Goal: Task Accomplishment & Management: Use online tool/utility

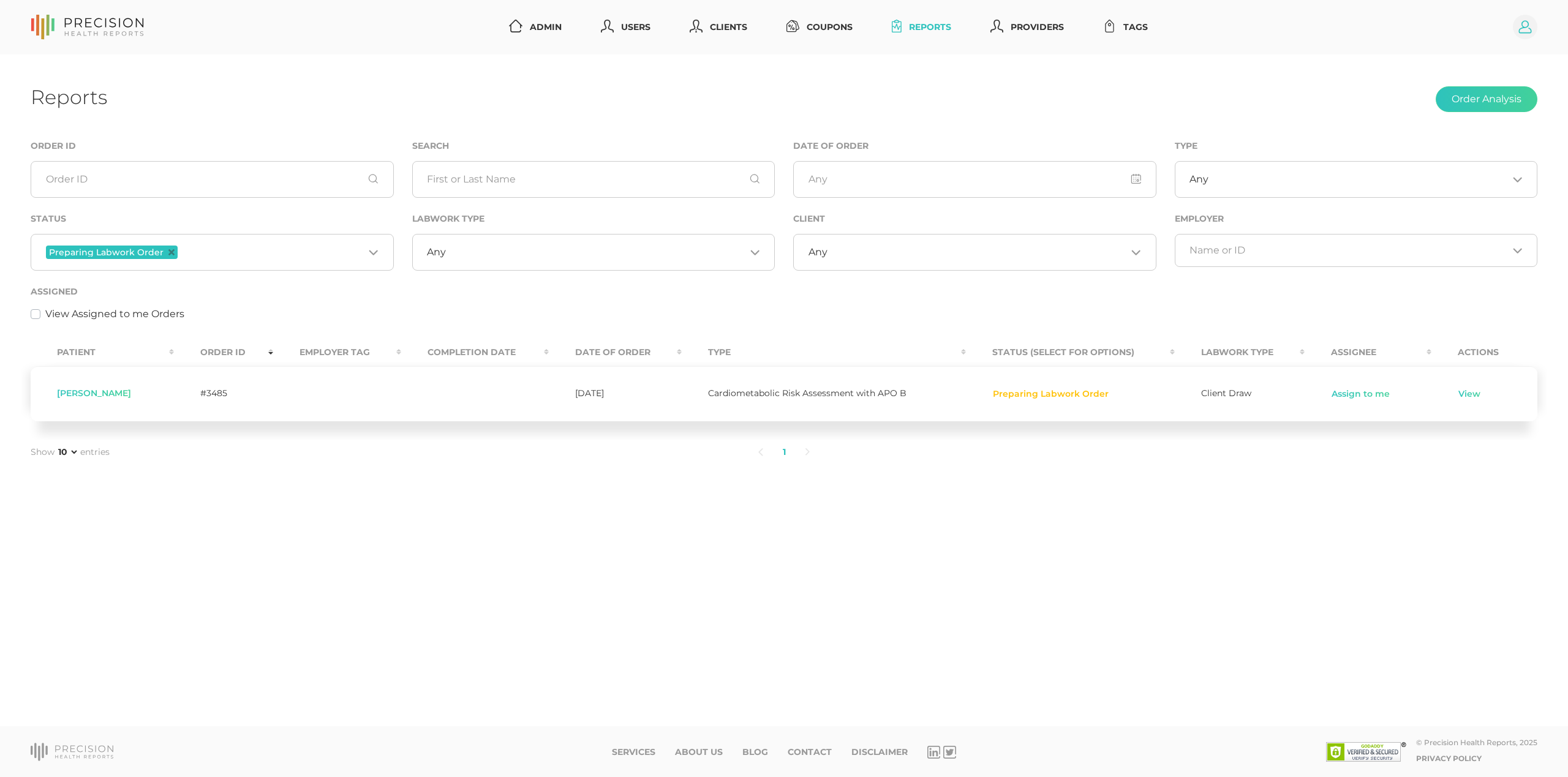
click at [1528, 32] on icon at bounding box center [1525, 27] width 13 height 13
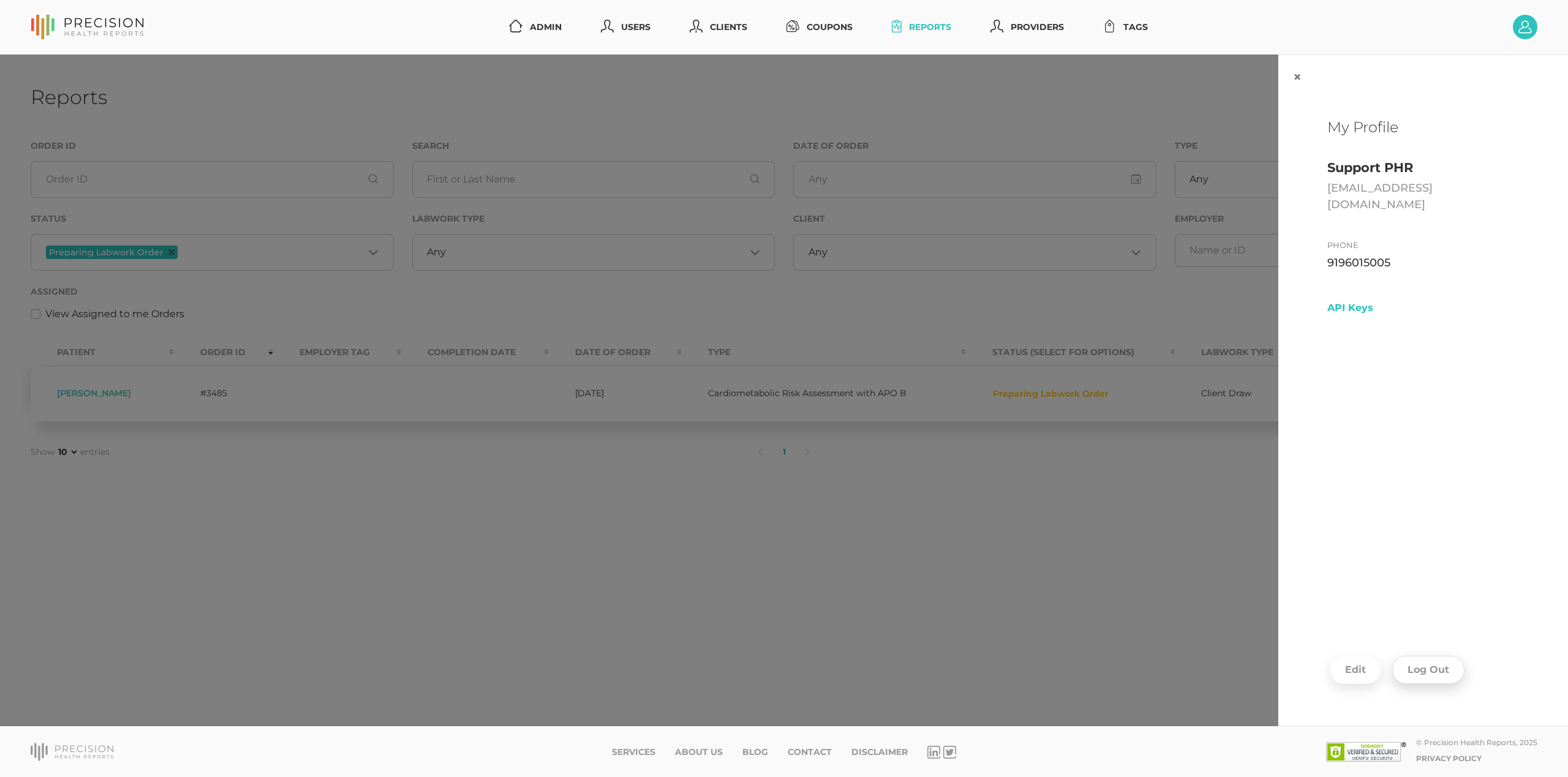
click at [1439, 679] on button "Log Out" at bounding box center [1428, 670] width 72 height 28
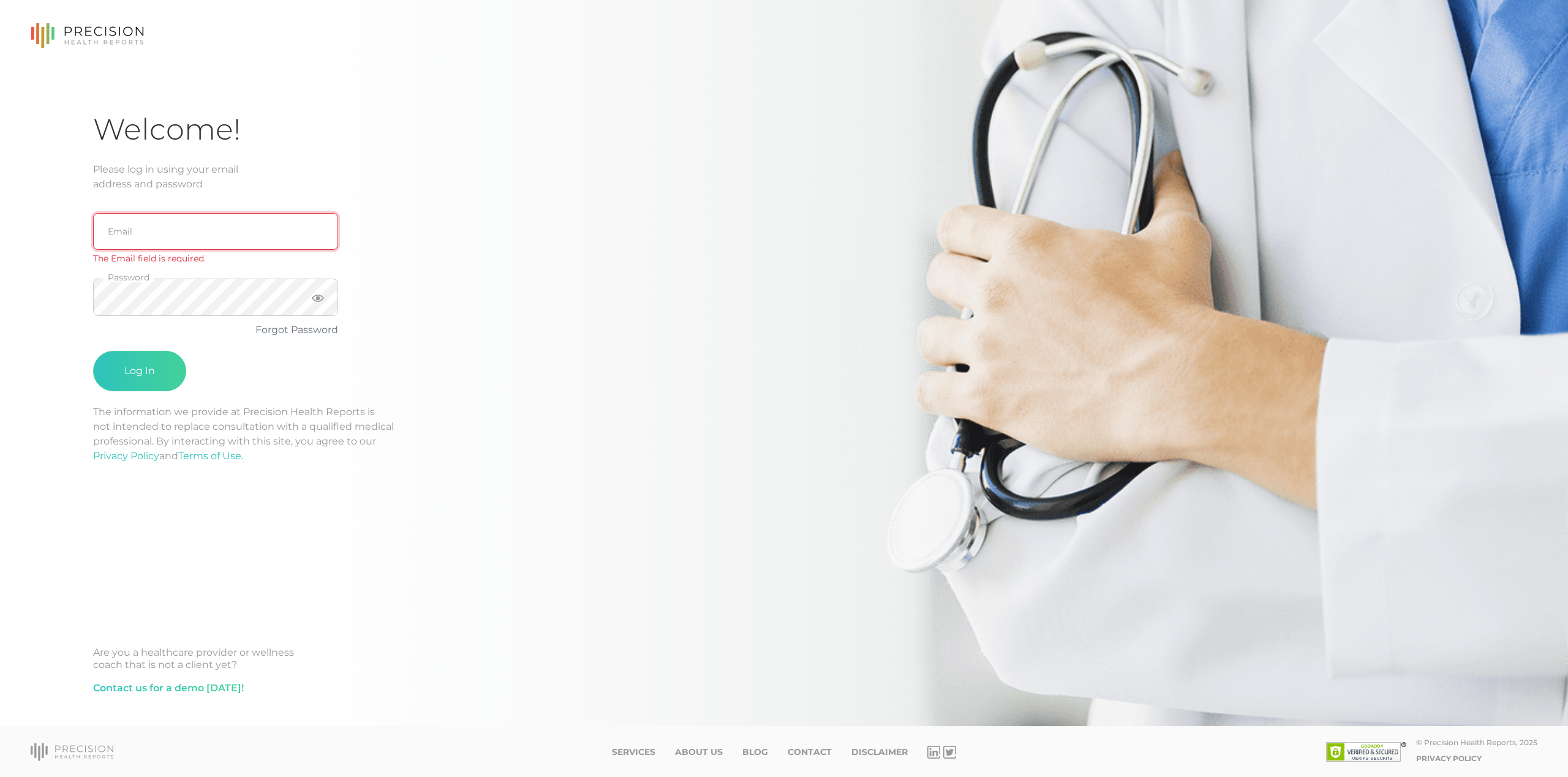
type input "[EMAIL_ADDRESS][DOMAIN_NAME]"
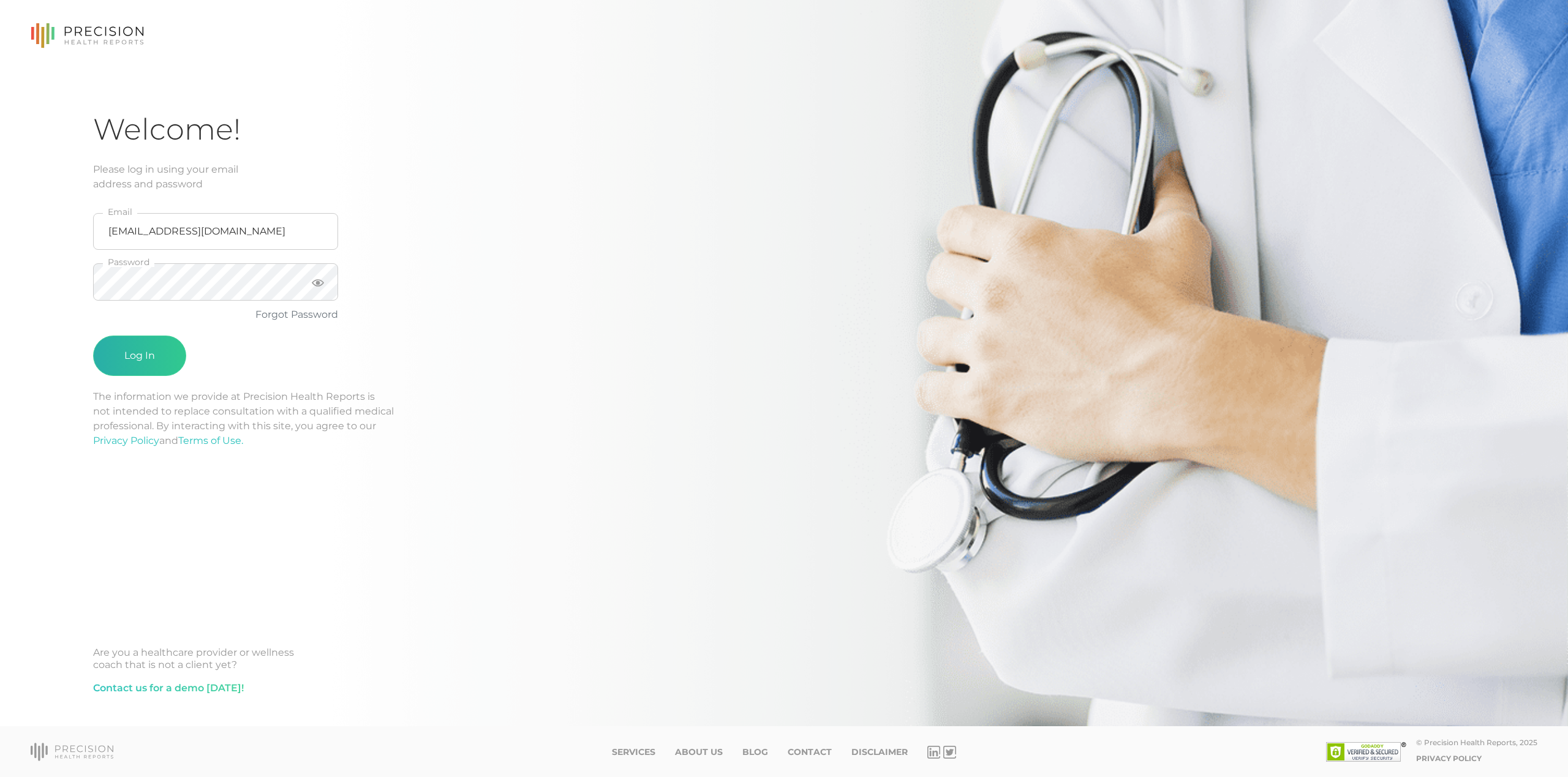
click at [138, 366] on button "Log In" at bounding box center [140, 356] width 93 height 41
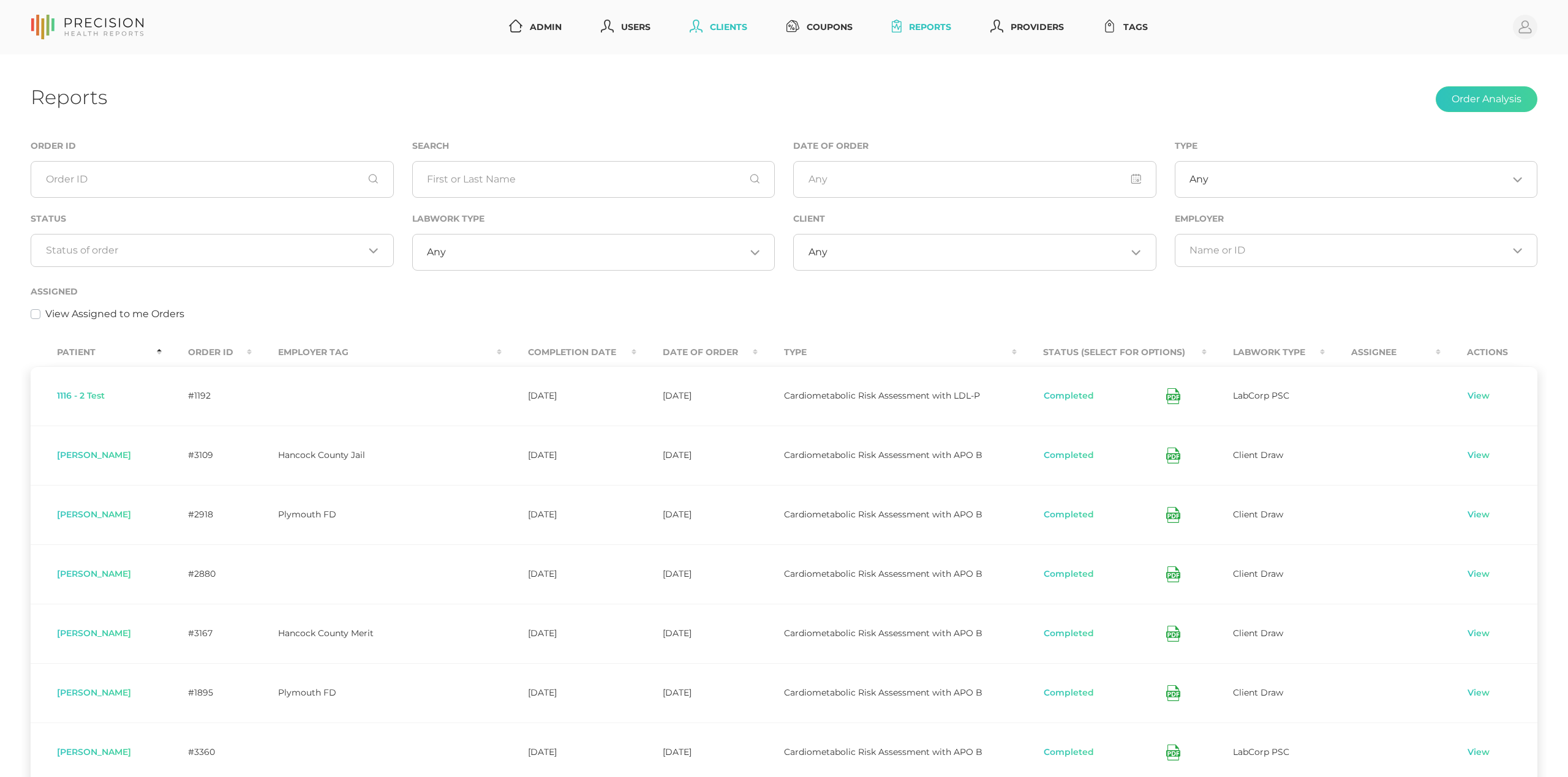
click at [731, 21] on link "Clients" at bounding box center [719, 27] width 68 height 23
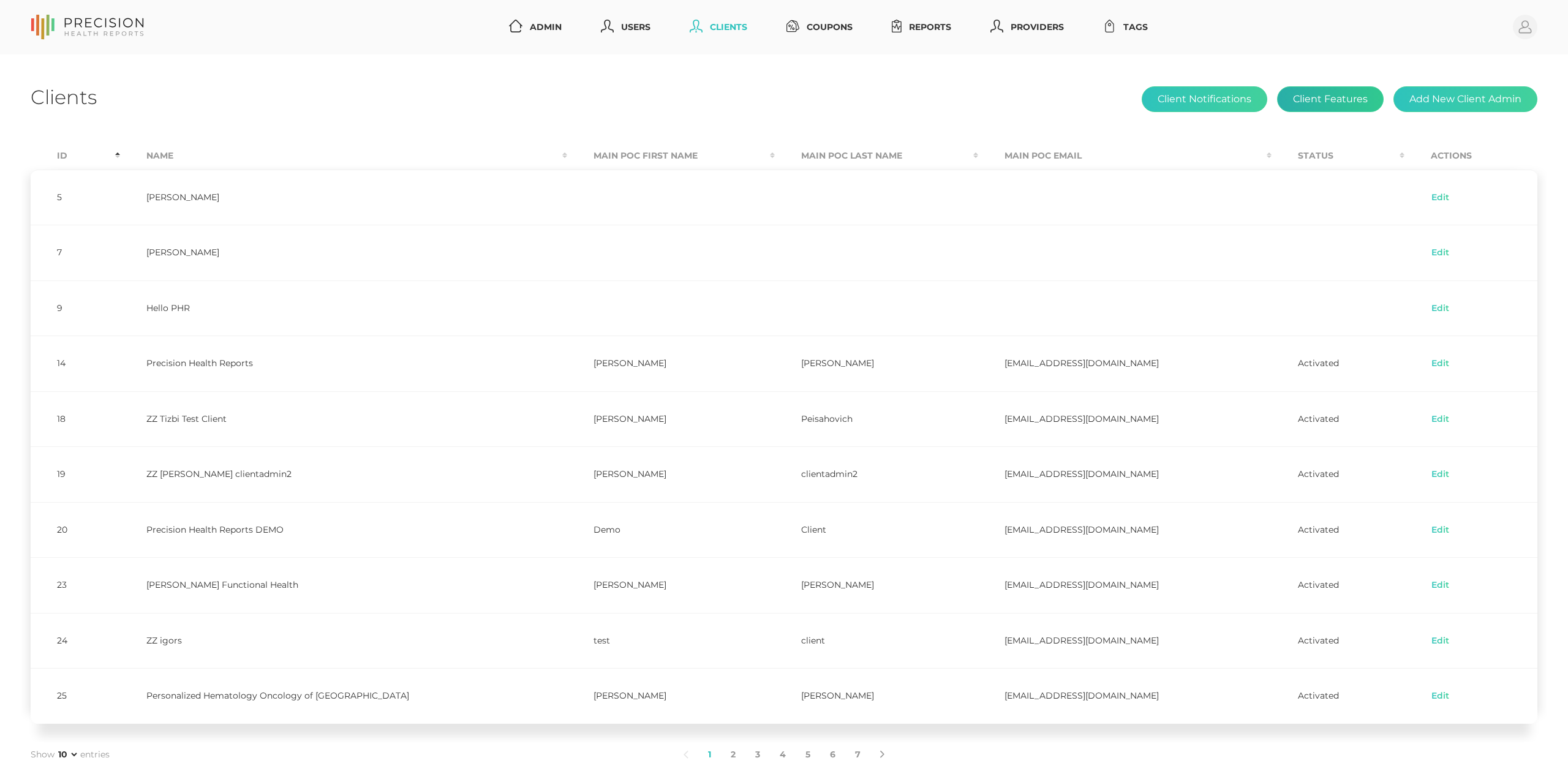
click at [1338, 96] on button "Client Features" at bounding box center [1330, 99] width 107 height 26
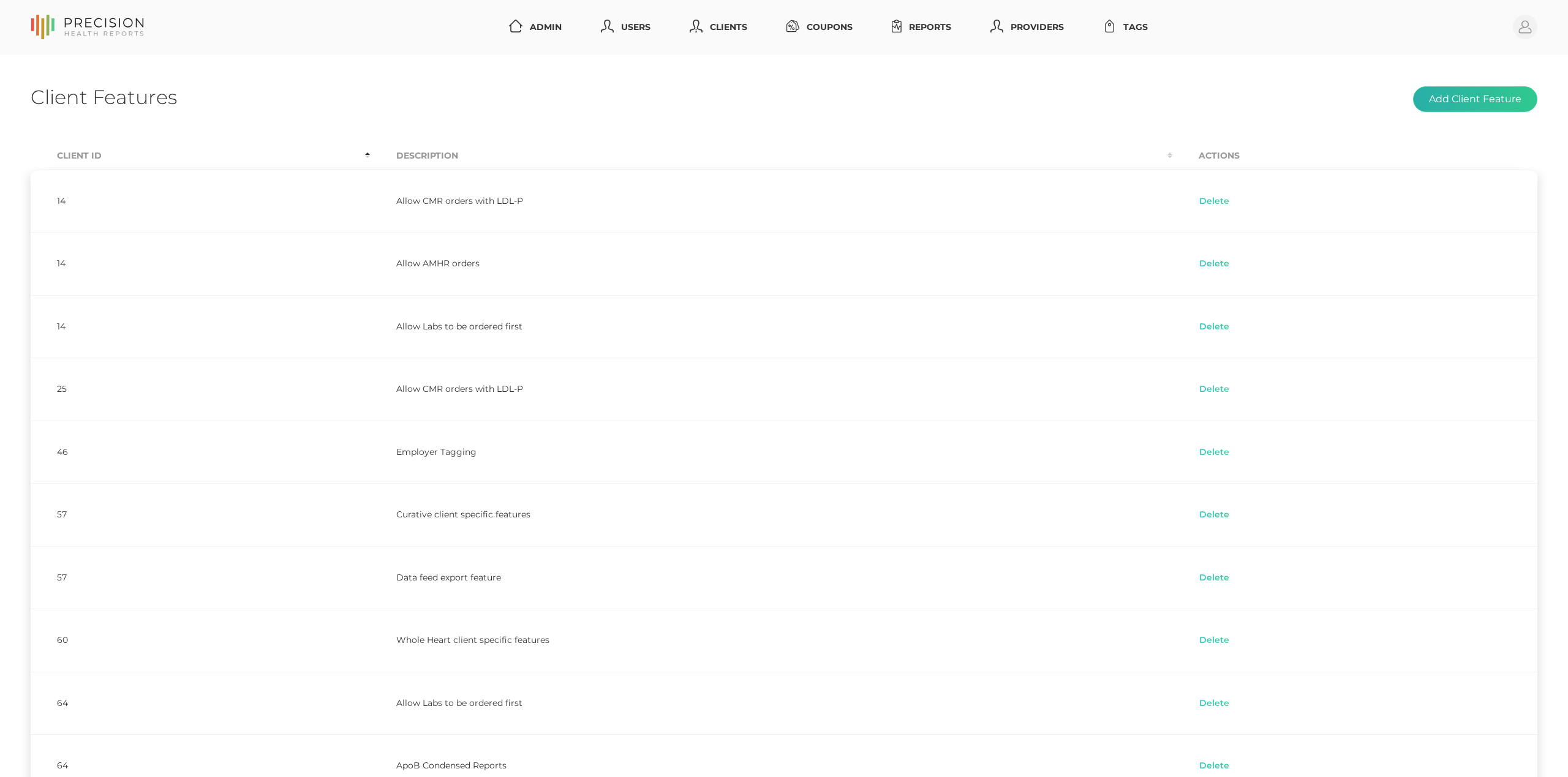
click at [1520, 101] on button "Add Client Feature" at bounding box center [1475, 99] width 124 height 26
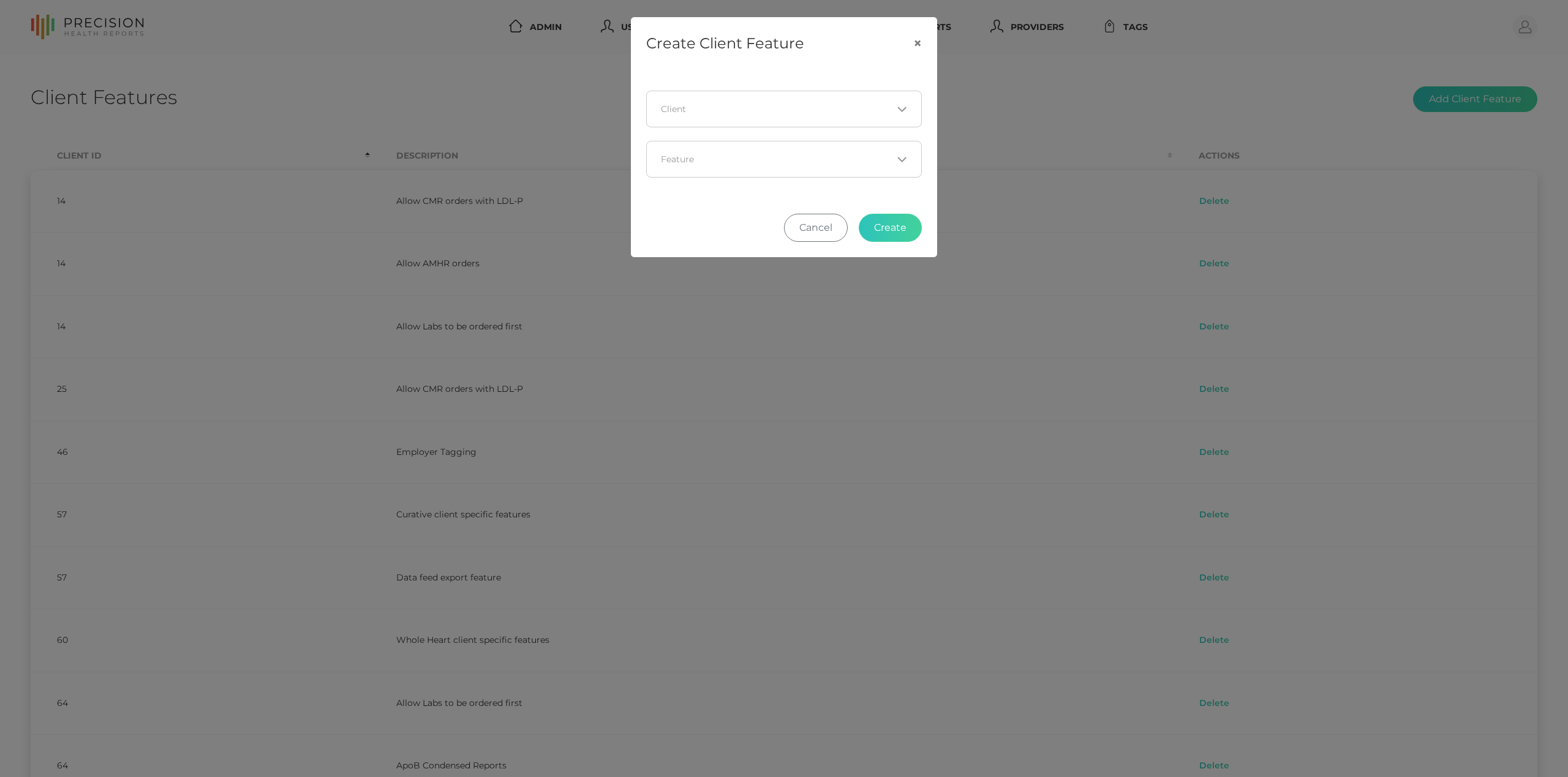
click at [856, 106] on input "Search for option" at bounding box center [776, 109] width 231 height 12
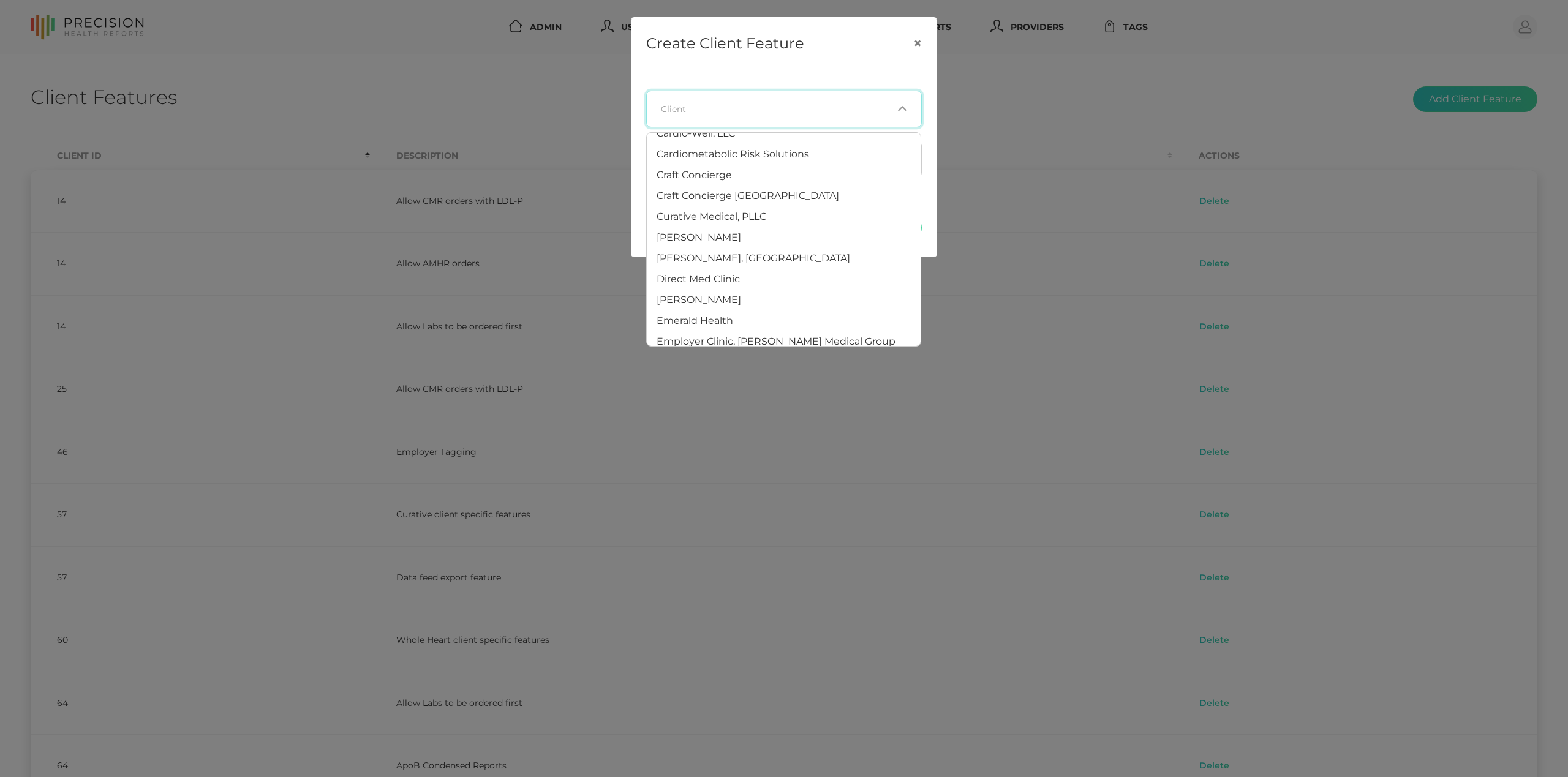
scroll to position [97, 0]
click at [760, 179] on li "Craft Concierge" at bounding box center [784, 177] width 274 height 21
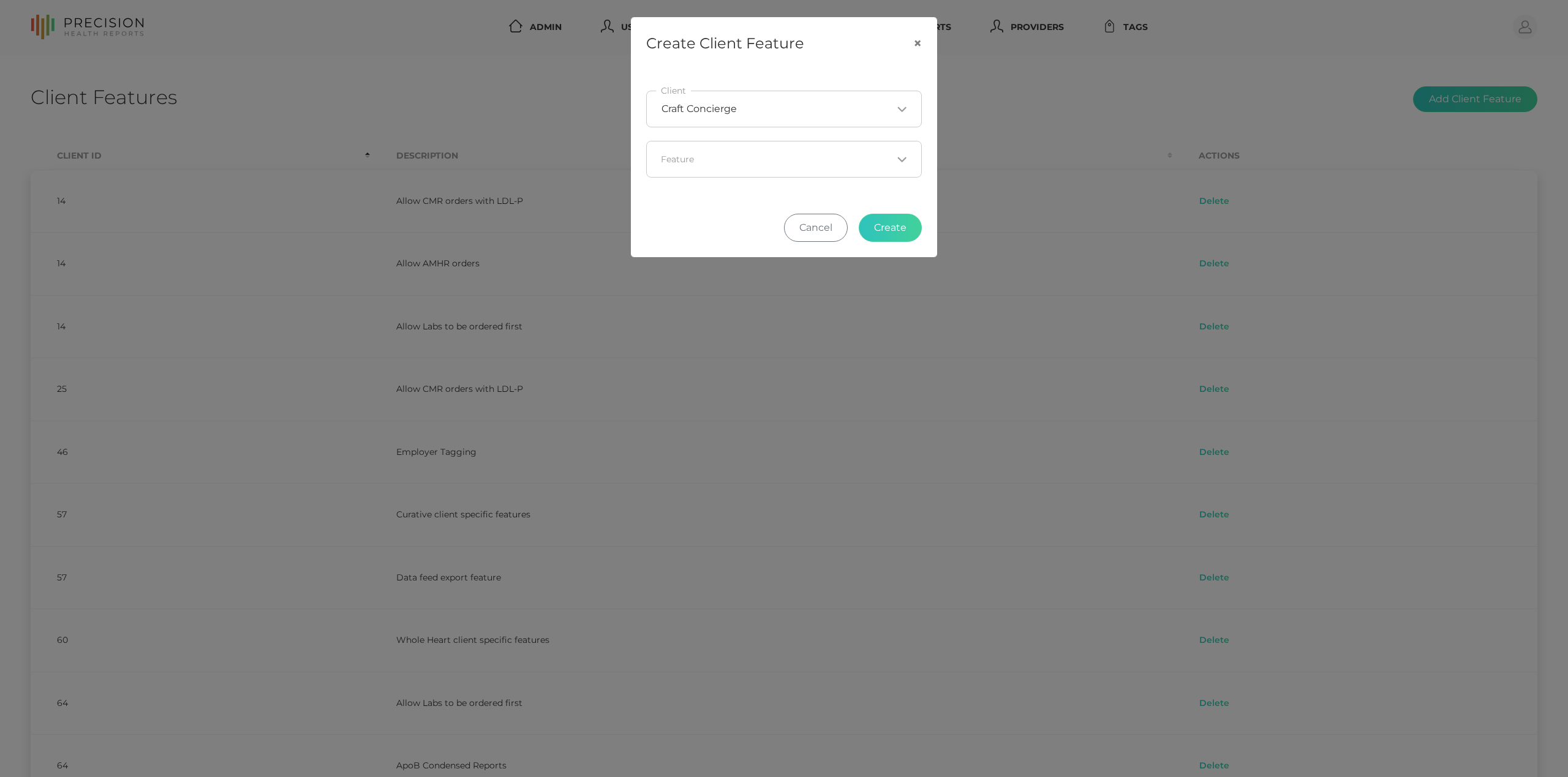
click at [790, 172] on div "Loading..." at bounding box center [784, 159] width 276 height 37
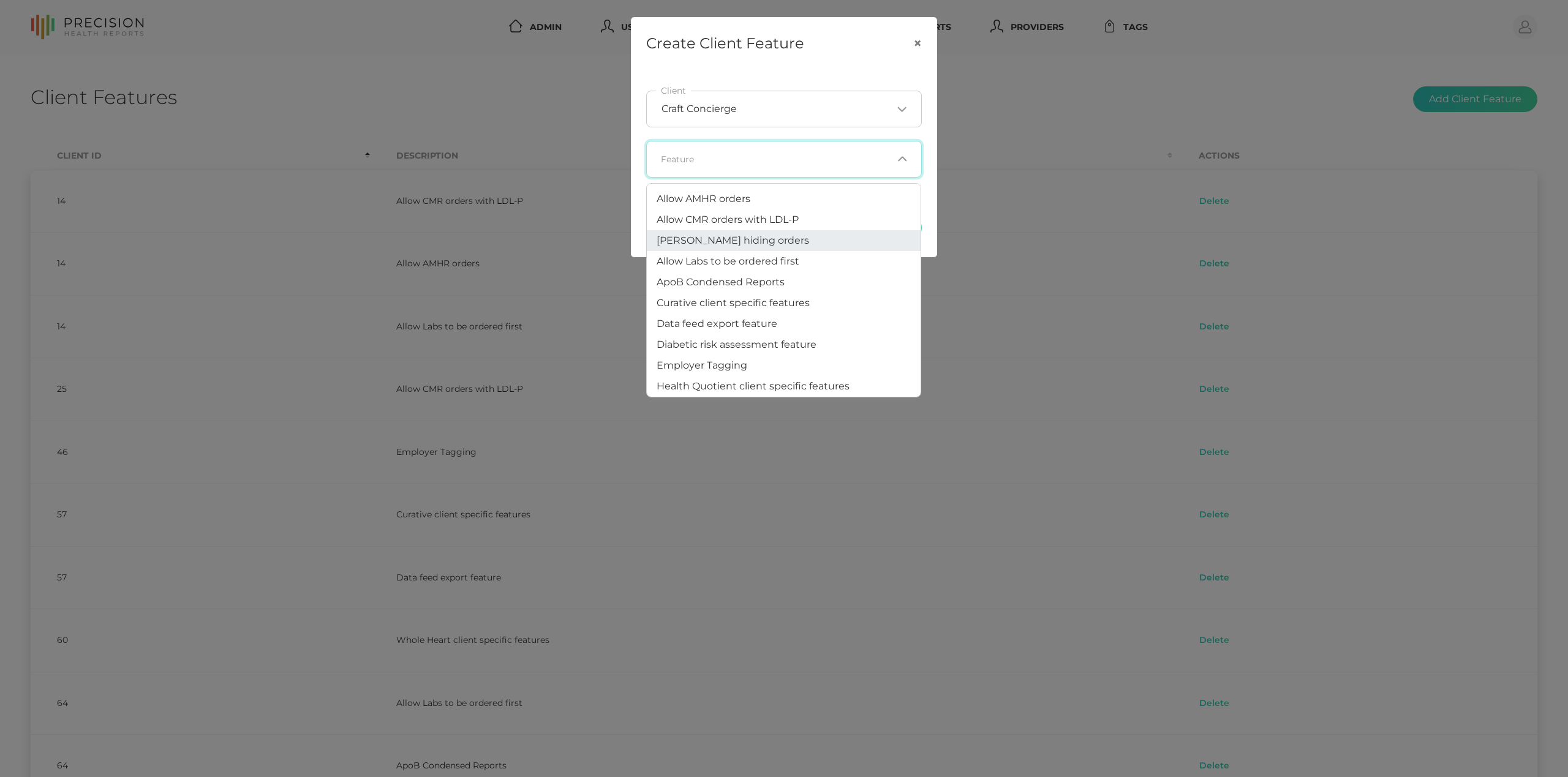
click at [768, 231] on li "[PERSON_NAME] hiding orders" at bounding box center [784, 240] width 274 height 21
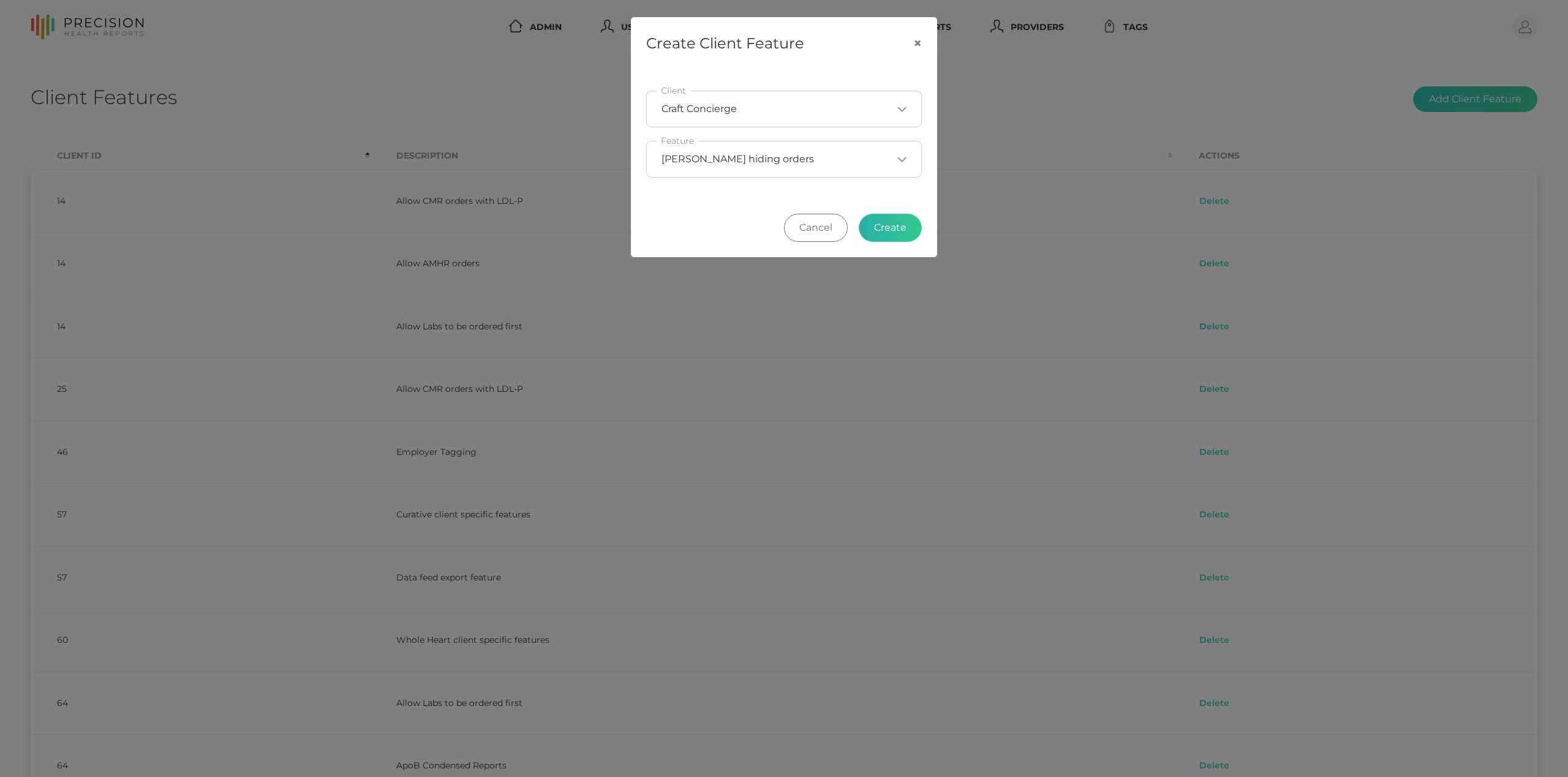
click at [885, 235] on button "Create" at bounding box center [891, 227] width 63 height 28
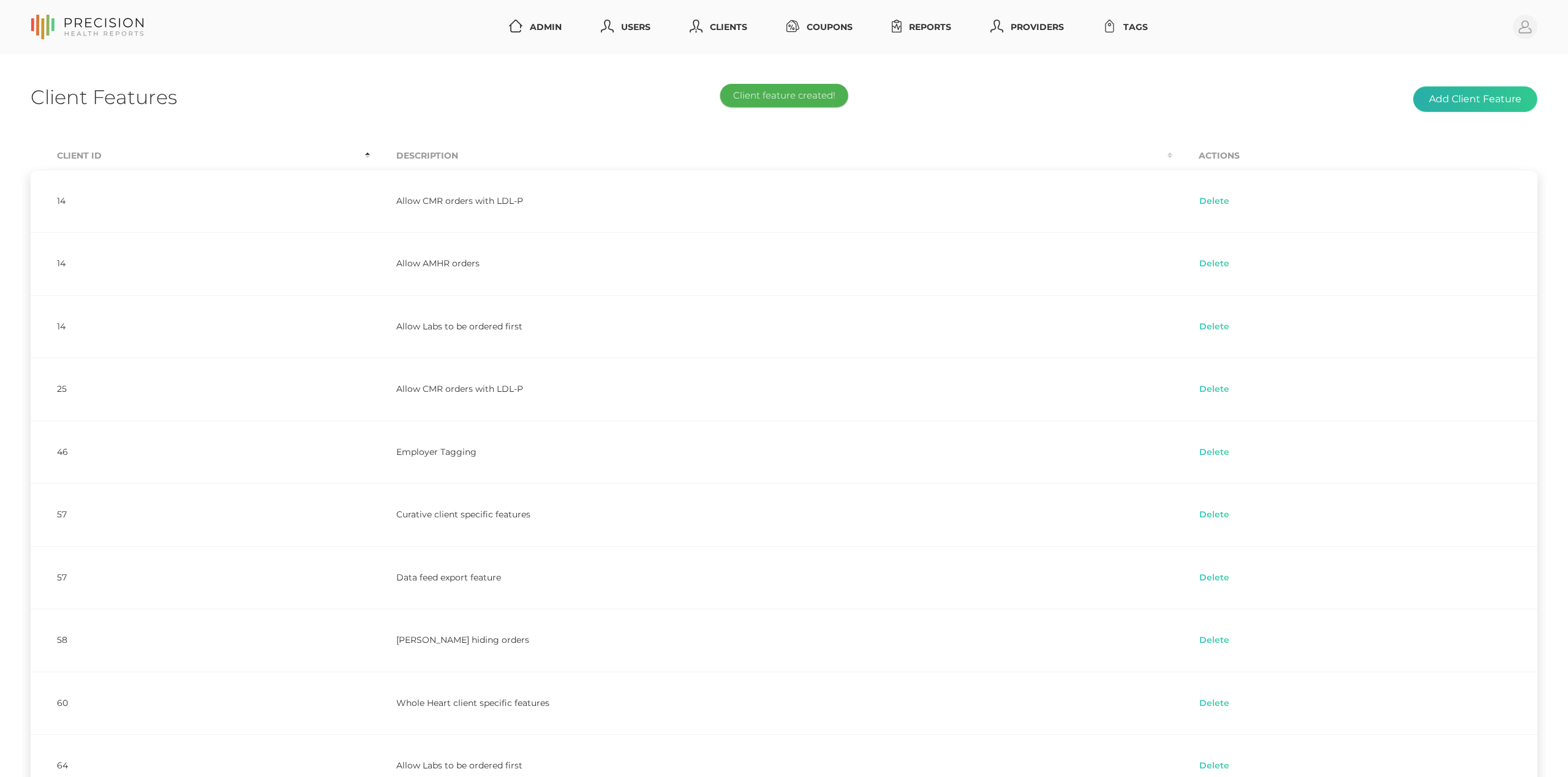
click at [1465, 97] on button "Add Client Feature" at bounding box center [1475, 99] width 124 height 26
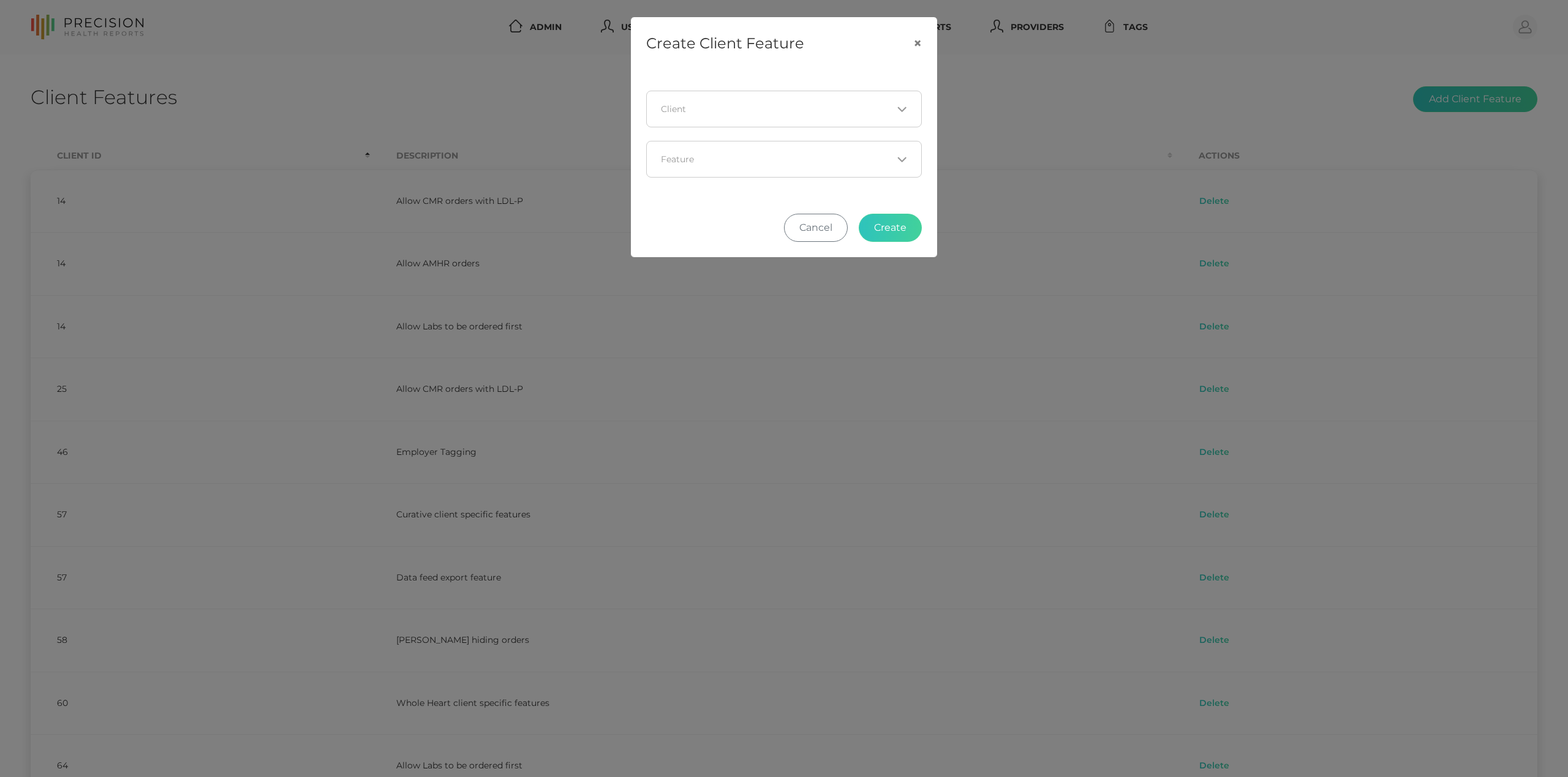
click at [785, 121] on div "Loading..." at bounding box center [784, 109] width 276 height 37
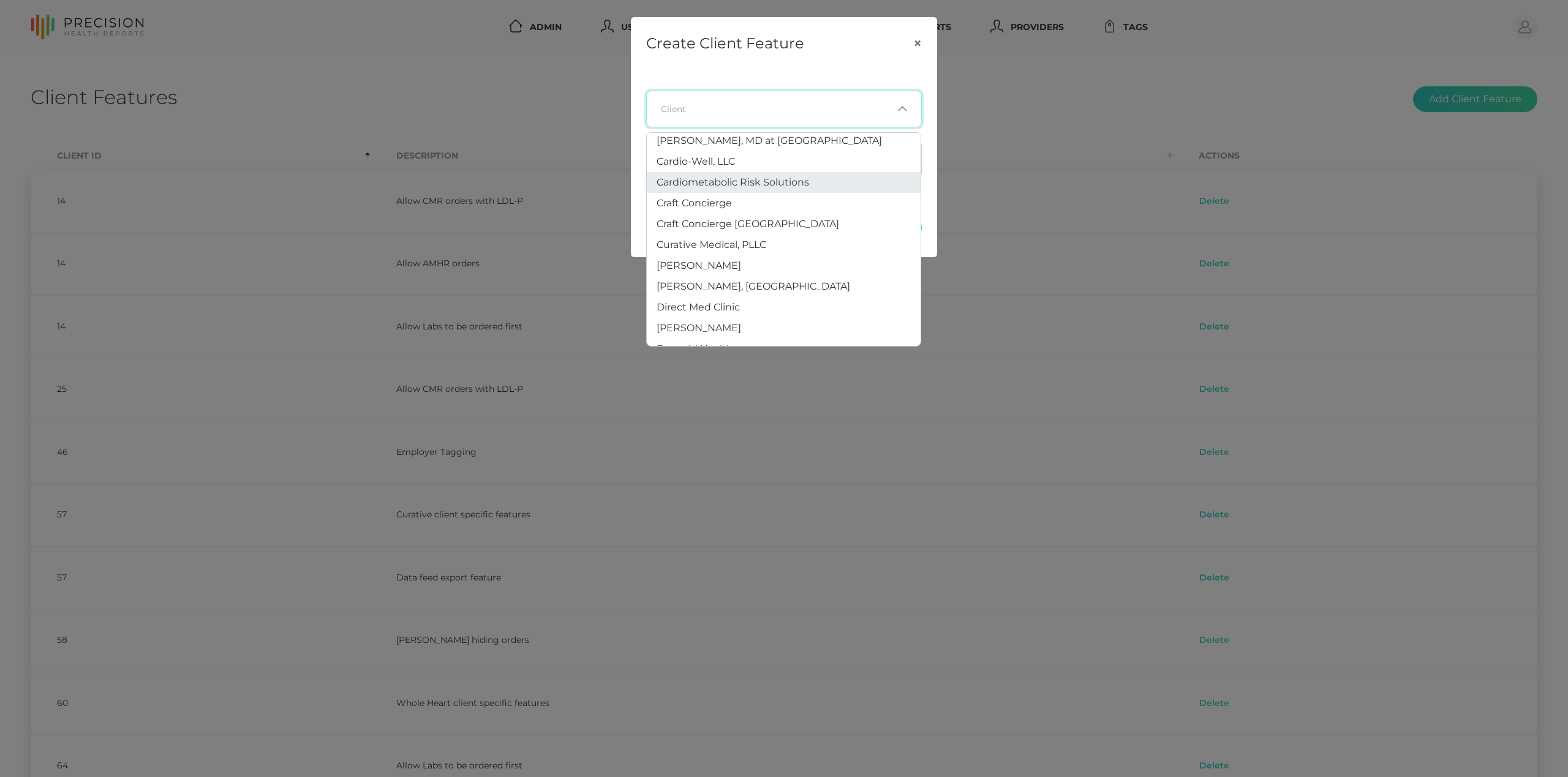
scroll to position [71, 0]
click at [770, 224] on li "Craft Concierge [GEOGRAPHIC_DATA]" at bounding box center [784, 223] width 274 height 21
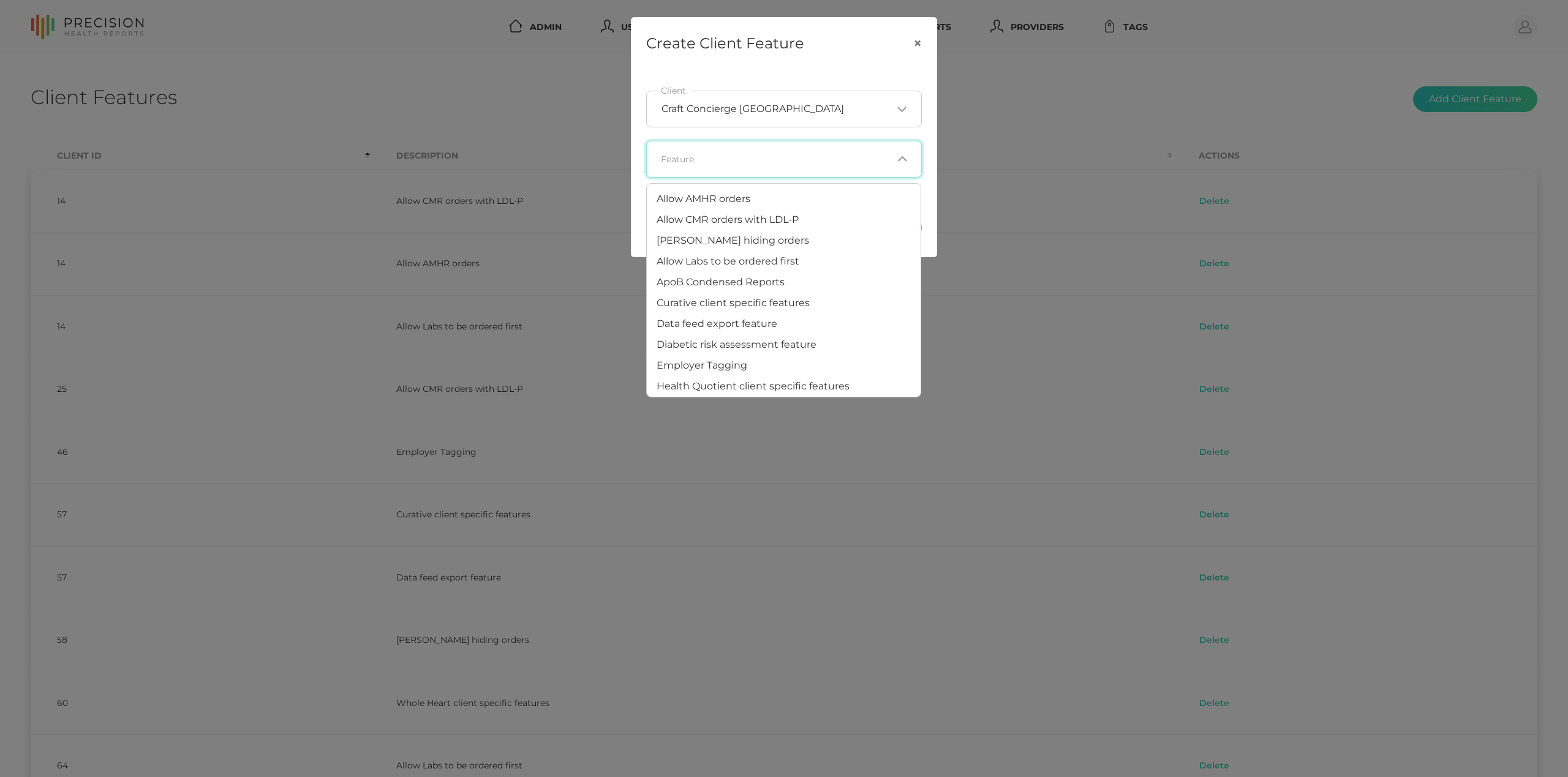
click at [873, 161] on input "Search for option" at bounding box center [776, 159] width 231 height 12
click at [825, 243] on li "[PERSON_NAME] hiding orders" at bounding box center [784, 240] width 274 height 21
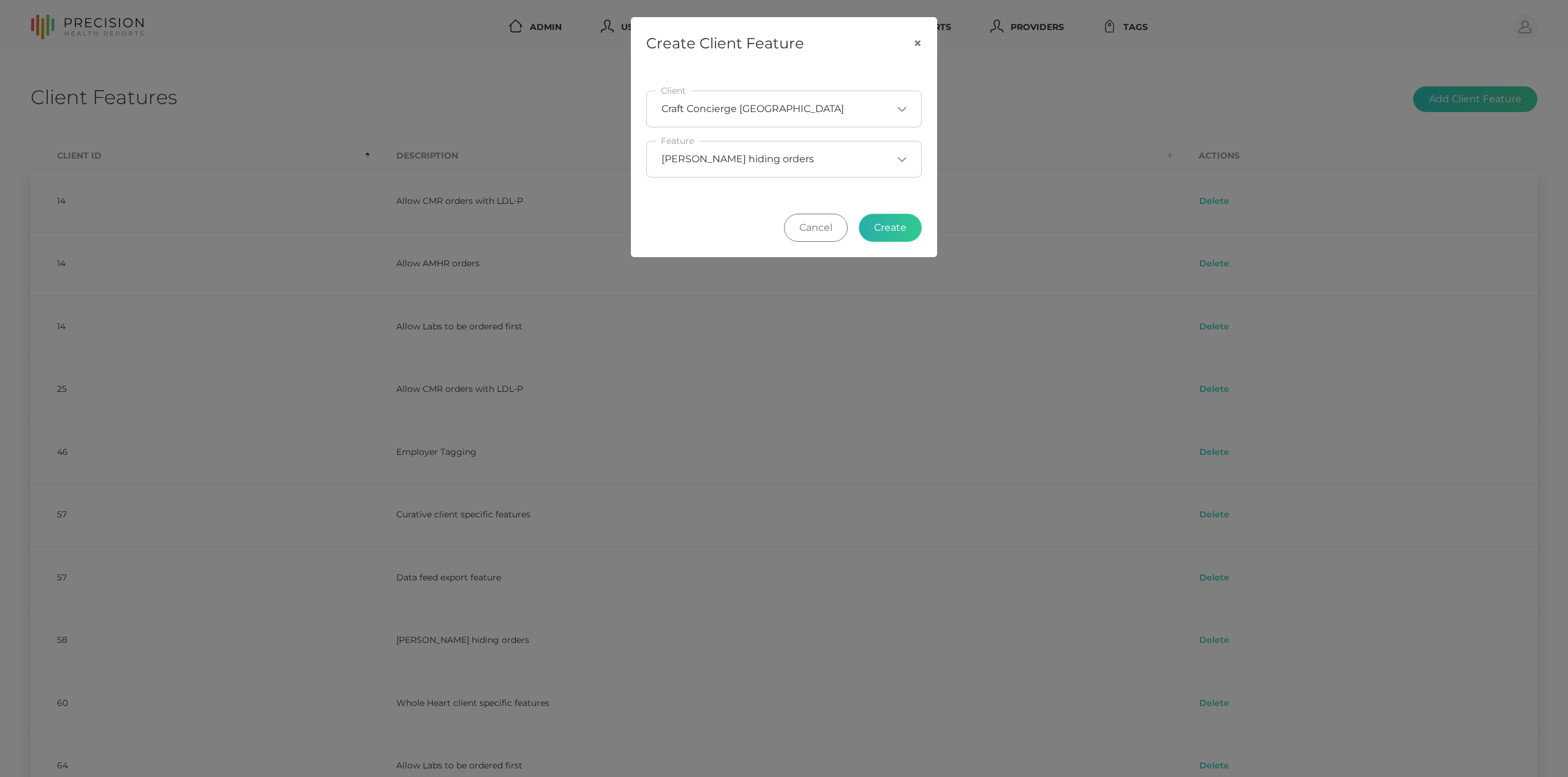
click at [901, 227] on button "Create" at bounding box center [891, 227] width 63 height 28
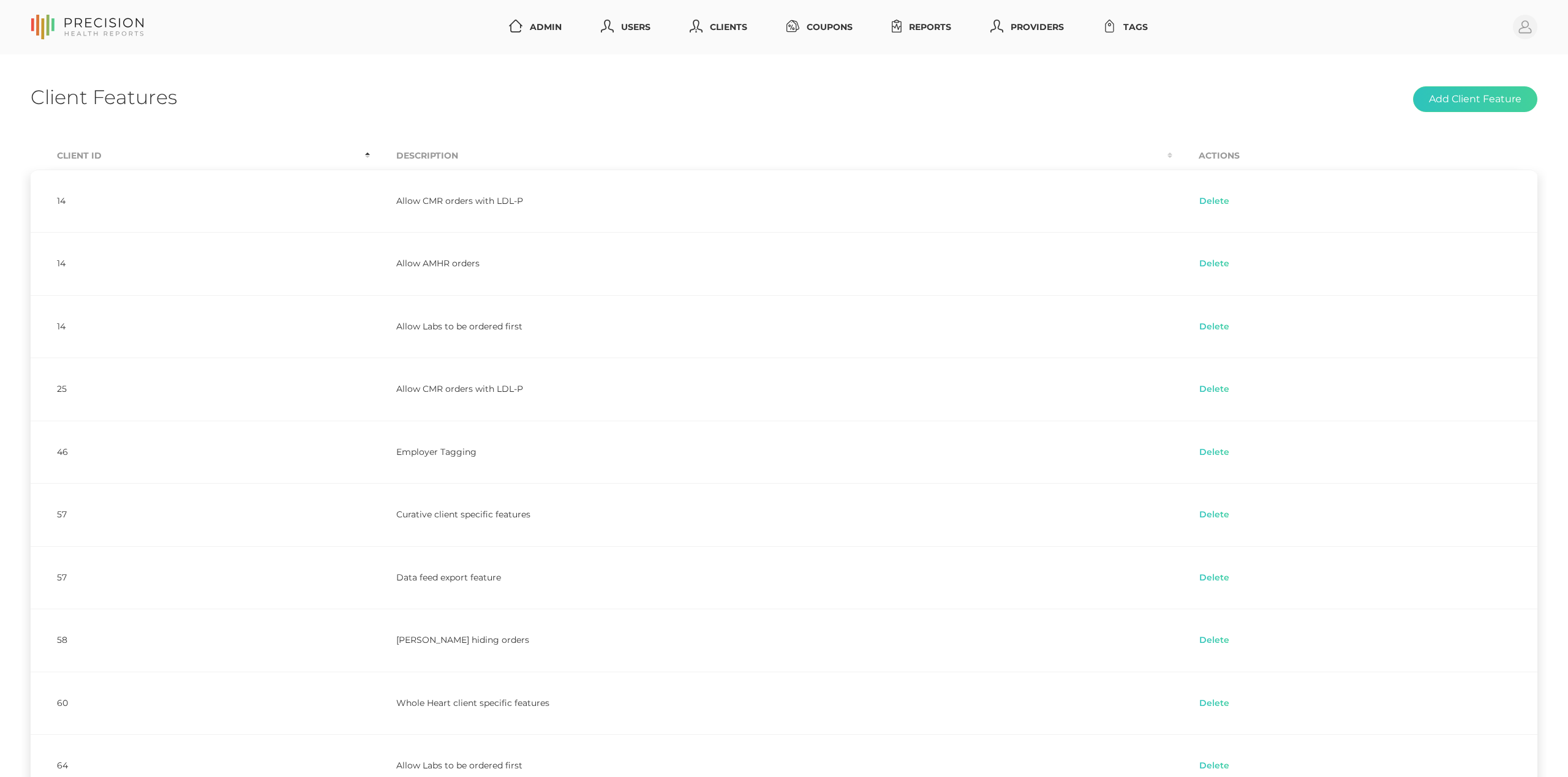
click at [716, 91] on div "Client Features Add Client Feature" at bounding box center [784, 99] width 1507 height 29
click at [730, 26] on link "Clients" at bounding box center [719, 27] width 68 height 23
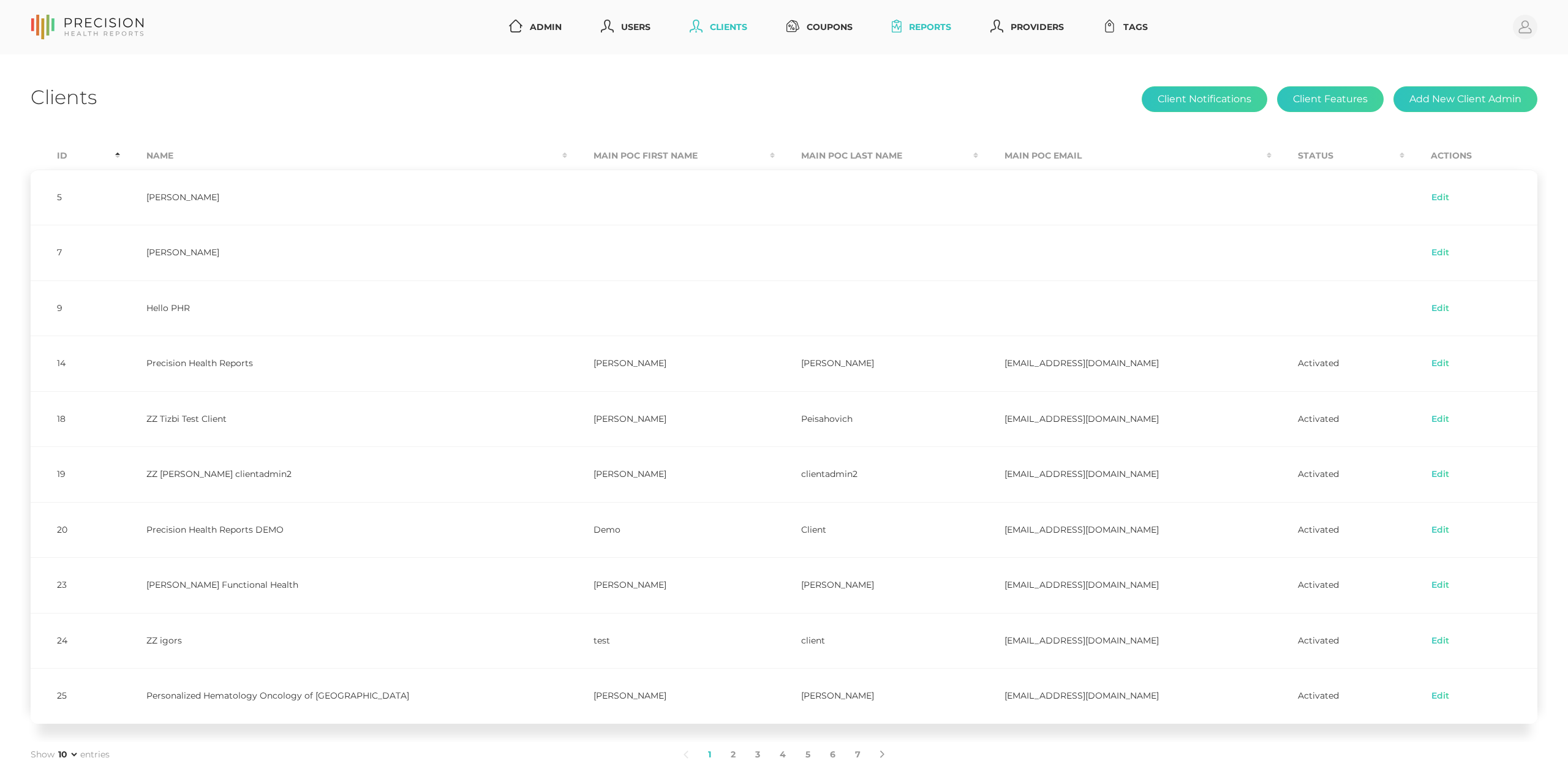
click at [939, 29] on link "Reports" at bounding box center [922, 27] width 69 height 23
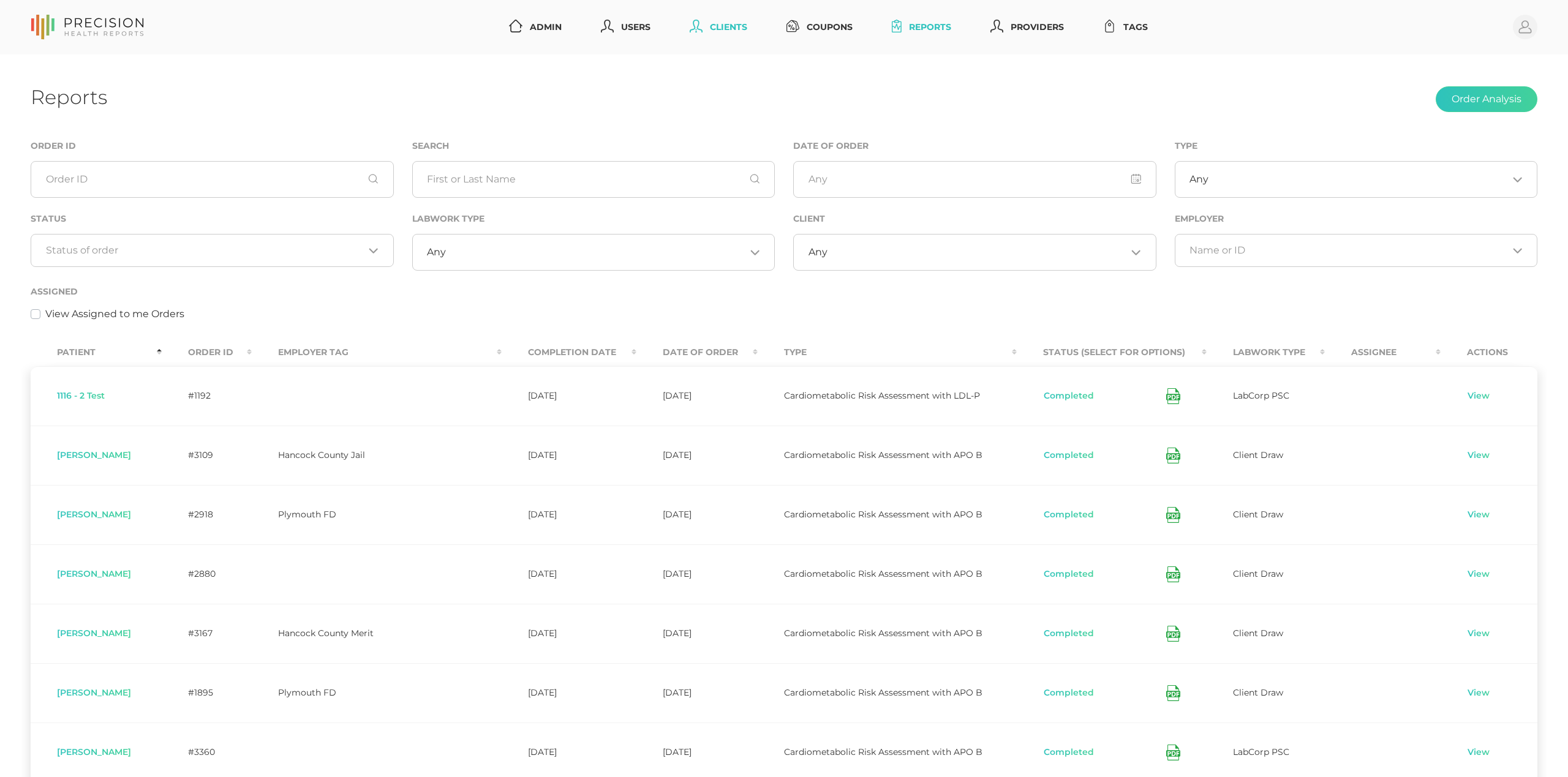
click at [740, 27] on link "Clients" at bounding box center [719, 27] width 68 height 23
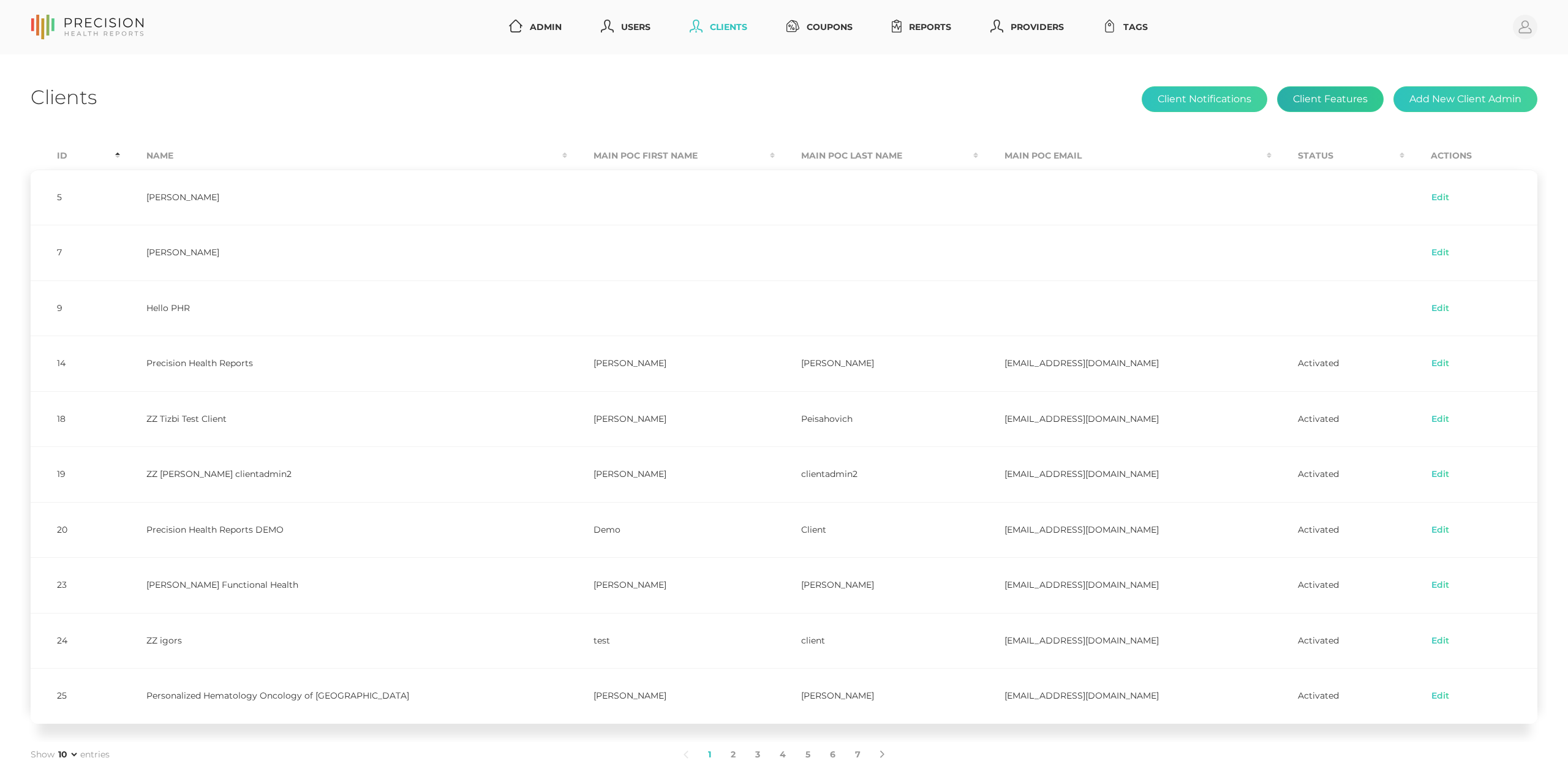
click at [1329, 99] on button "Client Features" at bounding box center [1330, 99] width 107 height 26
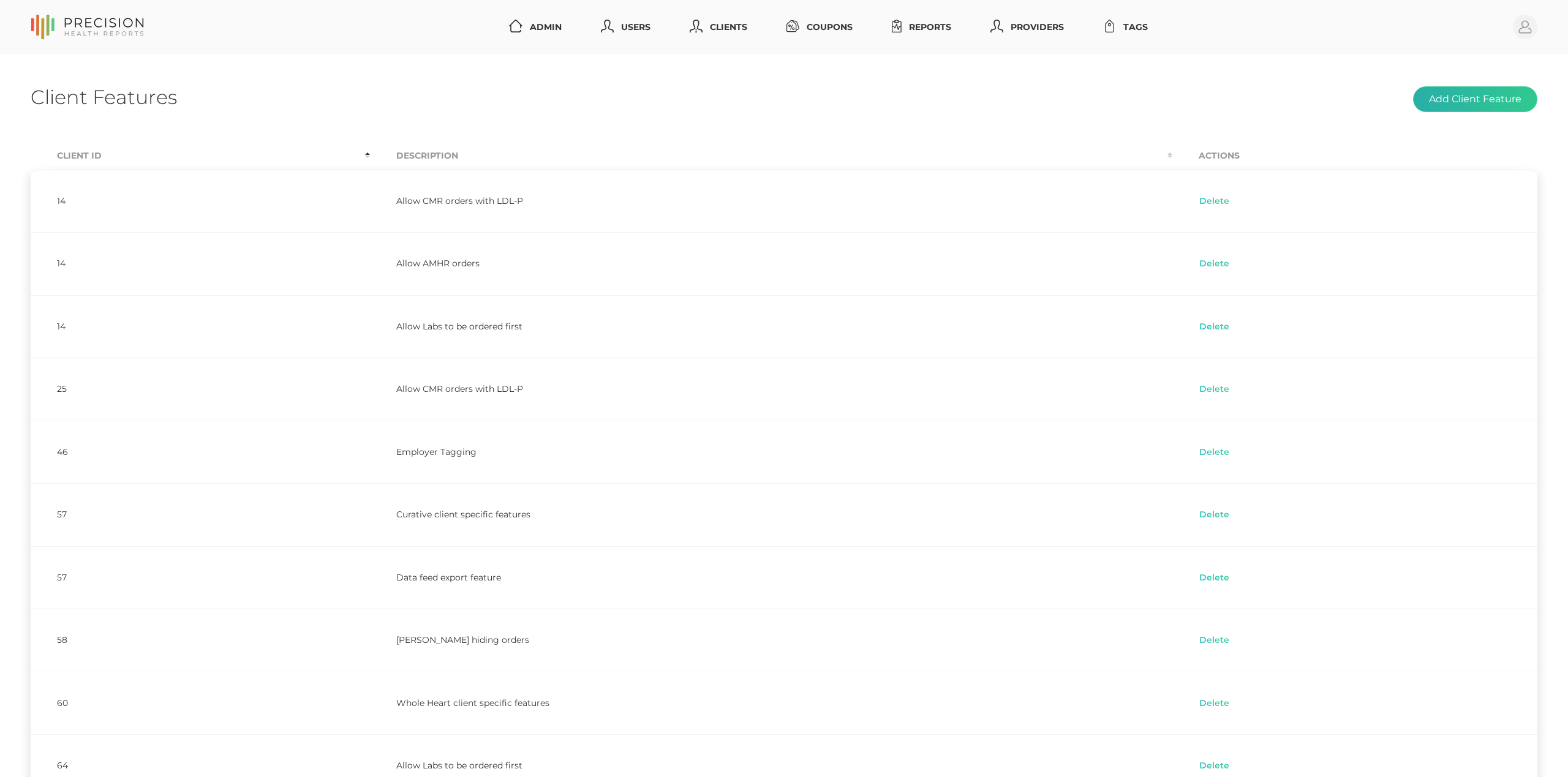
click at [1458, 101] on button "Add Client Feature" at bounding box center [1475, 99] width 124 height 26
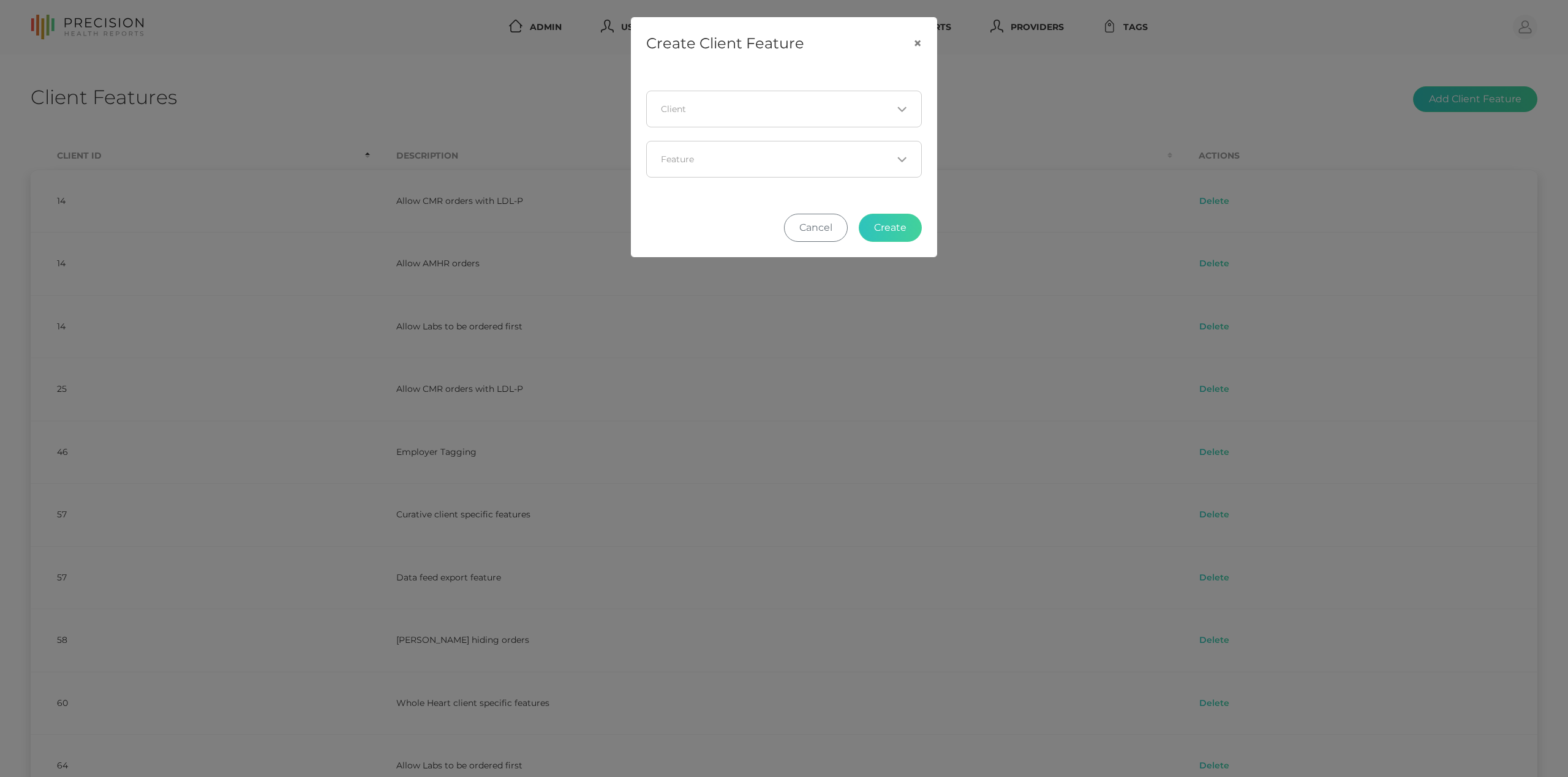
click at [882, 101] on div "Loading..." at bounding box center [784, 109] width 276 height 37
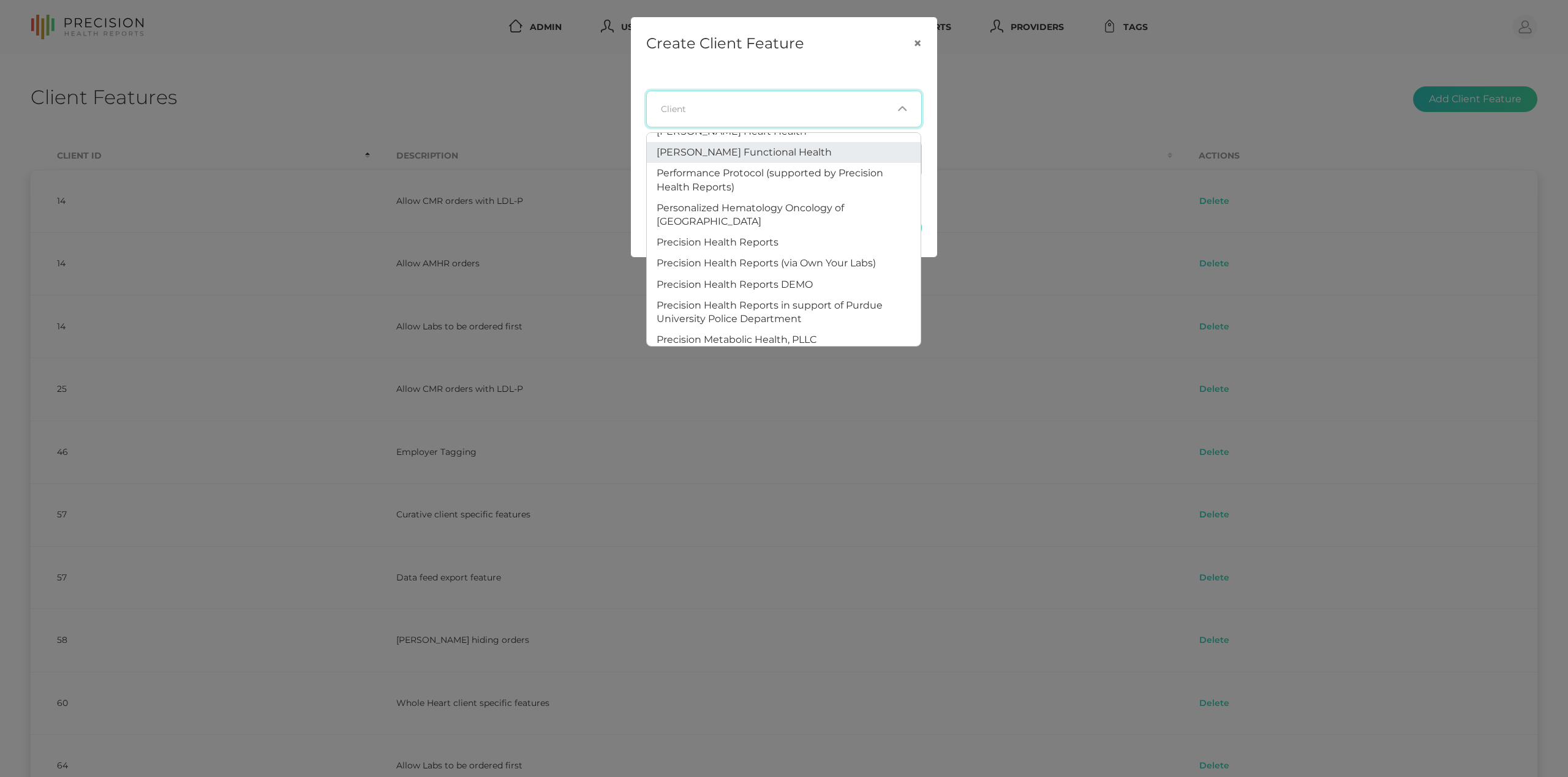
scroll to position [708, 0]
click at [861, 229] on li "Precision Health Reports" at bounding box center [784, 240] width 274 height 21
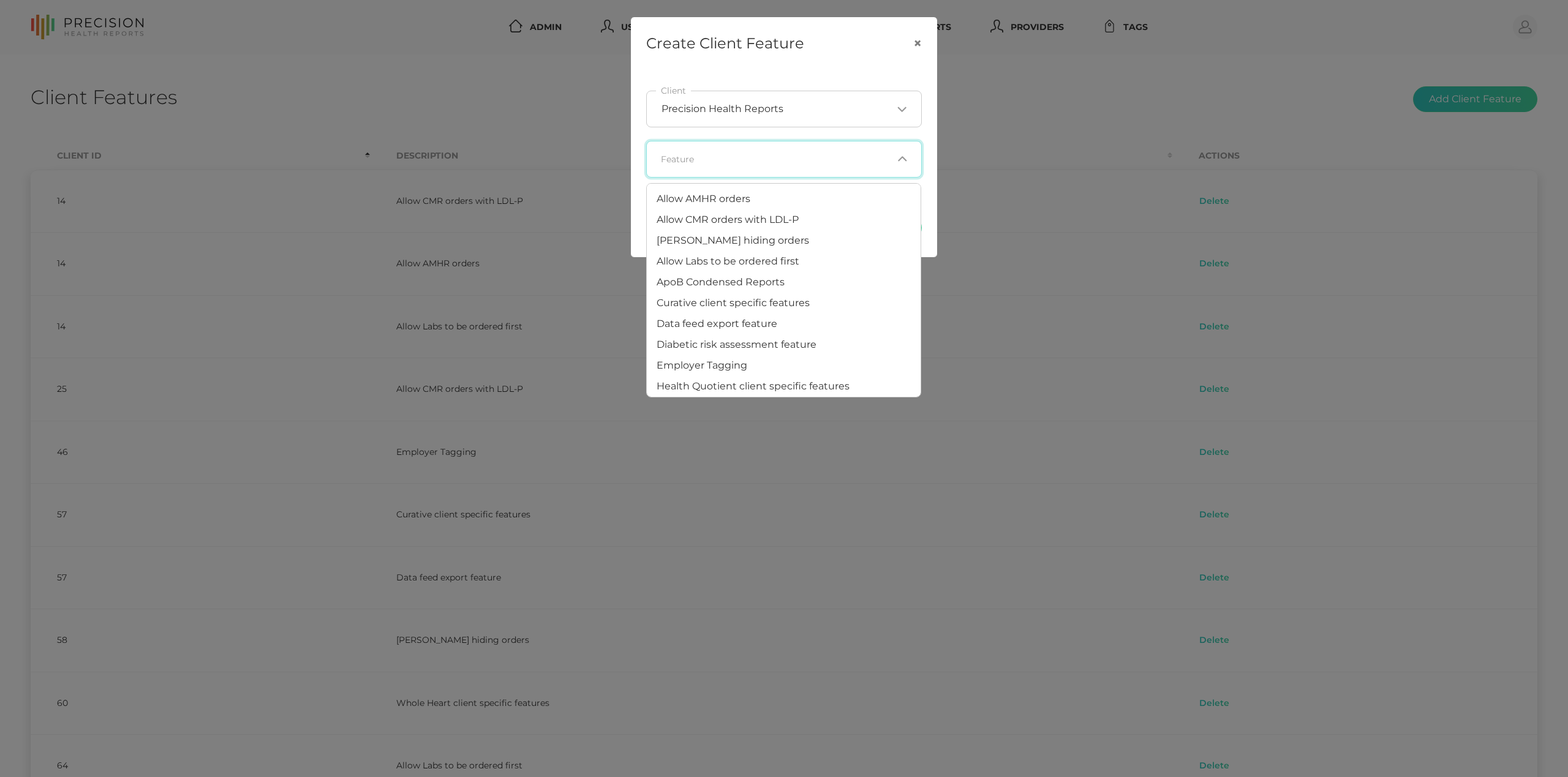
click at [861, 171] on div "Loading..." at bounding box center [784, 159] width 276 height 37
click at [836, 236] on li "[PERSON_NAME] hiding orders" at bounding box center [784, 240] width 274 height 21
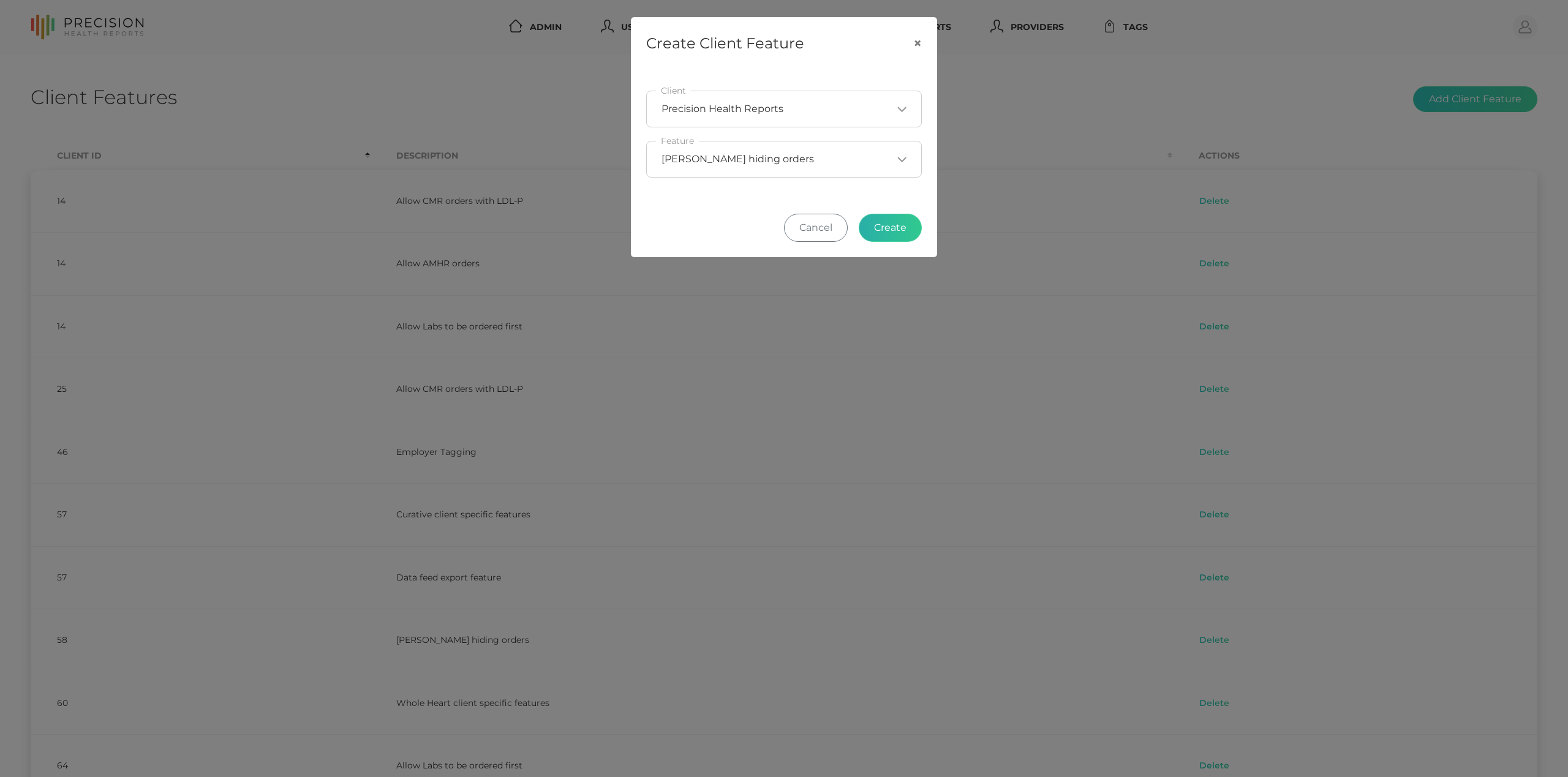
click at [903, 228] on button "Create" at bounding box center [891, 227] width 63 height 28
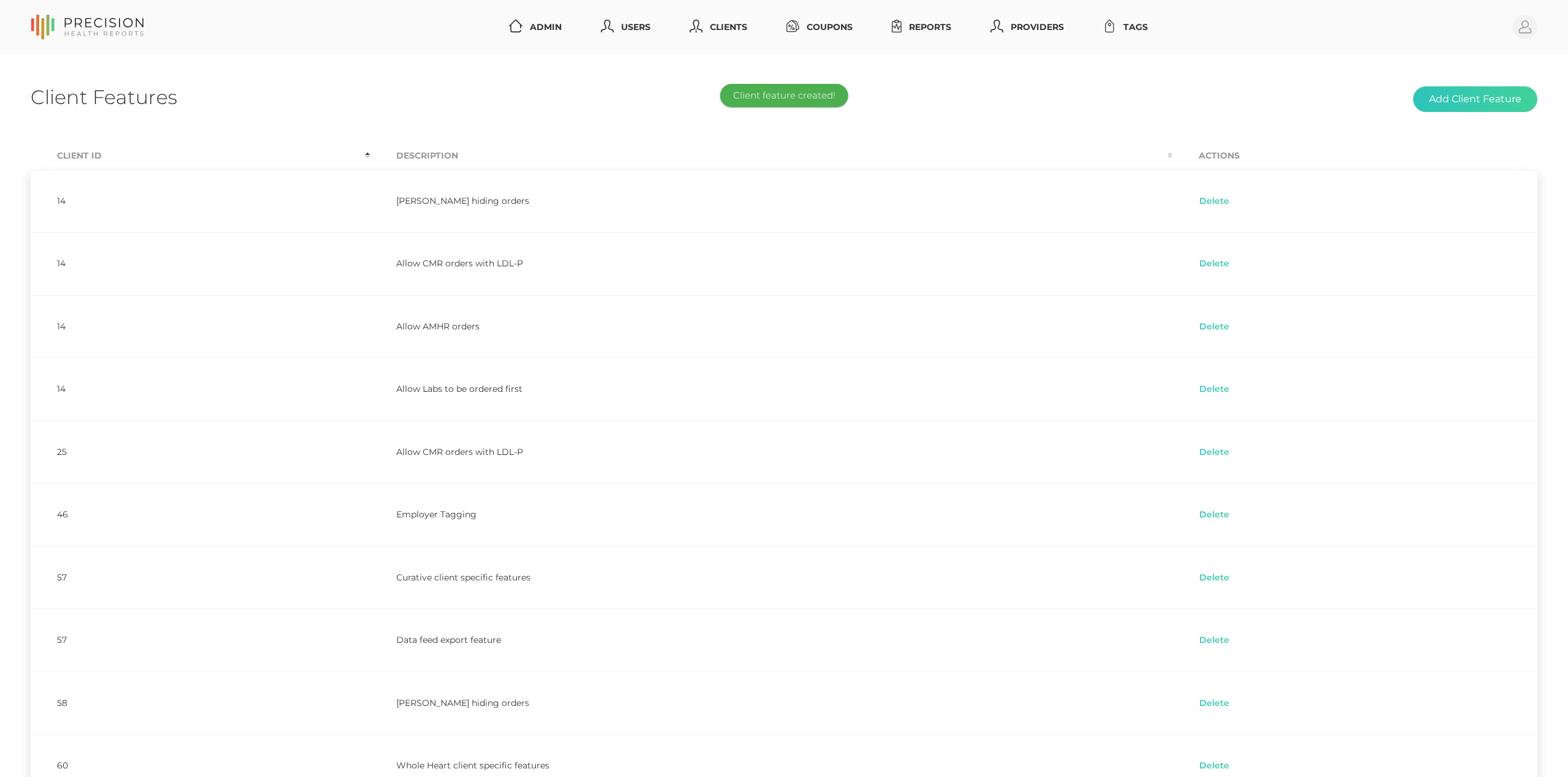
click at [1282, 98] on div "Client Features Add Client Feature" at bounding box center [784, 99] width 1507 height 29
click at [738, 29] on link "Clients" at bounding box center [719, 27] width 68 height 23
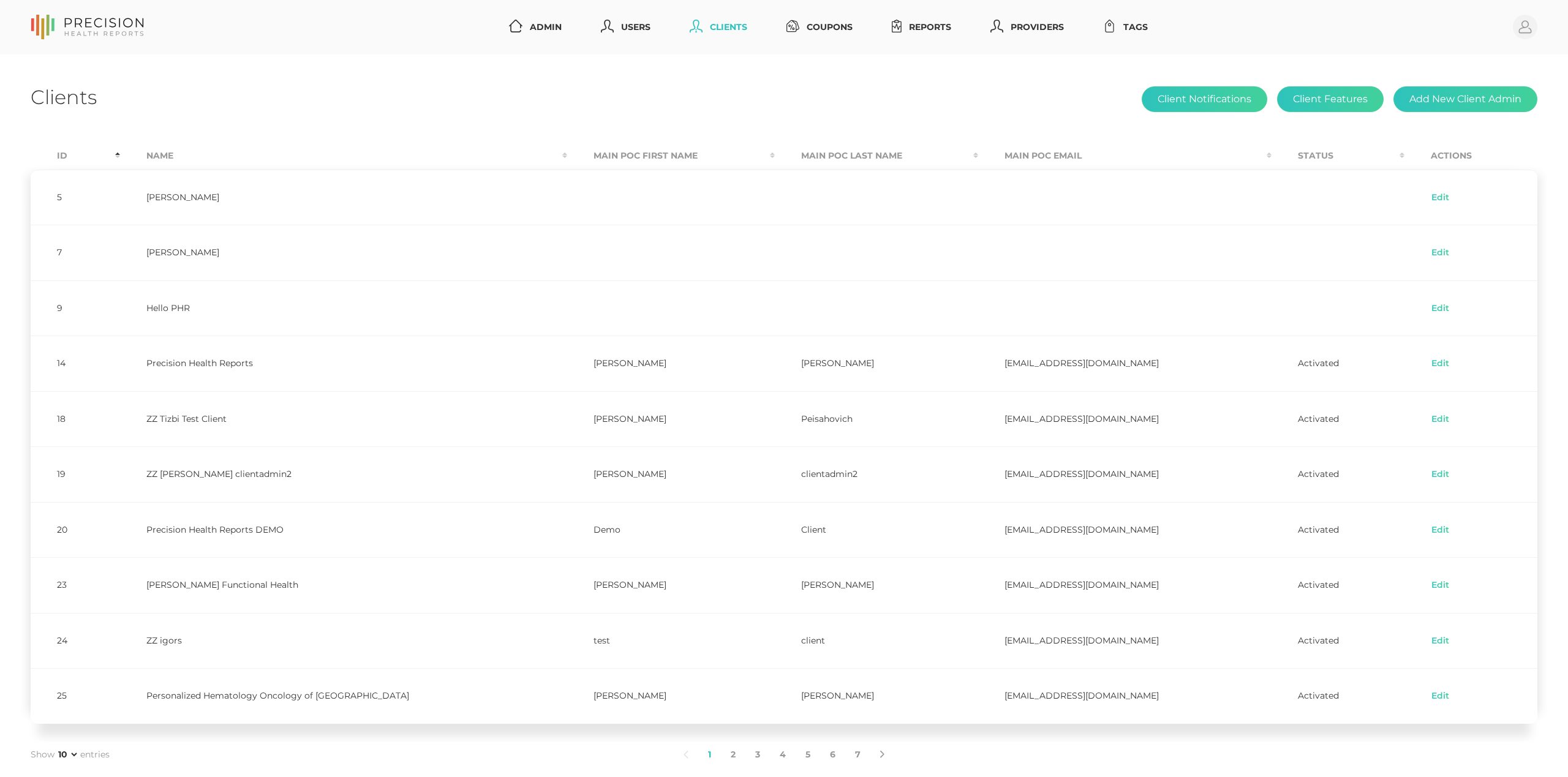
drag, startPoint x: 949, startPoint y: 364, endPoint x: 1140, endPoint y: 373, distance: 191.2
click at [1140, 373] on td "[EMAIL_ADDRESS][DOMAIN_NAME]" at bounding box center [1125, 364] width 293 height 56
copy td "[EMAIL_ADDRESS][DOMAIN_NAME]"
click at [1272, 39] on div "Admin Users Clients Coupons Reports Providers Tags Profile" at bounding box center [841, 27] width 1394 height 25
click at [628, 29] on link "Users" at bounding box center [625, 27] width 59 height 23
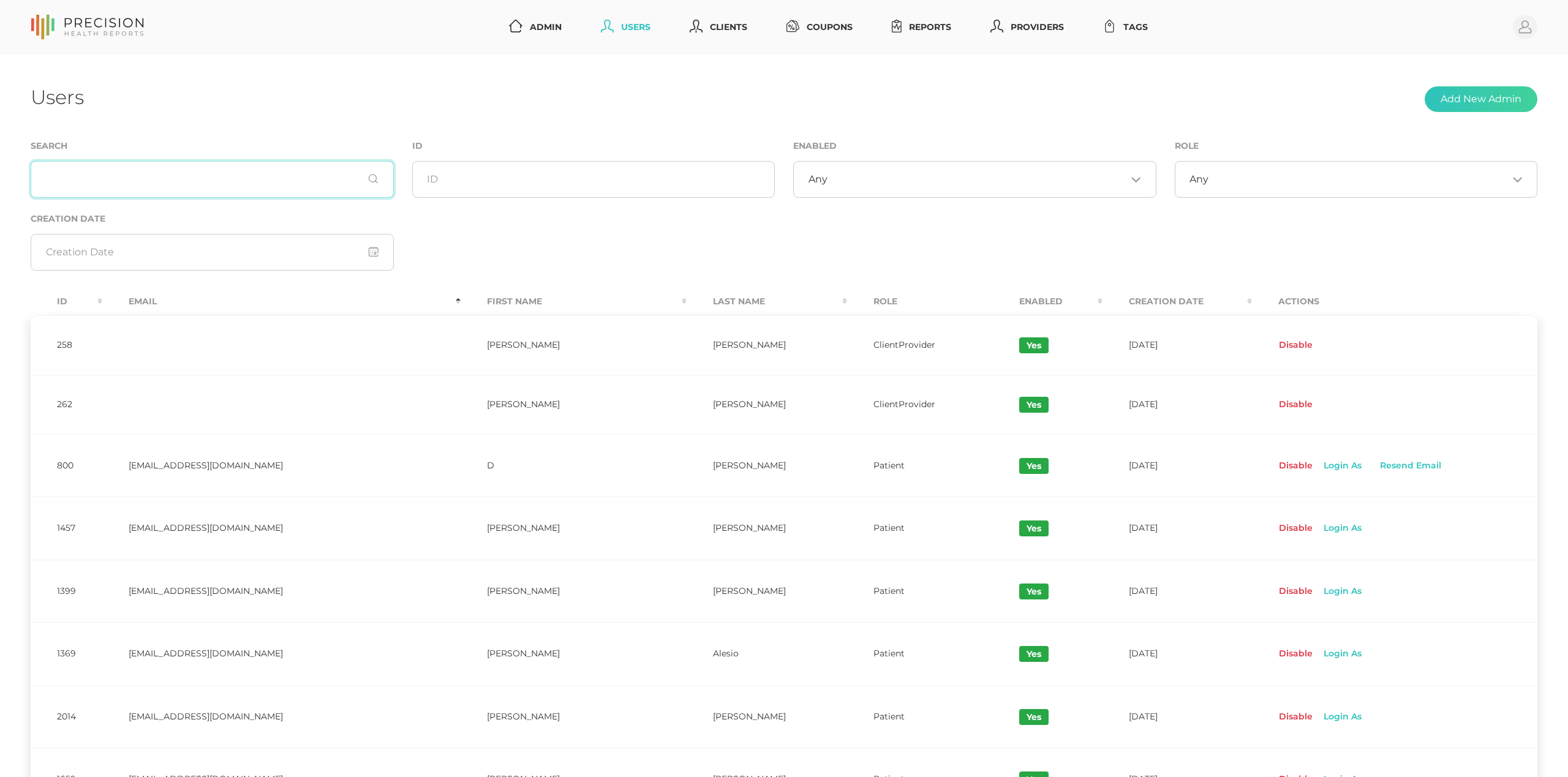
click at [278, 167] on input "text" at bounding box center [212, 179] width 363 height 37
paste input "[EMAIL_ADDRESS][DOMAIN_NAME]"
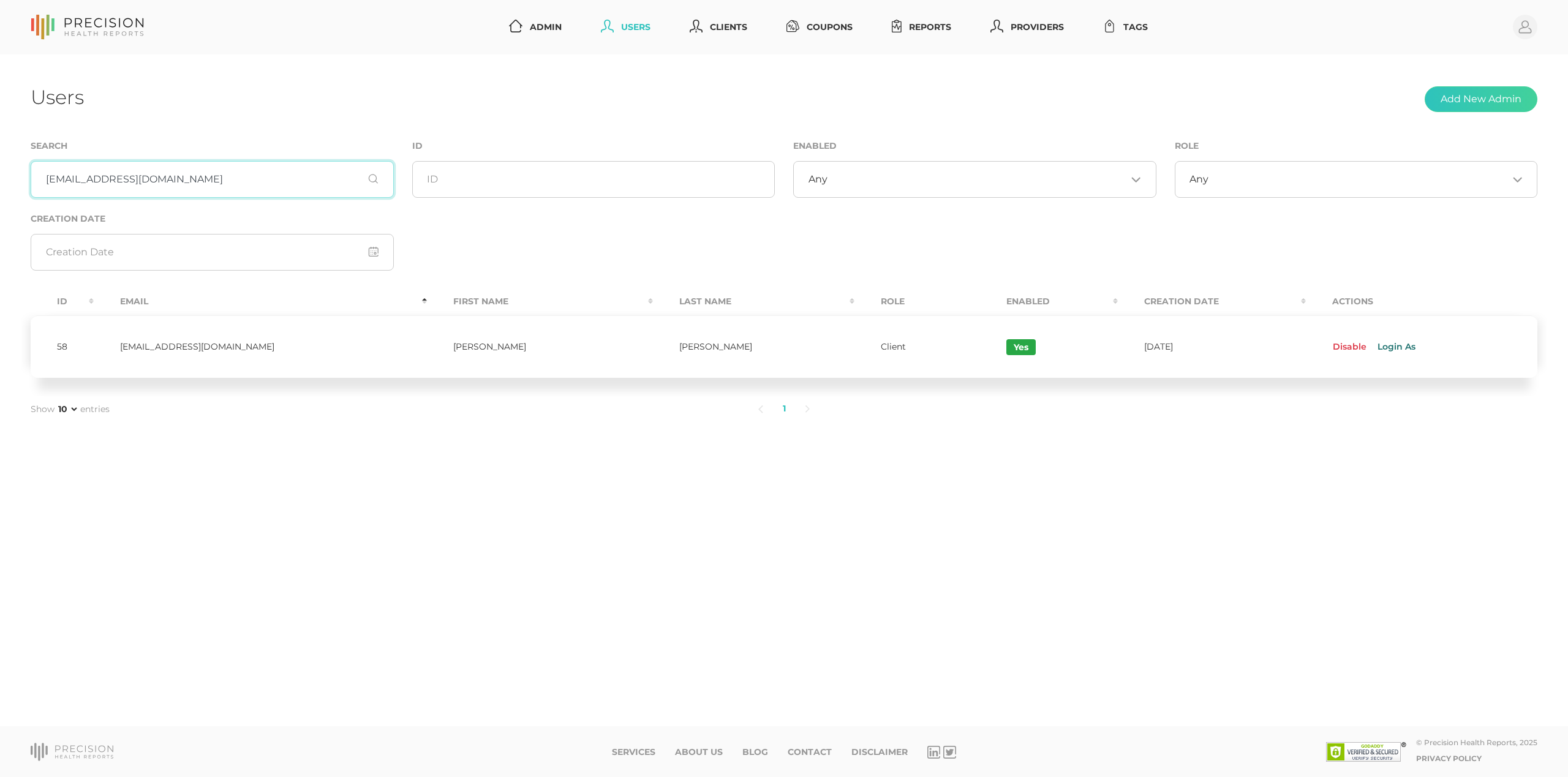
type input "[EMAIL_ADDRESS][DOMAIN_NAME]"
click at [1402, 351] on link "Login As" at bounding box center [1395, 347] width 56 height 20
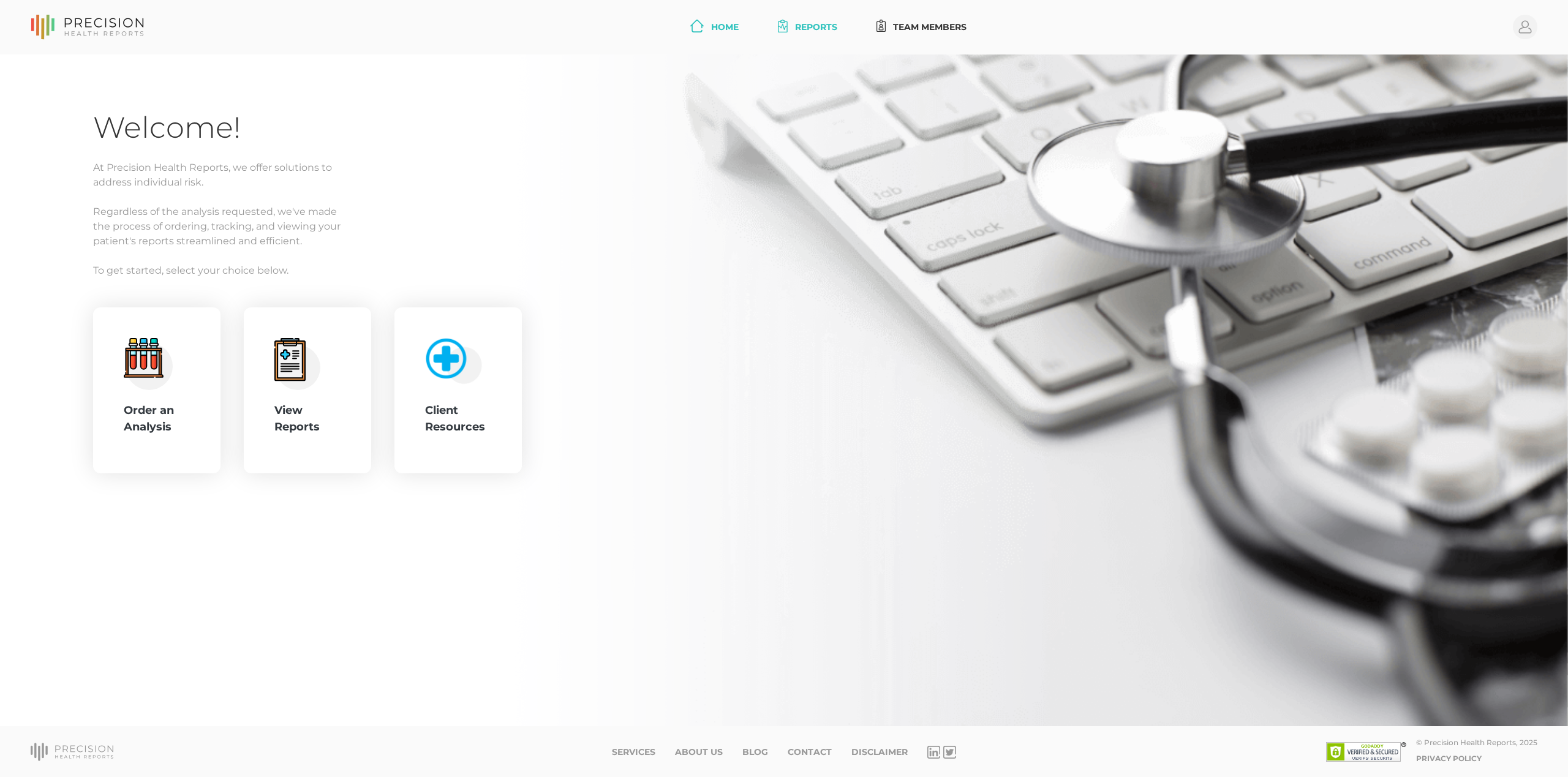
click at [836, 25] on link "Reports" at bounding box center [807, 27] width 69 height 23
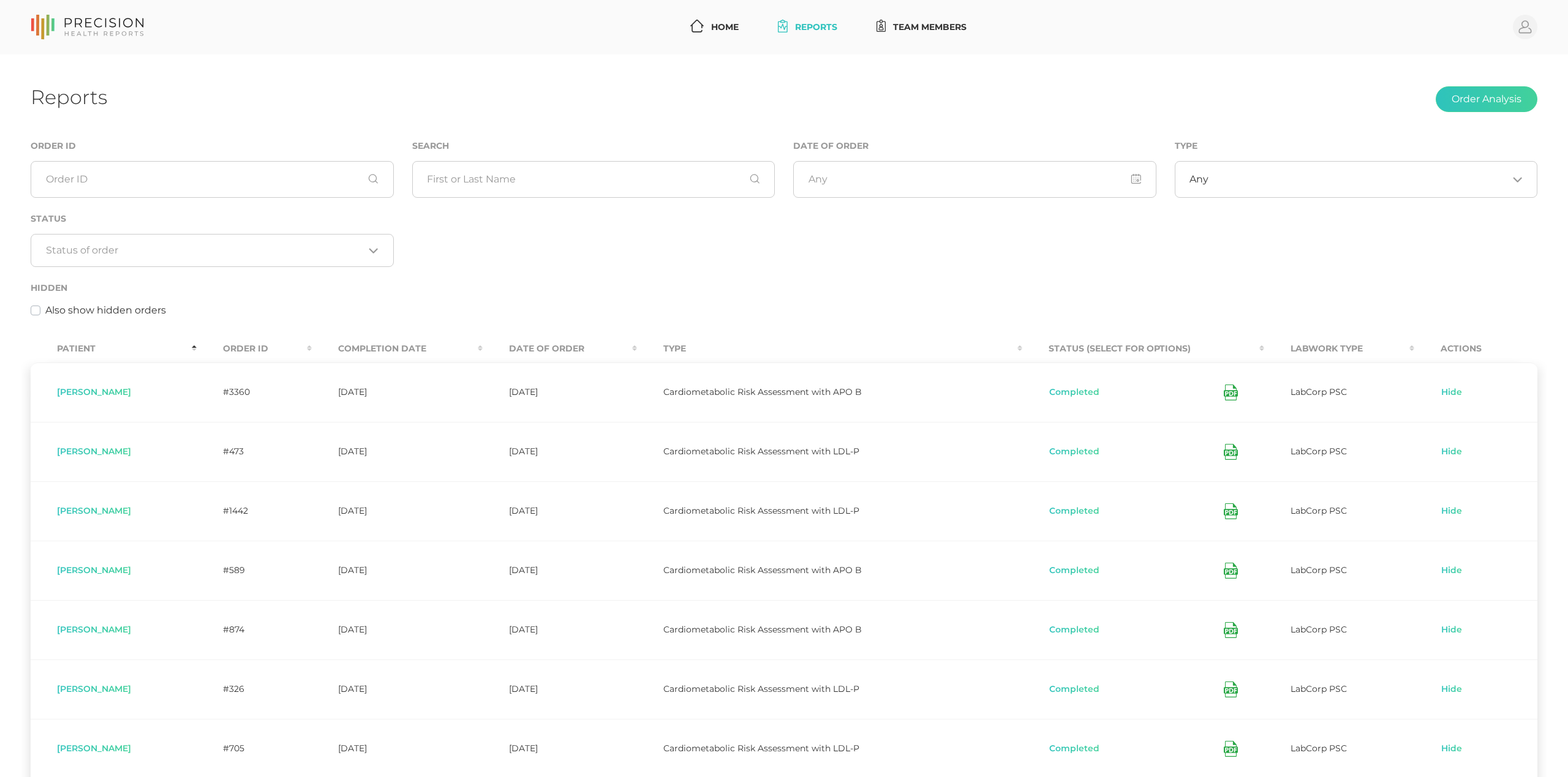
click at [253, 354] on th "Order ID" at bounding box center [254, 349] width 115 height 28
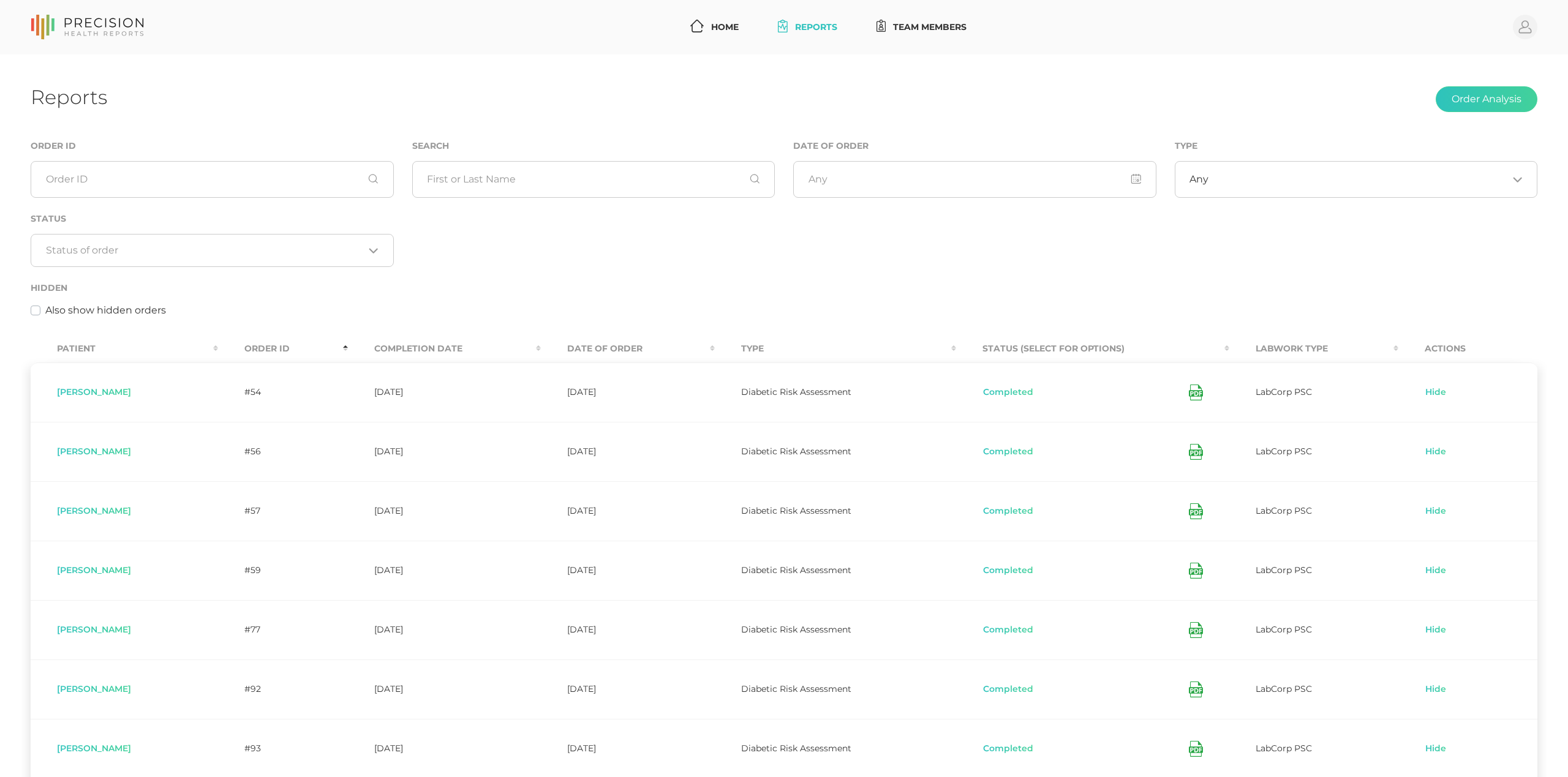
click at [253, 352] on th "Order ID" at bounding box center [283, 349] width 130 height 28
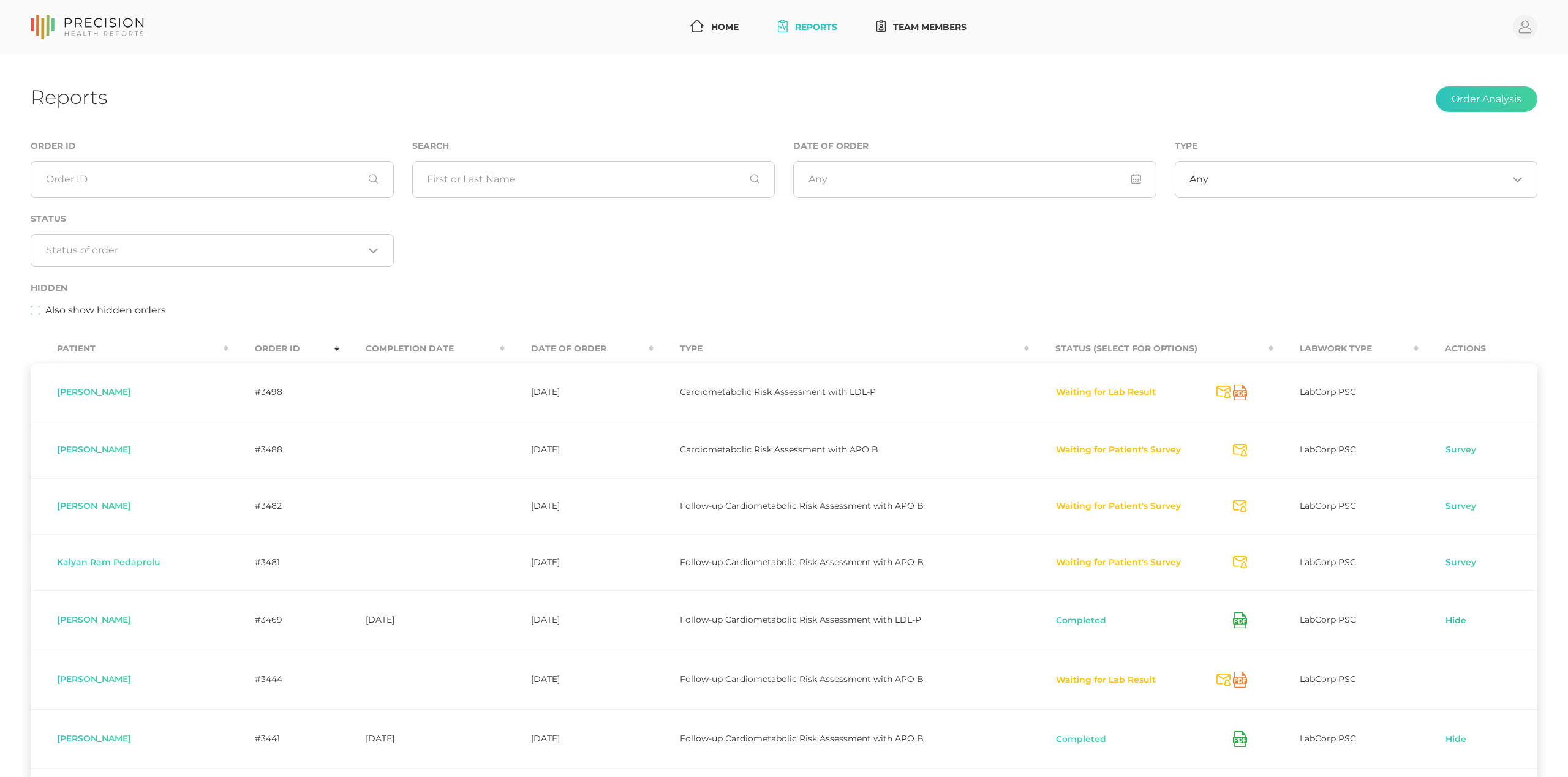
click at [1458, 621] on link "Hide" at bounding box center [1455, 621] width 22 height 12
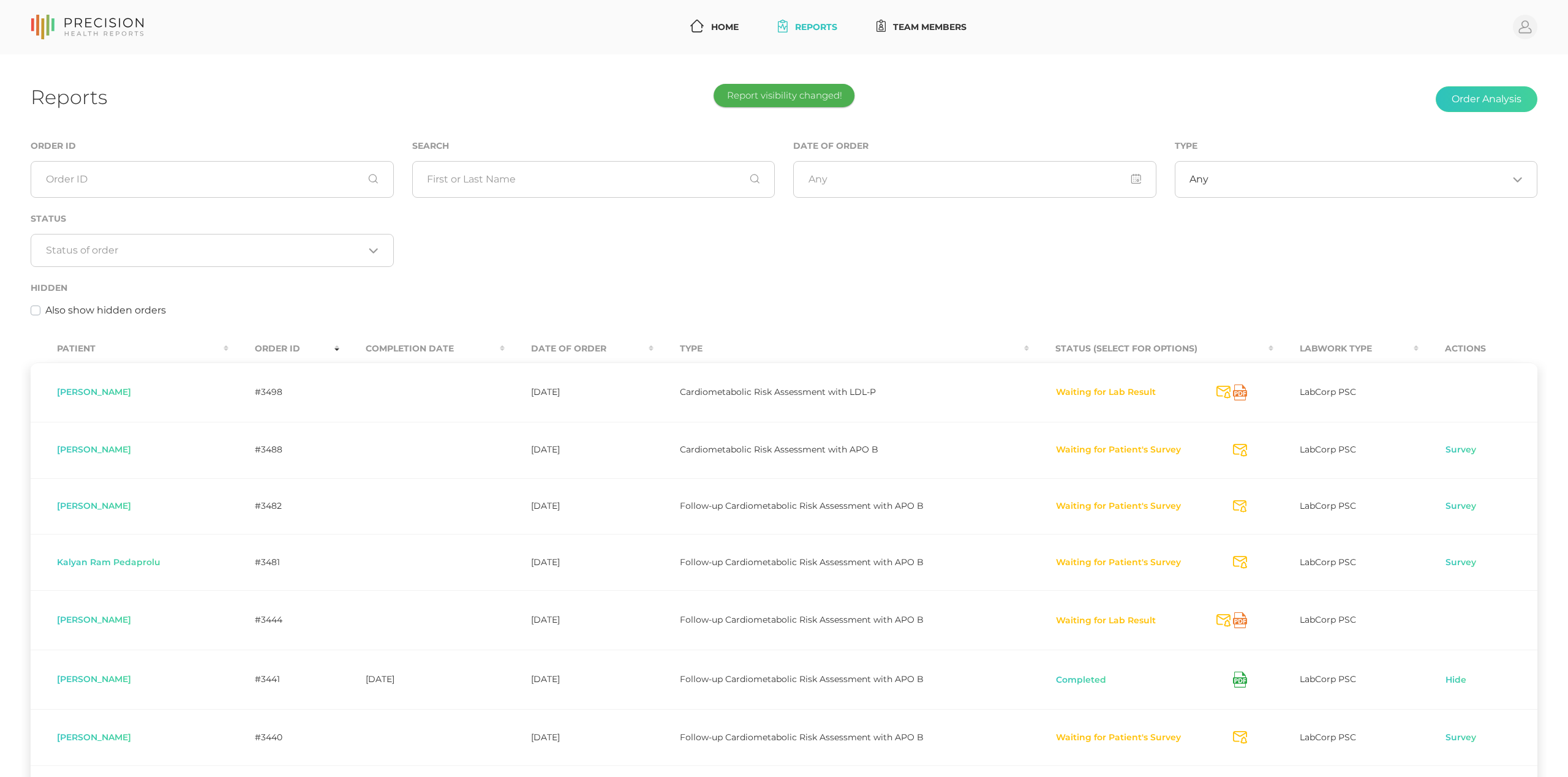
scroll to position [3, 0]
click at [607, 274] on div "Order ID Search Date of Order Type Any Loading... Status Loading... Hidden Also…" at bounding box center [784, 231] width 1525 height 193
click at [45, 303] on label "Also show hidden orders" at bounding box center [105, 307] width 121 height 15
click at [40, 303] on input "Also show hidden orders" at bounding box center [35, 306] width 10 height 12
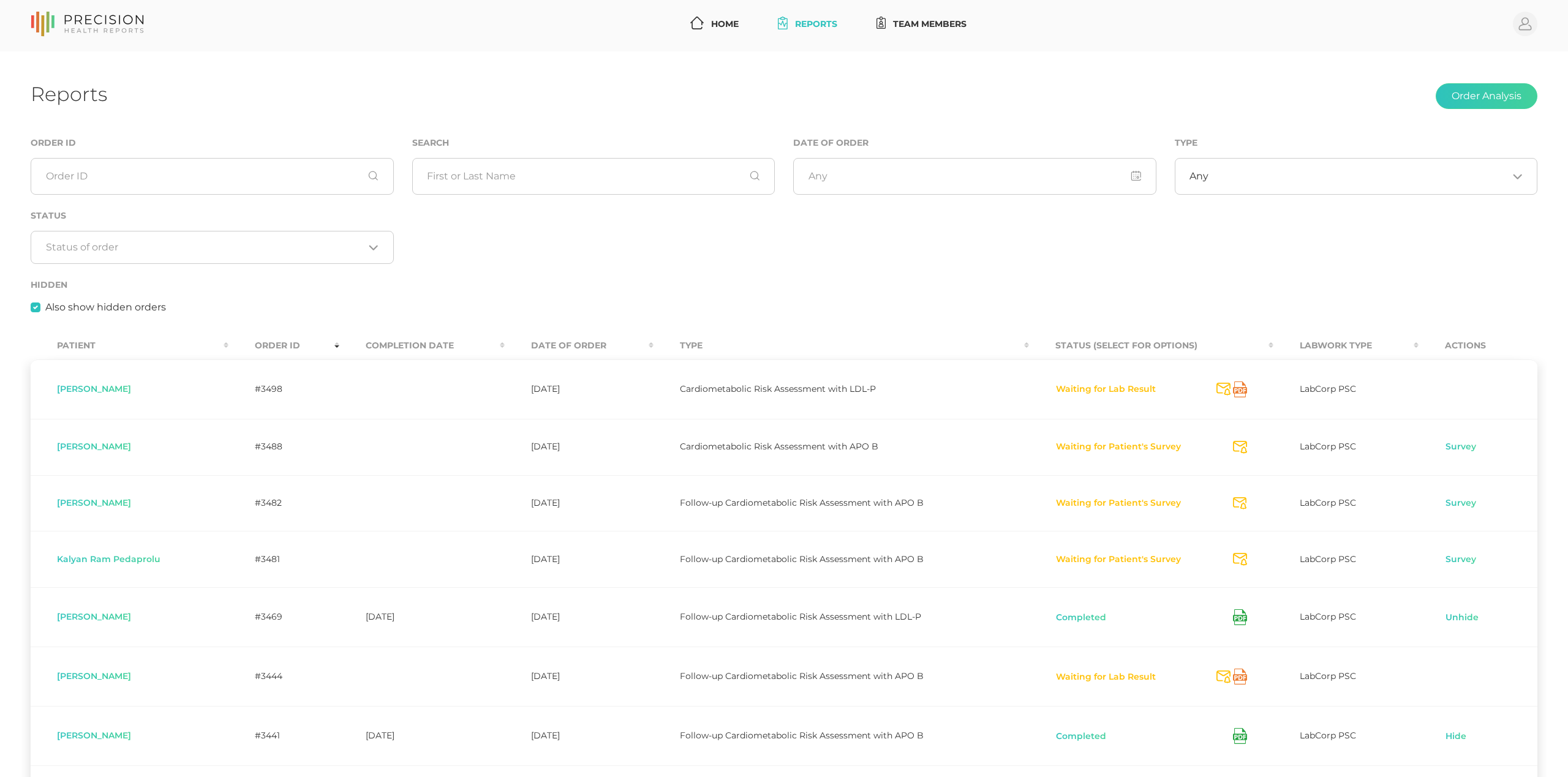
click at [45, 303] on label "Also show hidden orders" at bounding box center [105, 307] width 121 height 15
click at [40, 303] on input "Also show hidden orders" at bounding box center [35, 306] width 10 height 12
checkbox input "false"
click at [940, 21] on link "Team Members" at bounding box center [922, 24] width 101 height 23
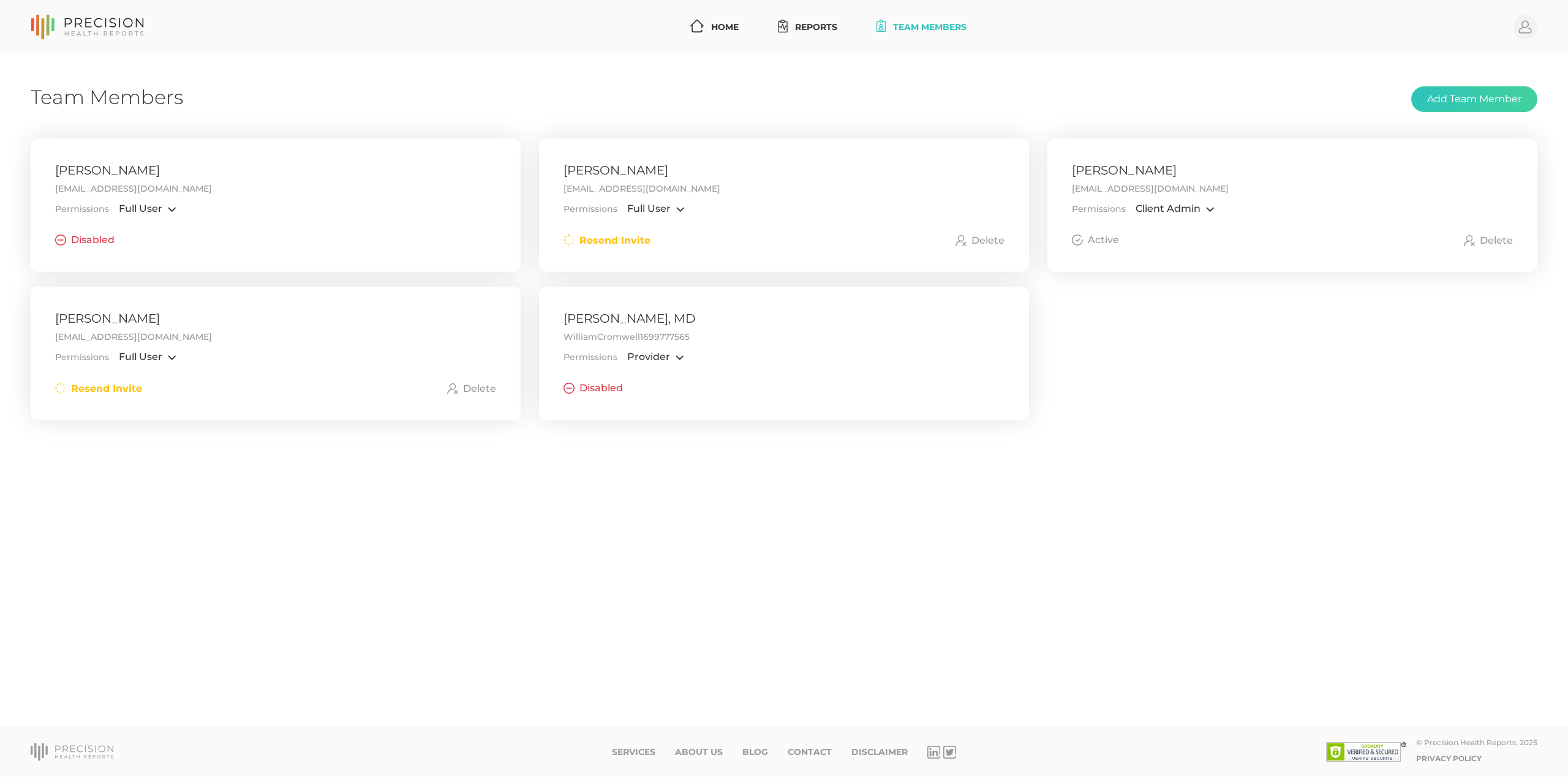
drag, startPoint x: 565, startPoint y: 189, endPoint x: 804, endPoint y: 192, distance: 239.0
click at [804, 192] on div "wccromwell@precisionhealthreports.com" at bounding box center [784, 189] width 441 height 13
copy div "wccromwell@precisionhealthreports.com"
click at [885, 109] on div "Team Members Add Team Member" at bounding box center [784, 99] width 1507 height 29
click at [1521, 30] on circle at bounding box center [1525, 27] width 25 height 25
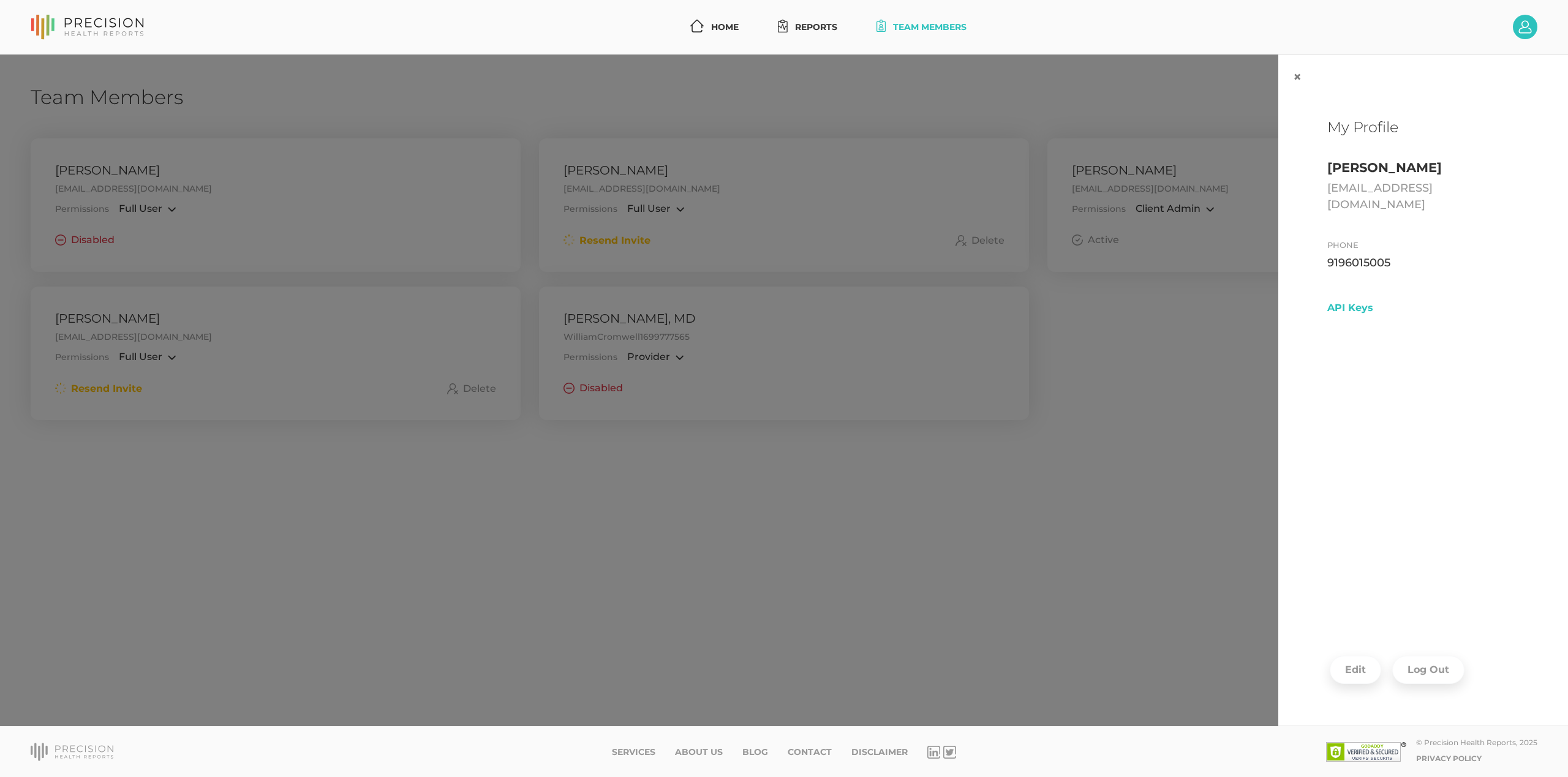
click at [1434, 671] on button "Log Out" at bounding box center [1428, 670] width 72 height 28
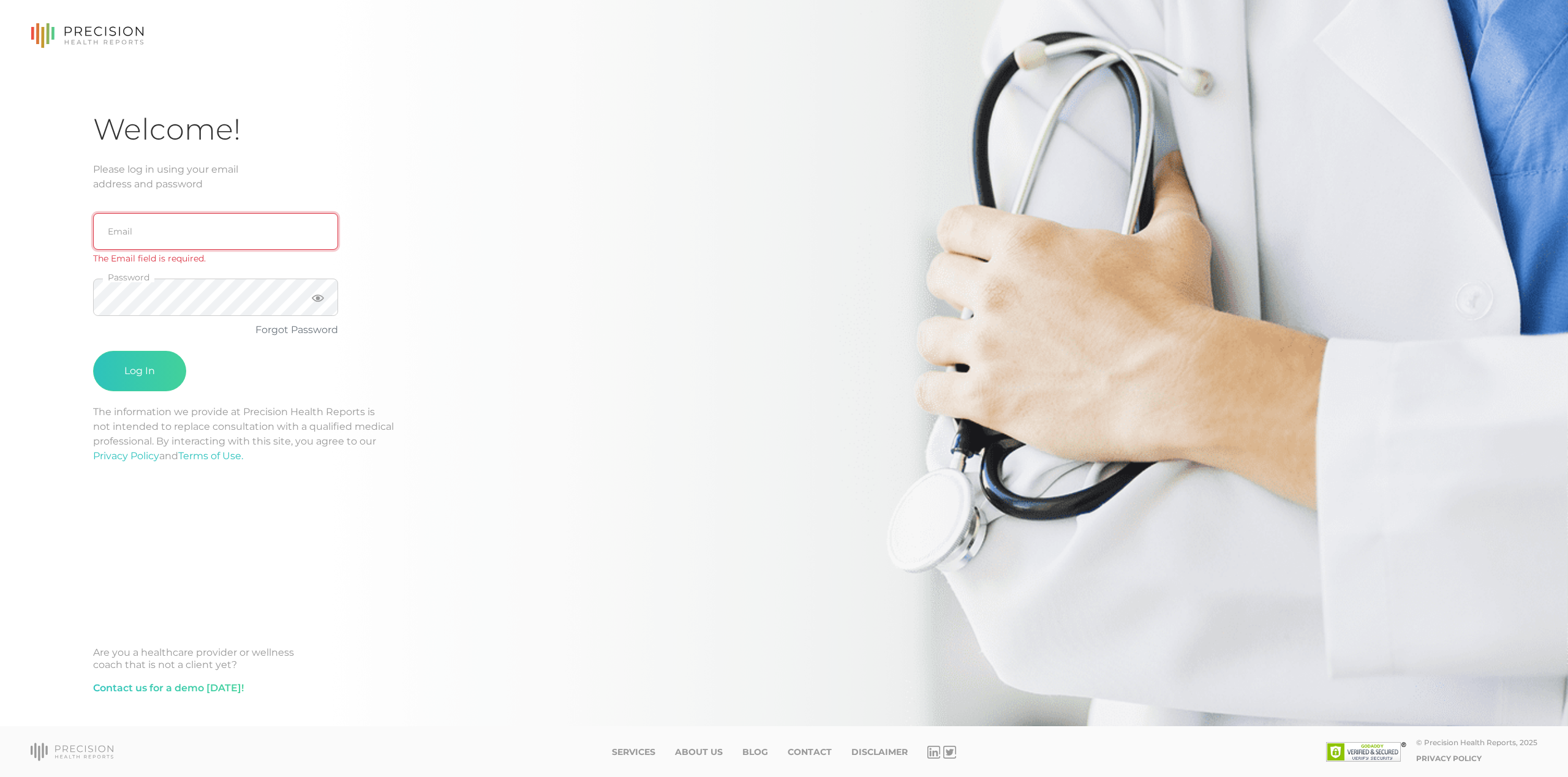
type input "[EMAIL_ADDRESS][DOMAIN_NAME]"
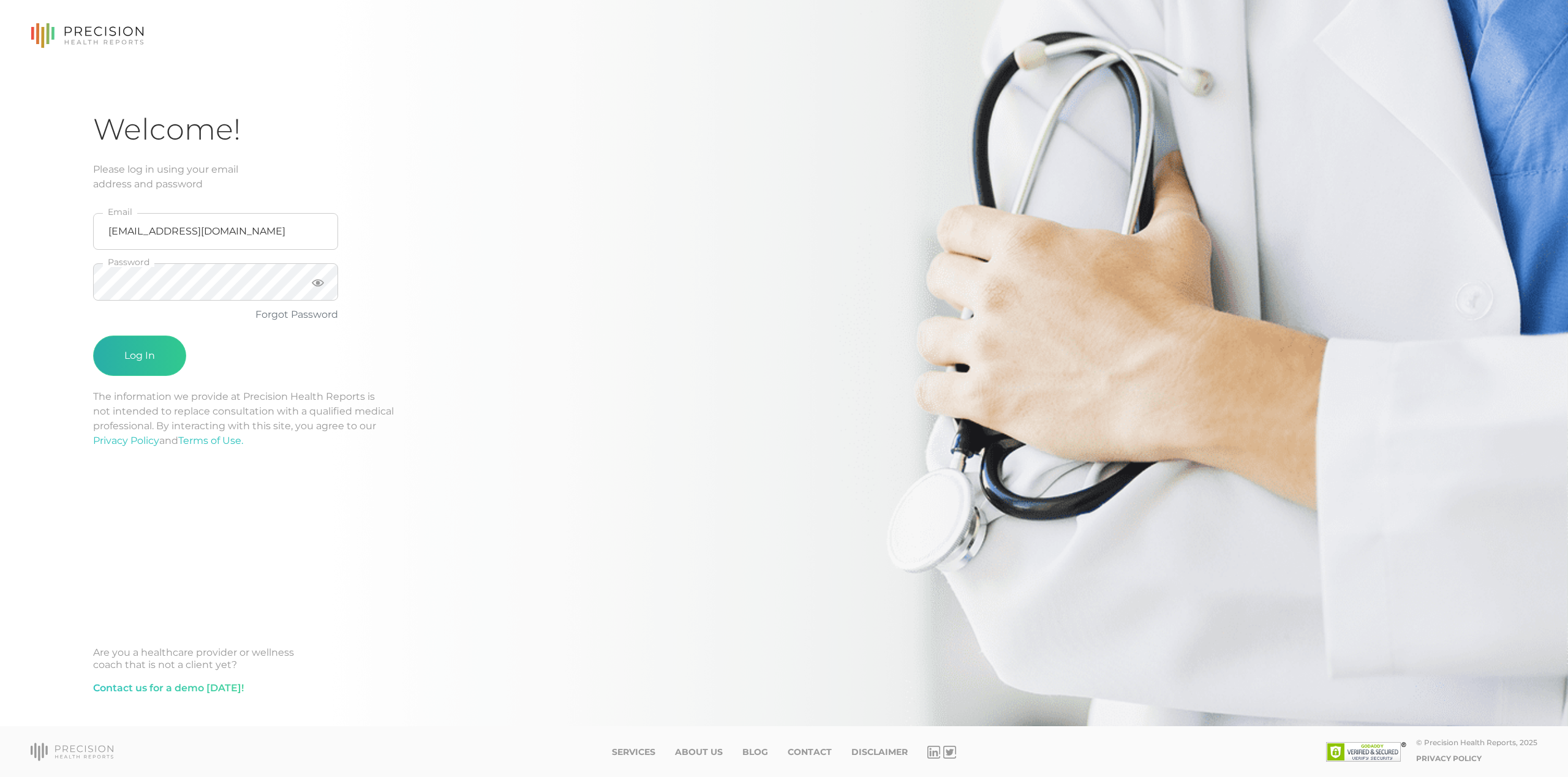
click at [133, 352] on button "Log In" at bounding box center [140, 356] width 93 height 41
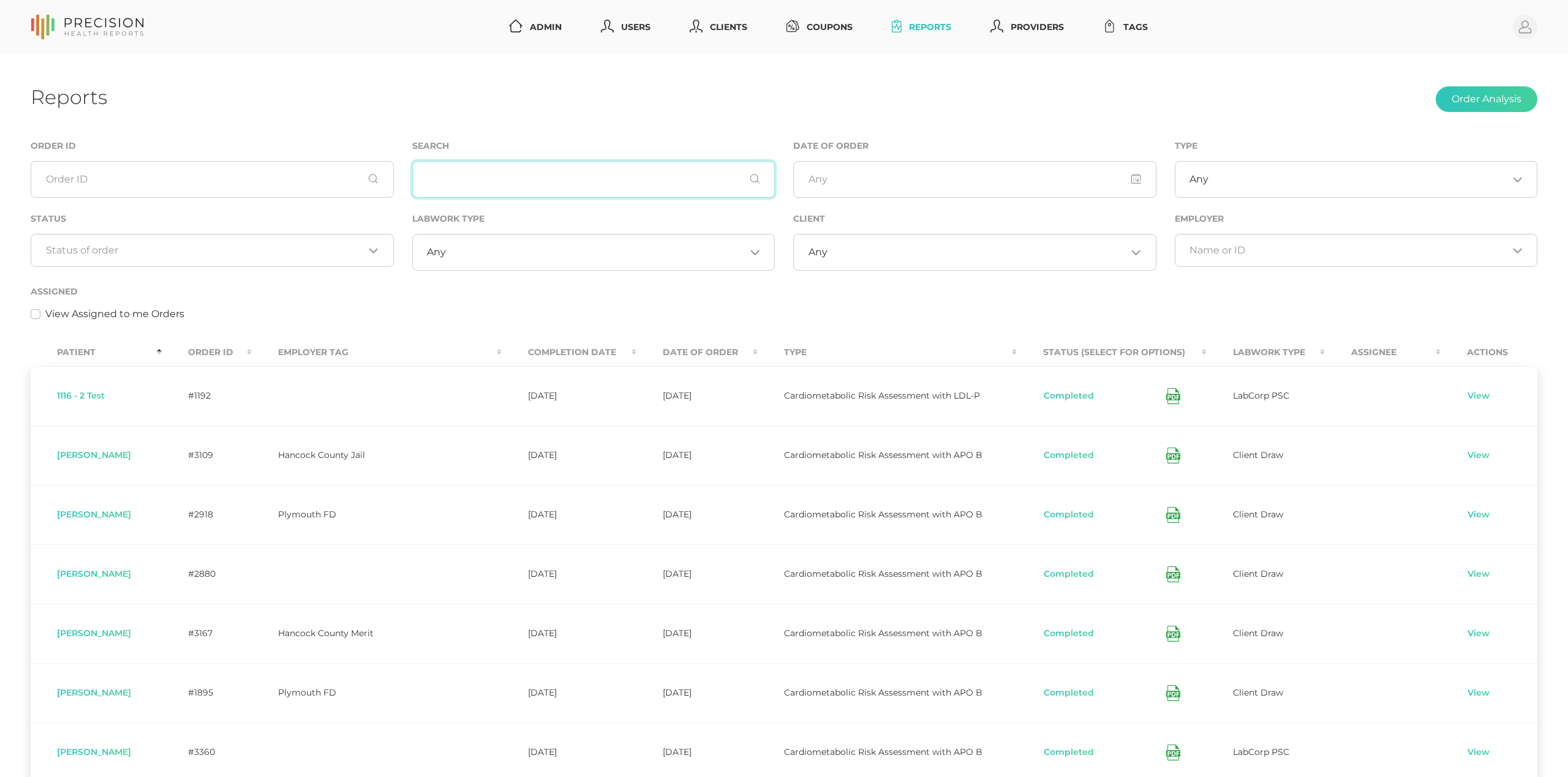
click at [486, 189] on input "text" at bounding box center [593, 179] width 363 height 37
click at [618, 28] on link "Users" at bounding box center [625, 27] width 59 height 23
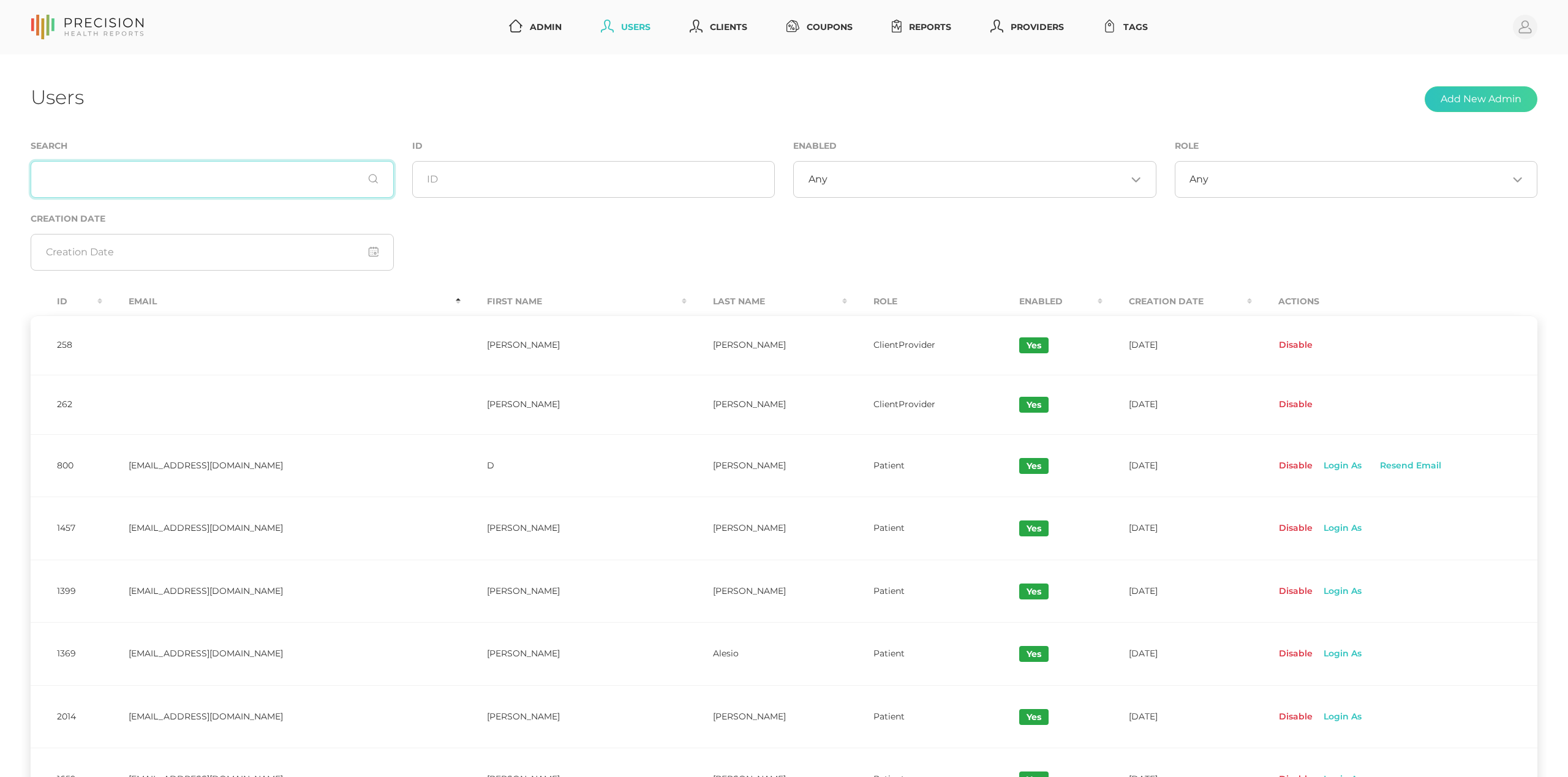
click at [253, 170] on input "text" at bounding box center [212, 179] width 363 height 37
paste input "wccromwell@precisionhealthreports.com"
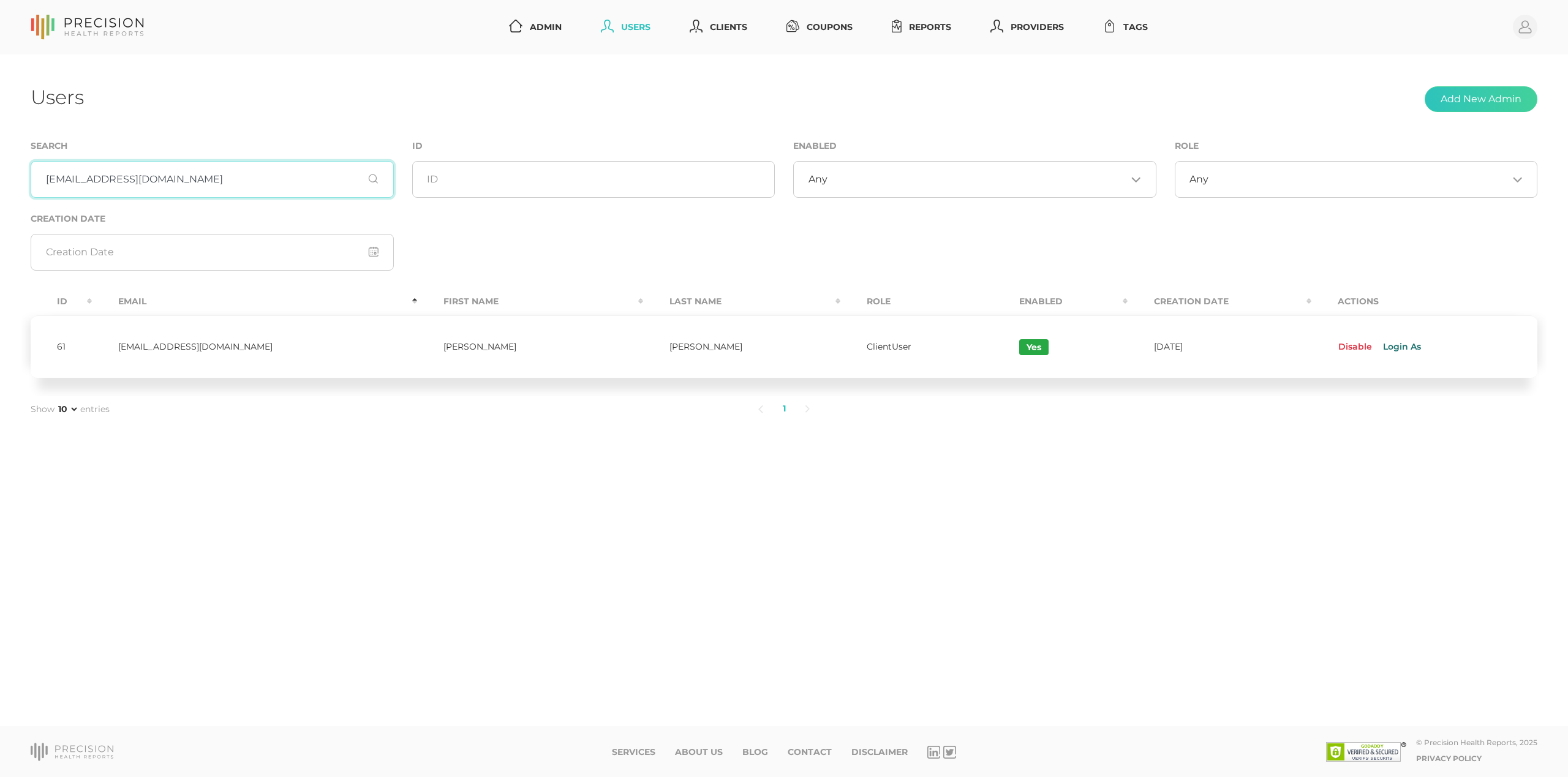
type input "wccromwell@precisionhealthreports.com"
click at [1393, 344] on link "Login As" at bounding box center [1400, 347] width 56 height 20
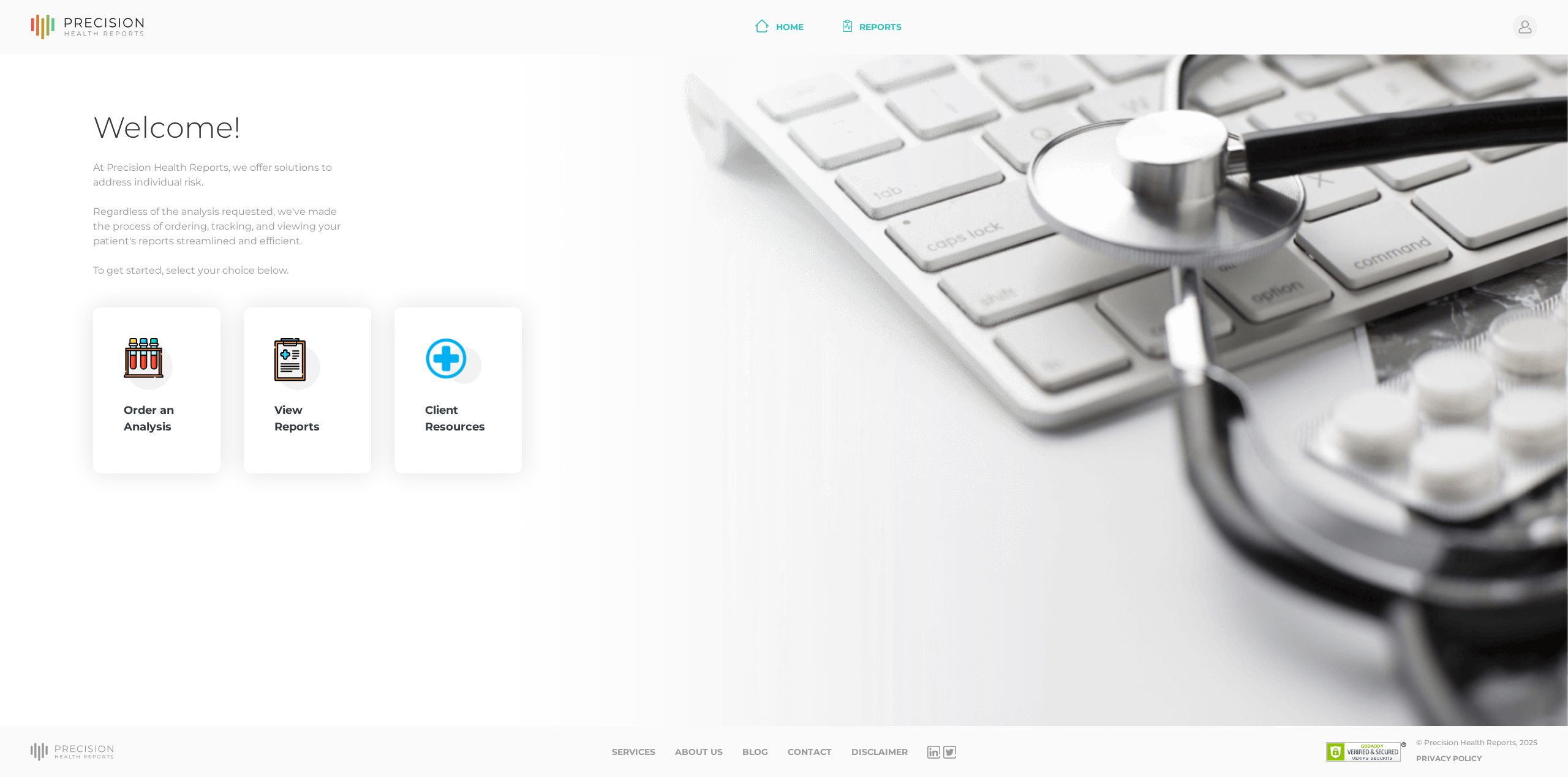
click at [885, 30] on link "Reports" at bounding box center [873, 27] width 69 height 23
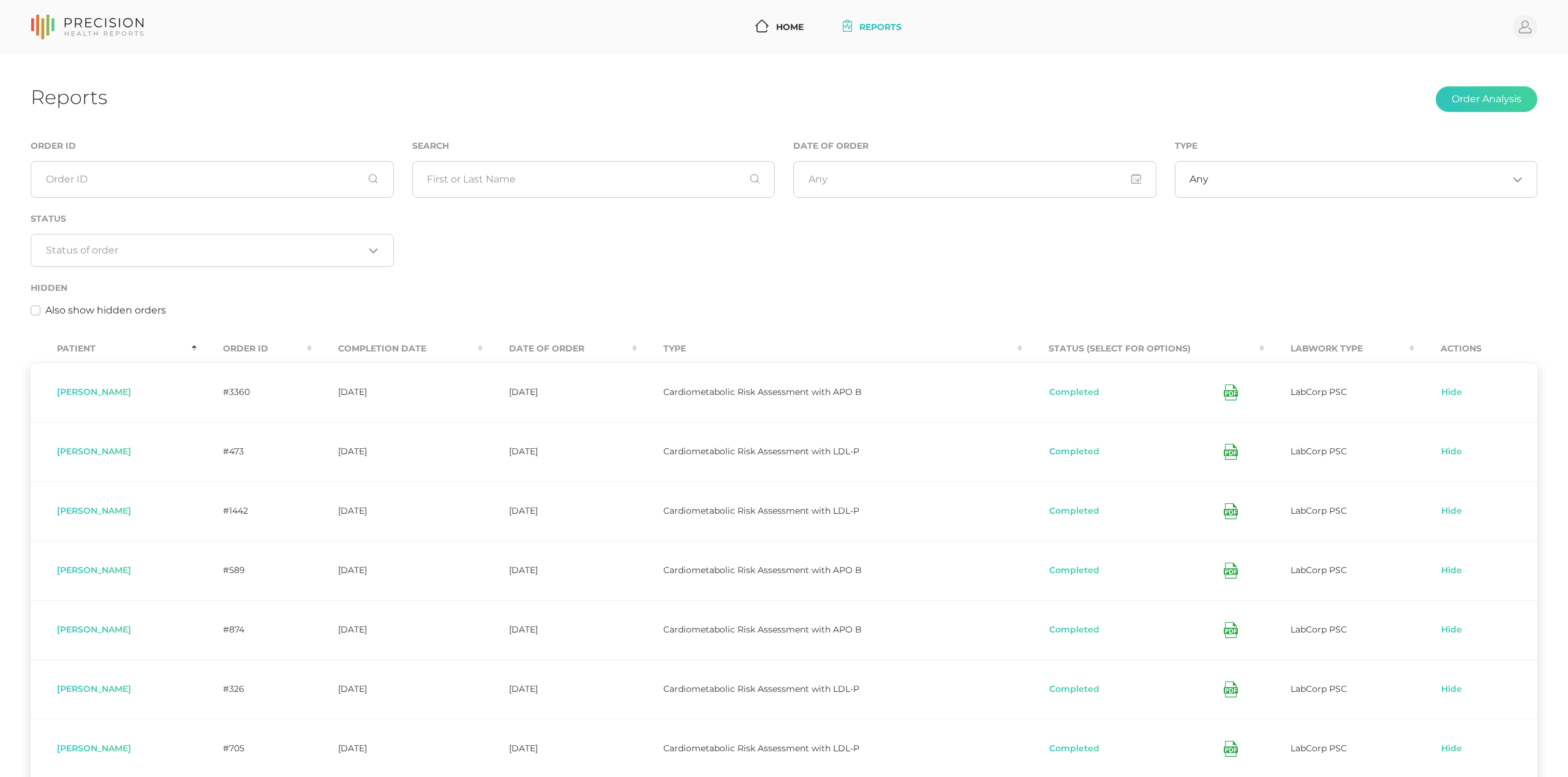
click at [251, 349] on th "Order ID" at bounding box center [254, 349] width 115 height 28
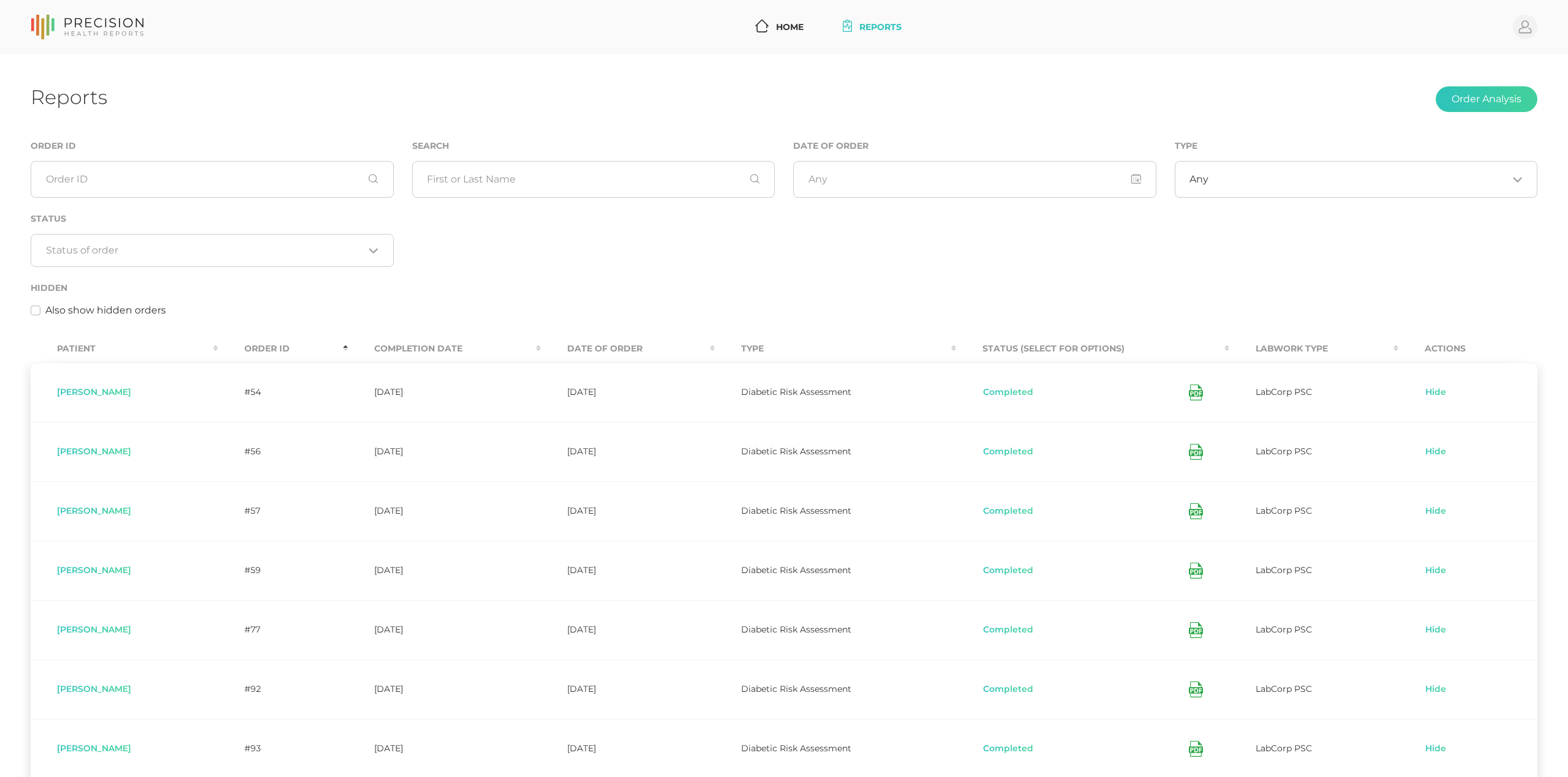
click at [253, 346] on th "Order ID" at bounding box center [283, 349] width 130 height 28
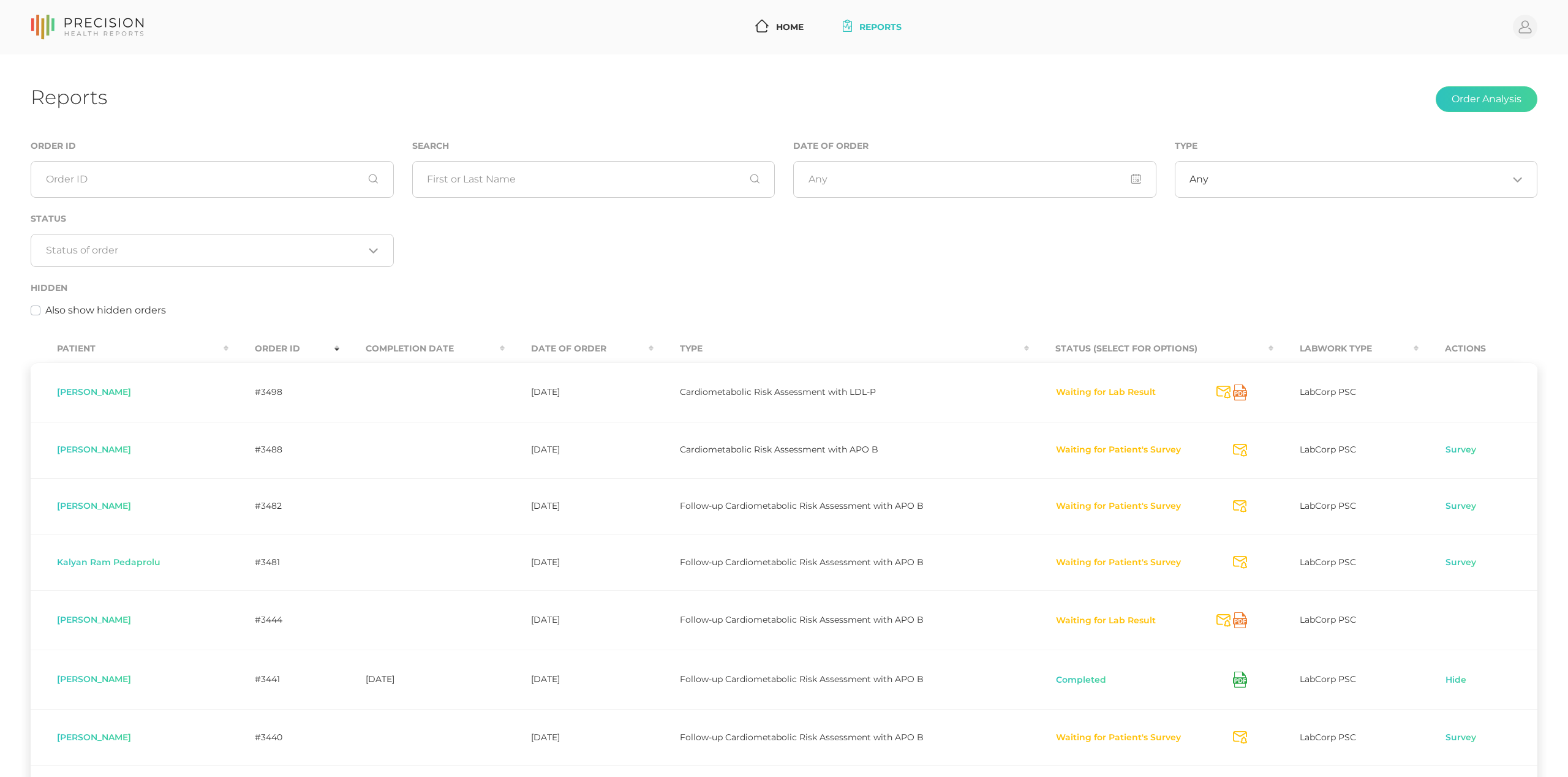
click at [62, 311] on label "Also show hidden orders" at bounding box center [105, 310] width 121 height 15
click at [41, 311] on input "Also show hidden orders" at bounding box center [35, 309] width 10 height 12
click at [62, 311] on label "Also show hidden orders" at bounding box center [105, 310] width 121 height 15
click at [41, 311] on input "Also show hidden orders" at bounding box center [35, 309] width 10 height 12
click at [1518, 27] on circle at bounding box center [1525, 27] width 25 height 25
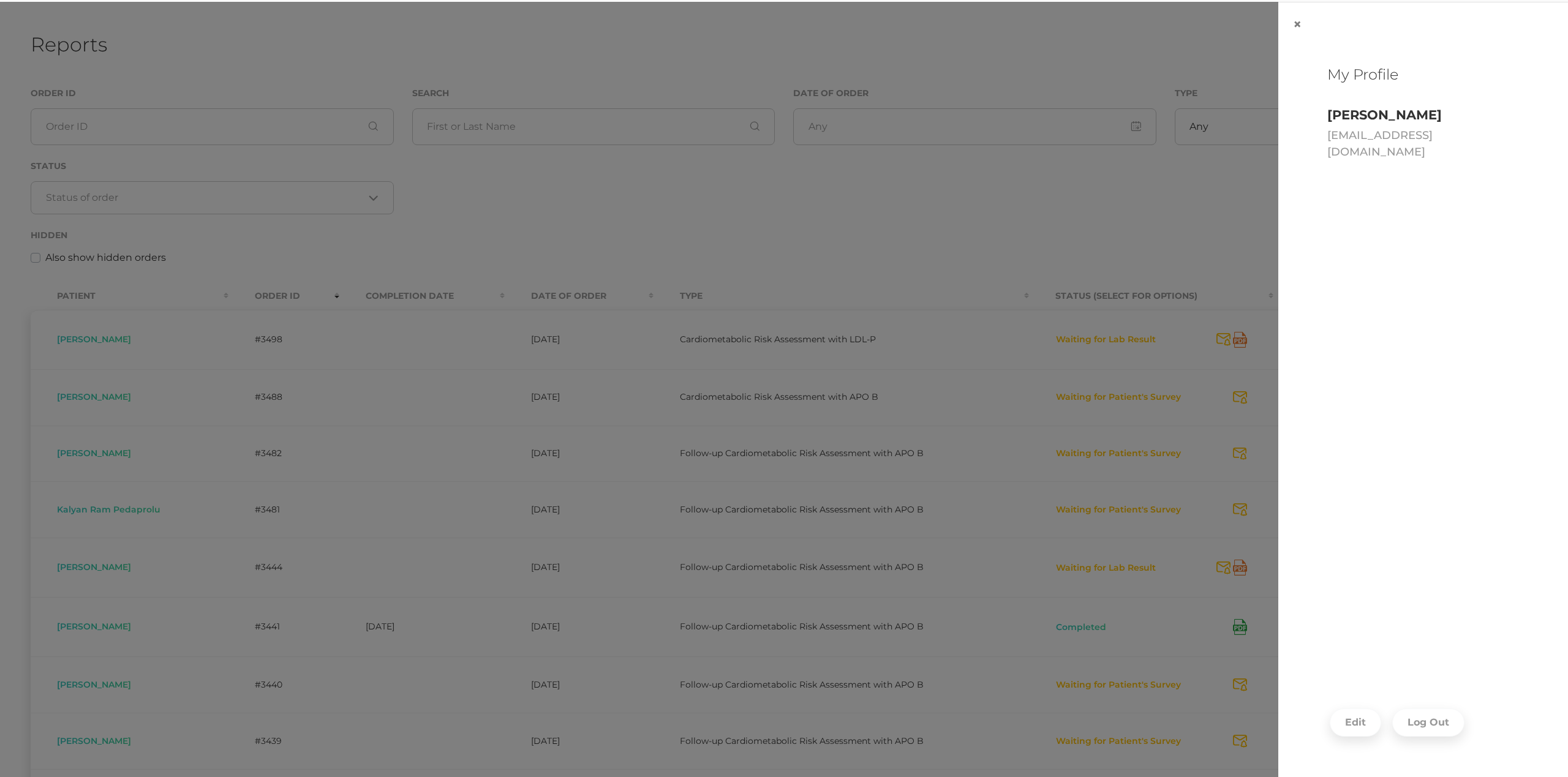
click at [973, 190] on div "× My Profile William Cromwell wccromwell@precisionhealthreports.com Edit Log Out" at bounding box center [784, 482] width 1568 height 961
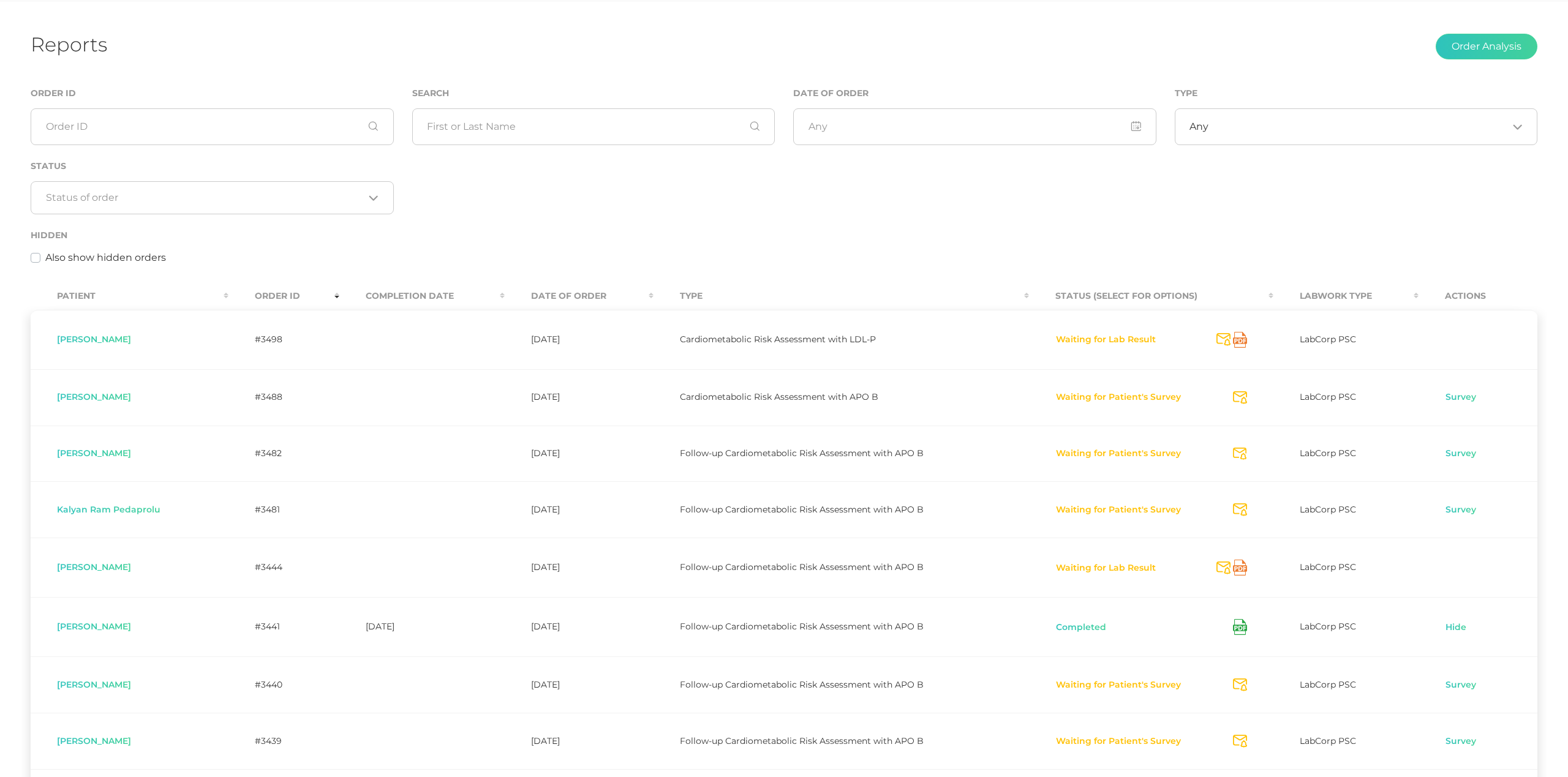
click at [117, 256] on label "Also show hidden orders" at bounding box center [105, 258] width 121 height 15
click at [41, 256] on input "Also show hidden orders" at bounding box center [35, 256] width 10 height 12
click at [1458, 565] on link "Unhide" at bounding box center [1462, 568] width 35 height 12
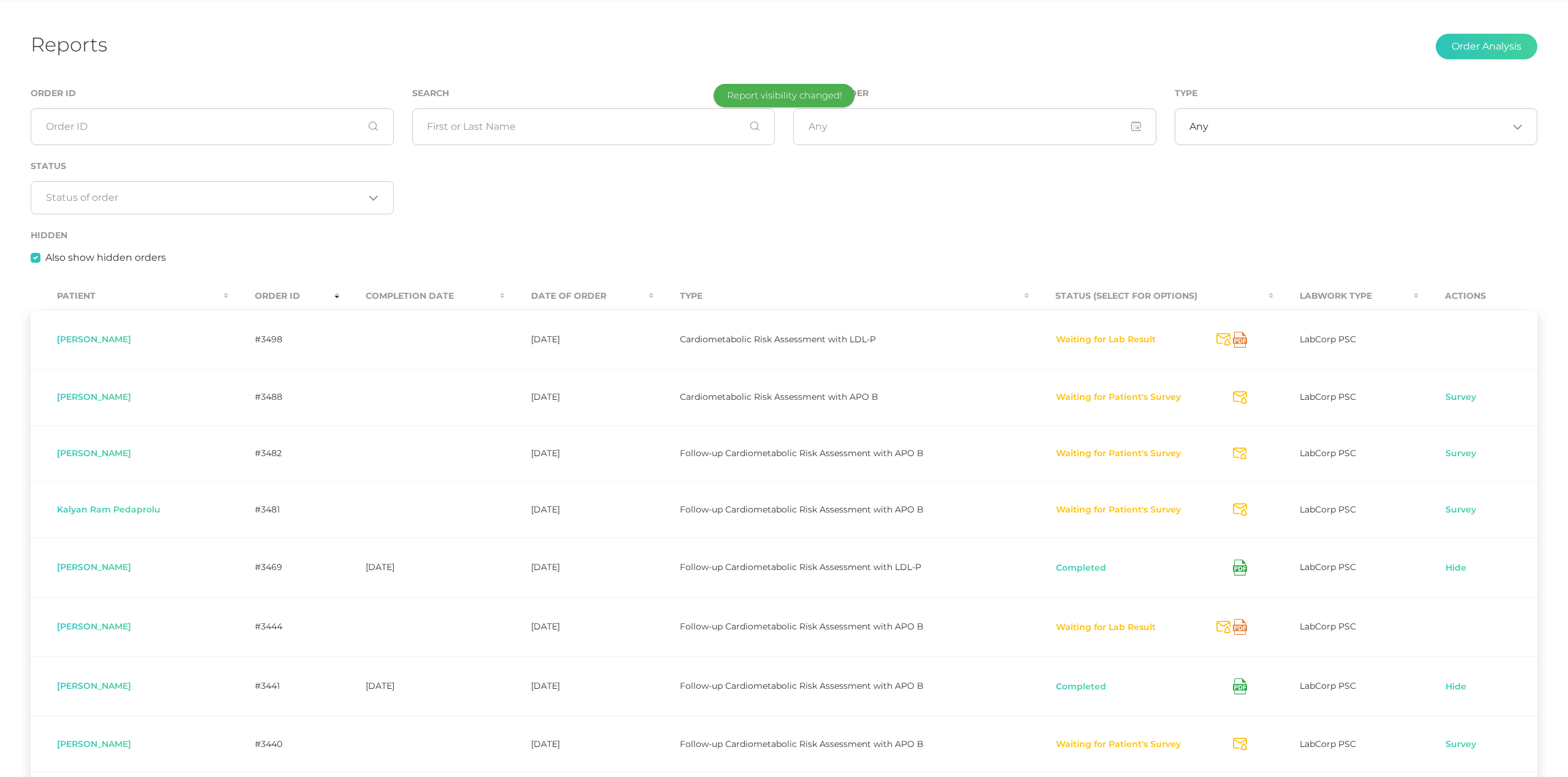
click at [62, 261] on label "Also show hidden orders" at bounding box center [105, 258] width 121 height 15
click at [41, 261] on input "Also show hidden orders" at bounding box center [35, 256] width 10 height 12
checkbox input "false"
drag, startPoint x: 968, startPoint y: 207, endPoint x: 955, endPoint y: 200, distance: 14.8
click at [968, 204] on div "Order ID Search Date of Order Type Any Loading... Status Loading... Hidden Also…" at bounding box center [784, 182] width 1525 height 193
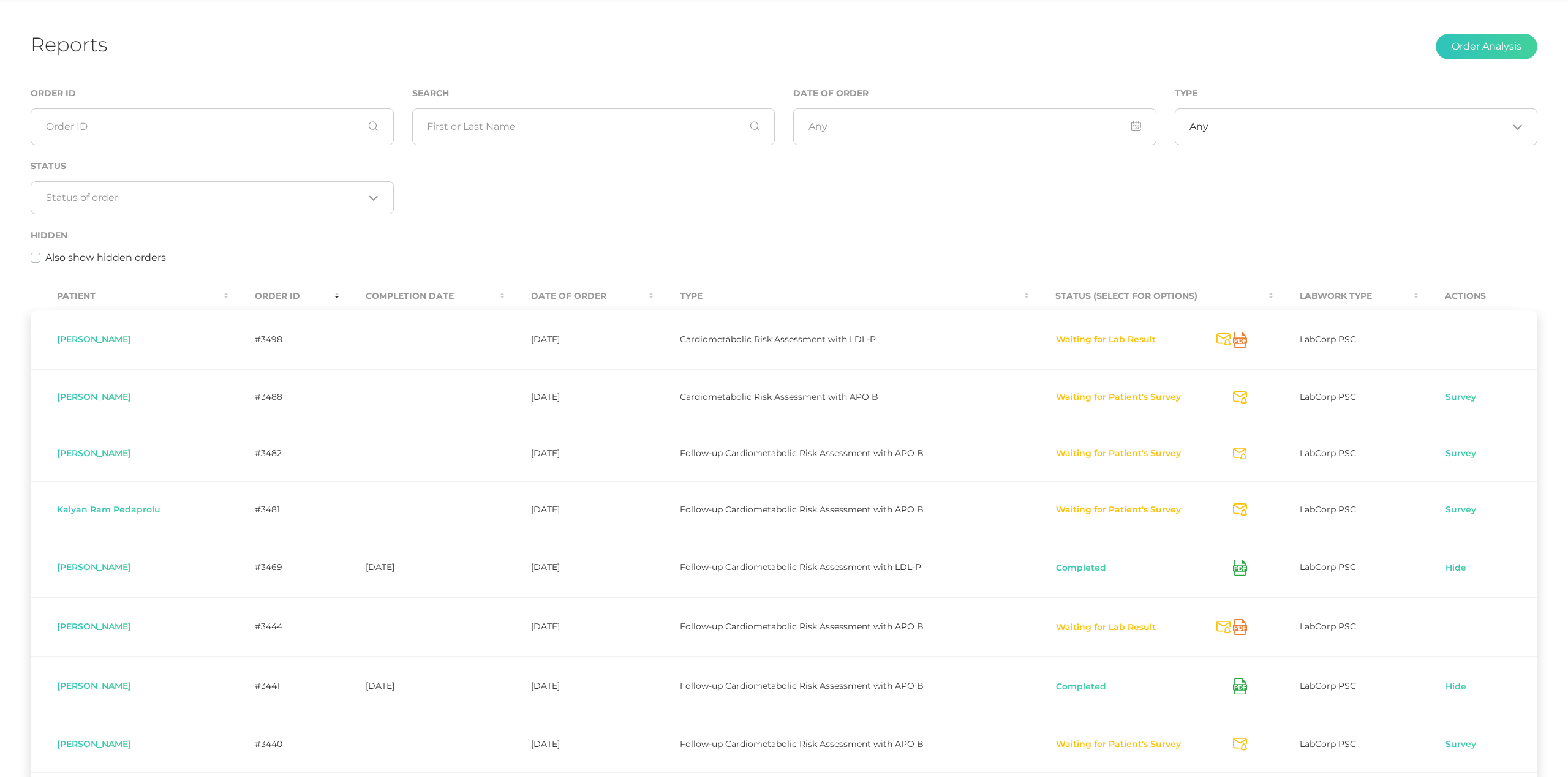
click at [1206, 89] on div "Type Any Loading..." at bounding box center [1356, 115] width 363 height 59
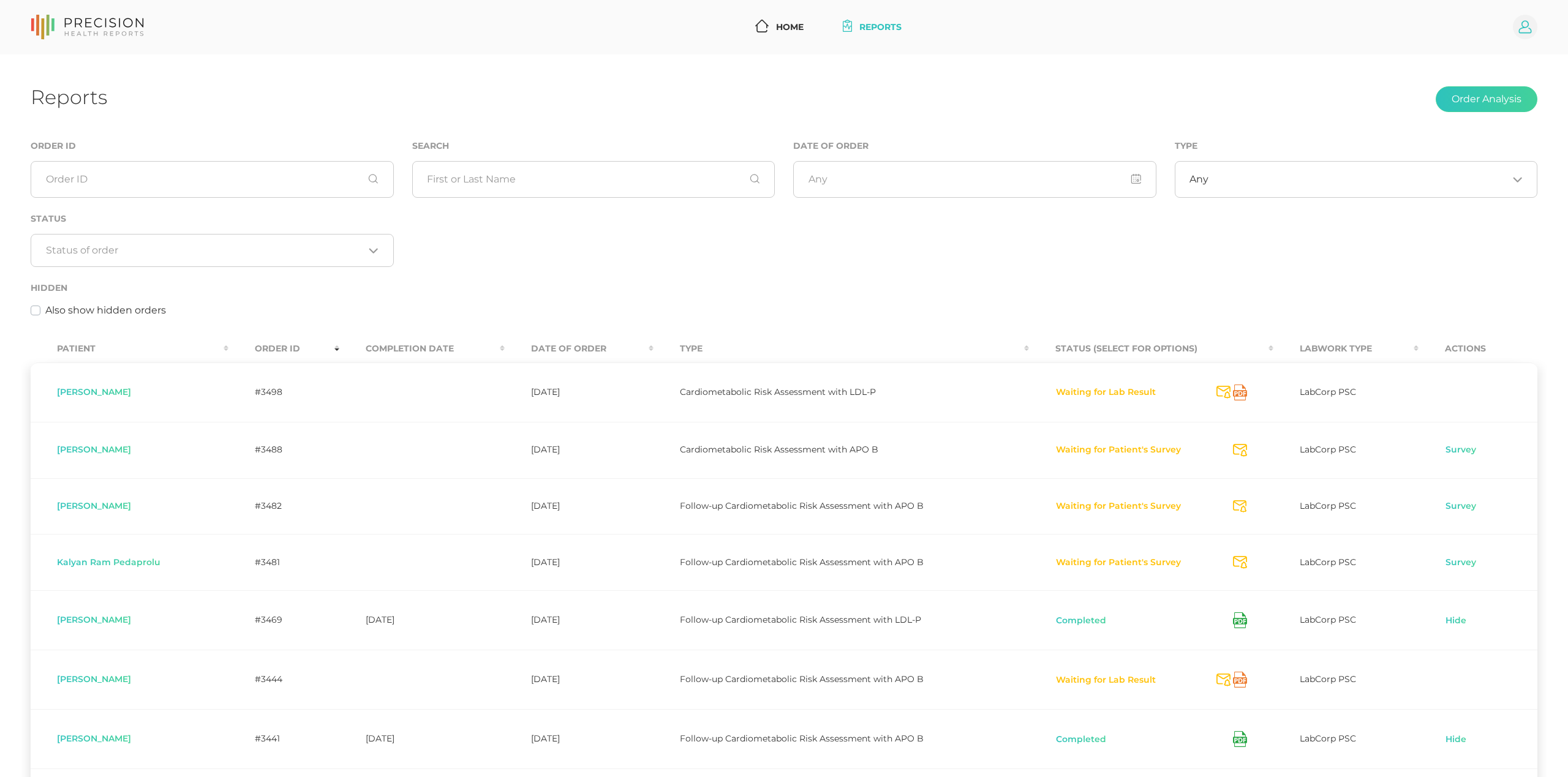
click at [1523, 30] on circle at bounding box center [1525, 27] width 25 height 25
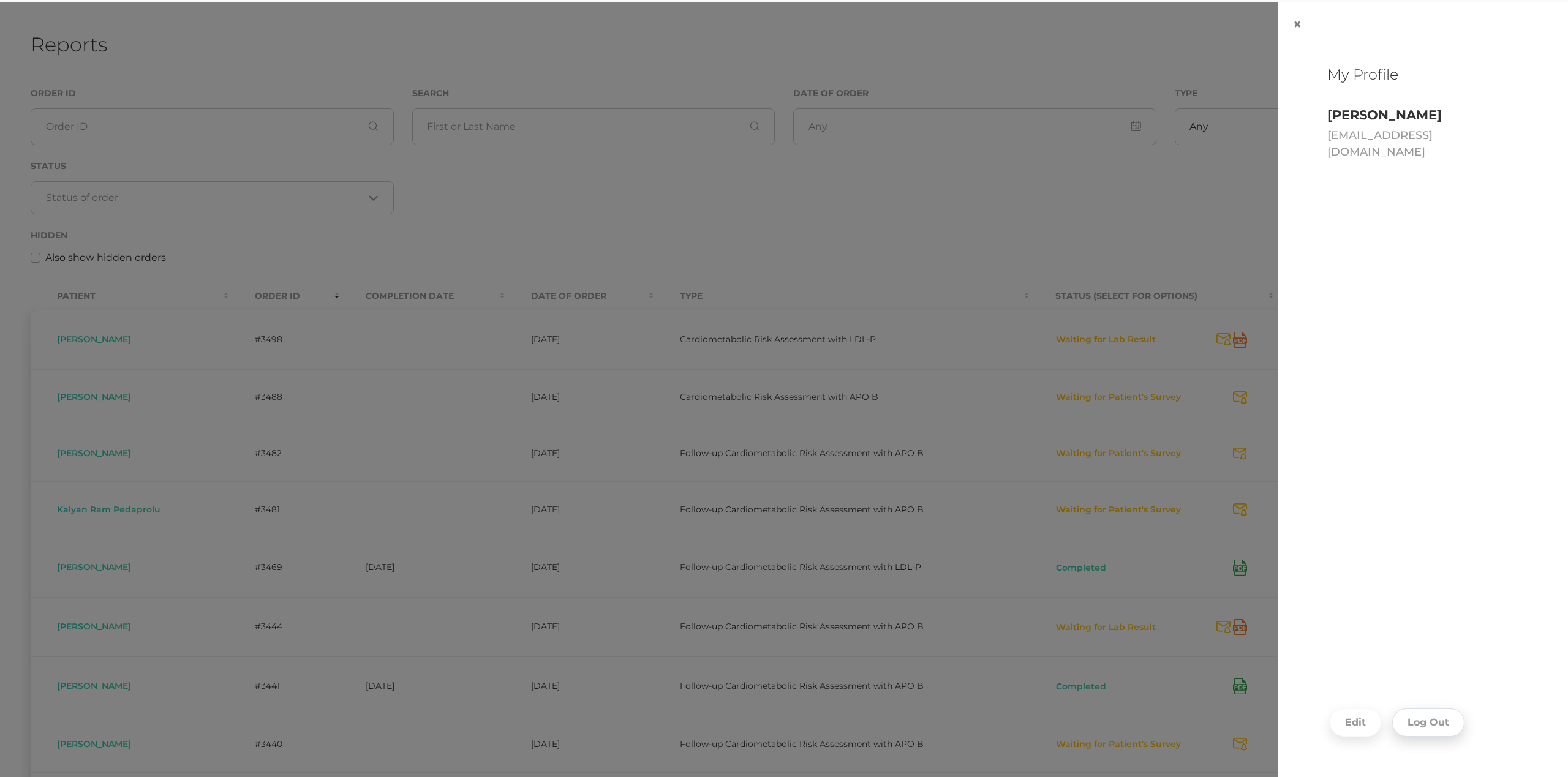
click at [1421, 718] on button "Log Out" at bounding box center [1428, 722] width 72 height 28
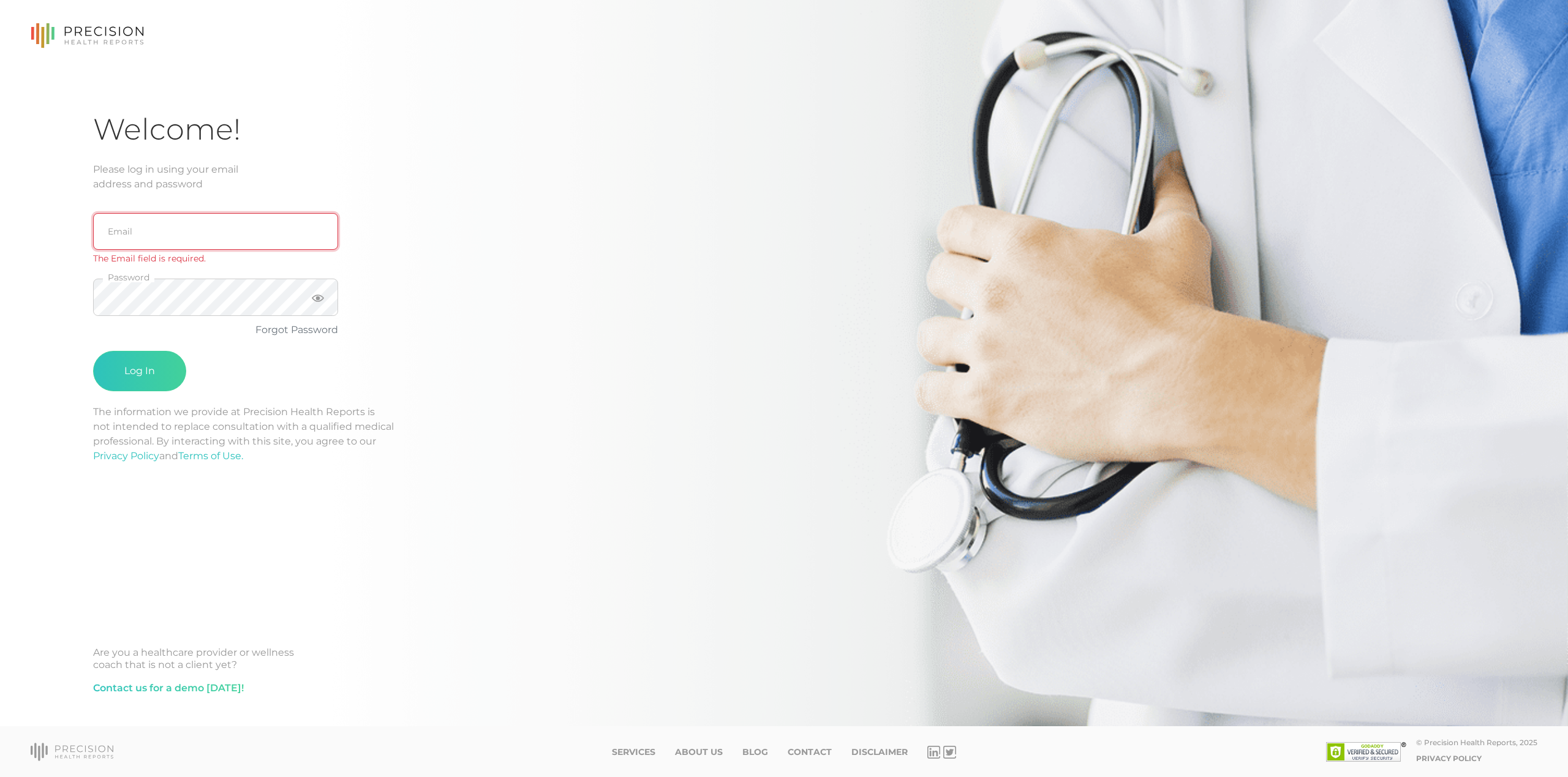
type input "[EMAIL_ADDRESS][DOMAIN_NAME]"
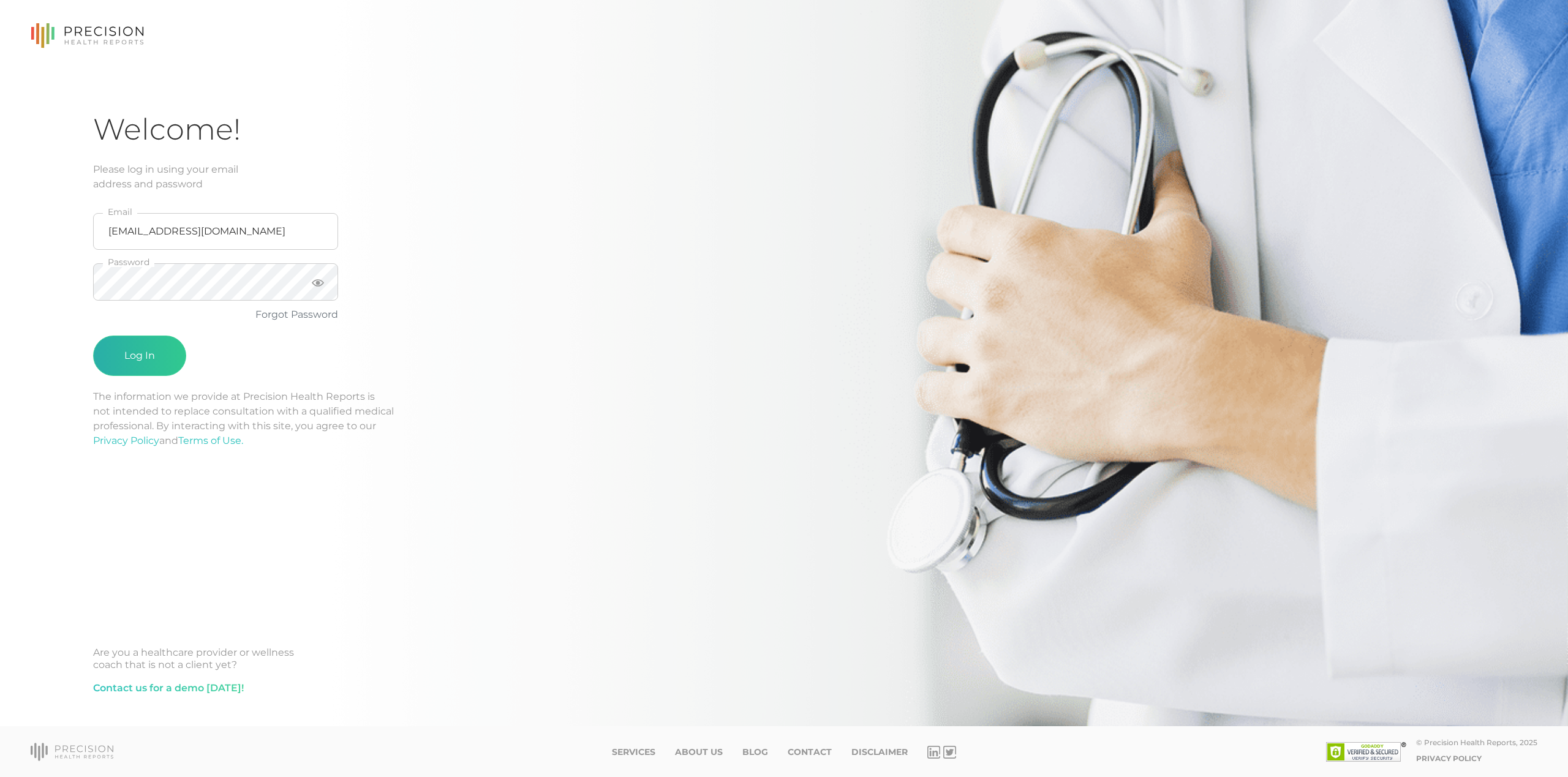
click at [156, 348] on button "Log In" at bounding box center [140, 356] width 93 height 41
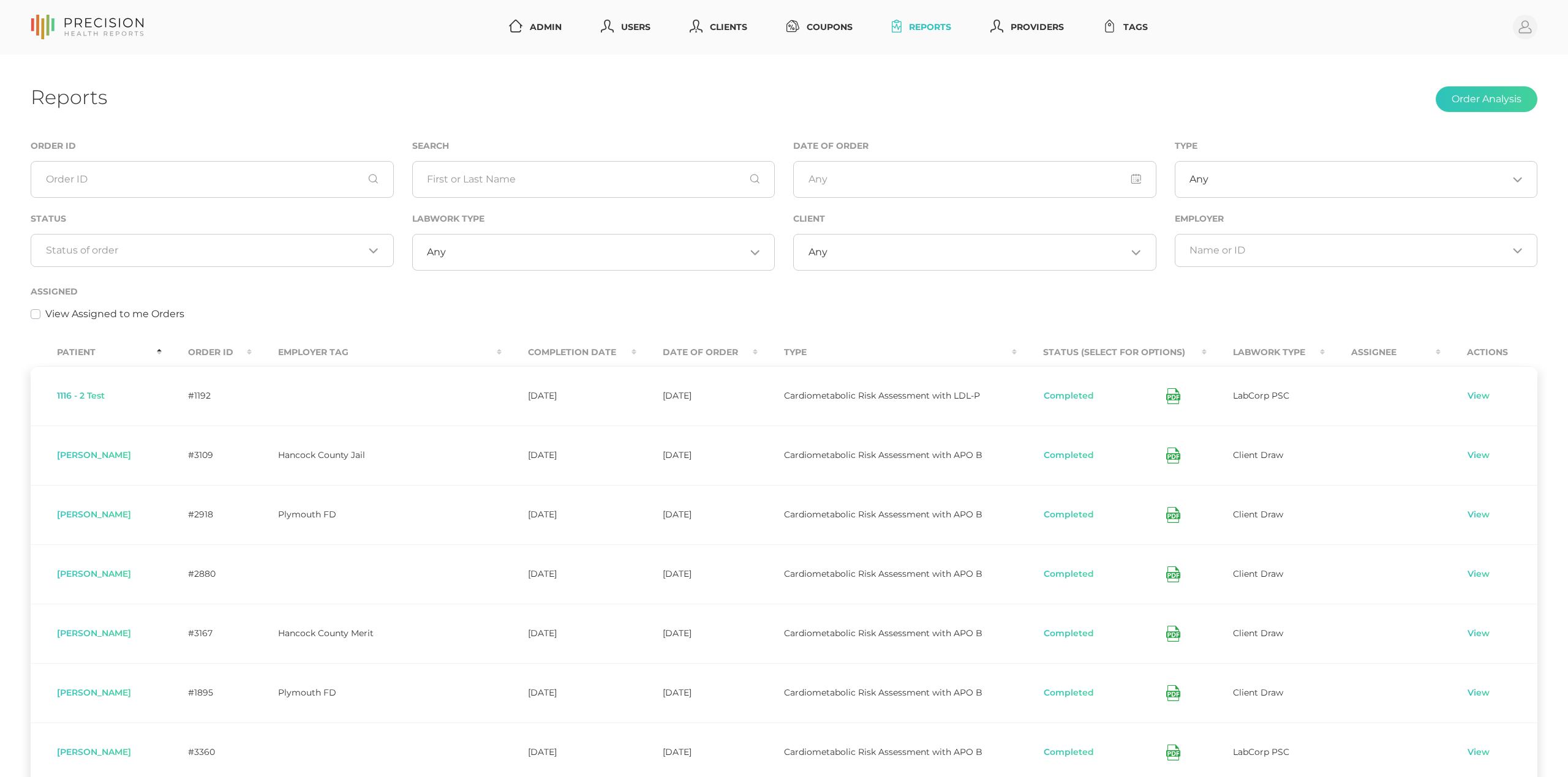
click at [442, 319] on div "View Assigned to me Orders" at bounding box center [784, 314] width 1507 height 15
click at [898, 21] on icon at bounding box center [897, 26] width 10 height 13
click at [929, 25] on link "Reports" at bounding box center [922, 27] width 69 height 23
click at [507, 351] on th "Completion Date" at bounding box center [568, 352] width 135 height 28
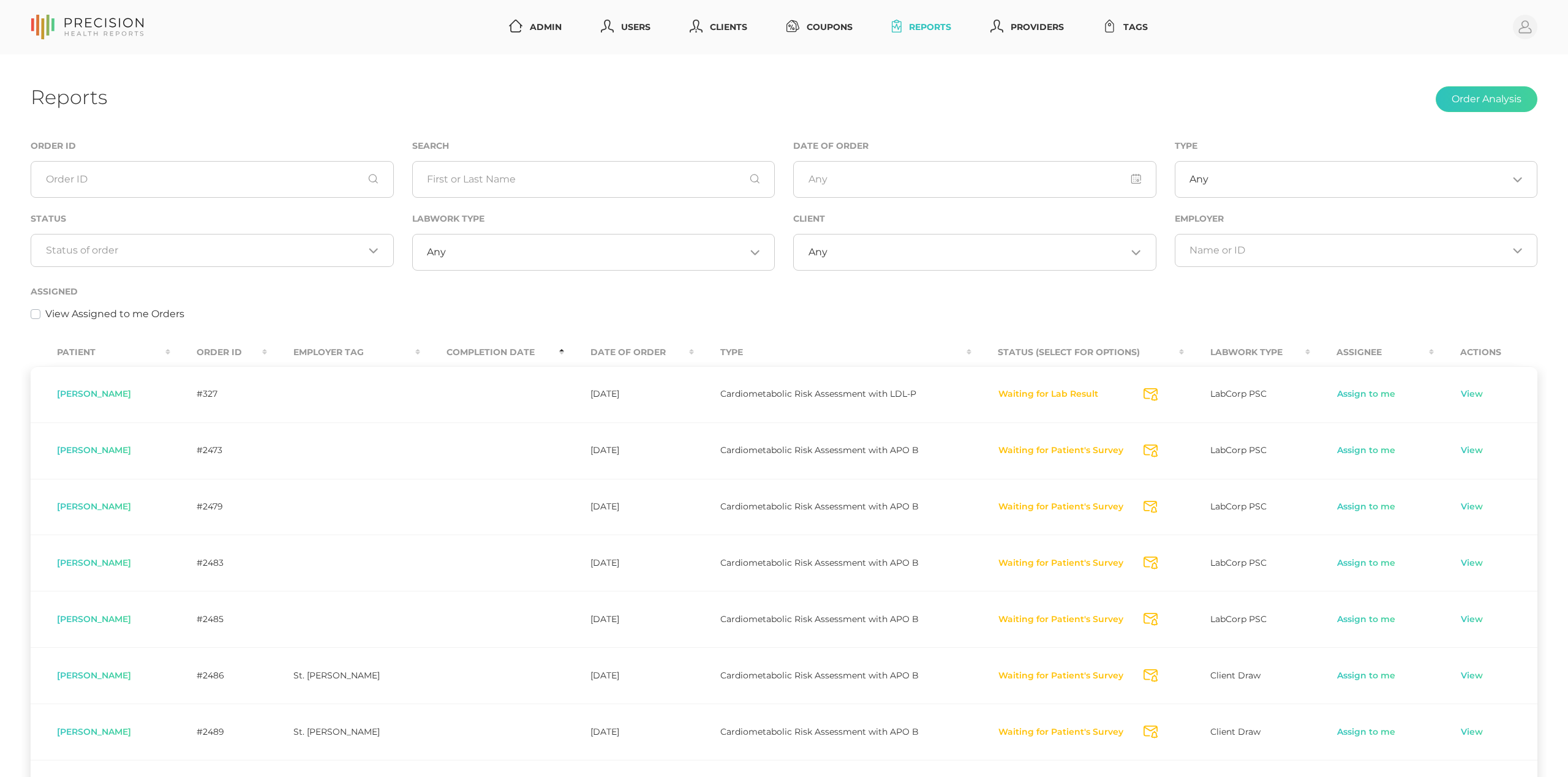
click at [525, 354] on th "Completion Date" at bounding box center [492, 352] width 144 height 28
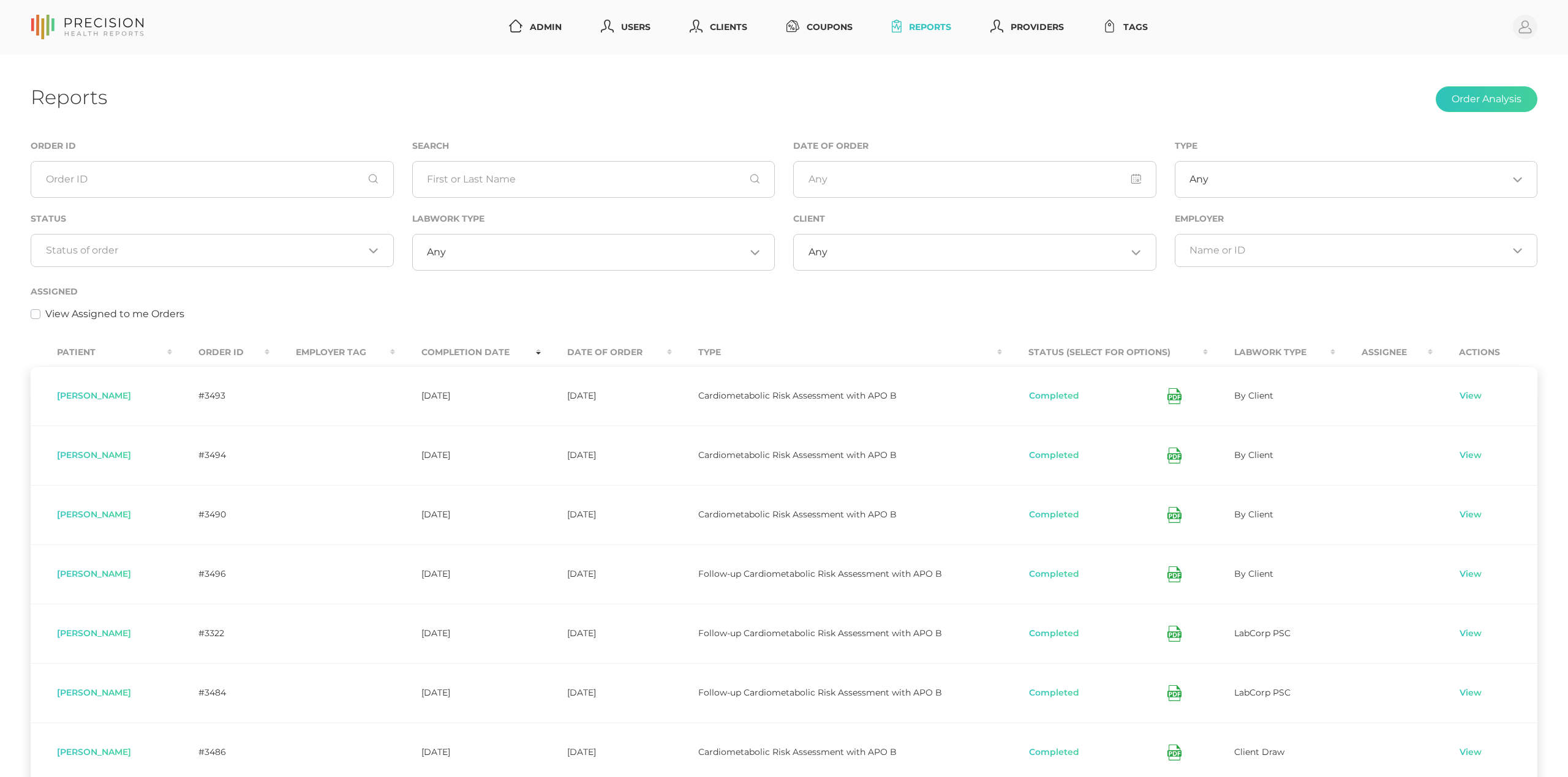
click at [229, 352] on th "Order ID" at bounding box center [221, 352] width 98 height 28
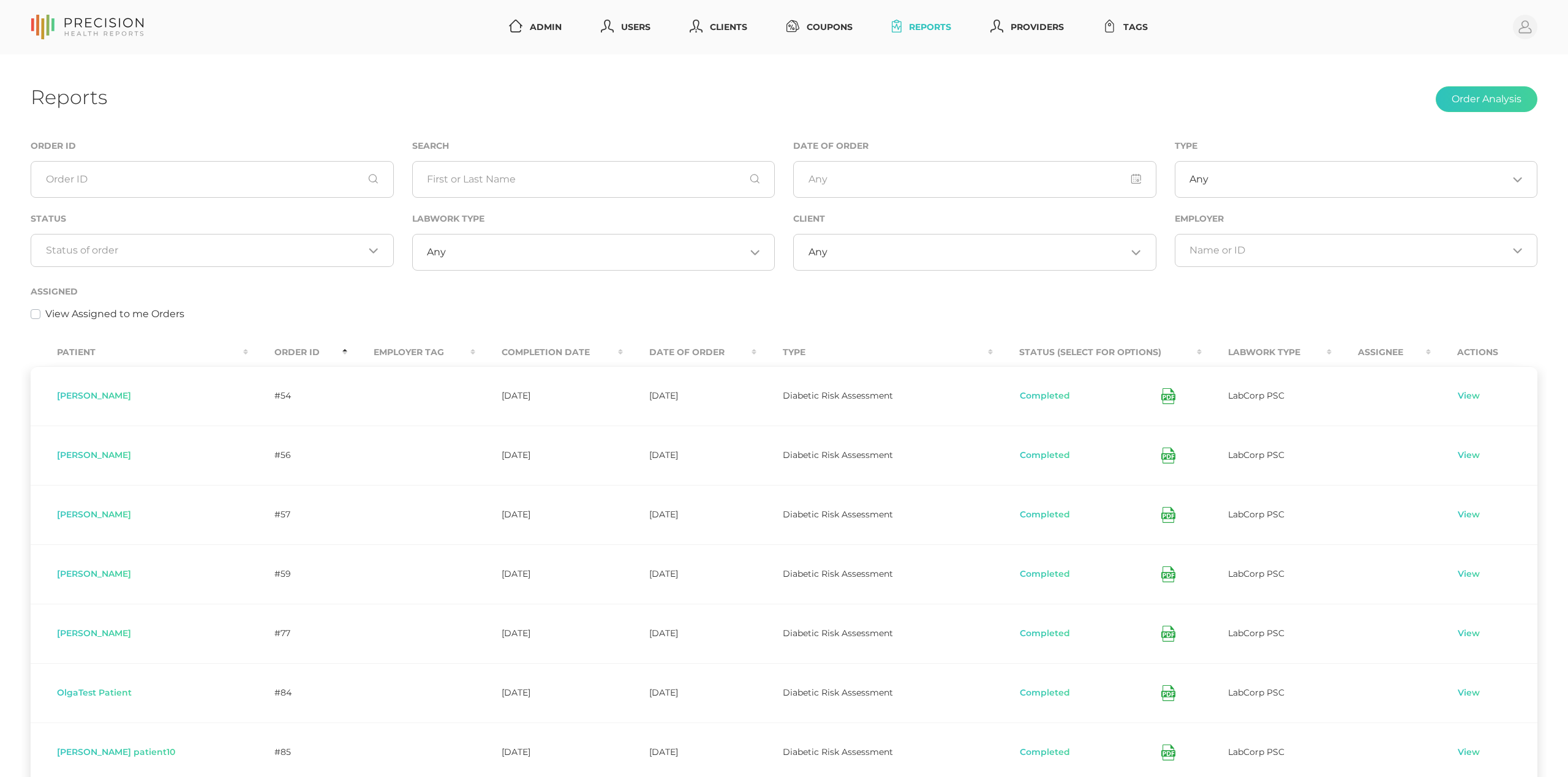
click at [248, 344] on th "Order ID" at bounding box center [298, 352] width 99 height 28
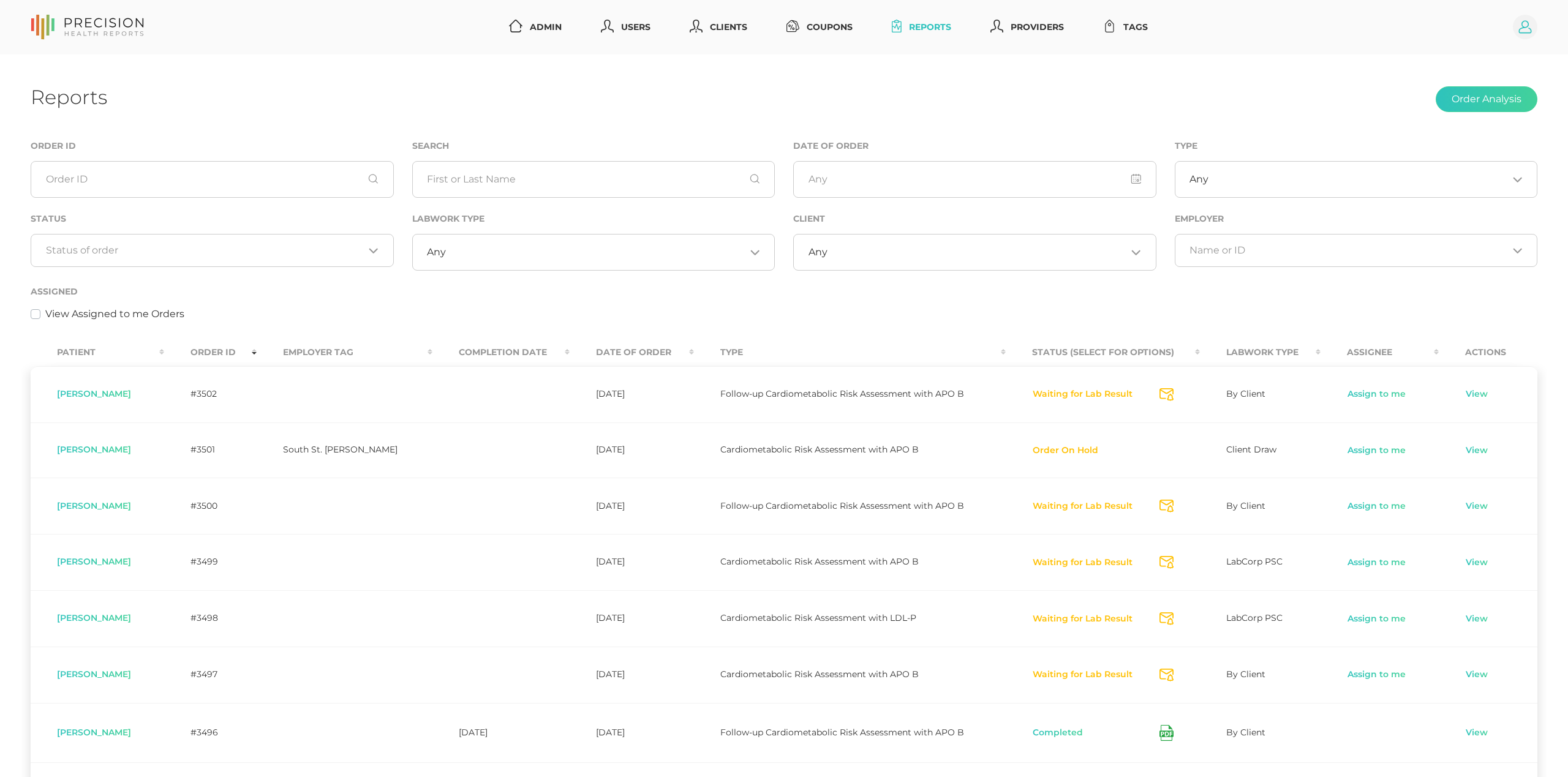
click at [1528, 32] on circle at bounding box center [1525, 27] width 25 height 25
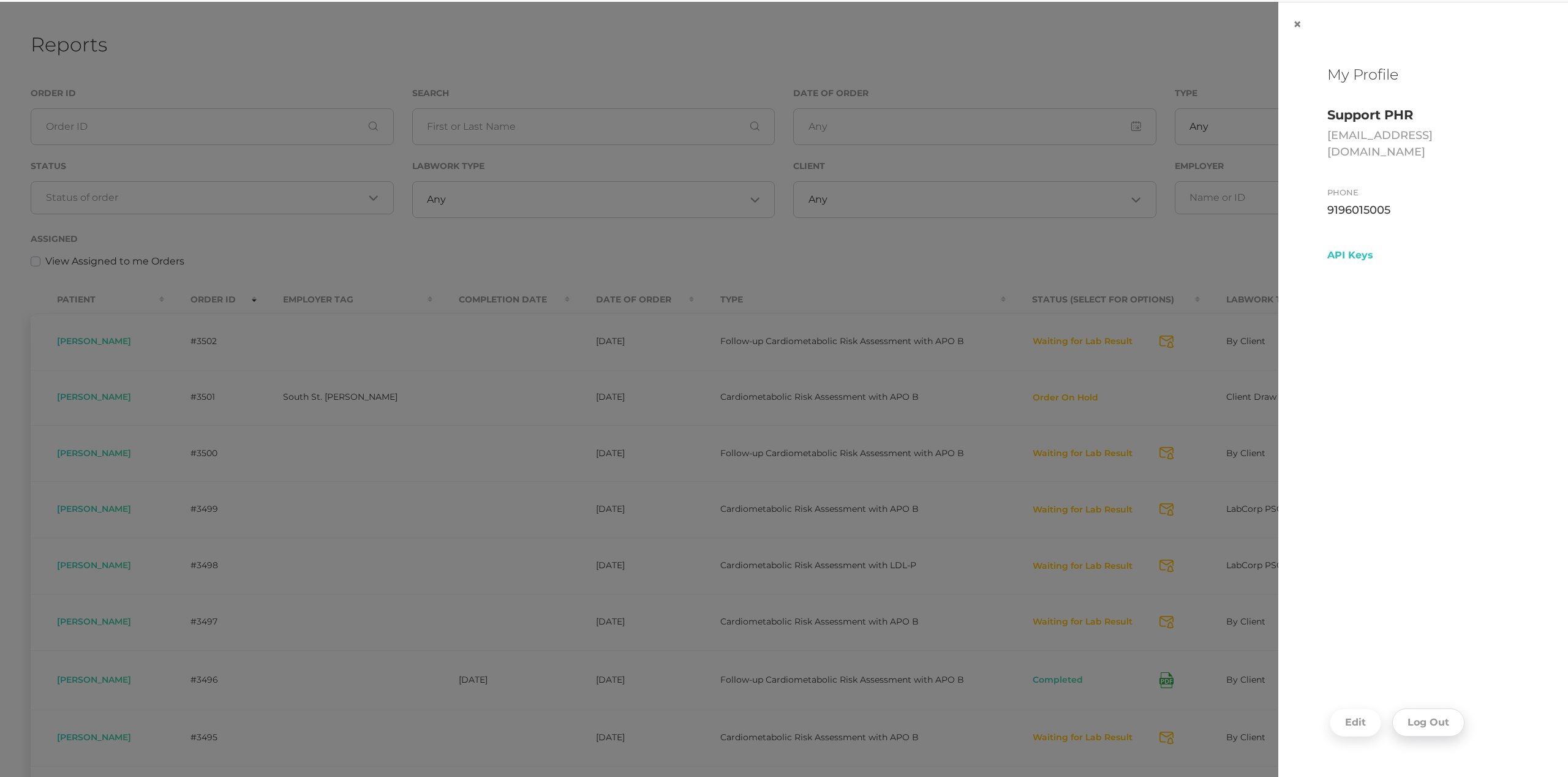
click at [1416, 713] on button "Log Out" at bounding box center [1428, 722] width 72 height 28
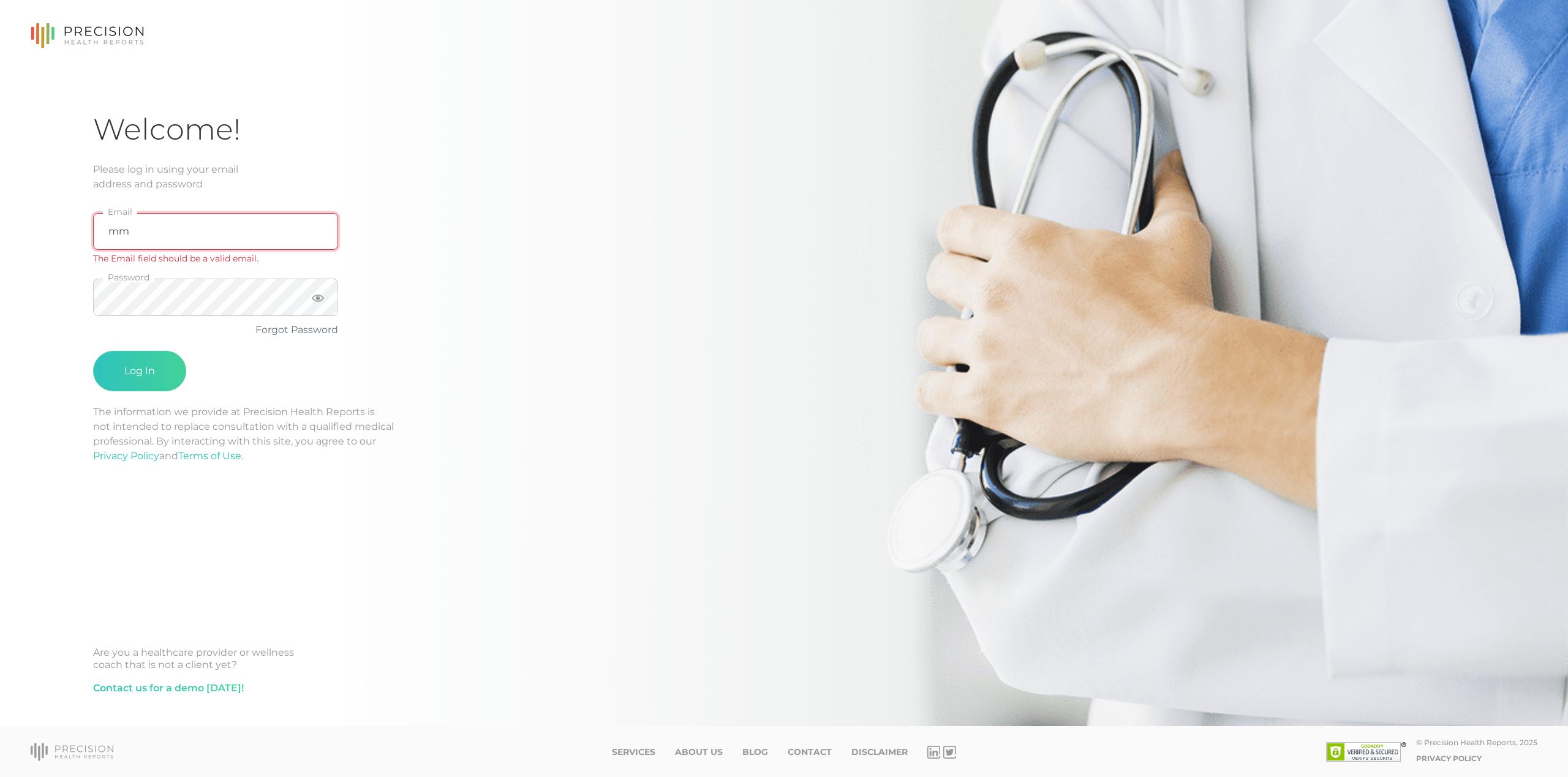
type input "[EMAIL_ADDRESS][DOMAIN_NAME]"
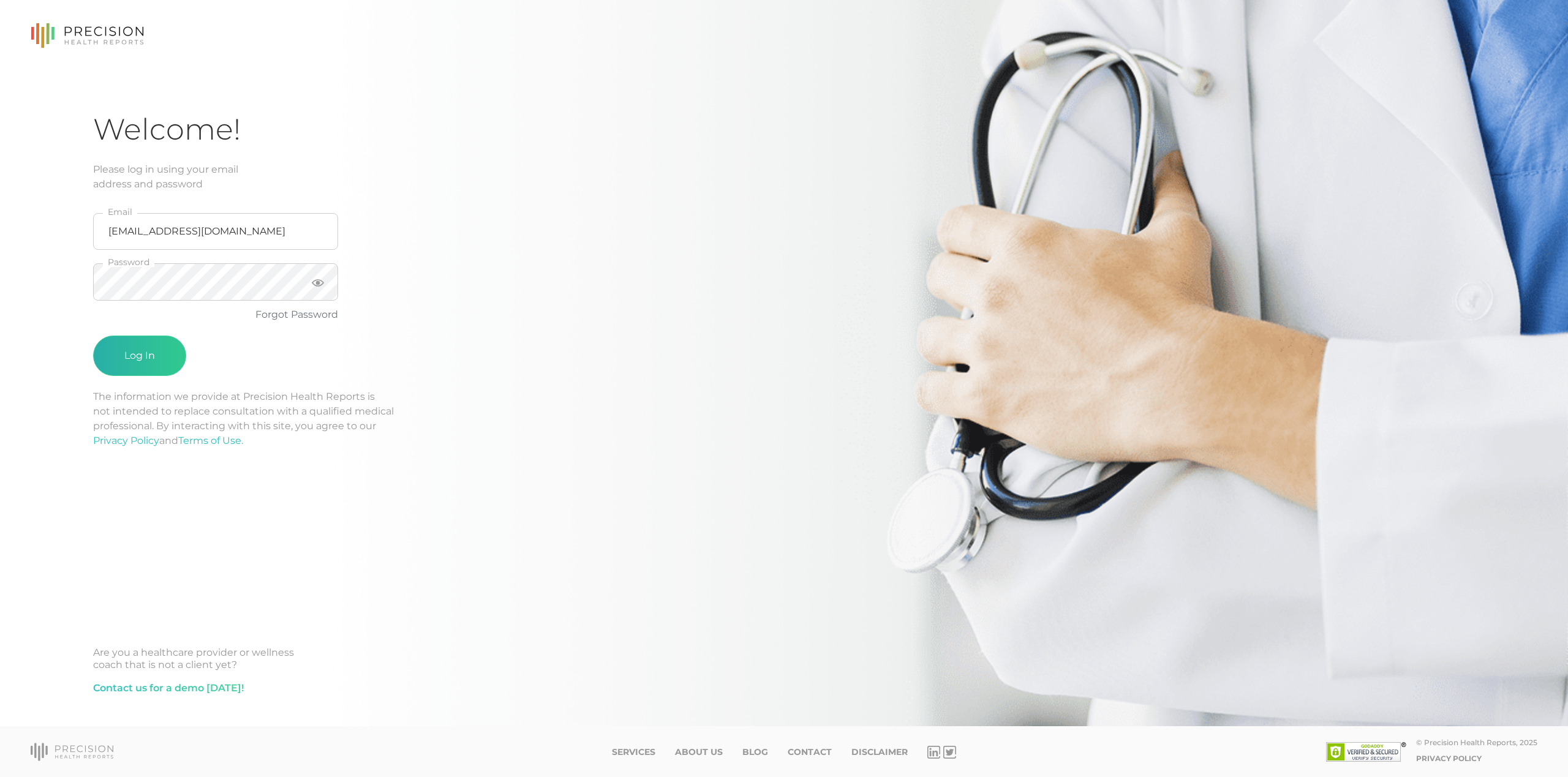
click at [160, 352] on button "Log In" at bounding box center [140, 356] width 93 height 41
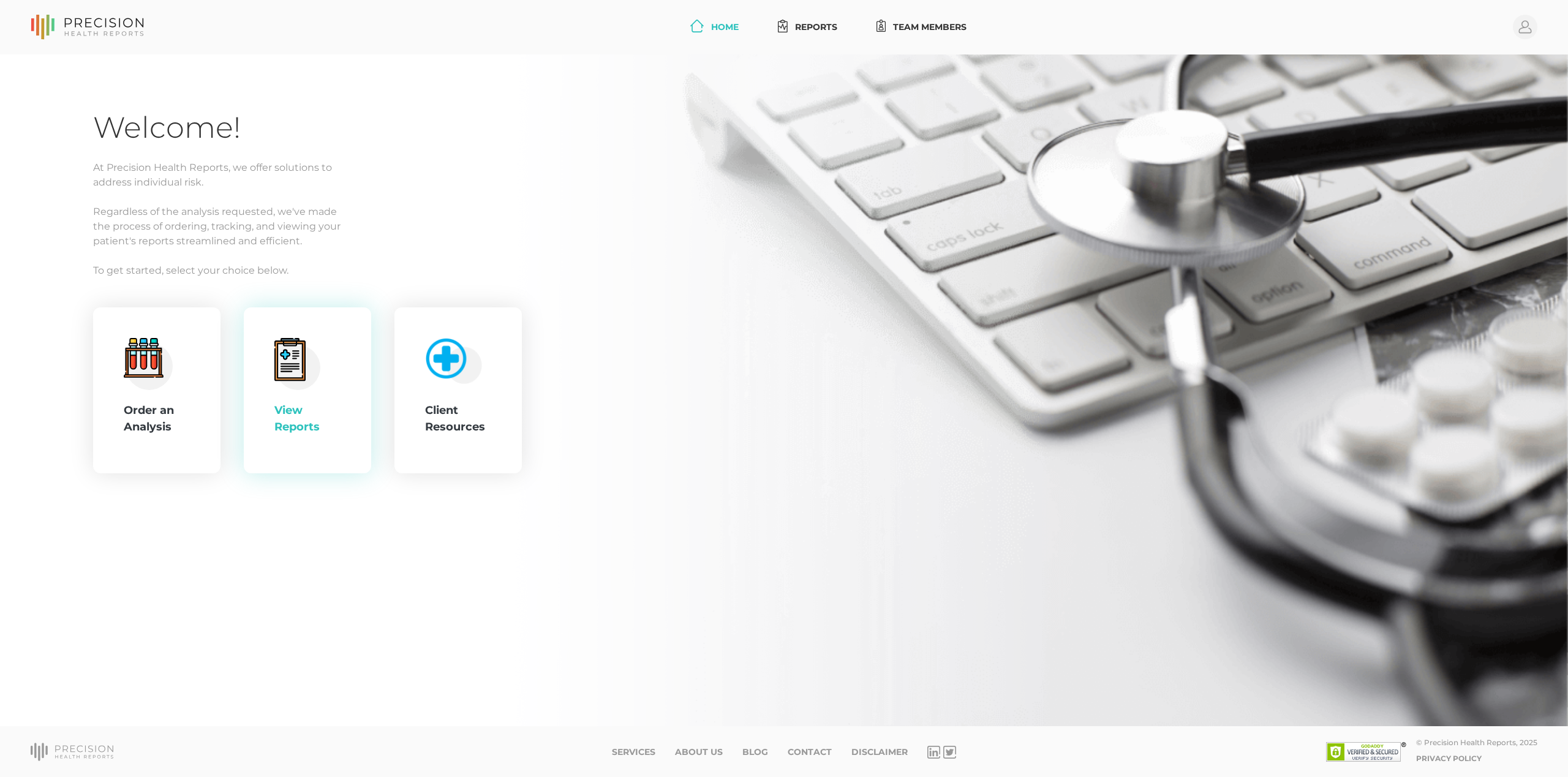
click at [322, 390] on div "View Reports" at bounding box center [307, 391] width 66 height 105
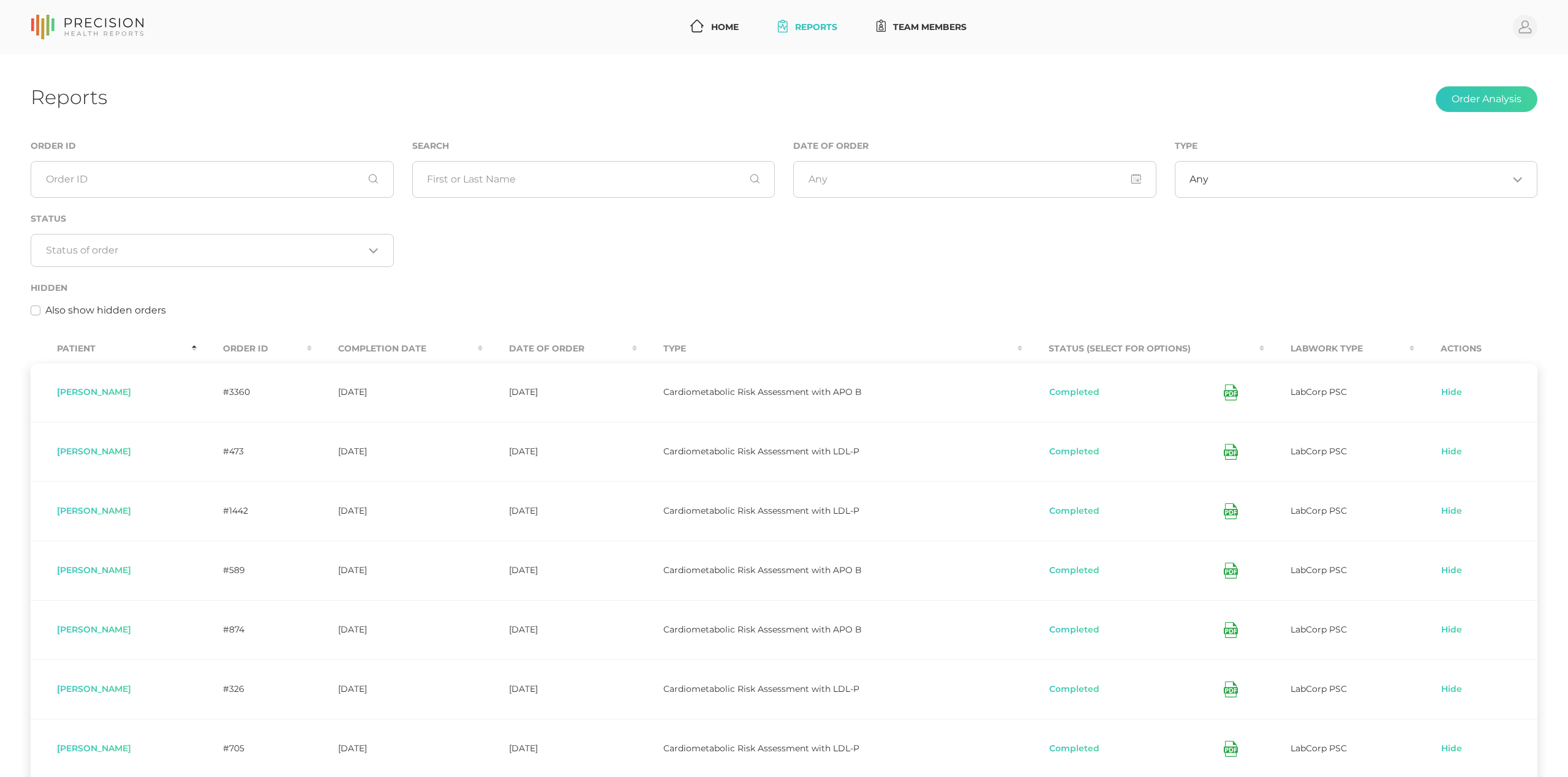
click at [45, 310] on label "Also show hidden orders" at bounding box center [105, 310] width 121 height 15
click at [35, 310] on input "Also show hidden orders" at bounding box center [35, 309] width 10 height 12
checkbox input "true"
click at [1456, 452] on link "Hide" at bounding box center [1451, 452] width 22 height 12
click at [473, 180] on input "text" at bounding box center [593, 179] width 363 height 37
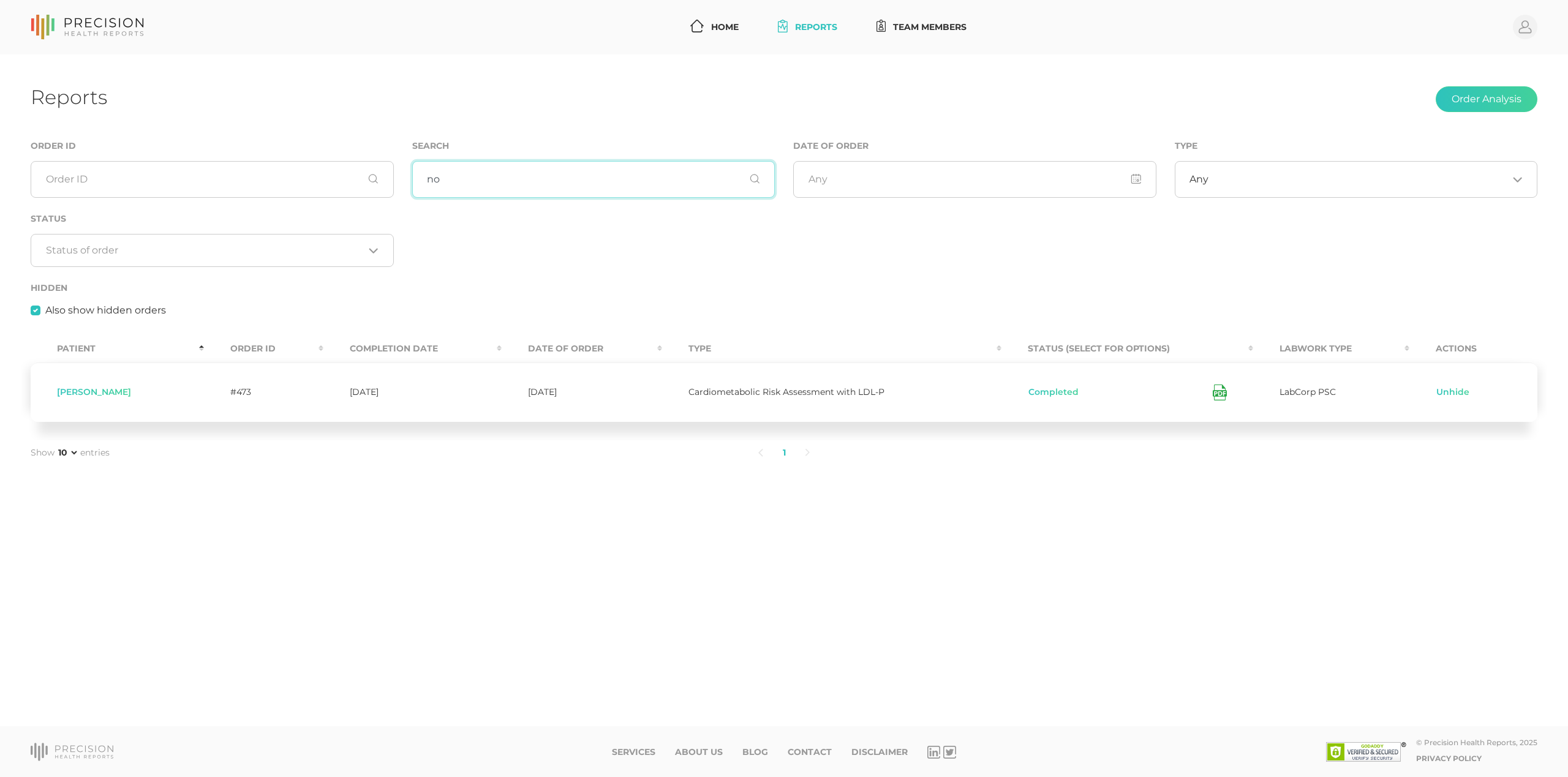
type input "n"
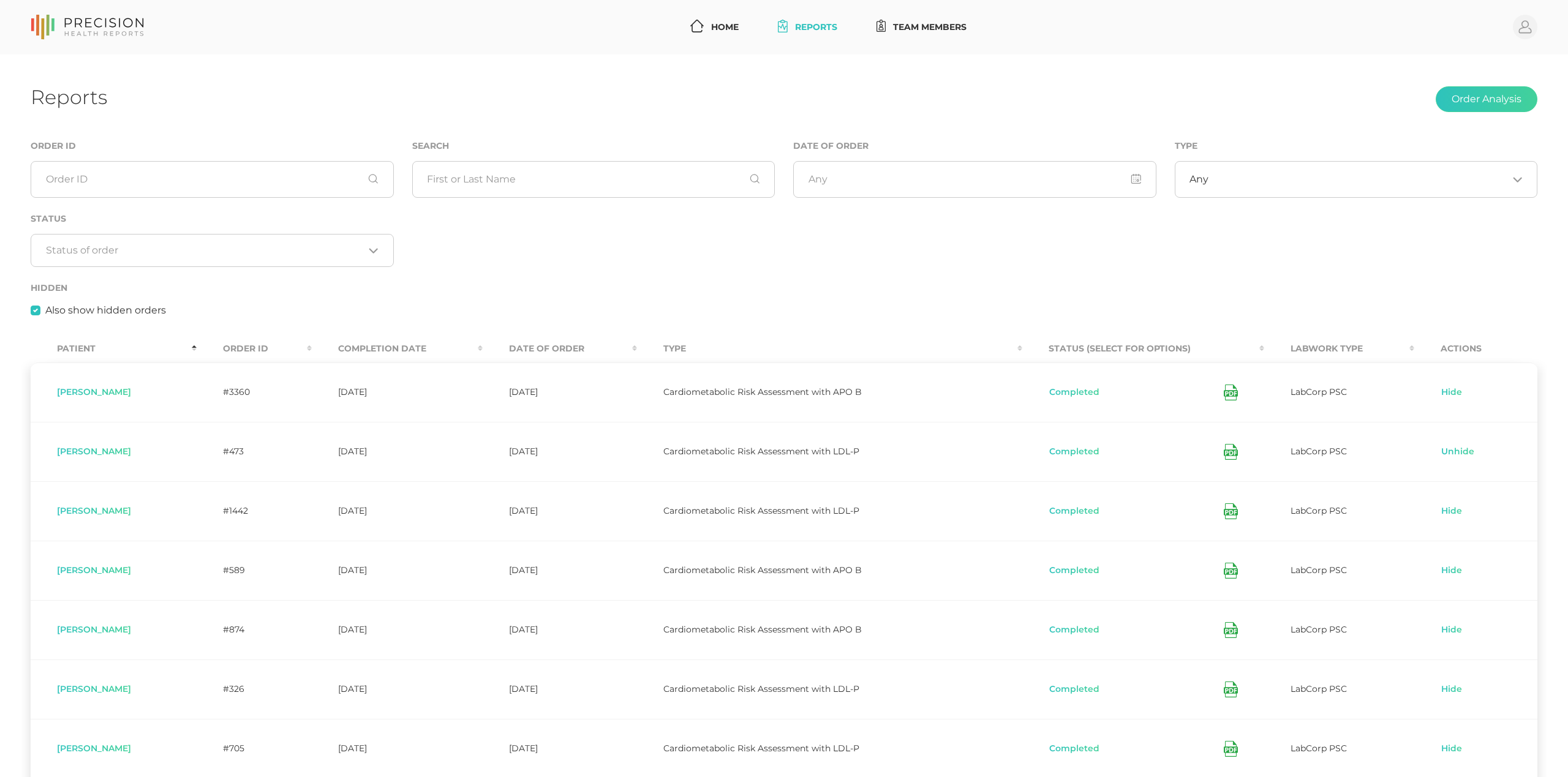
click at [45, 309] on label "Also show hidden orders" at bounding box center [105, 310] width 121 height 15
click at [38, 309] on input "Also show hidden orders" at bounding box center [35, 309] width 10 height 12
checkbox input "false"
click at [431, 187] on input "text" at bounding box center [593, 179] width 363 height 37
type input "norris"
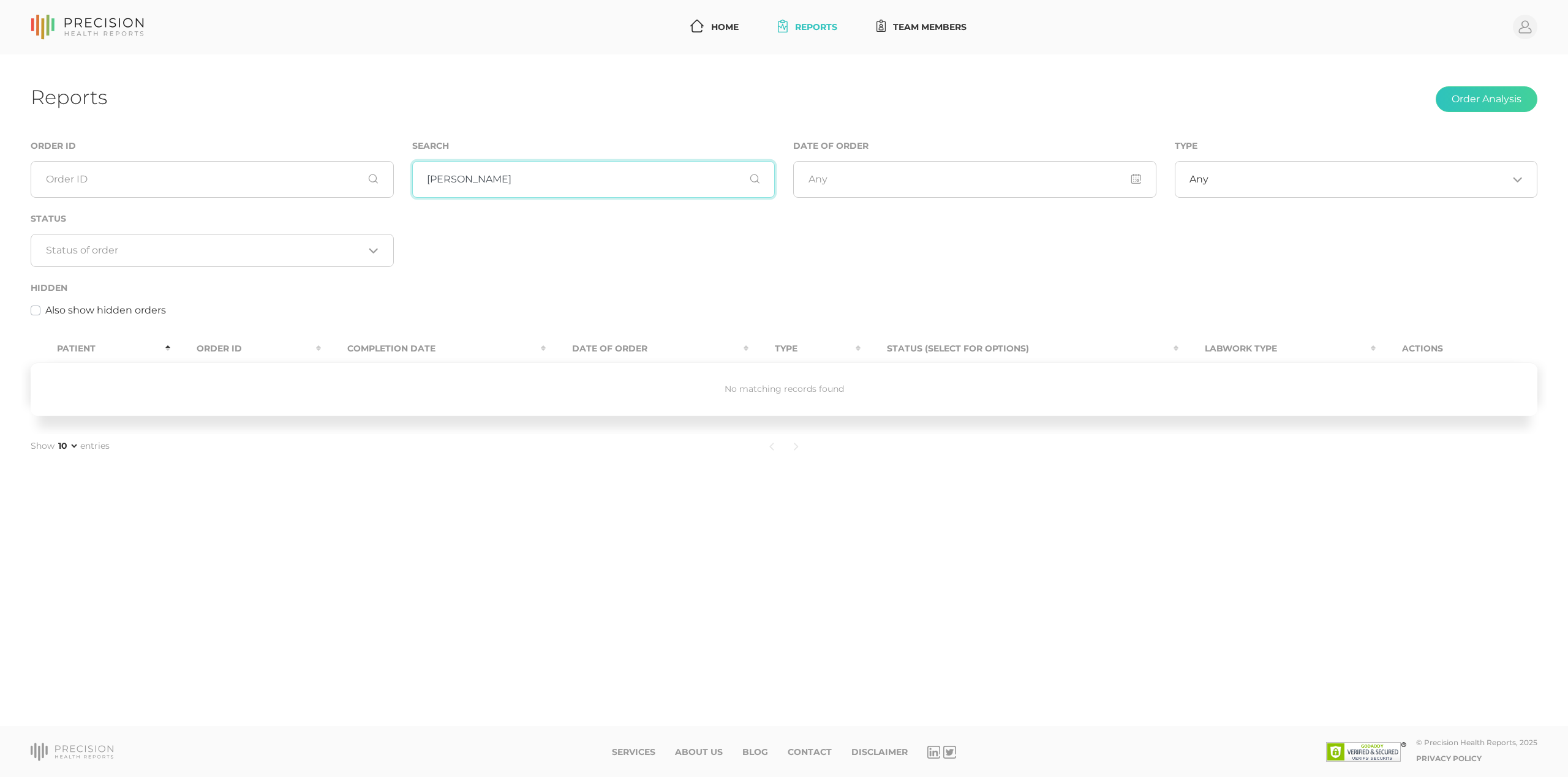
drag, startPoint x: 336, startPoint y: 167, endPoint x: 329, endPoint y: 165, distance: 7.3
click at [329, 165] on div "Order ID Search norris Date of Order Type Any Loading... Status Loading... Hidd…" at bounding box center [784, 234] width 1525 height 193
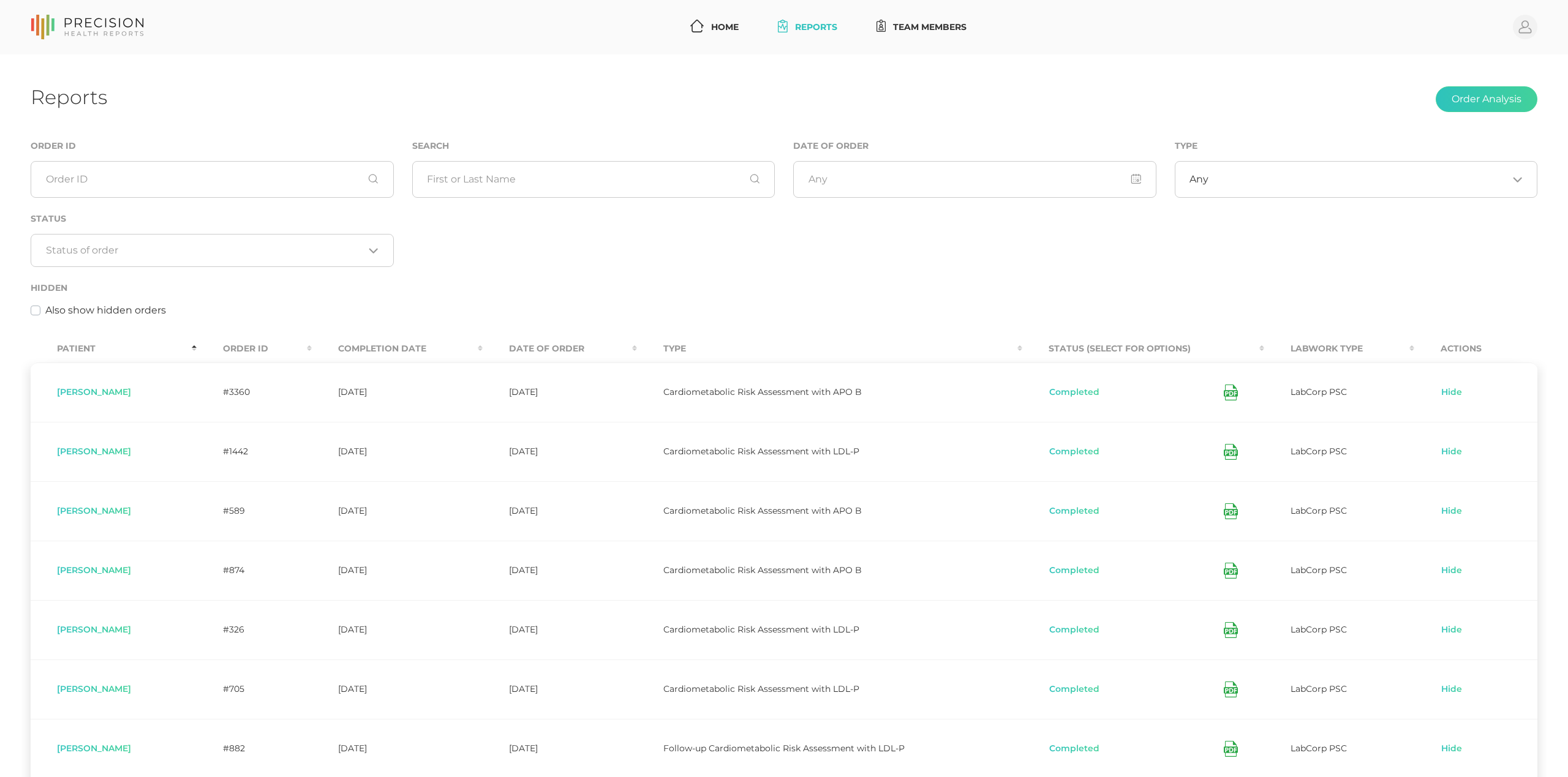
click at [130, 311] on label "Also show hidden orders" at bounding box center [105, 310] width 121 height 15
click at [41, 311] on input "Also show hidden orders" at bounding box center [35, 309] width 10 height 12
click at [141, 311] on label "Also show hidden orders" at bounding box center [105, 310] width 121 height 15
click at [41, 311] on input "Also show hidden orders" at bounding box center [35, 309] width 10 height 12
click at [141, 311] on label "Also show hidden orders" at bounding box center [105, 310] width 121 height 15
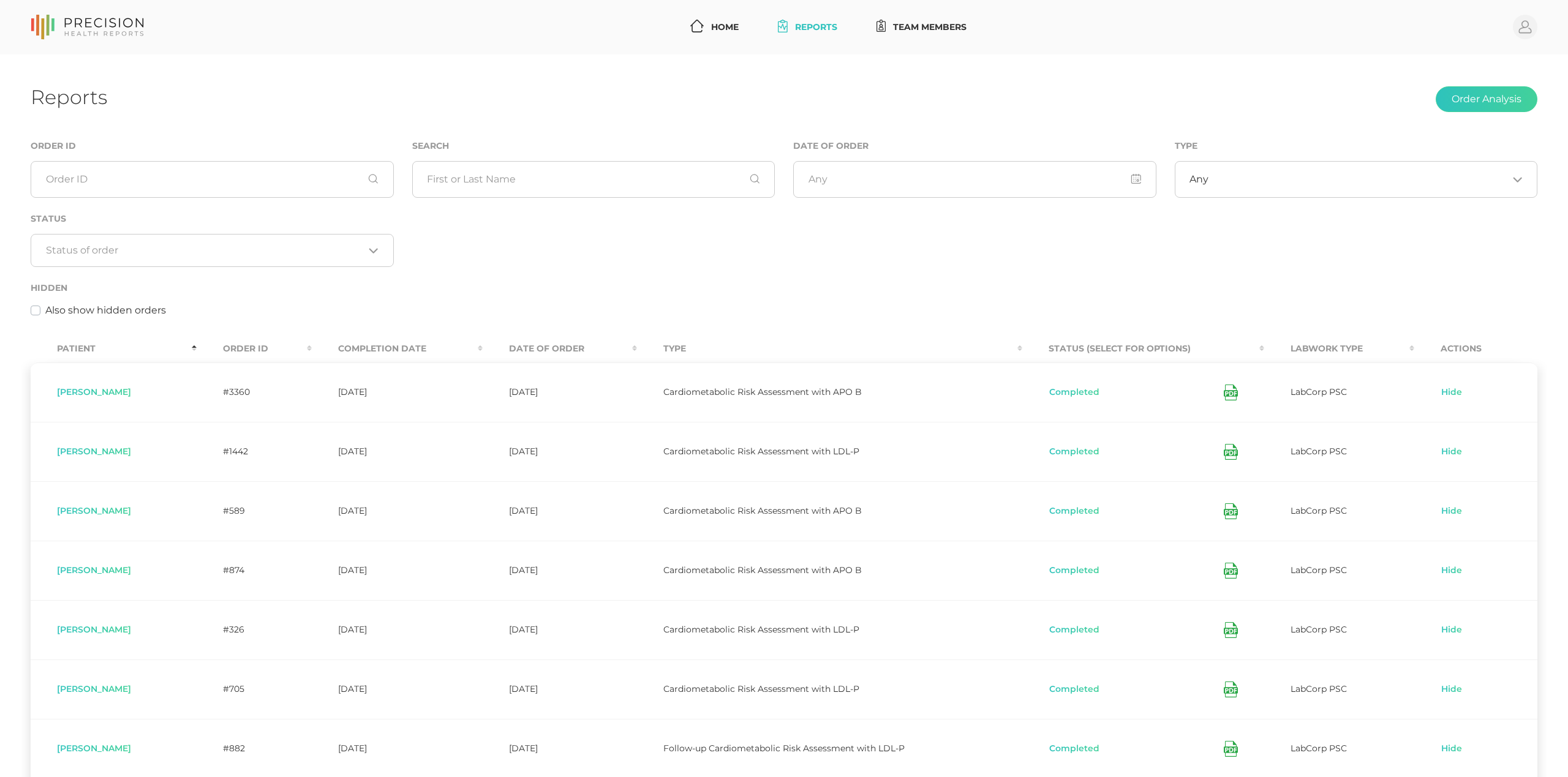
click at [41, 311] on input "Also show hidden orders" at bounding box center [35, 309] width 10 height 12
click at [1454, 455] on link "Unhide" at bounding box center [1458, 452] width 35 height 12
click at [66, 314] on label "Also show hidden orders" at bounding box center [105, 310] width 121 height 15
click at [41, 314] on input "Also show hidden orders" at bounding box center [35, 309] width 10 height 12
checkbox input "false"
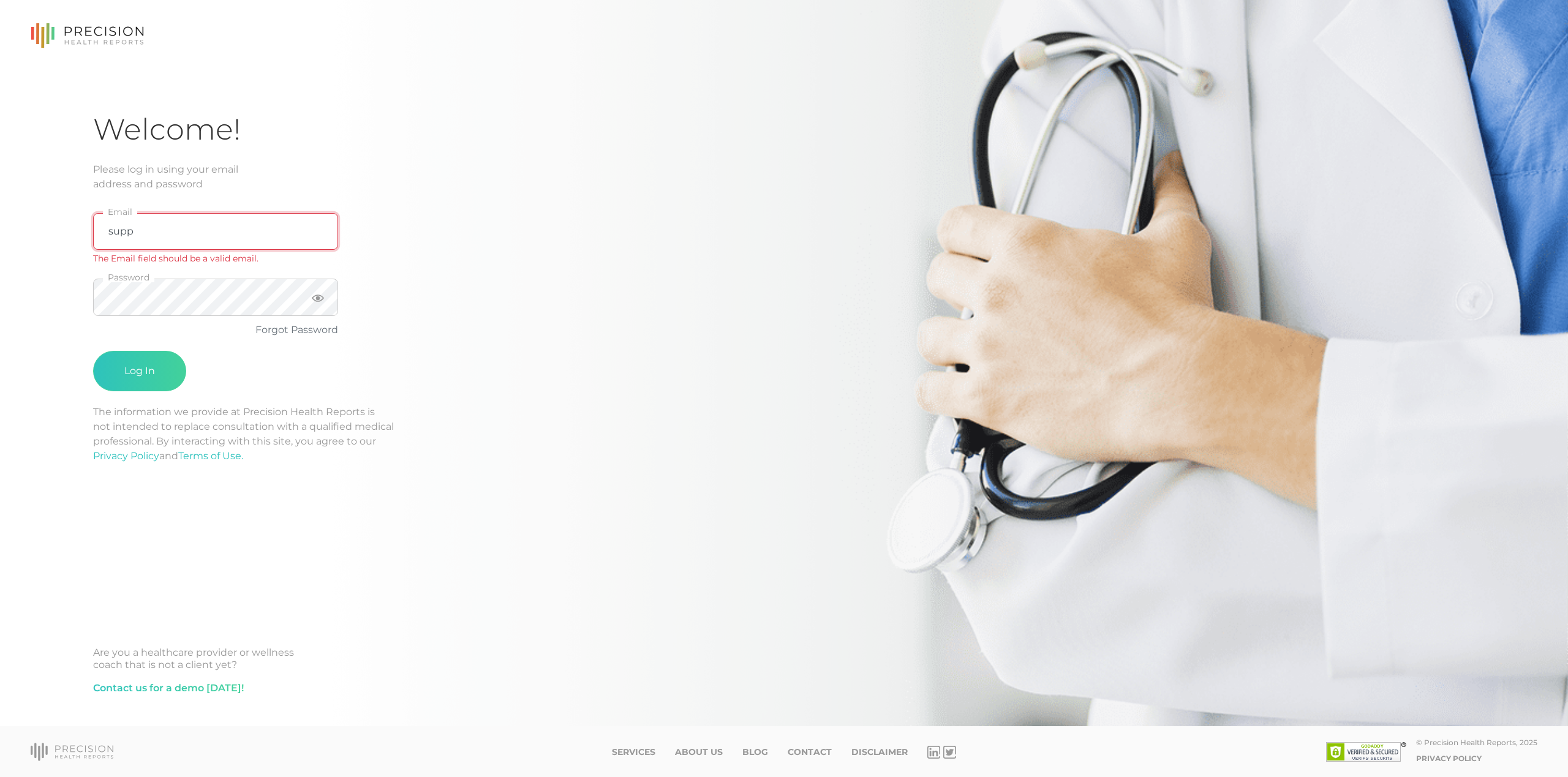
type input "[EMAIL_ADDRESS][DOMAIN_NAME]"
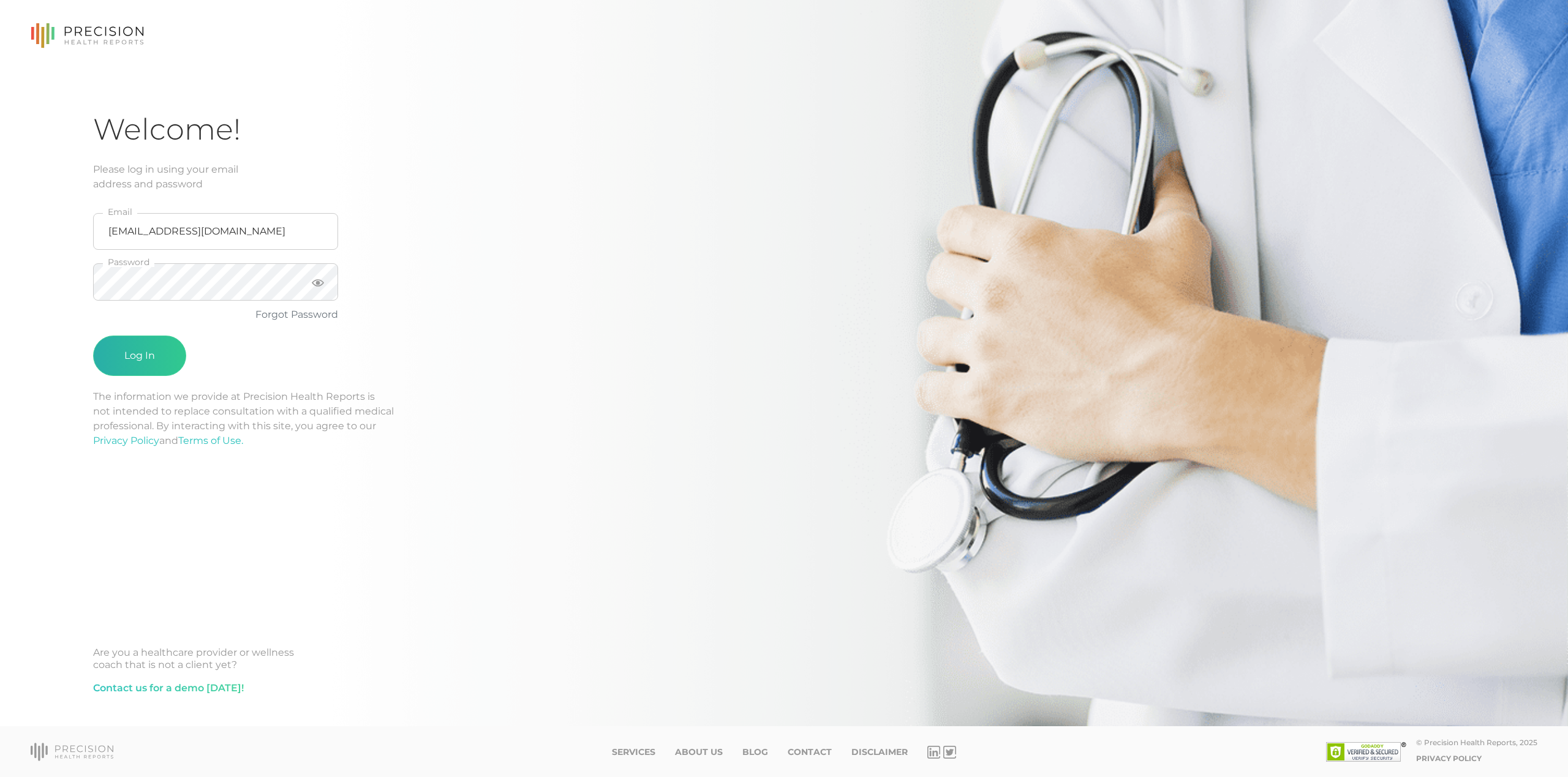
click at [138, 356] on button "Log In" at bounding box center [140, 356] width 93 height 41
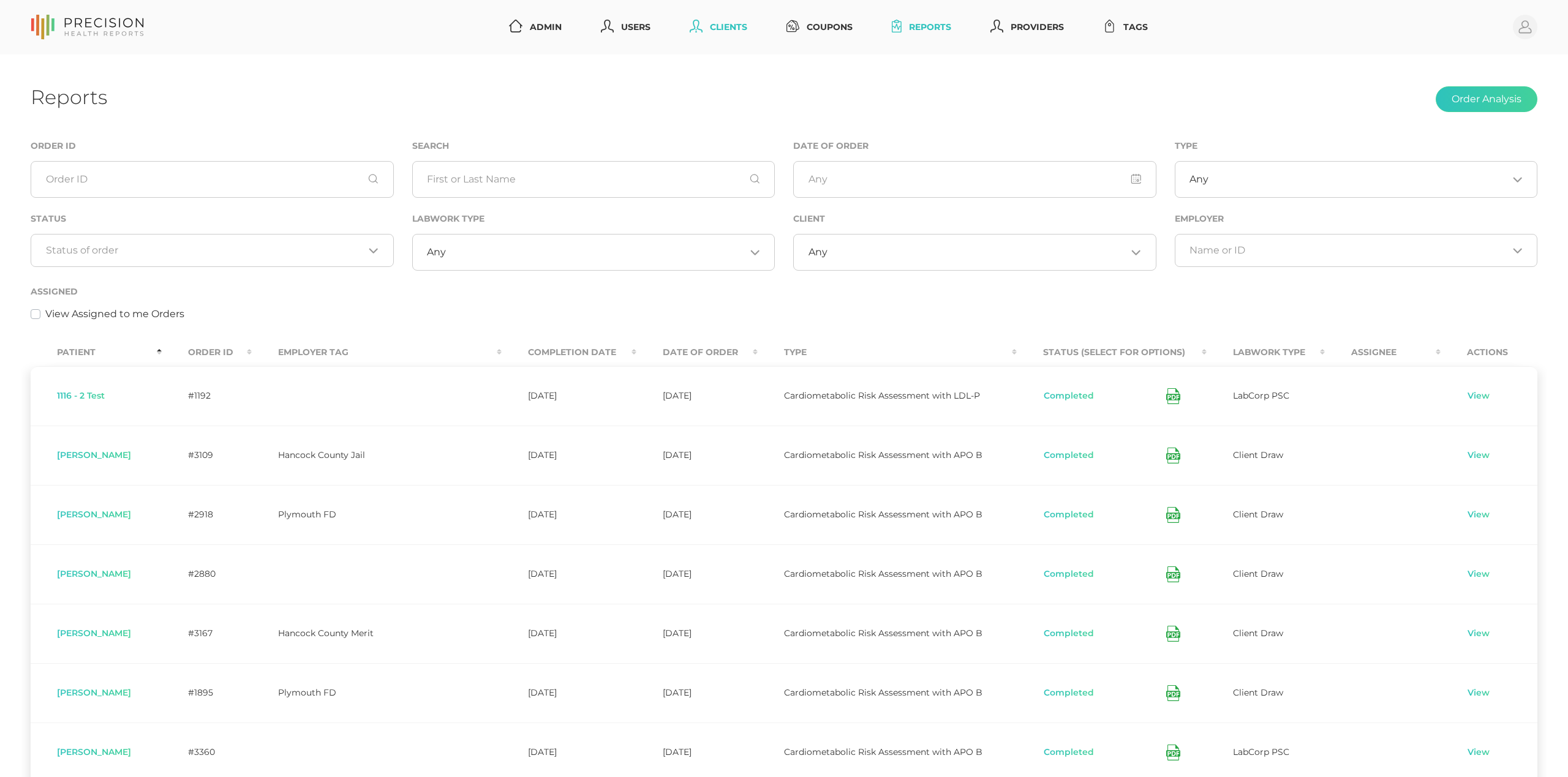
click at [729, 33] on link "Clients" at bounding box center [719, 27] width 68 height 23
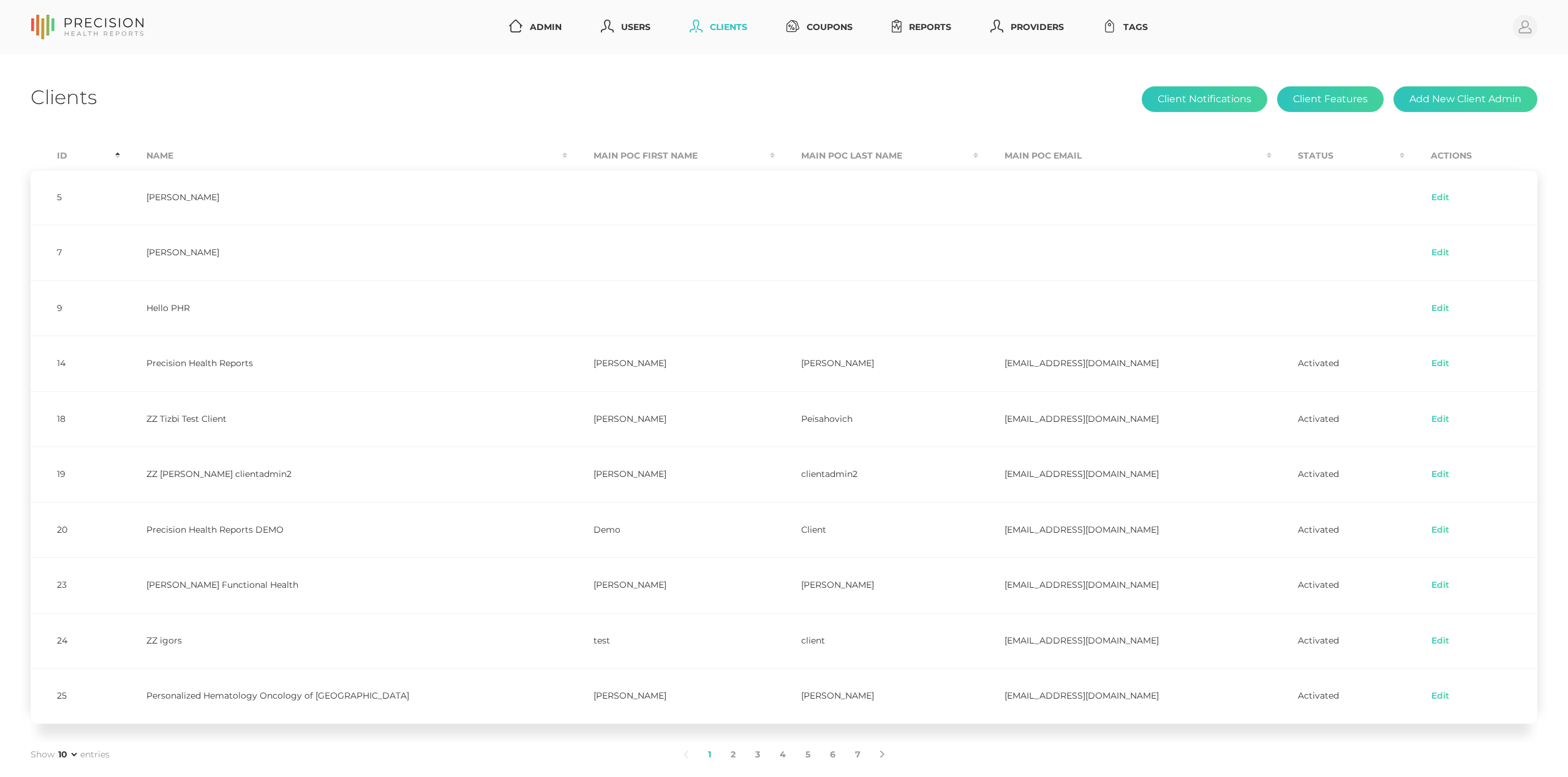
drag, startPoint x: 1485, startPoint y: 101, endPoint x: 1378, endPoint y: 40, distance: 123.2
click at [1378, 40] on div "Admin Users Clients Coupons Reports Providers Tags Profile Clients Client Notif…" at bounding box center [784, 425] width 1568 height 849
click at [1451, 93] on button "Add New Client Admin" at bounding box center [1466, 99] width 144 height 26
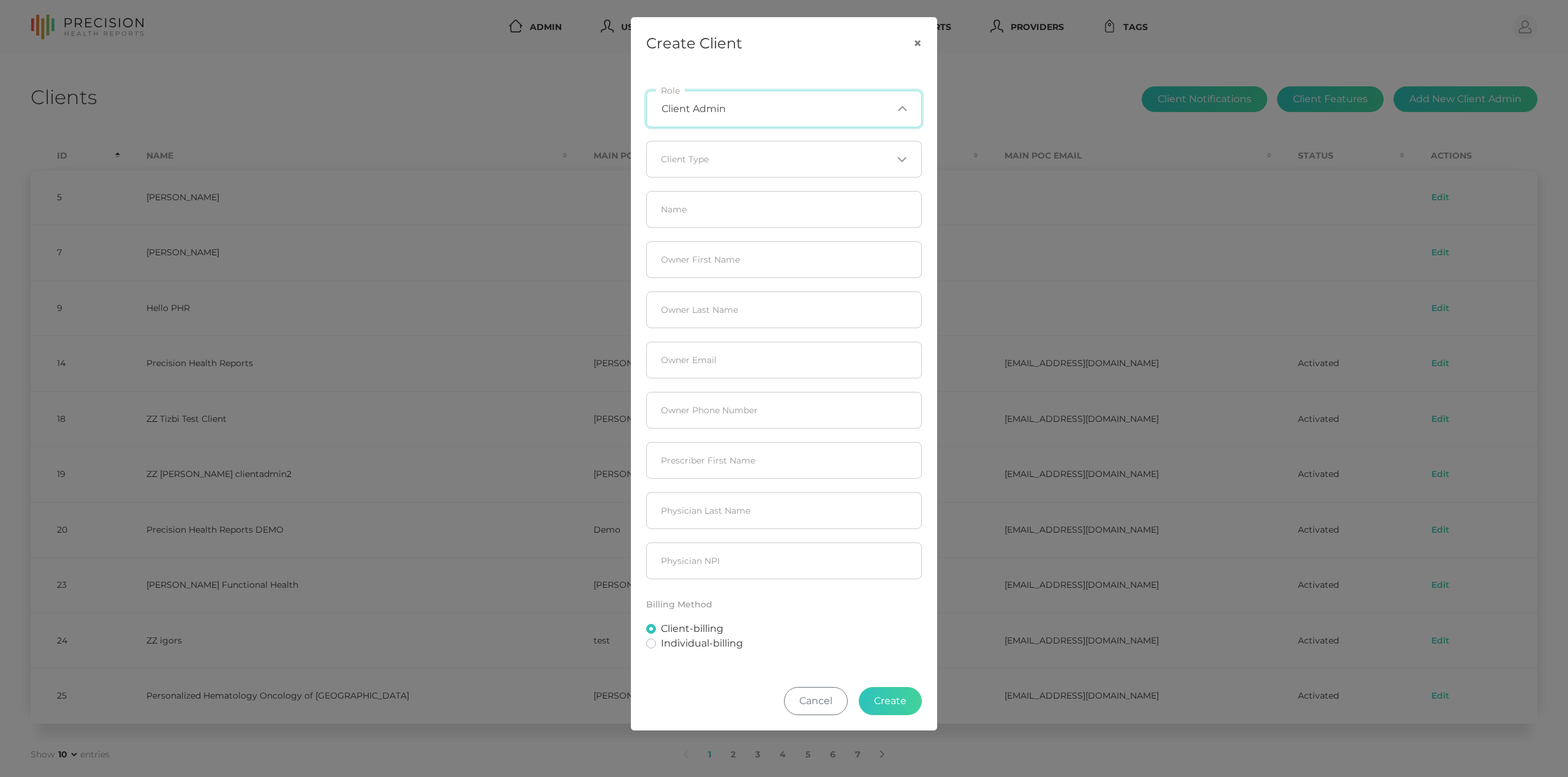
click at [844, 111] on input "Search for option" at bounding box center [810, 109] width 167 height 12
click at [829, 142] on li "Client Admin" at bounding box center [784, 148] width 274 height 21
click at [826, 155] on input "Search for option" at bounding box center [776, 159] width 231 height 12
click at [799, 219] on li "Non Clinical" at bounding box center [784, 220] width 274 height 21
click at [669, 224] on span "Non Clinical" at bounding box center [686, 219] width 58 height 11
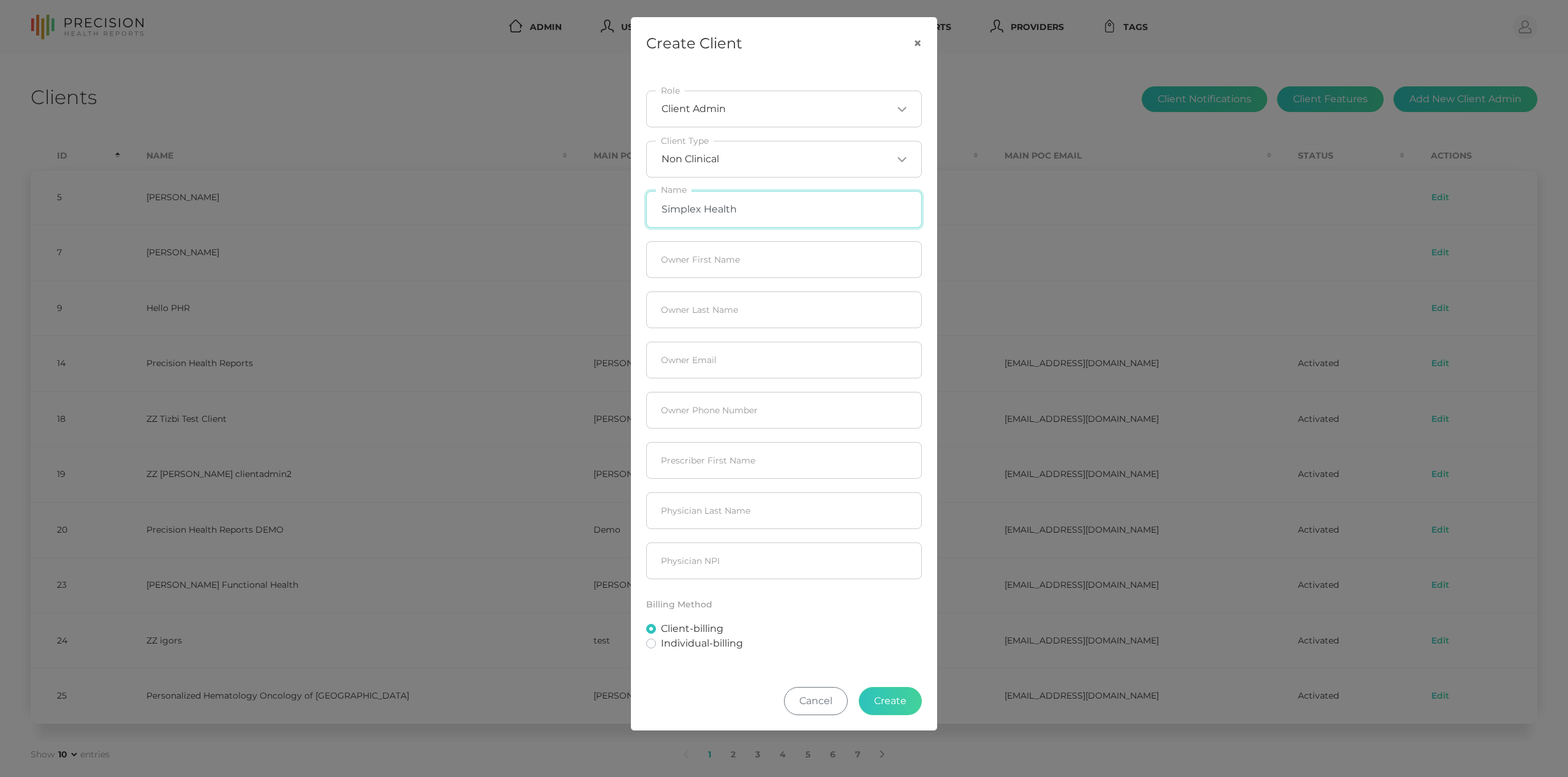
type input "Simplex Health"
type input "Laura"
type input "Rupsis"
click at [760, 363] on input "email" at bounding box center [784, 360] width 276 height 37
paste input "laura.rupsis@simplexhealth.com"
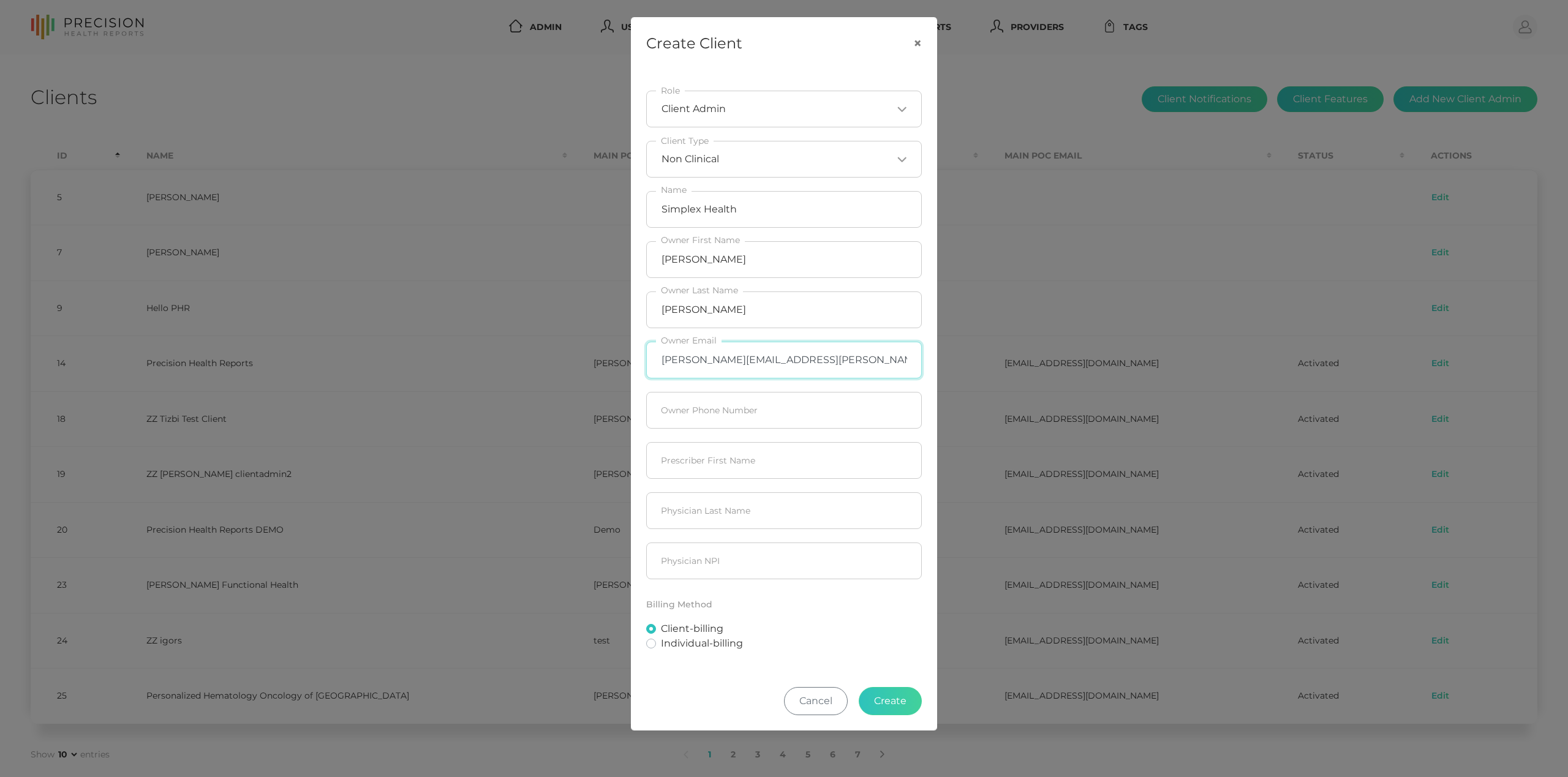
type input "laura.rupsis@simplexhealth.com"
type input "555-555-5555"
click at [675, 459] on input "text" at bounding box center [784, 460] width 276 height 37
paste input "AVRAHOM"
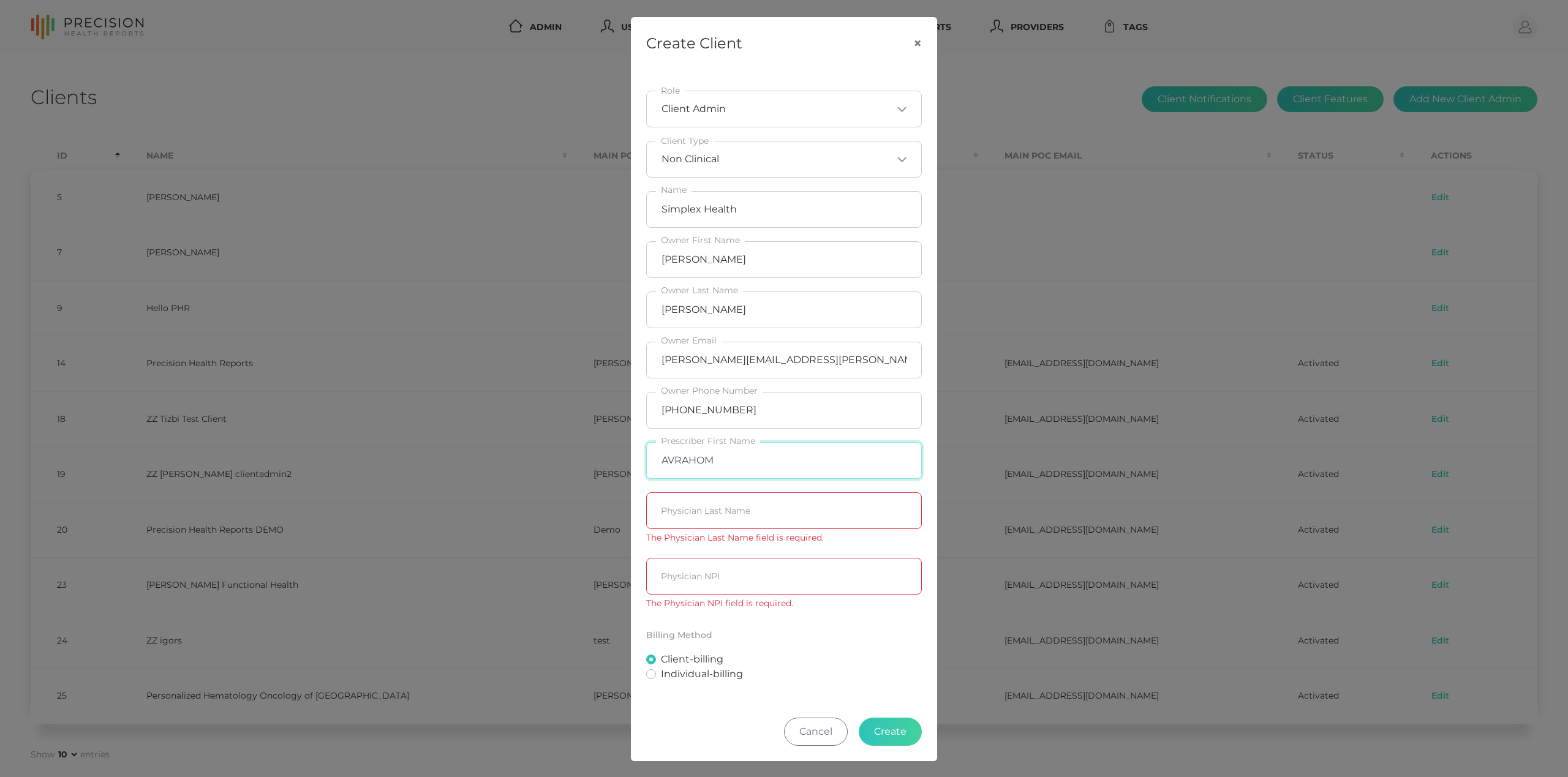
type input "AVRAHOM"
paste input "GURWITZ MD, MPH"
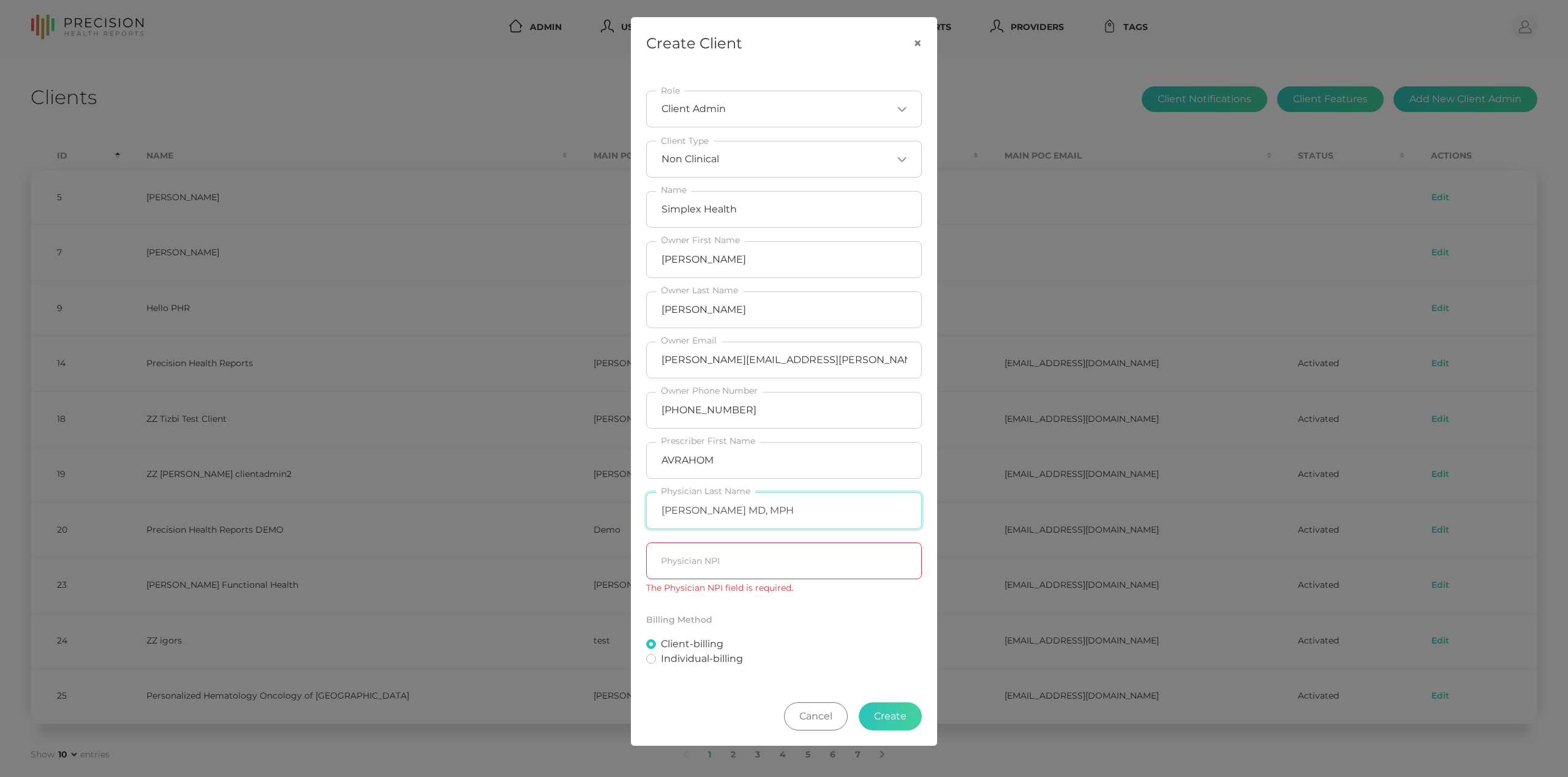
type input "GURWITZ MD, MPH"
click at [762, 463] on input "AVRAHOM" at bounding box center [784, 460] width 276 height 37
type input "AVRAHOM Avrahom"
click at [804, 519] on input "GURWITZ MD, MPH" at bounding box center [784, 510] width 276 height 37
click at [711, 515] on input "GURWITZ MD, MPH" at bounding box center [784, 510] width 276 height 37
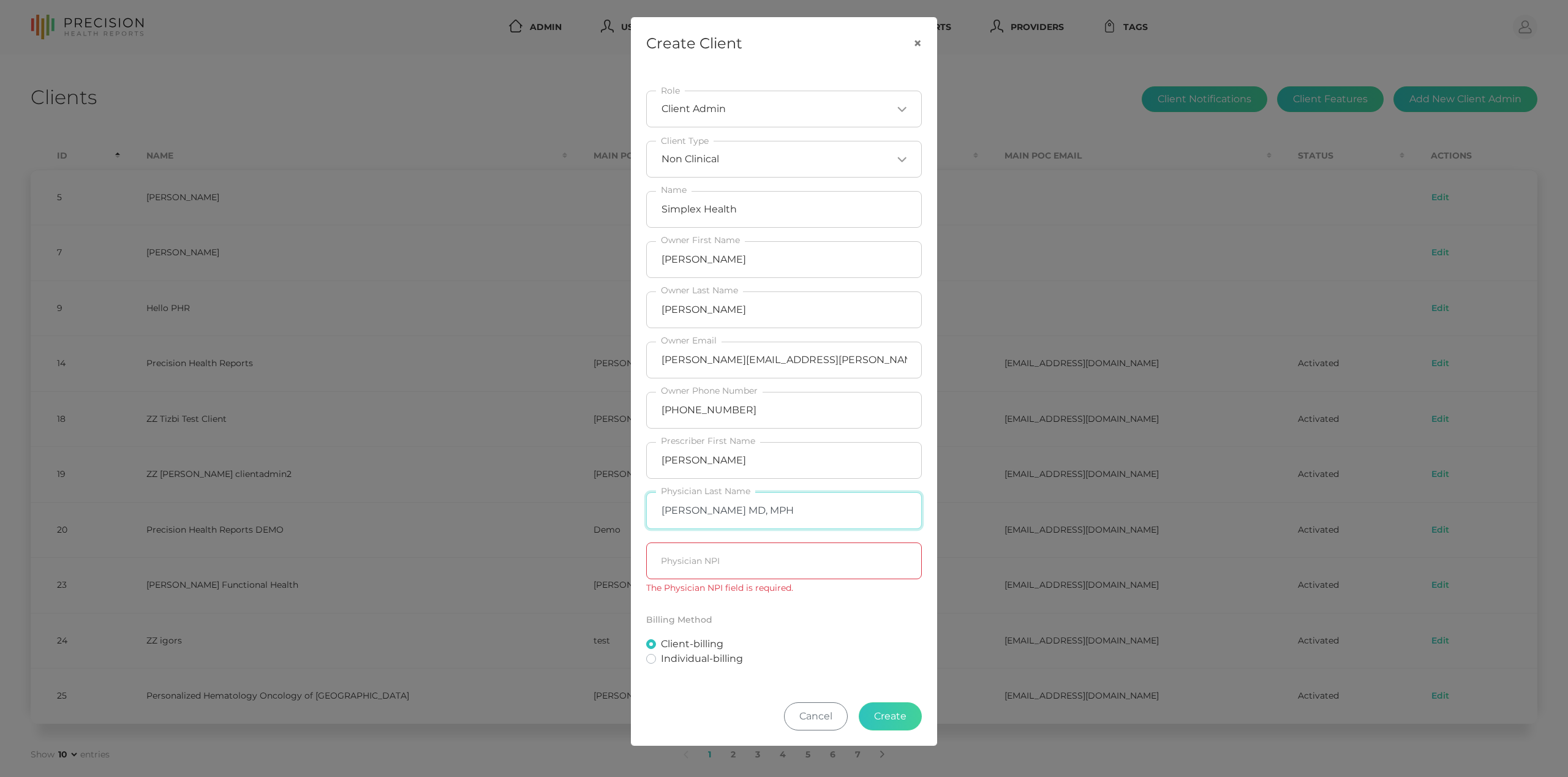
type input "Gurwitz MD, MPH"
drag, startPoint x: 663, startPoint y: 464, endPoint x: 719, endPoint y: 464, distance: 56.0
click at [719, 464] on input "AVRAHOM Avrahom" at bounding box center [784, 460] width 276 height 37
type input "Avrahom"
click at [719, 560] on input "text" at bounding box center [784, 561] width 276 height 37
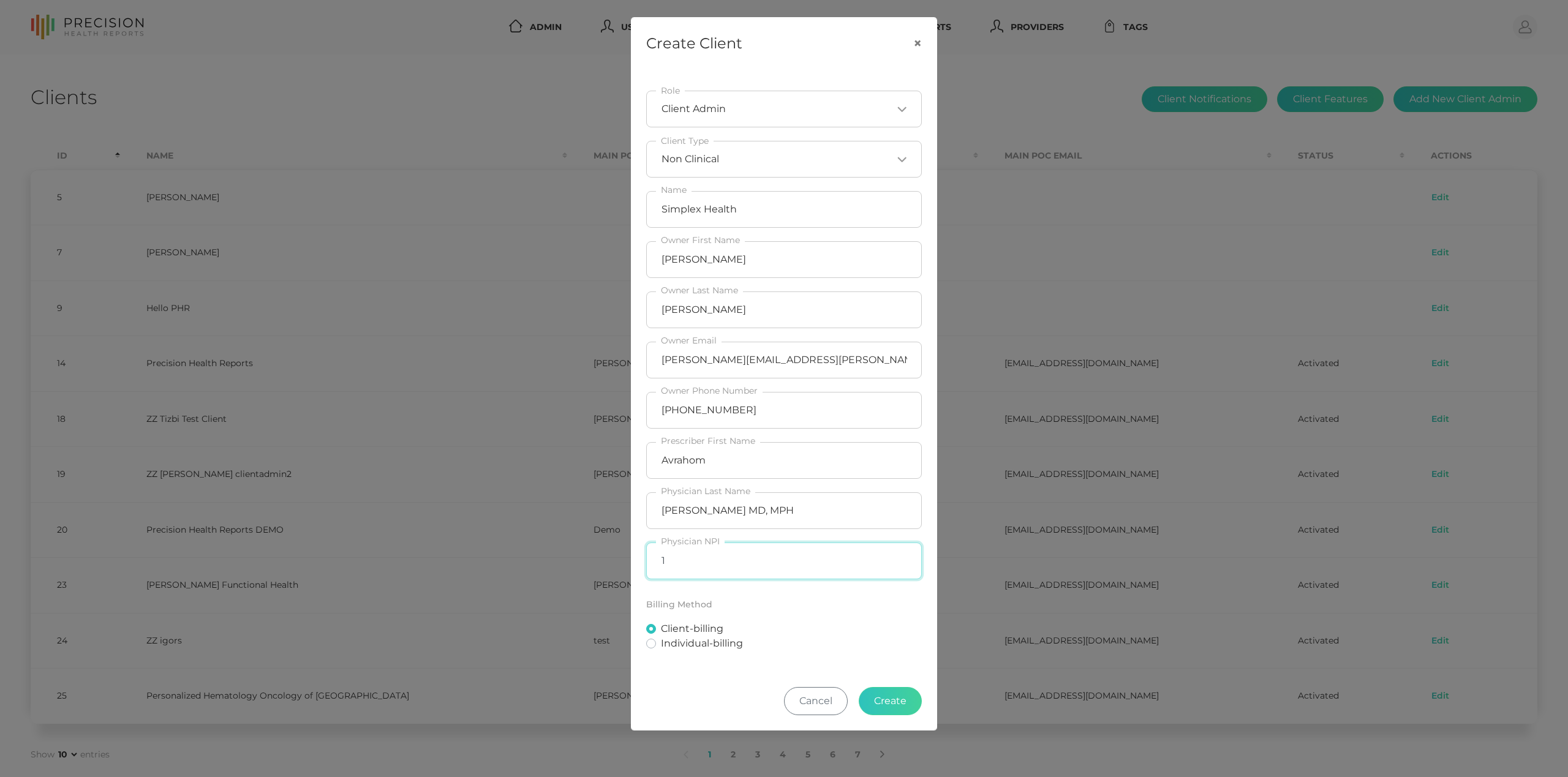
drag, startPoint x: 704, startPoint y: 567, endPoint x: 604, endPoint y: 560, distance: 100.2
click at [604, 560] on div "Create Client × Client Admin Loading... Role Non Clinical Loading... Client Typ…" at bounding box center [784, 388] width 1568 height 777
paste input "730346461"
type input "1730346461"
click at [893, 706] on button "Create" at bounding box center [891, 700] width 63 height 28
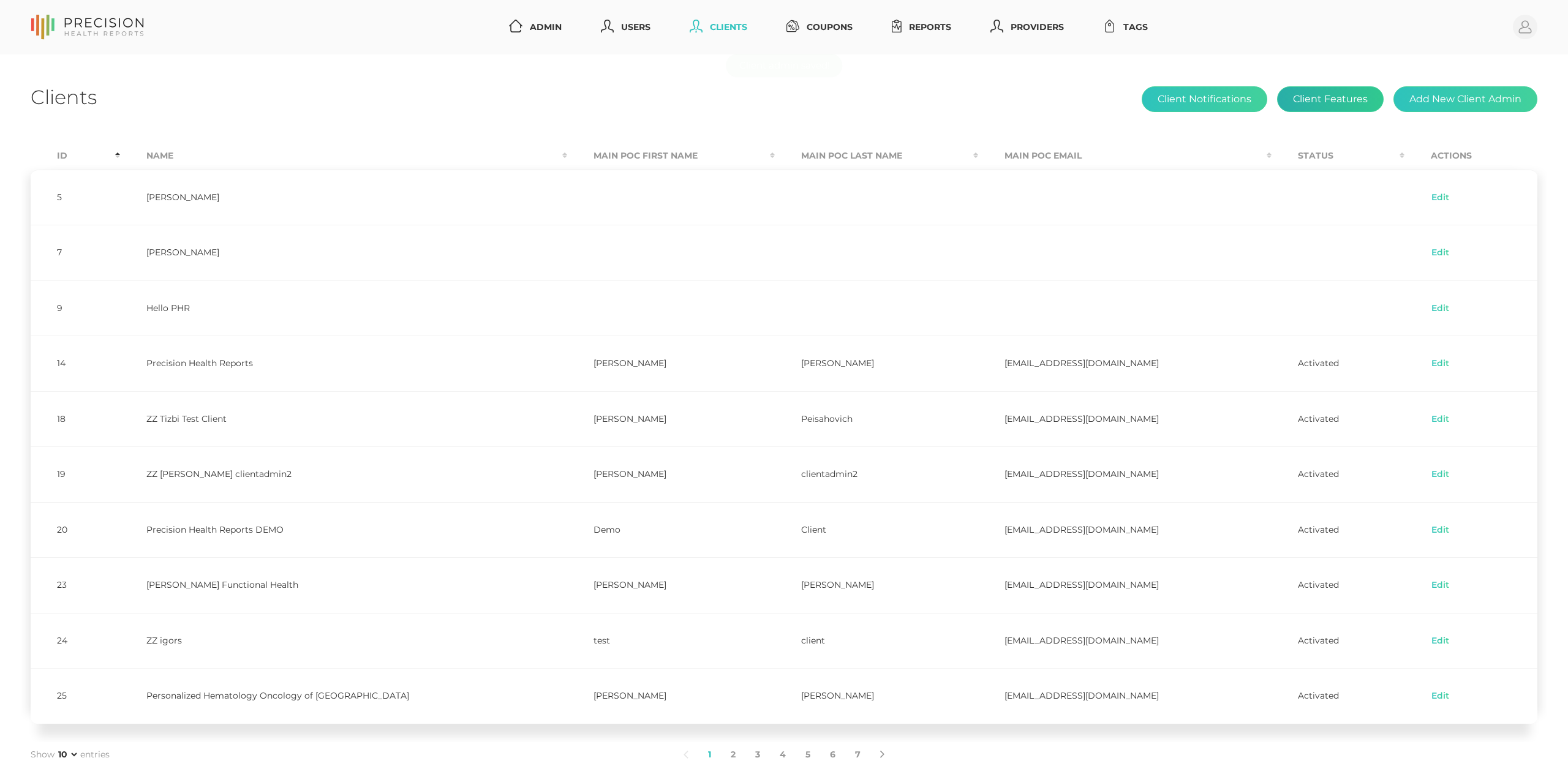
click at [1333, 111] on button "Client Features" at bounding box center [1330, 99] width 107 height 26
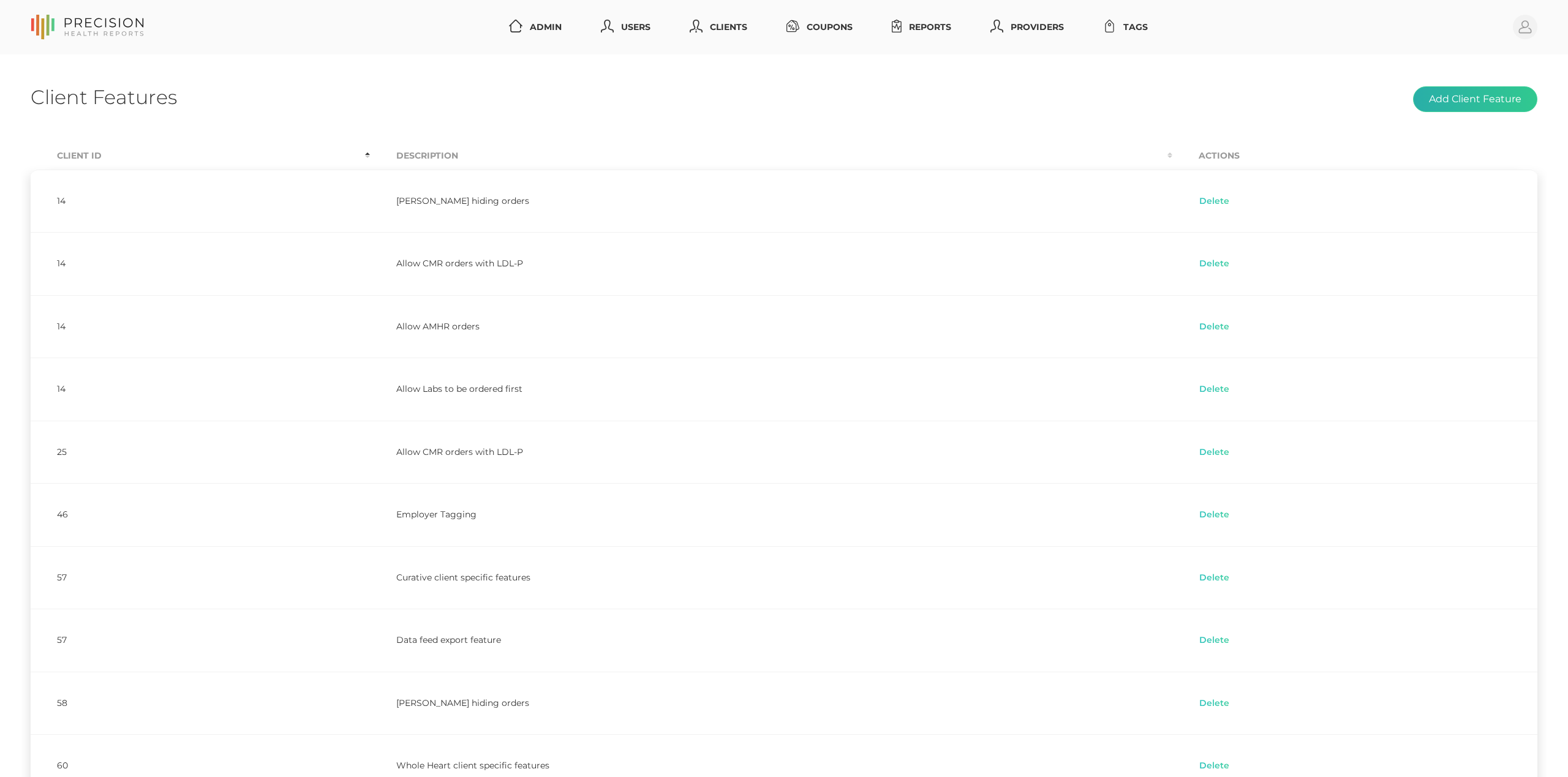
click at [1491, 93] on button "Add Client Feature" at bounding box center [1475, 99] width 124 height 26
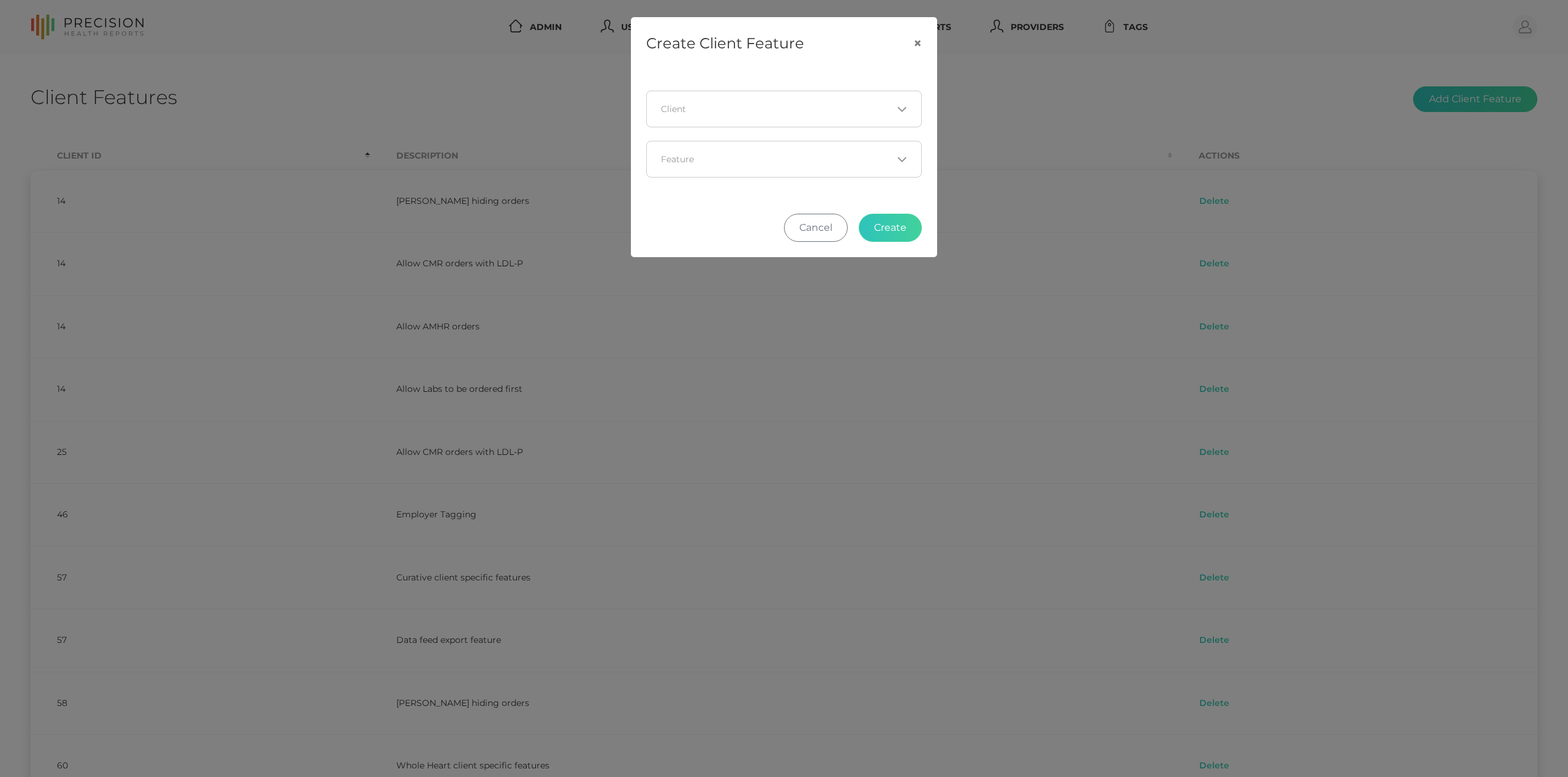
click at [855, 113] on input "Search for option" at bounding box center [776, 109] width 231 height 12
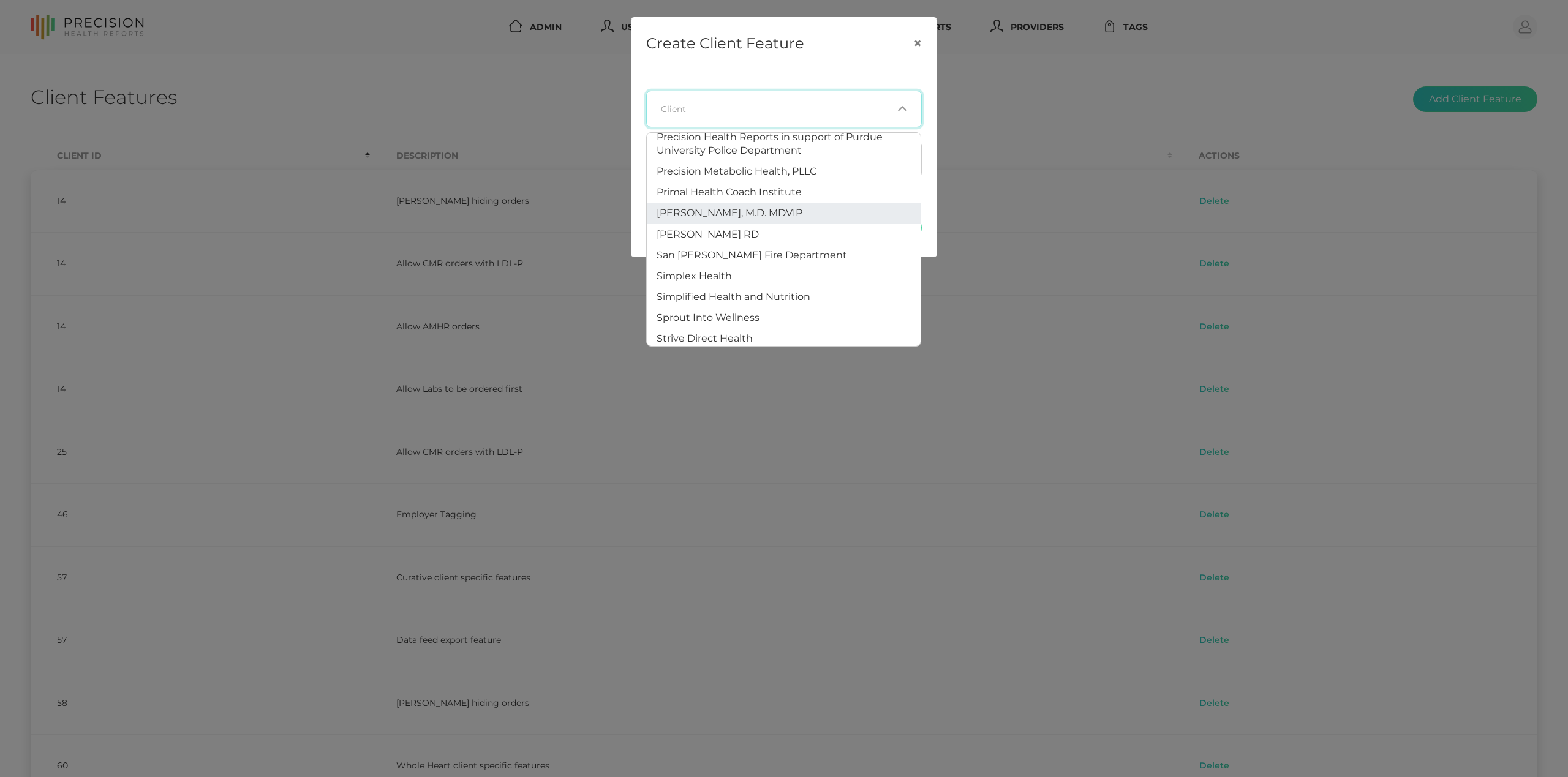
scroll to position [885, 0]
click at [775, 253] on li "Simplex Health" at bounding box center [784, 264] width 274 height 21
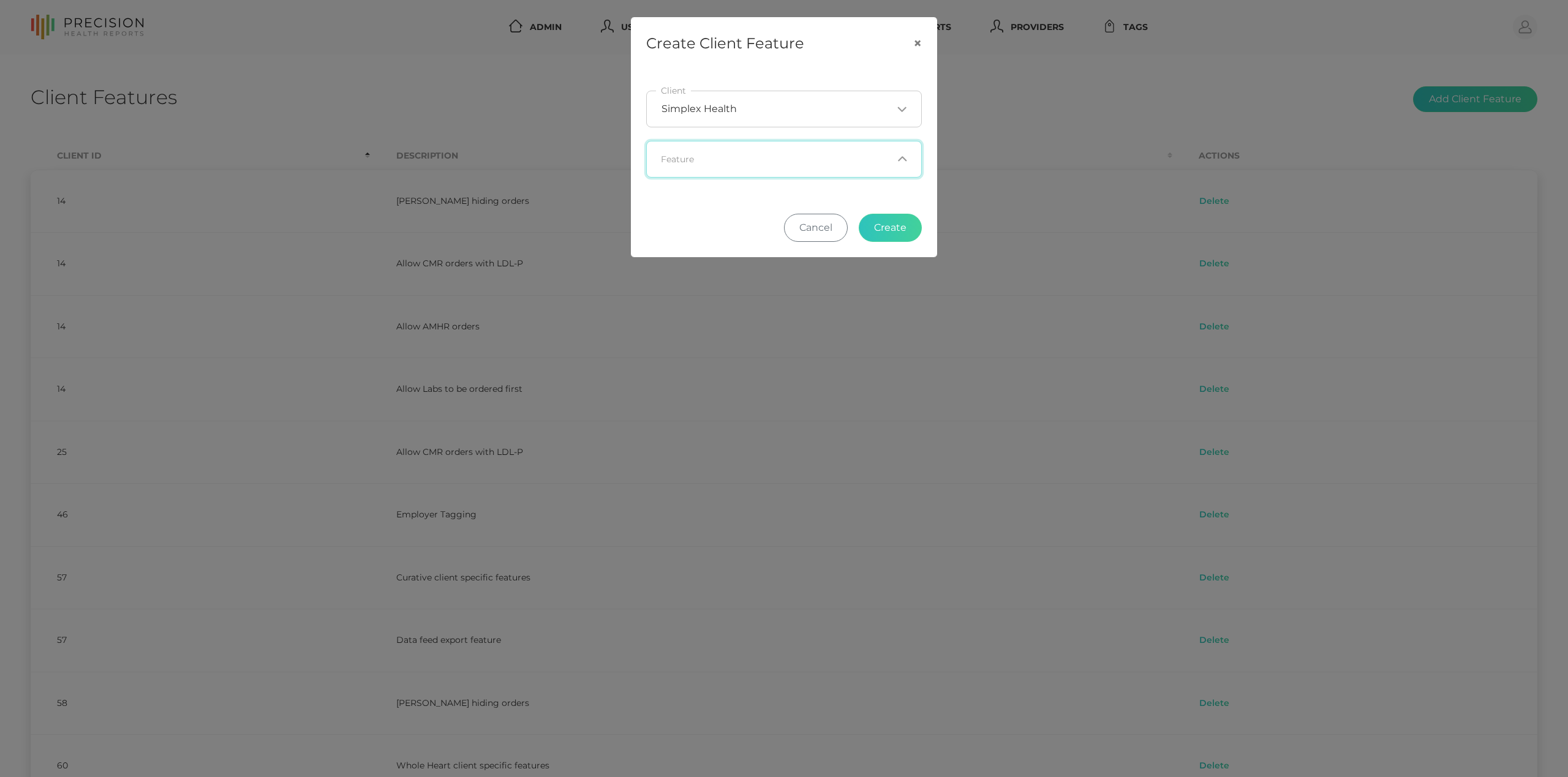
click at [814, 152] on div "Loading..." at bounding box center [784, 159] width 276 height 37
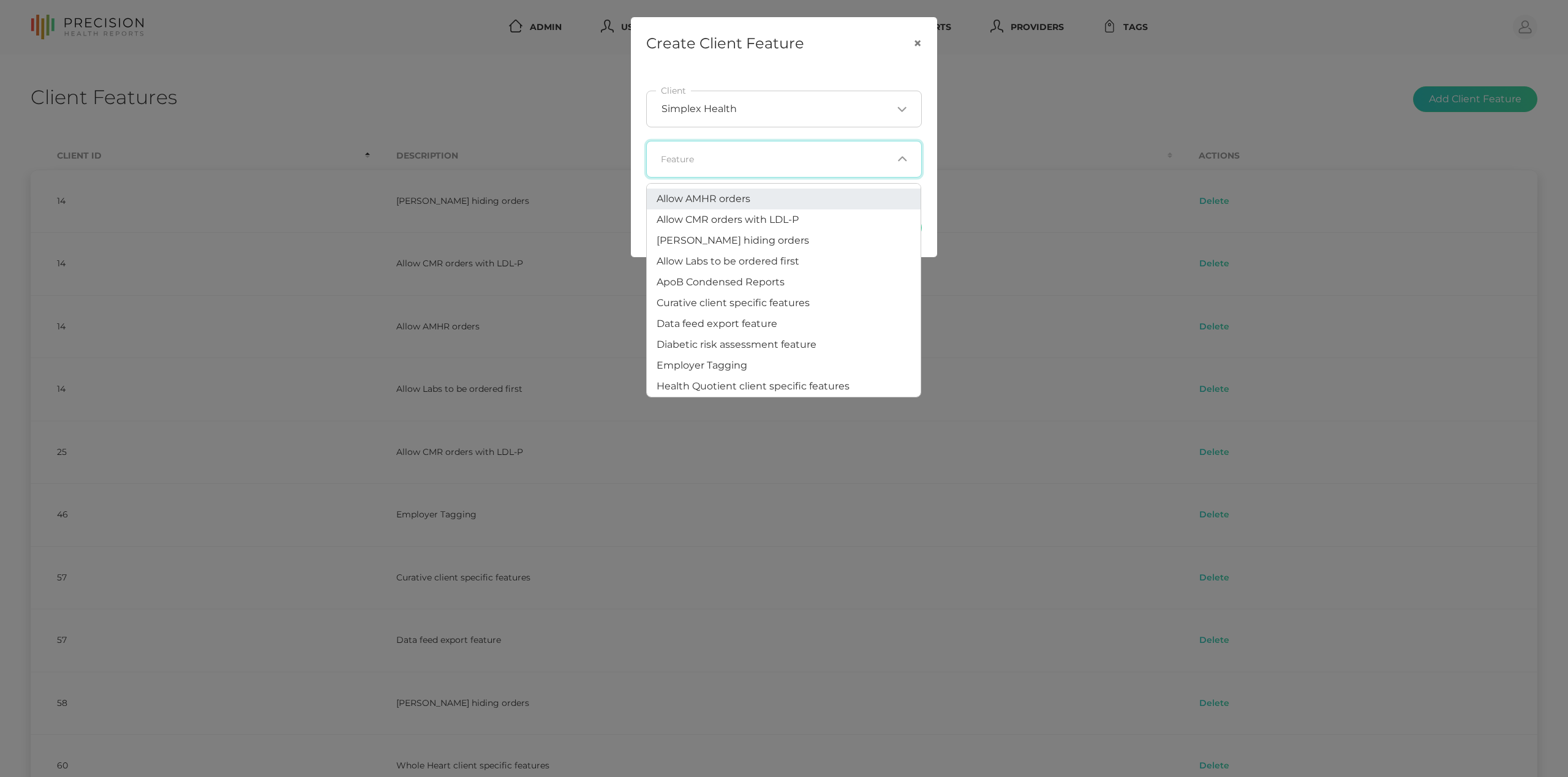
click at [770, 201] on li "Allow AMHR orders" at bounding box center [784, 199] width 274 height 21
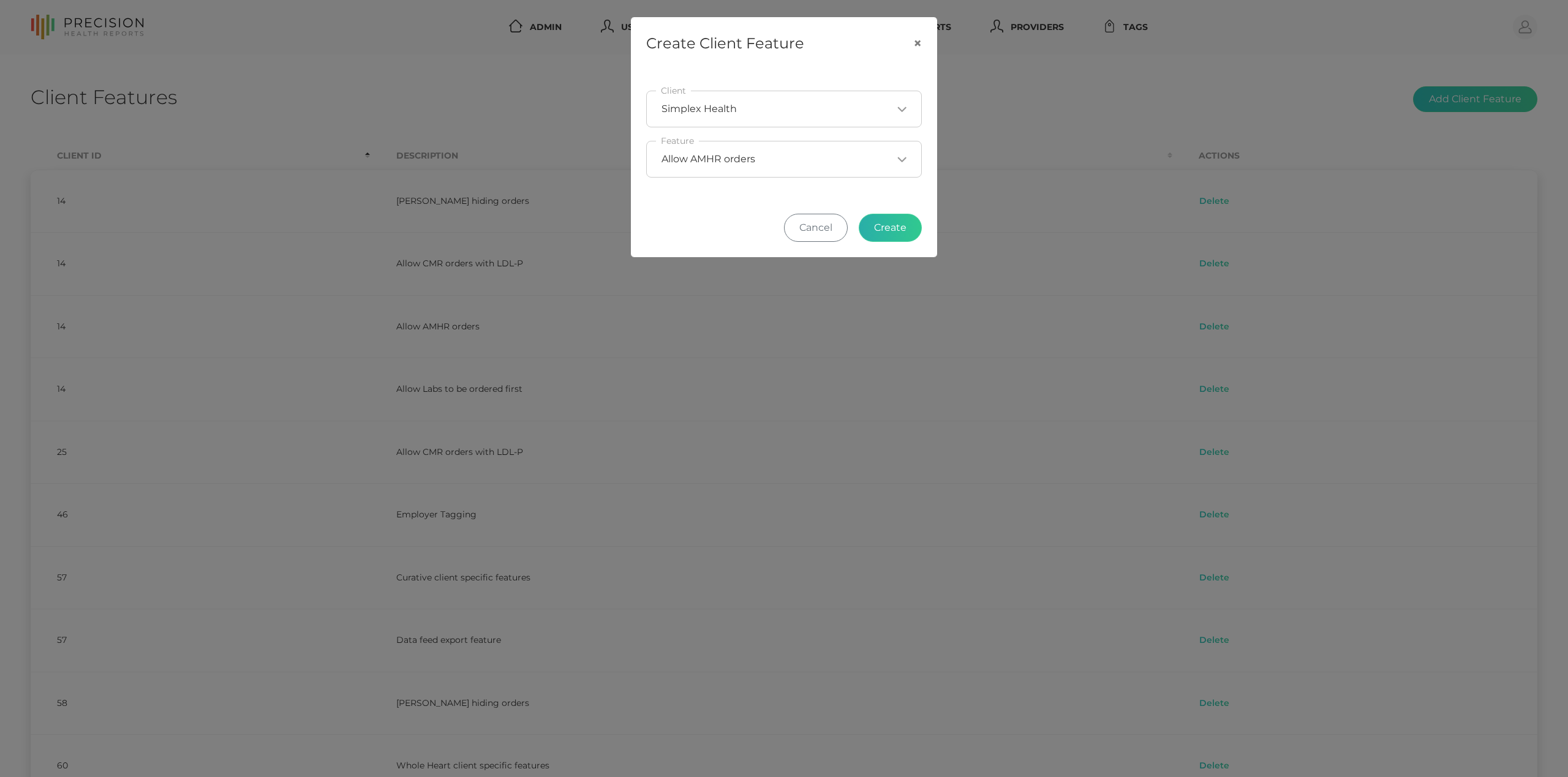
click at [895, 231] on button "Create" at bounding box center [891, 227] width 63 height 28
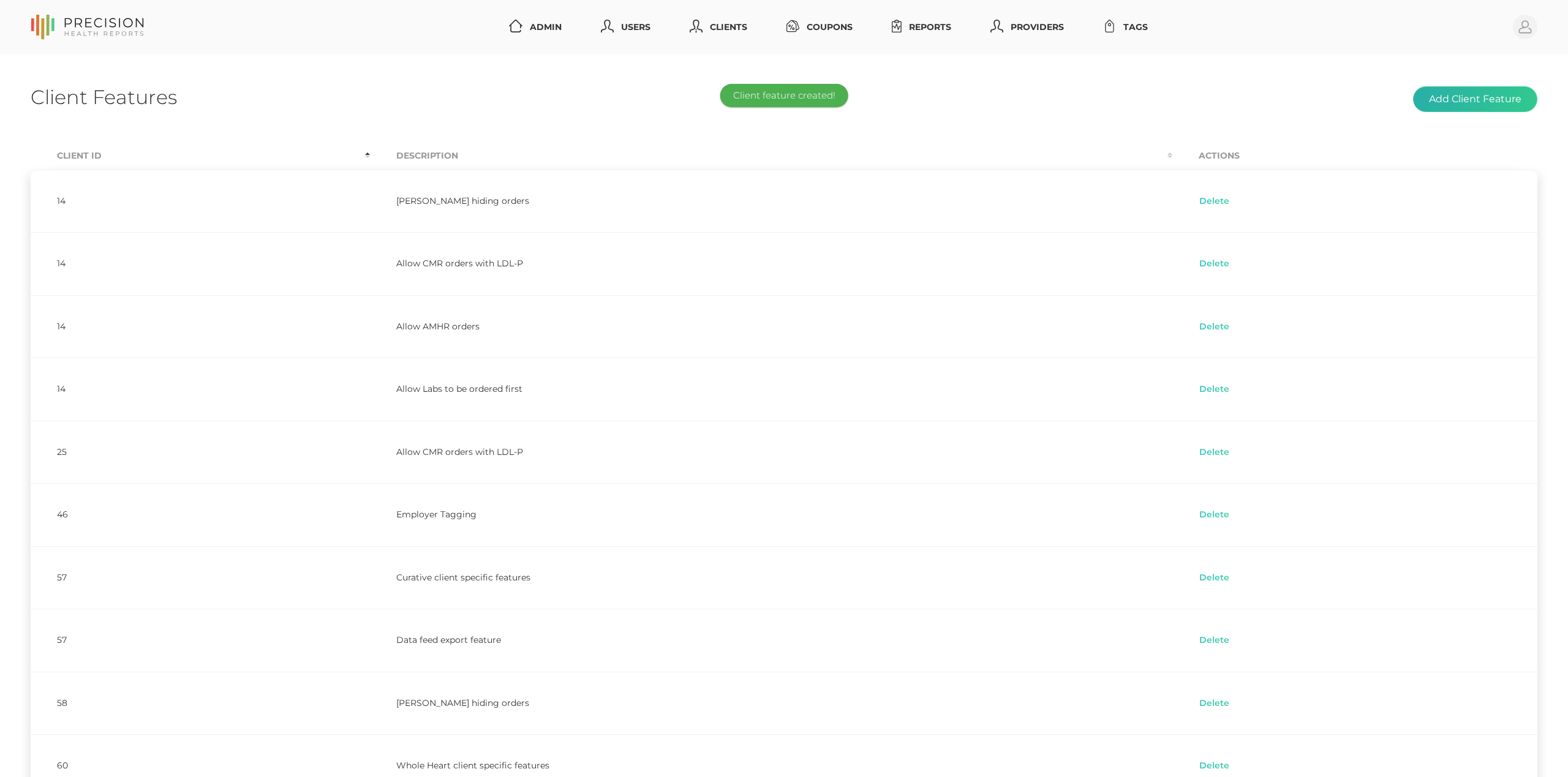
click at [1488, 97] on button "Add Client Feature" at bounding box center [1475, 99] width 124 height 26
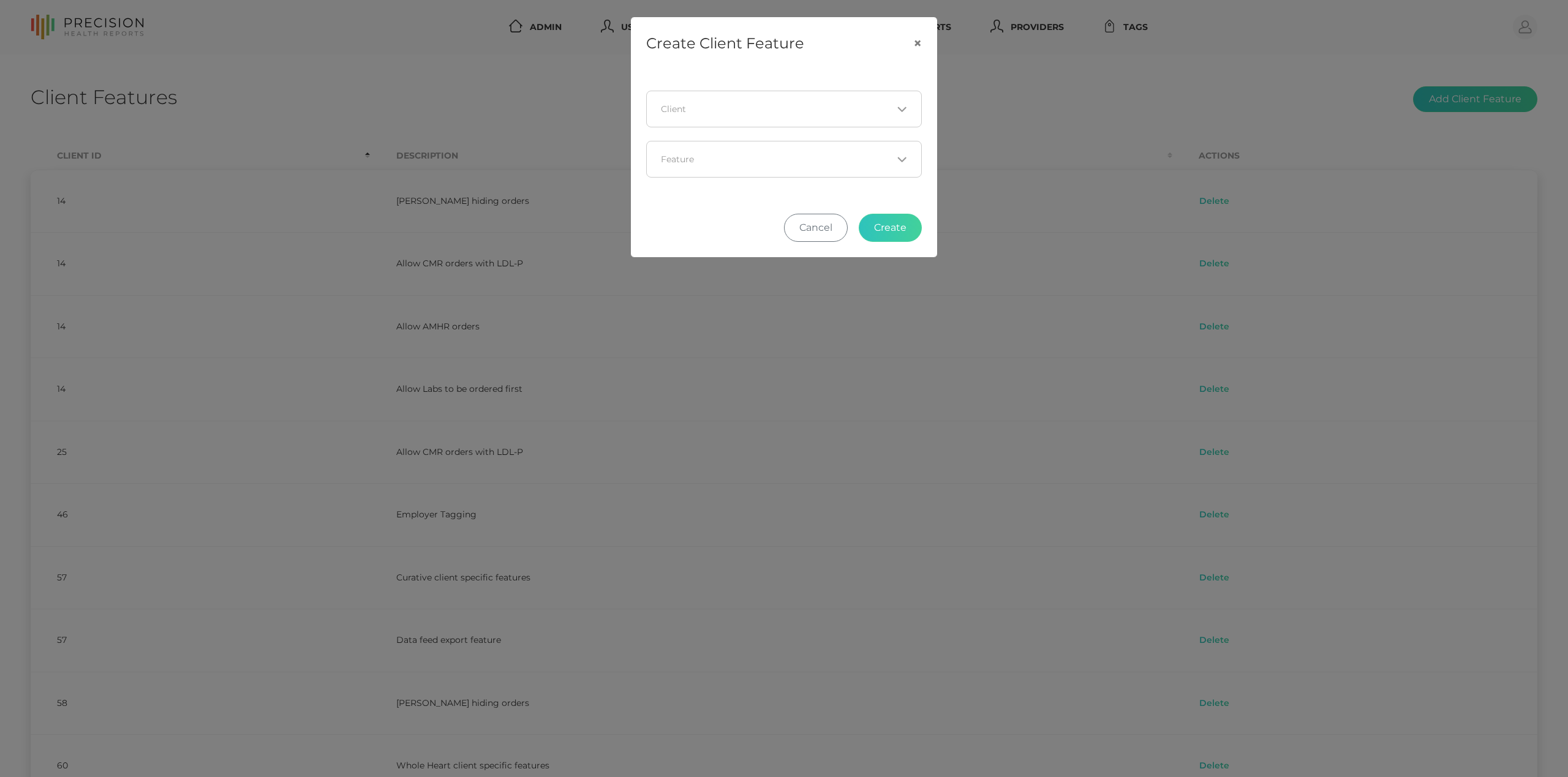
click at [816, 108] on input "Search for option" at bounding box center [776, 109] width 231 height 12
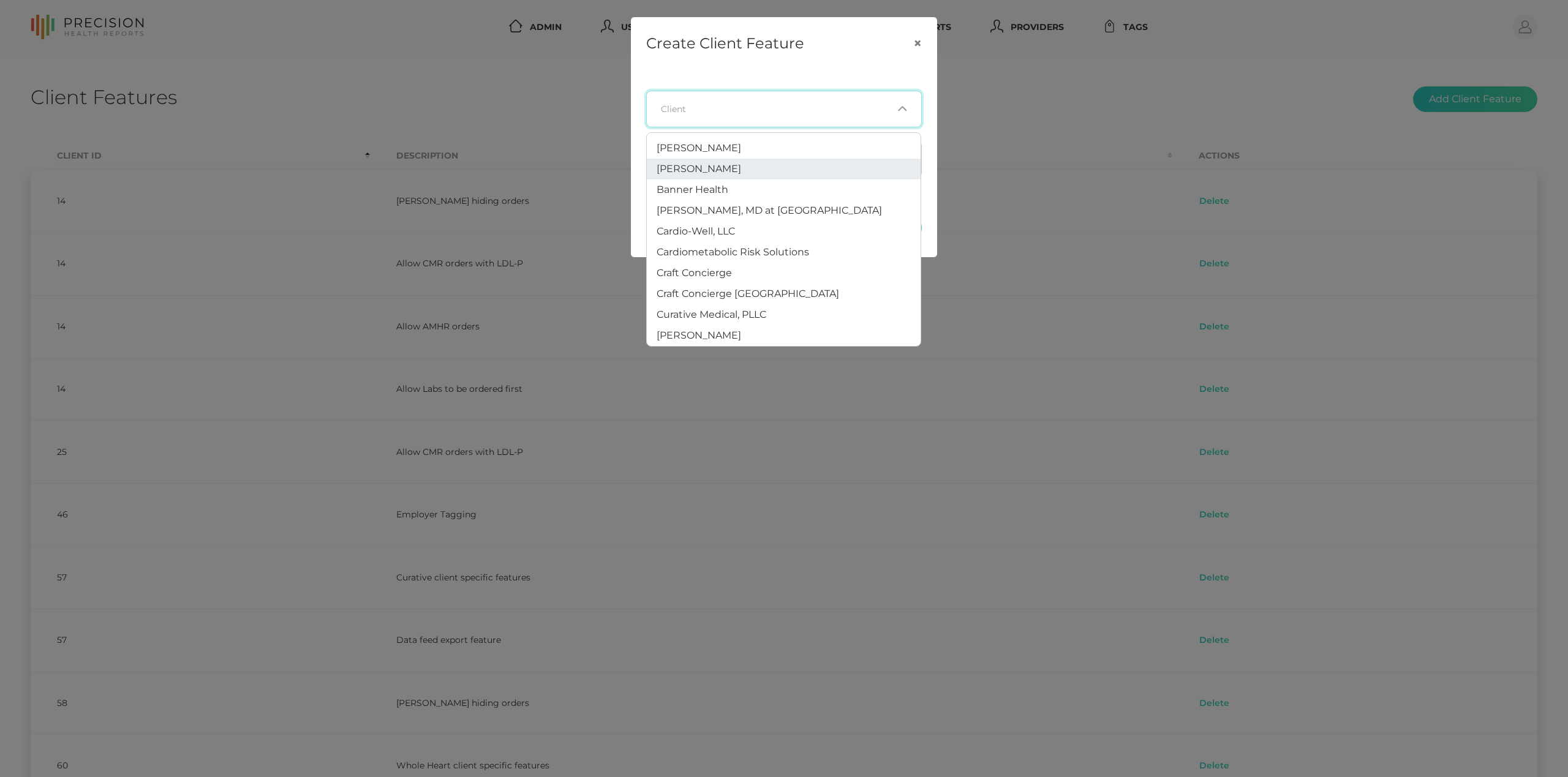
click at [925, 157] on div "Loading... Client Loading... Feature" at bounding box center [784, 134] width 305 height 130
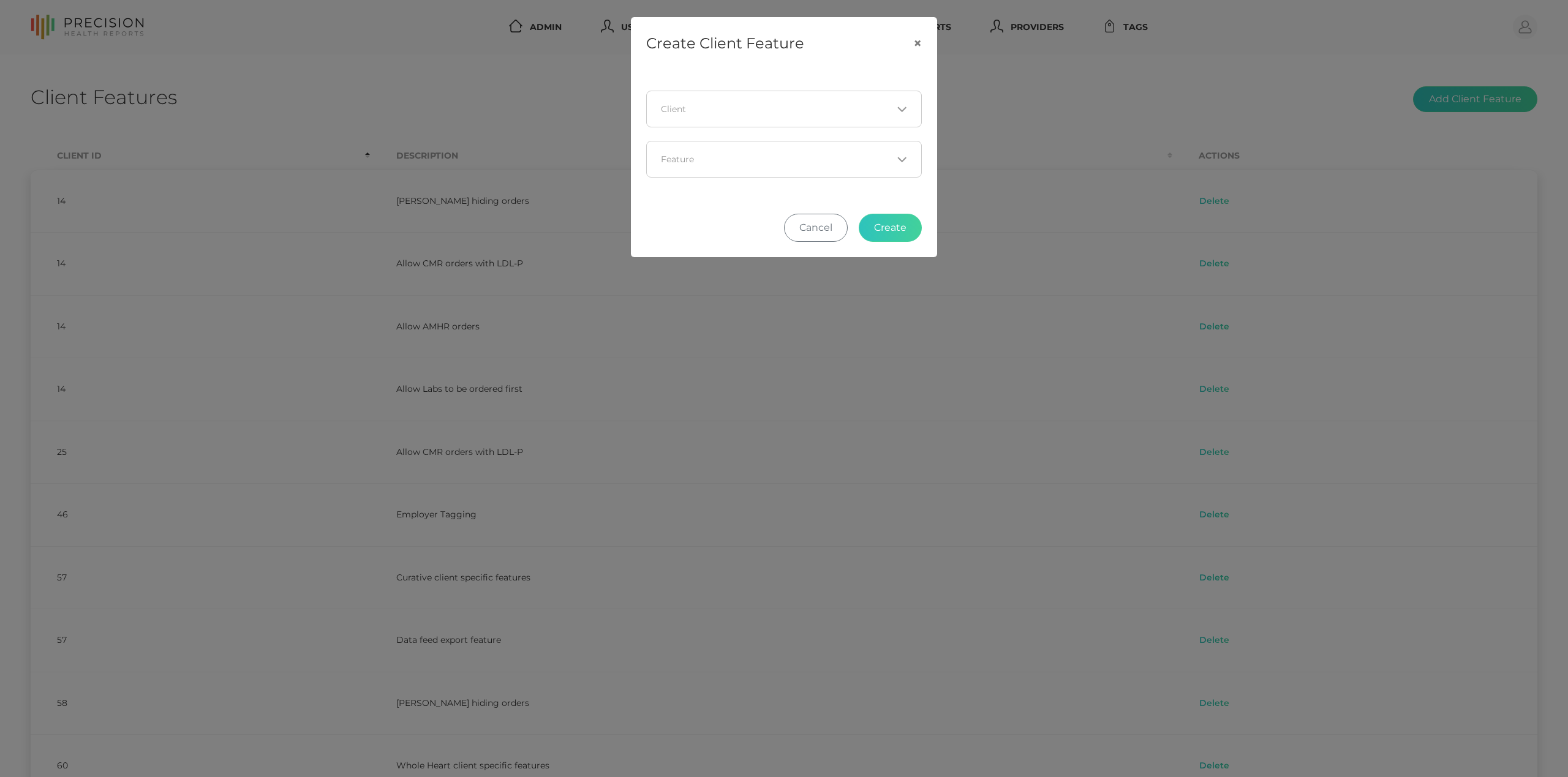
click at [843, 174] on div "Loading..." at bounding box center [784, 159] width 276 height 37
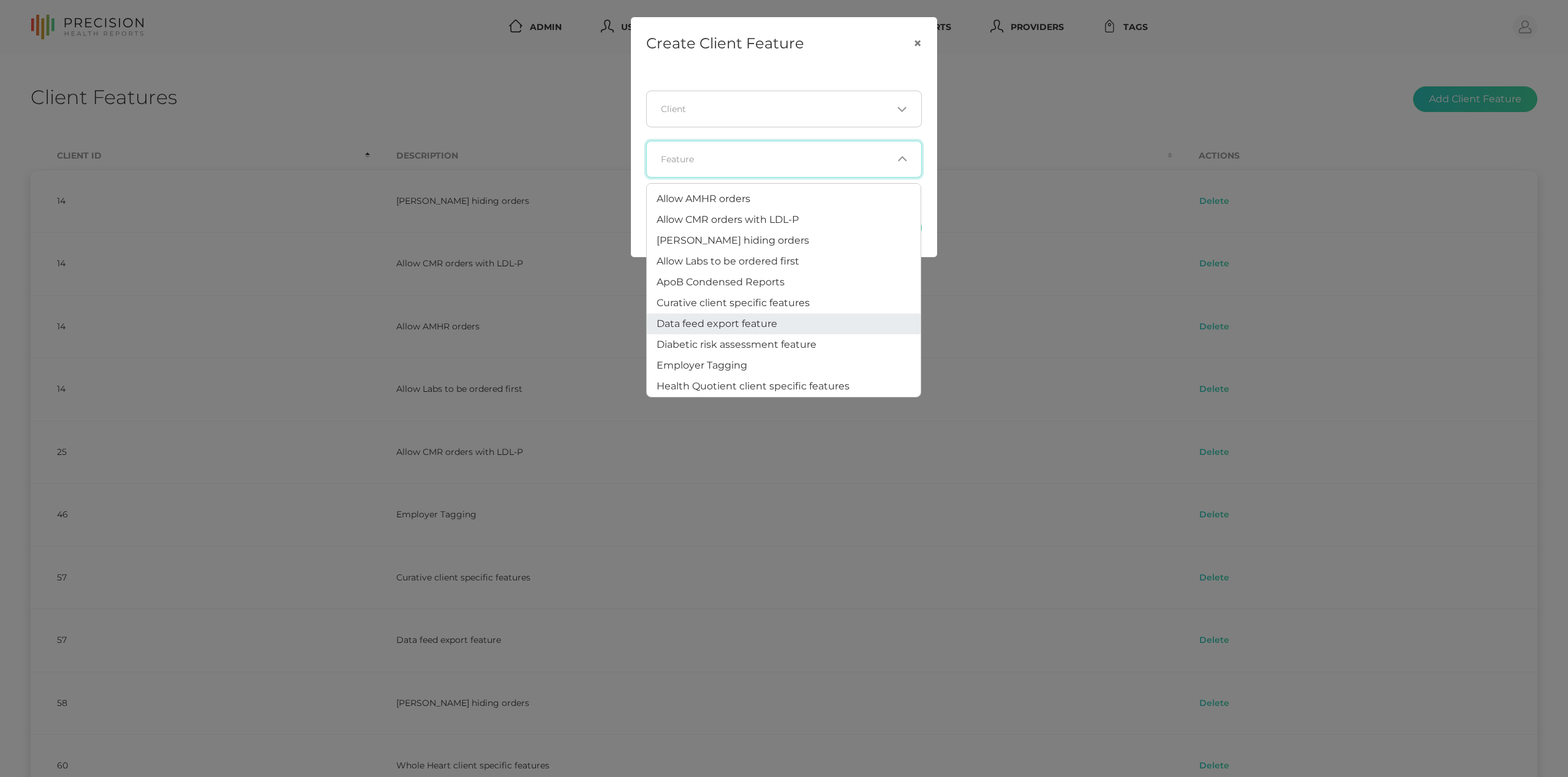
click at [822, 327] on li "Data feed export feature" at bounding box center [784, 324] width 274 height 21
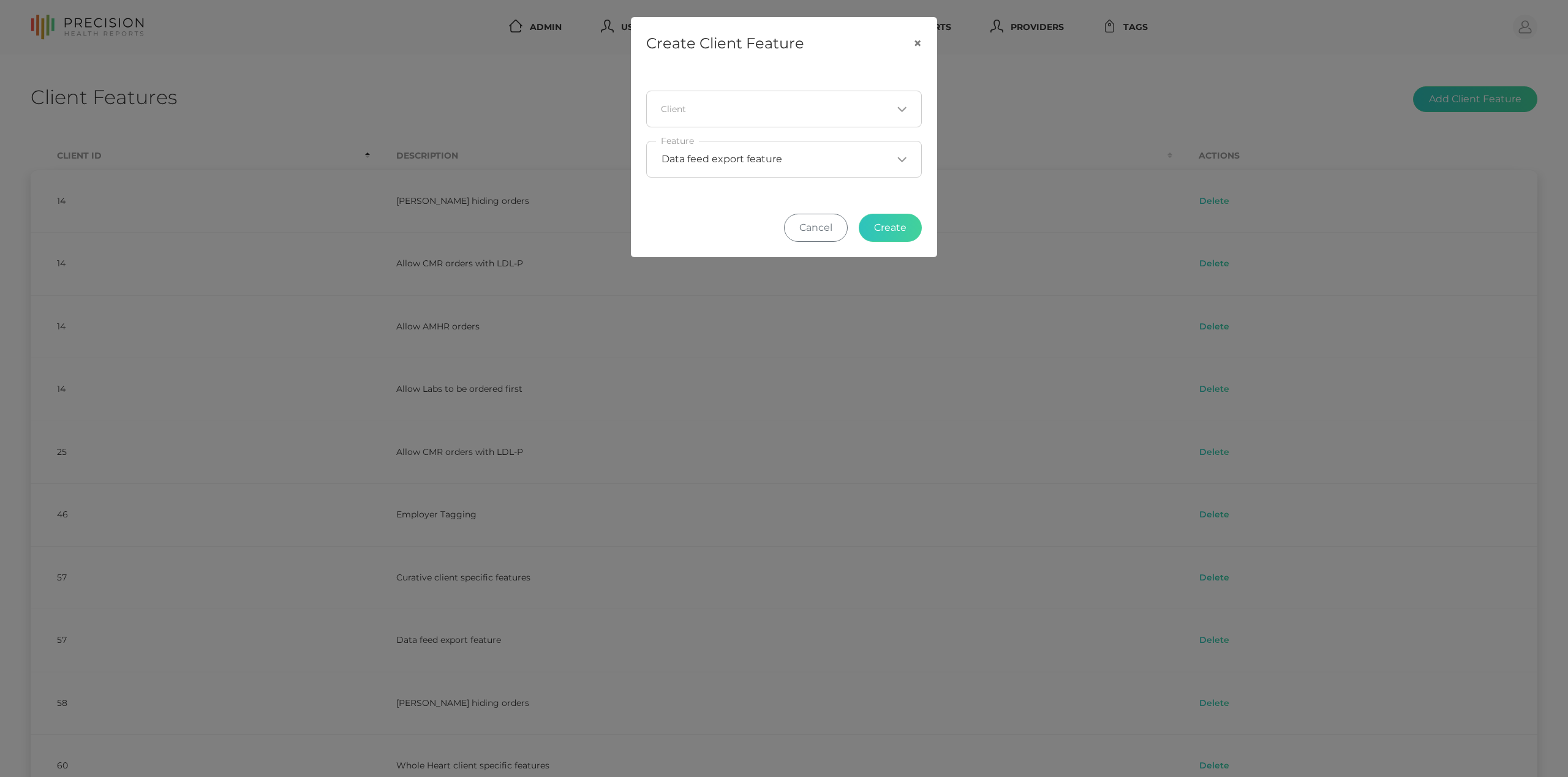
click at [904, 161] on icon "Search for option" at bounding box center [902, 159] width 8 height 4
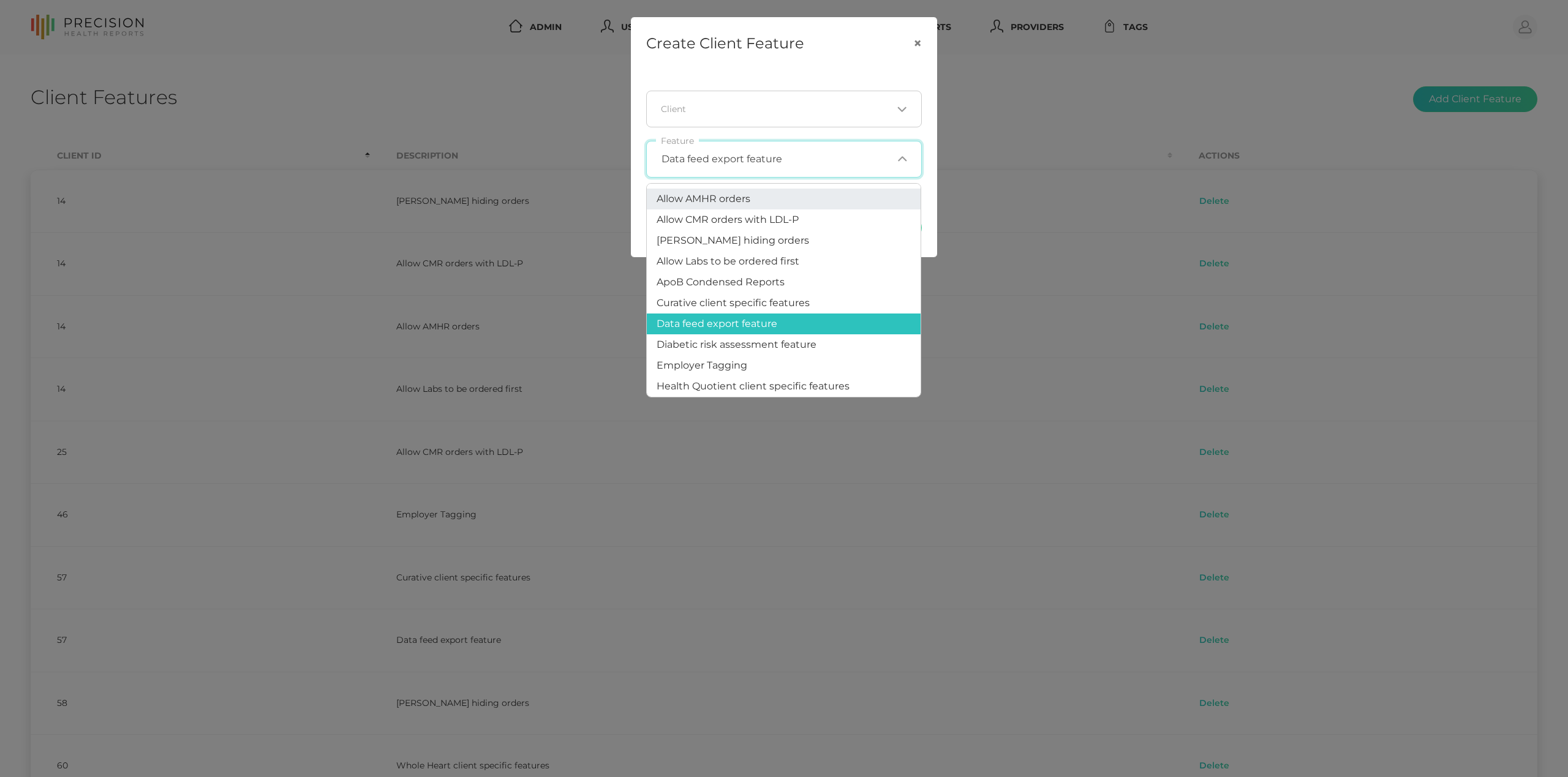
scroll to position [0, 0]
click at [892, 105] on div "Loading..." at bounding box center [900, 109] width 15 height 12
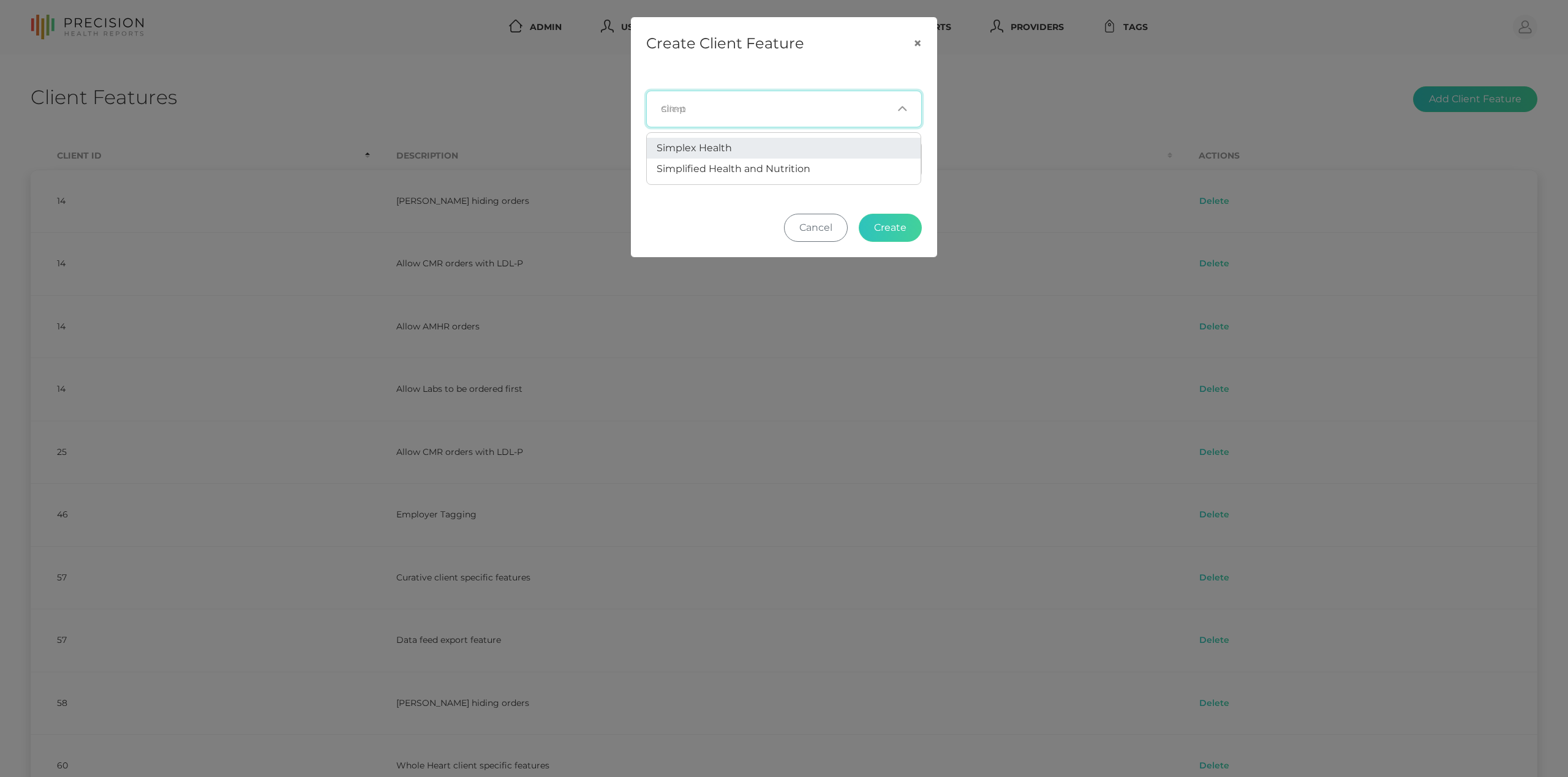
type input "simpl"
click at [784, 143] on li "Simplex Health" at bounding box center [784, 148] width 274 height 21
click at [903, 233] on button "Create" at bounding box center [891, 227] width 63 height 28
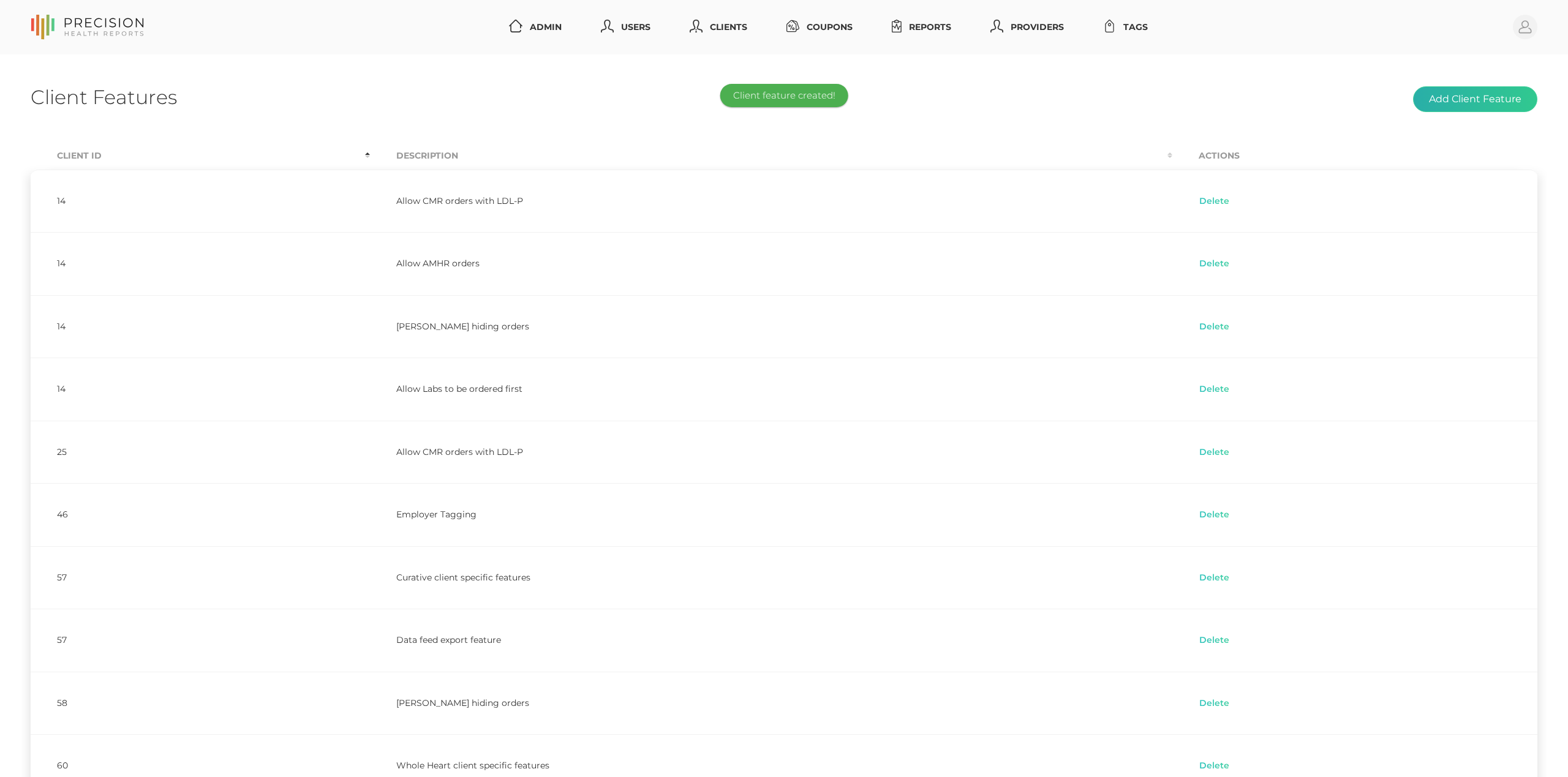
click at [1473, 98] on button "Add Client Feature" at bounding box center [1475, 99] width 124 height 26
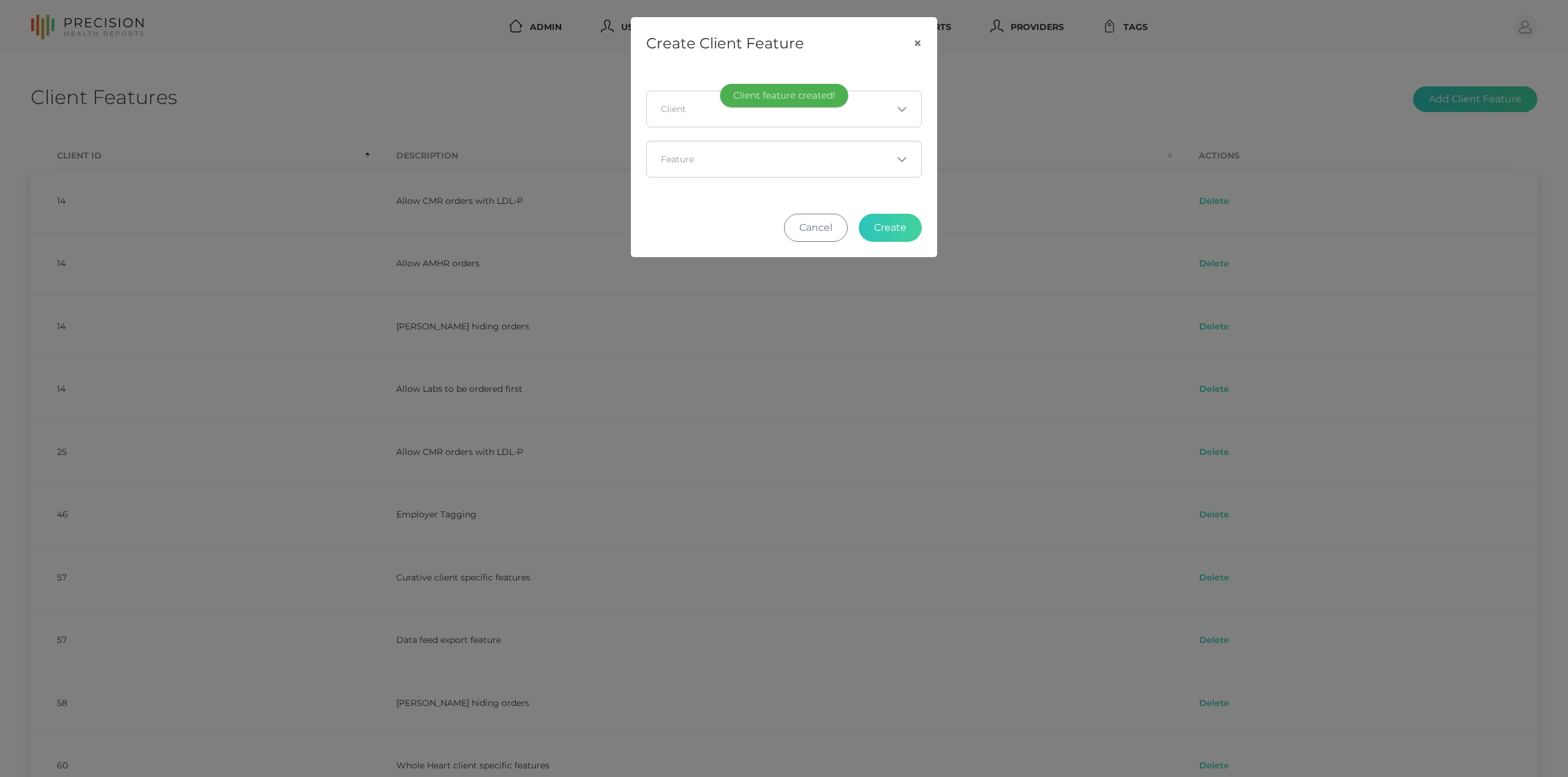
click at [727, 113] on input "Search for option" at bounding box center [776, 109] width 231 height 12
type input "simple"
click at [721, 150] on span "Simplex Health" at bounding box center [695, 147] width 75 height 11
click at [758, 163] on input "Search for option" at bounding box center [776, 159] width 231 height 12
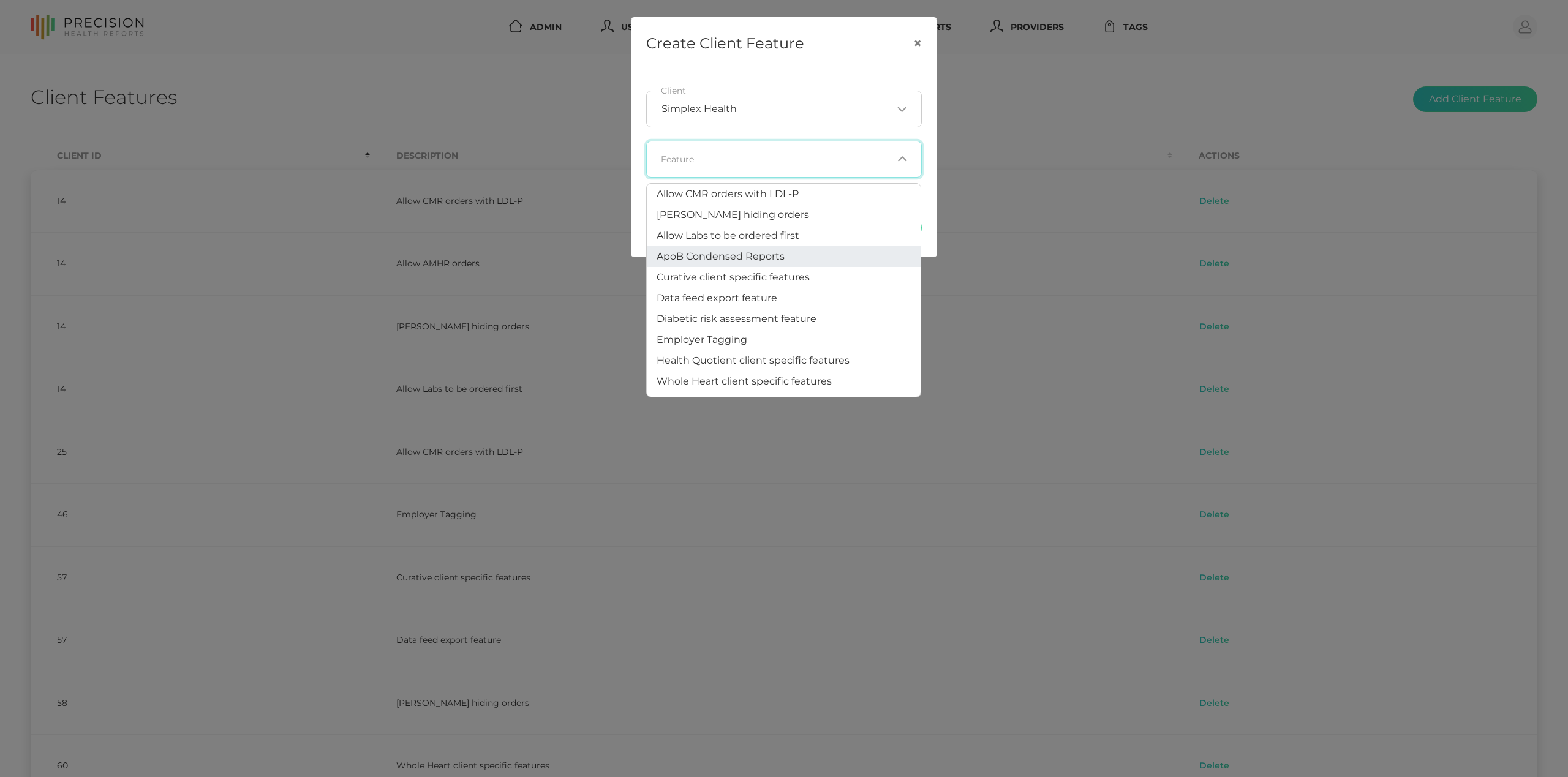
scroll to position [25, 0]
click at [733, 343] on span "Employer Tagging" at bounding box center [702, 340] width 91 height 11
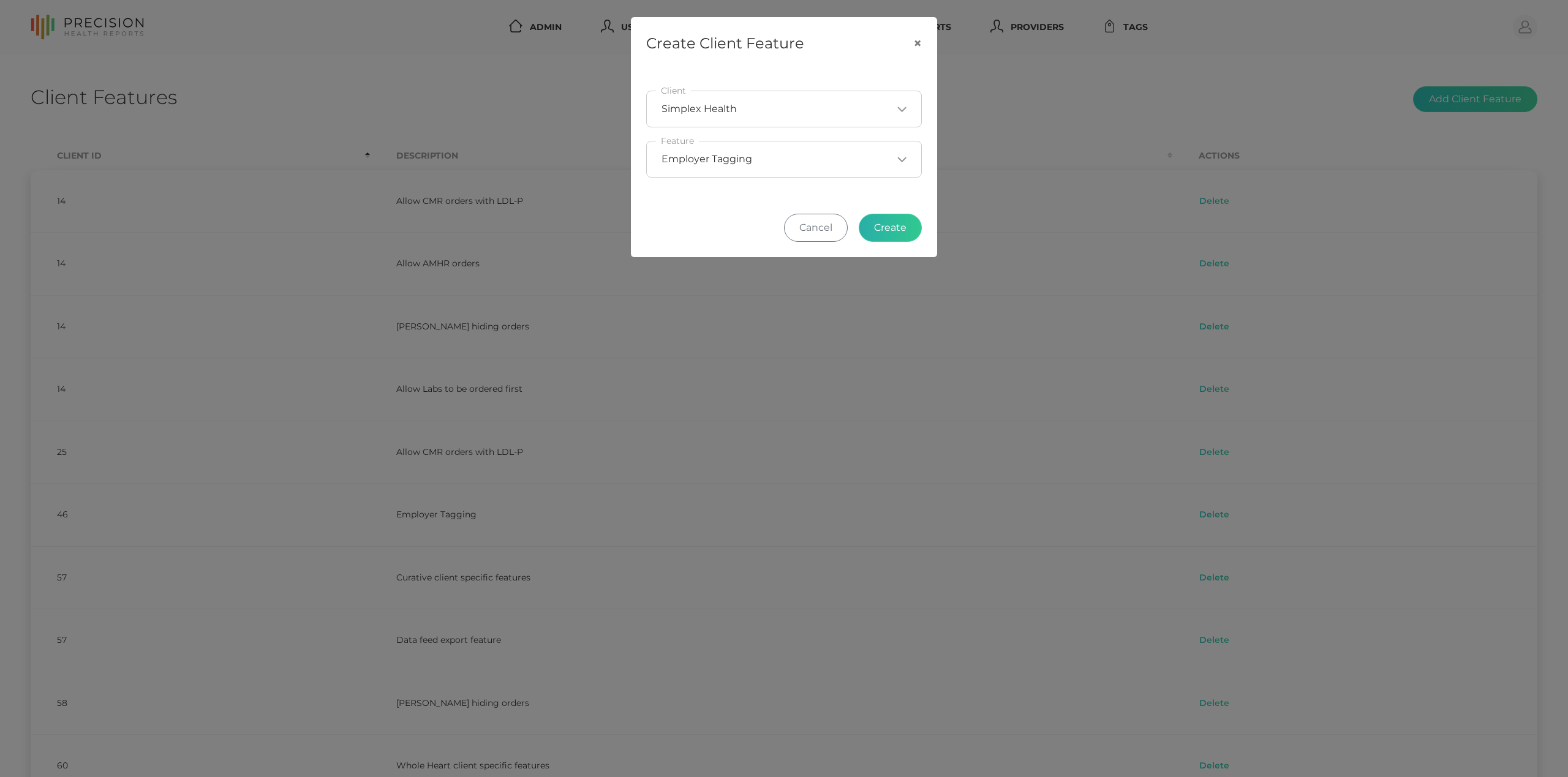
click at [895, 222] on button "Create" at bounding box center [891, 227] width 63 height 28
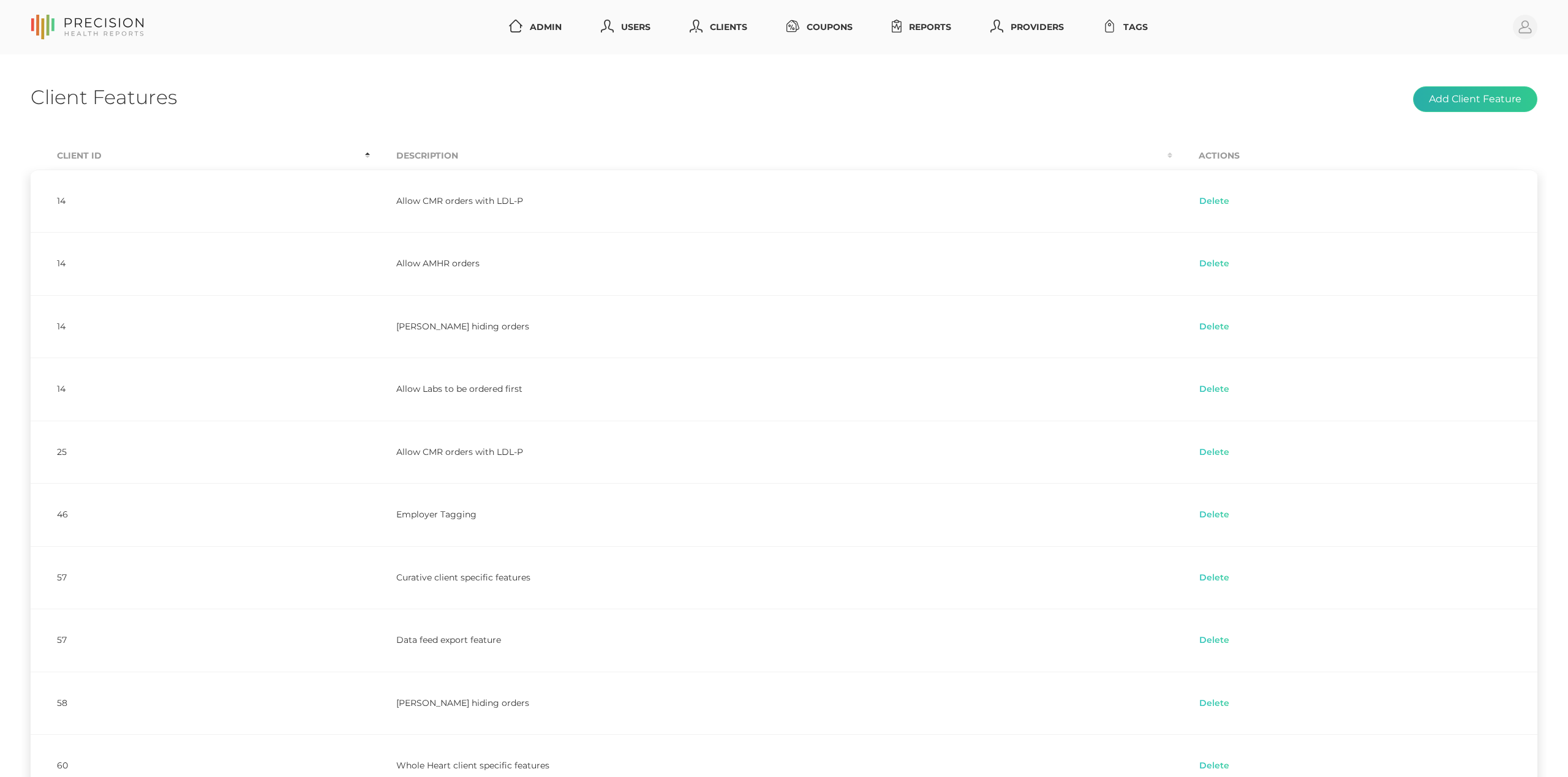
click at [1480, 91] on button "Add Client Feature" at bounding box center [1475, 99] width 124 height 26
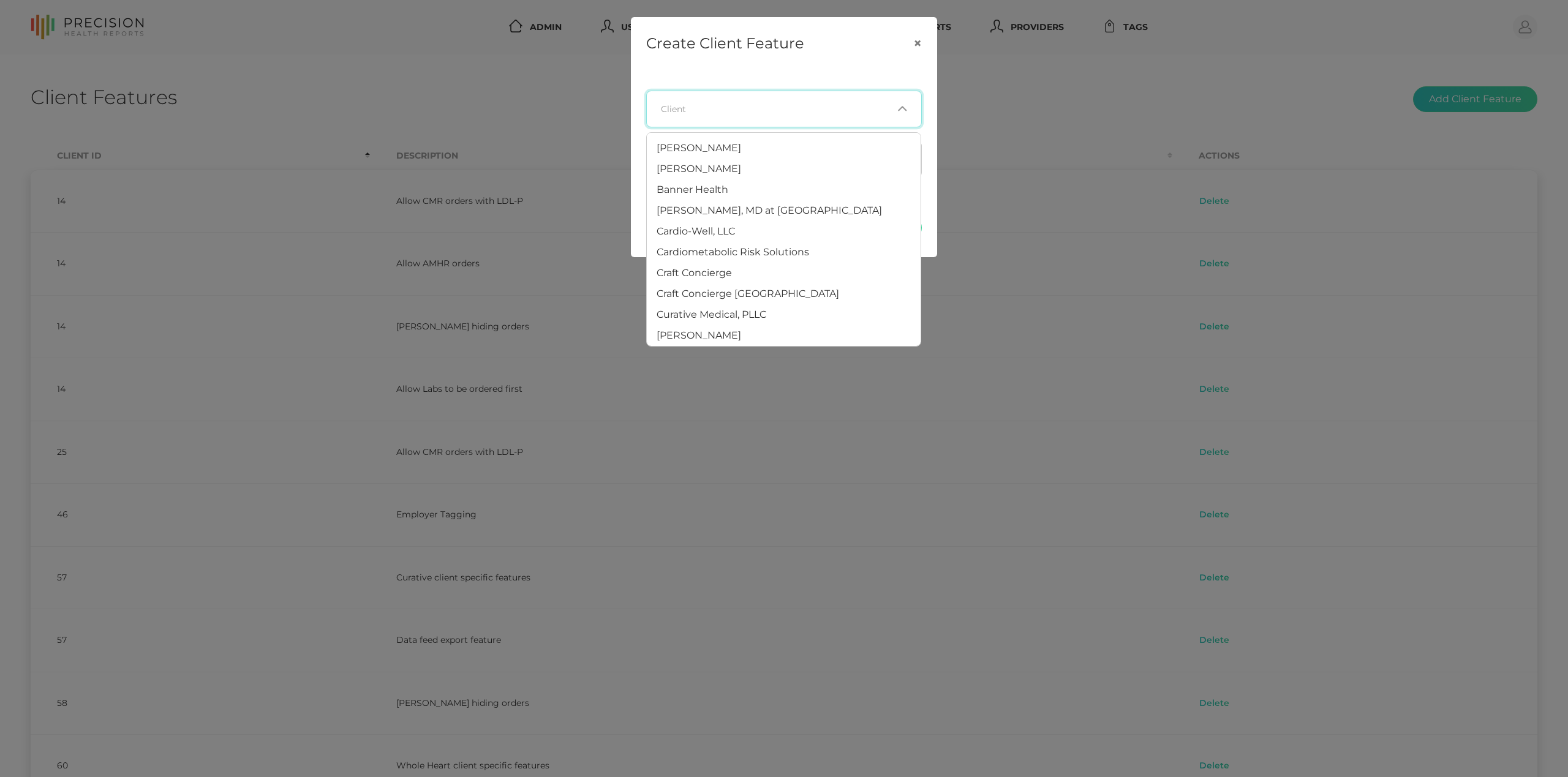
click at [800, 107] on input "Search for option" at bounding box center [776, 109] width 231 height 12
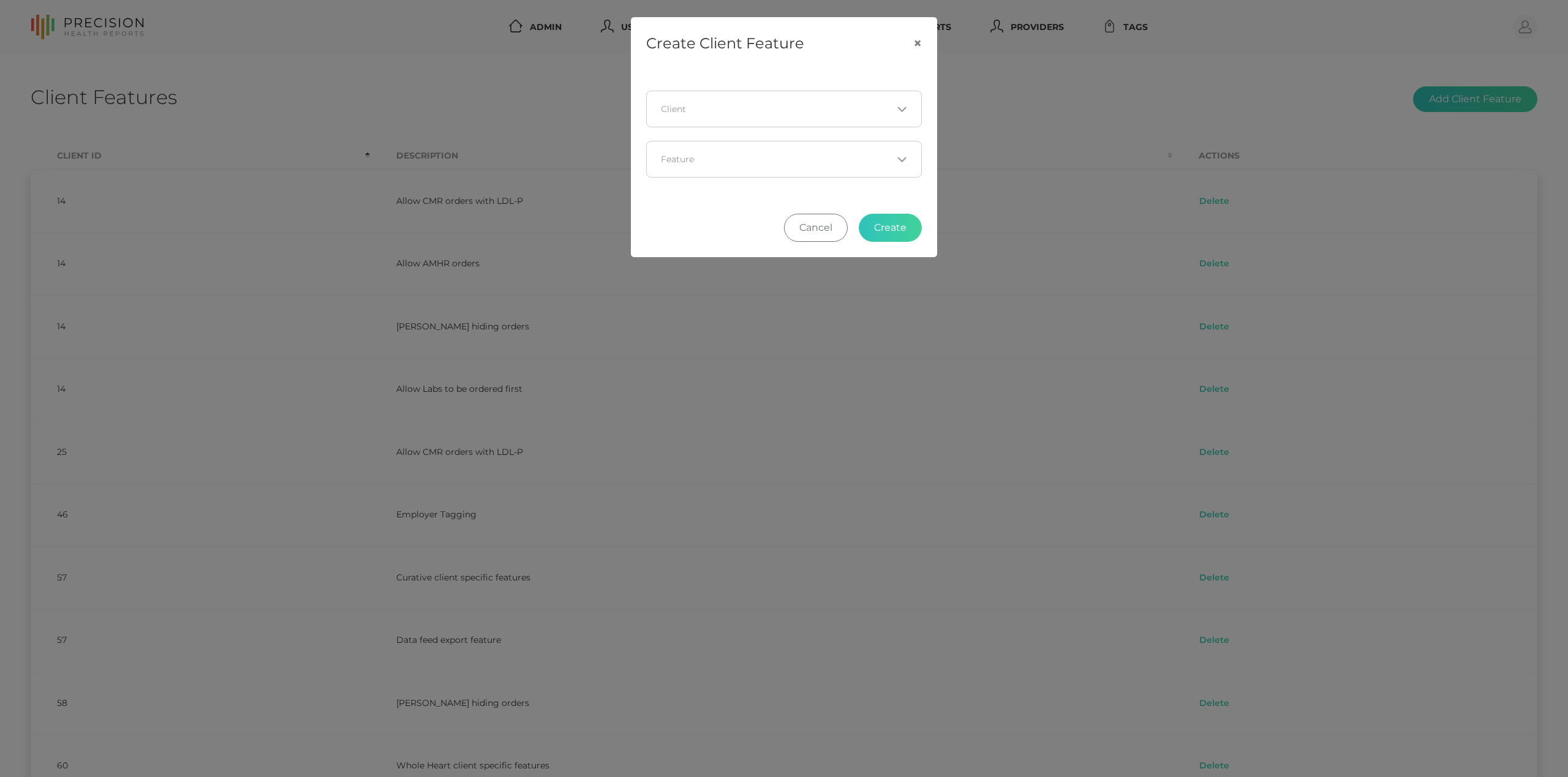
click at [915, 72] on div "Loading... Client Loading... Feature" at bounding box center [784, 134] width 305 height 130
click at [894, 165] on div "Loading..." at bounding box center [900, 159] width 15 height 12
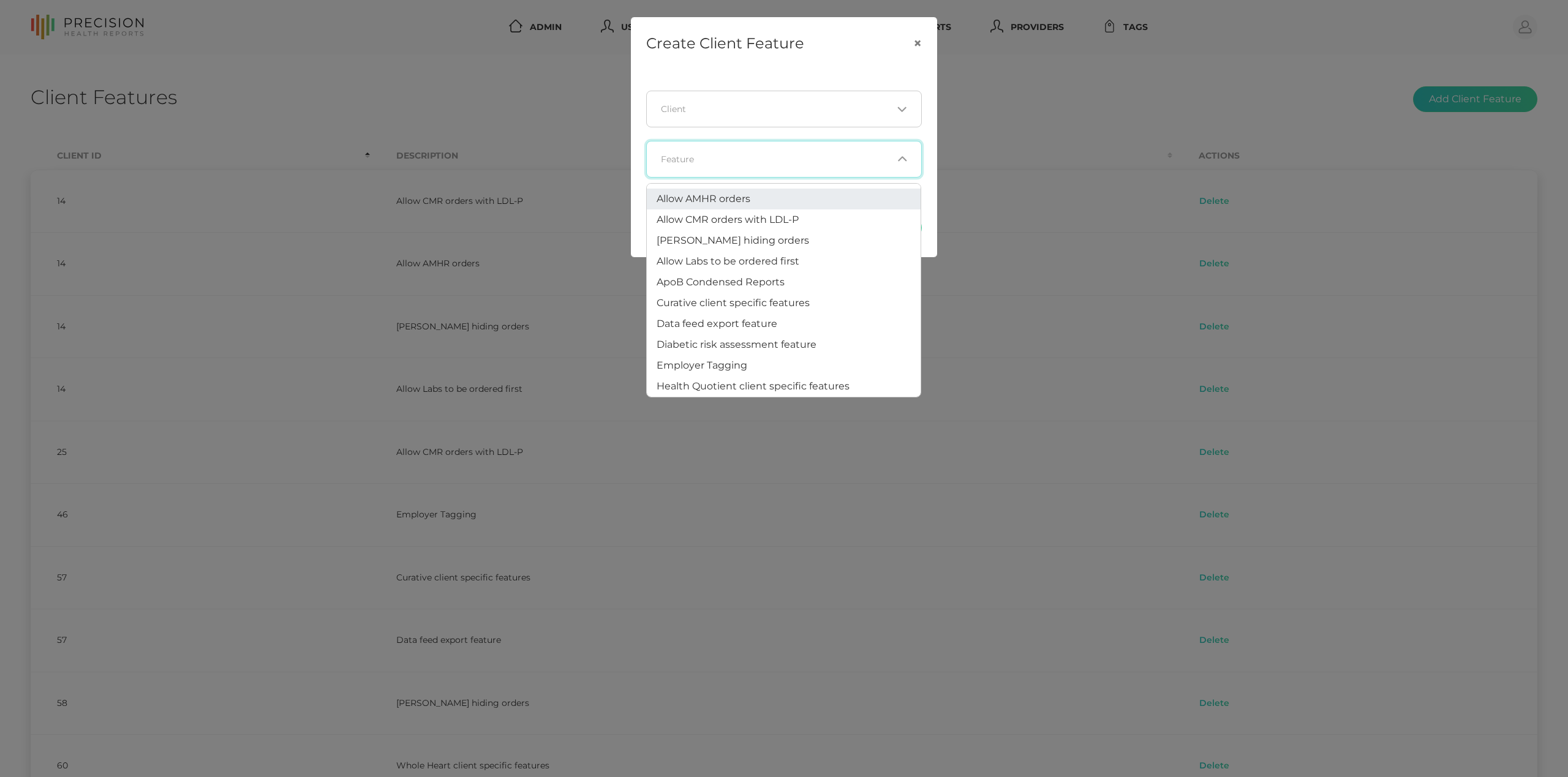
click at [455, 128] on div "Create Client Feature × Loading... Client Loading... Feature Cancel Create" at bounding box center [784, 388] width 1568 height 777
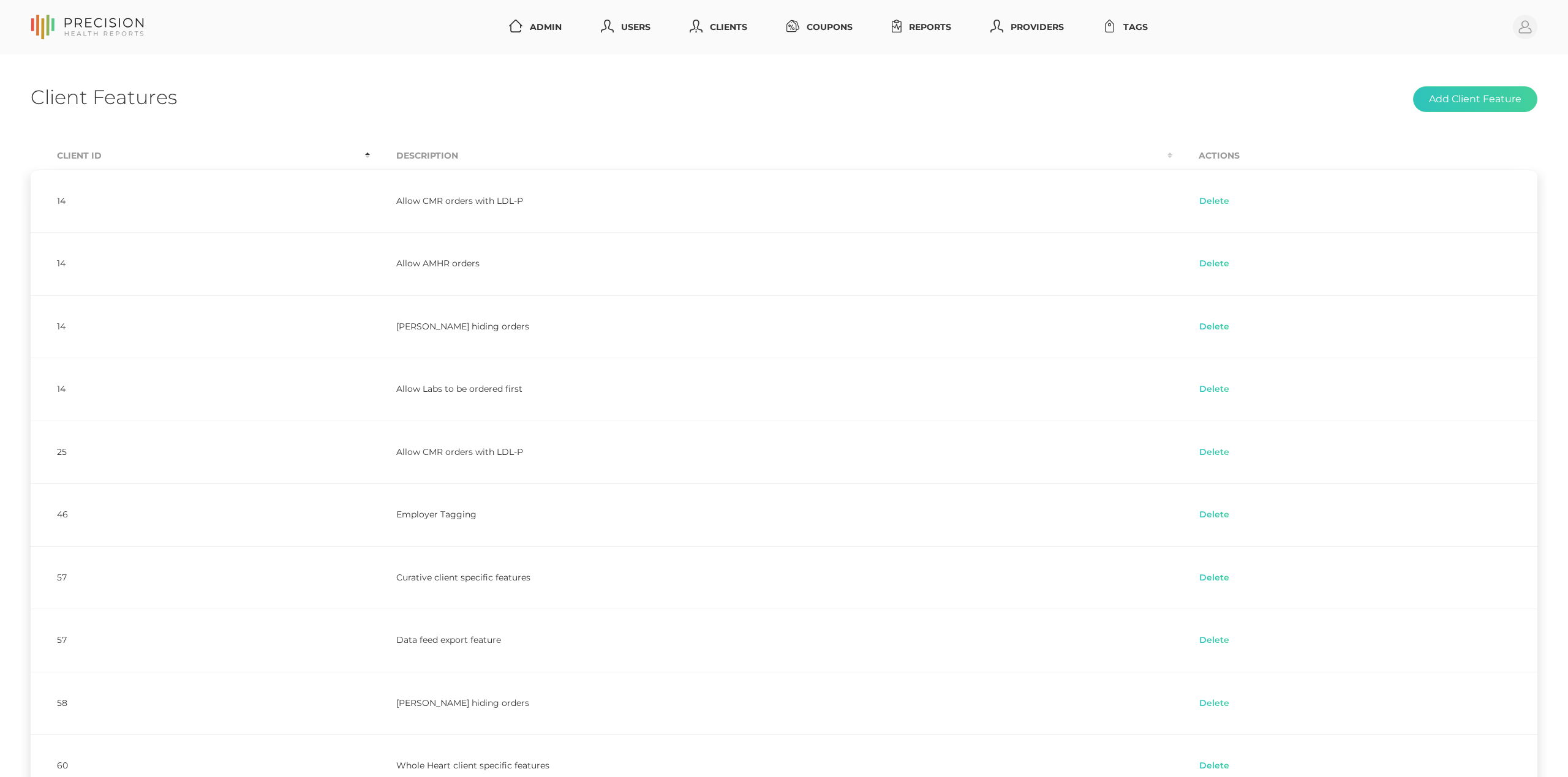
click at [57, 153] on th "Client Id" at bounding box center [200, 156] width 339 height 28
click at [1091, 114] on div "Client Features Add Client Feature Client Id Description Actions 87 Employer Ta…" at bounding box center [784, 464] width 1568 height 818
click at [1373, 101] on div "Client Features Add Client Feature" at bounding box center [784, 99] width 1507 height 29
click at [900, 74] on div "Client Features Add Client Feature Client Id Description Actions 87 Employer Ta…" at bounding box center [784, 464] width 1568 height 818
click at [709, 27] on link "Clients" at bounding box center [719, 27] width 68 height 23
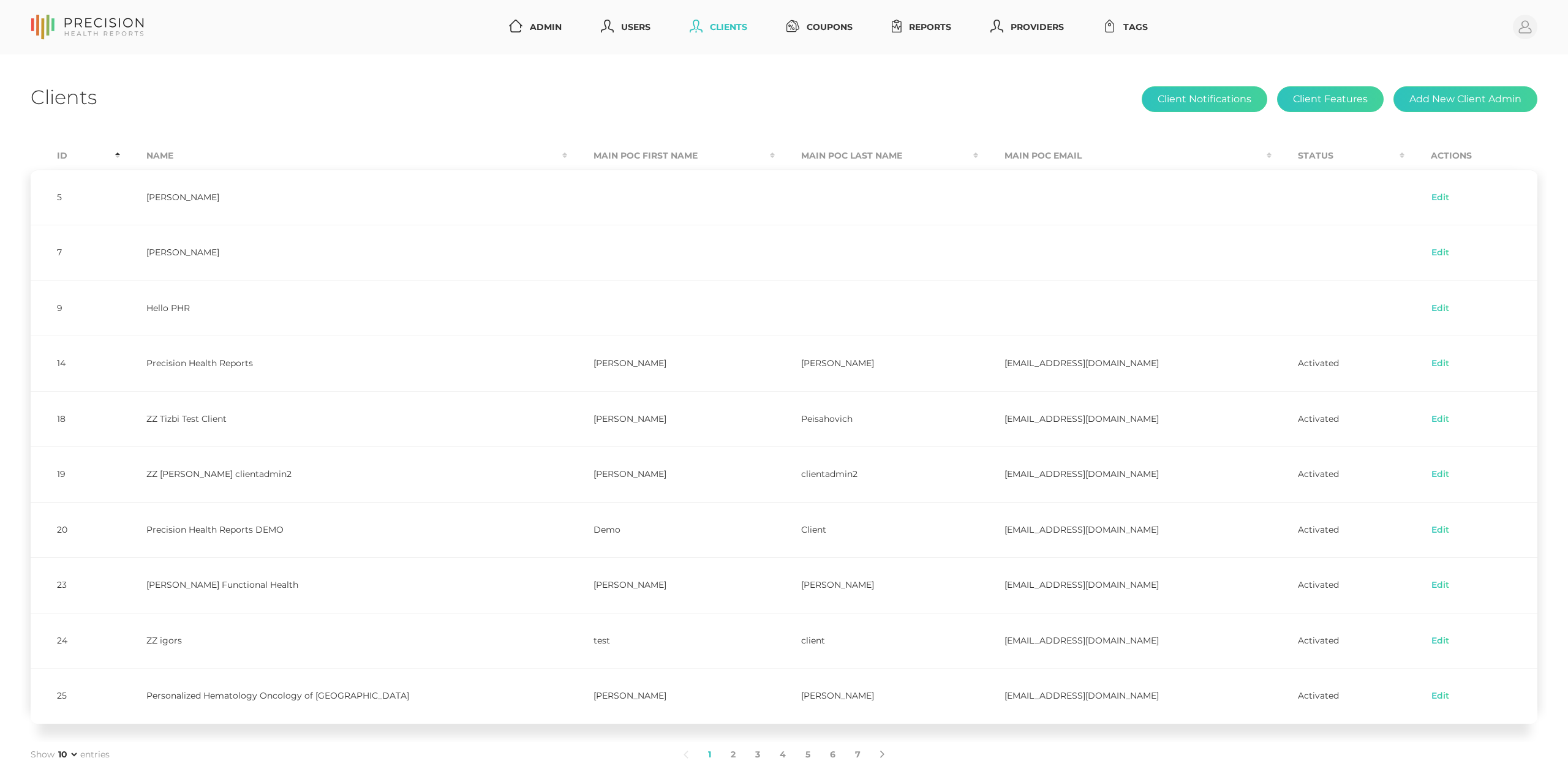
click at [626, 114] on div "Clients Client Notifications Client Features Add New Client Admin Id Name Main …" at bounding box center [784, 427] width 1568 height 744
click at [926, 29] on link "Reports" at bounding box center [922, 27] width 69 height 23
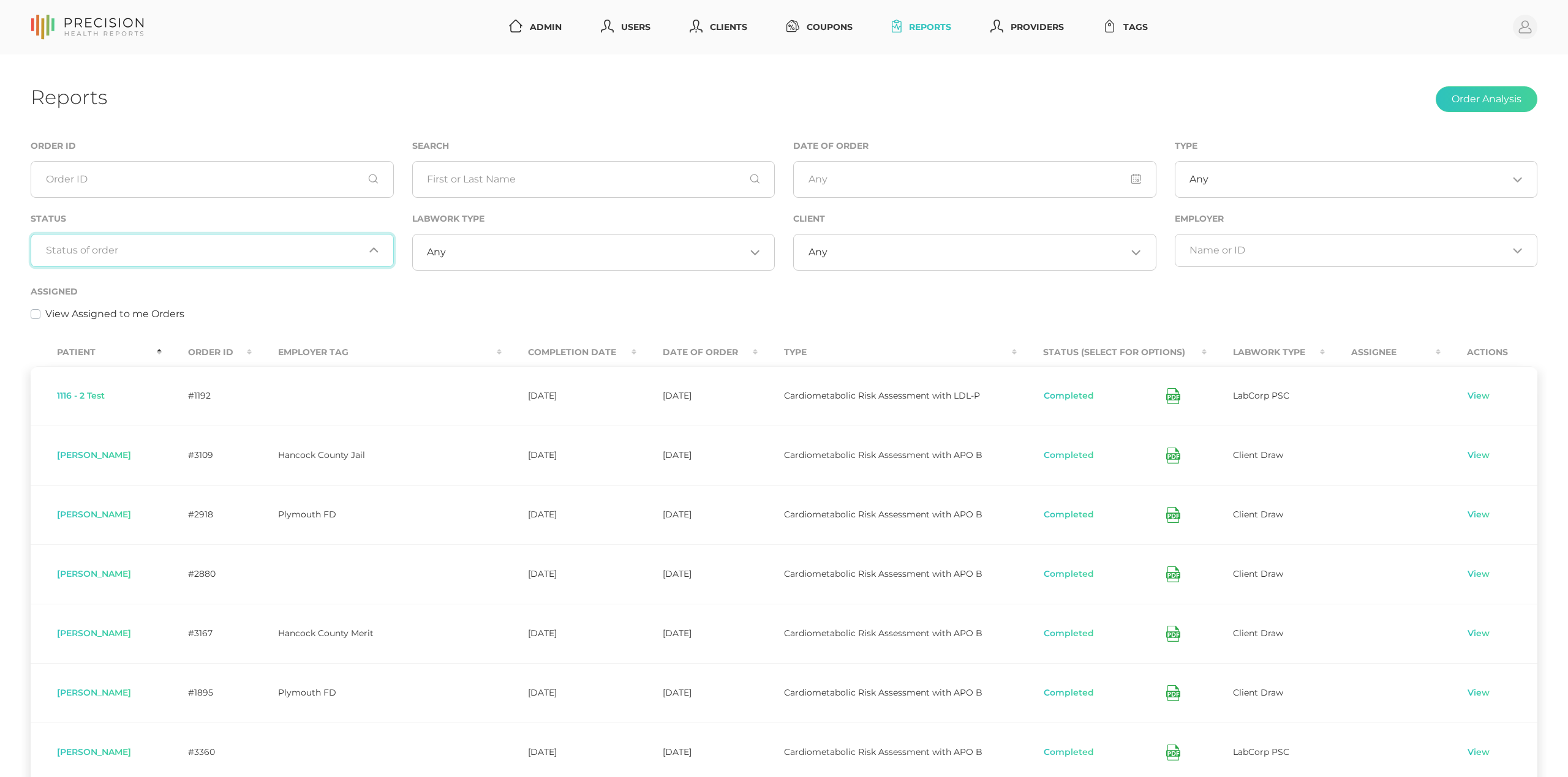
click at [253, 247] on input "Search for option" at bounding box center [205, 250] width 319 height 12
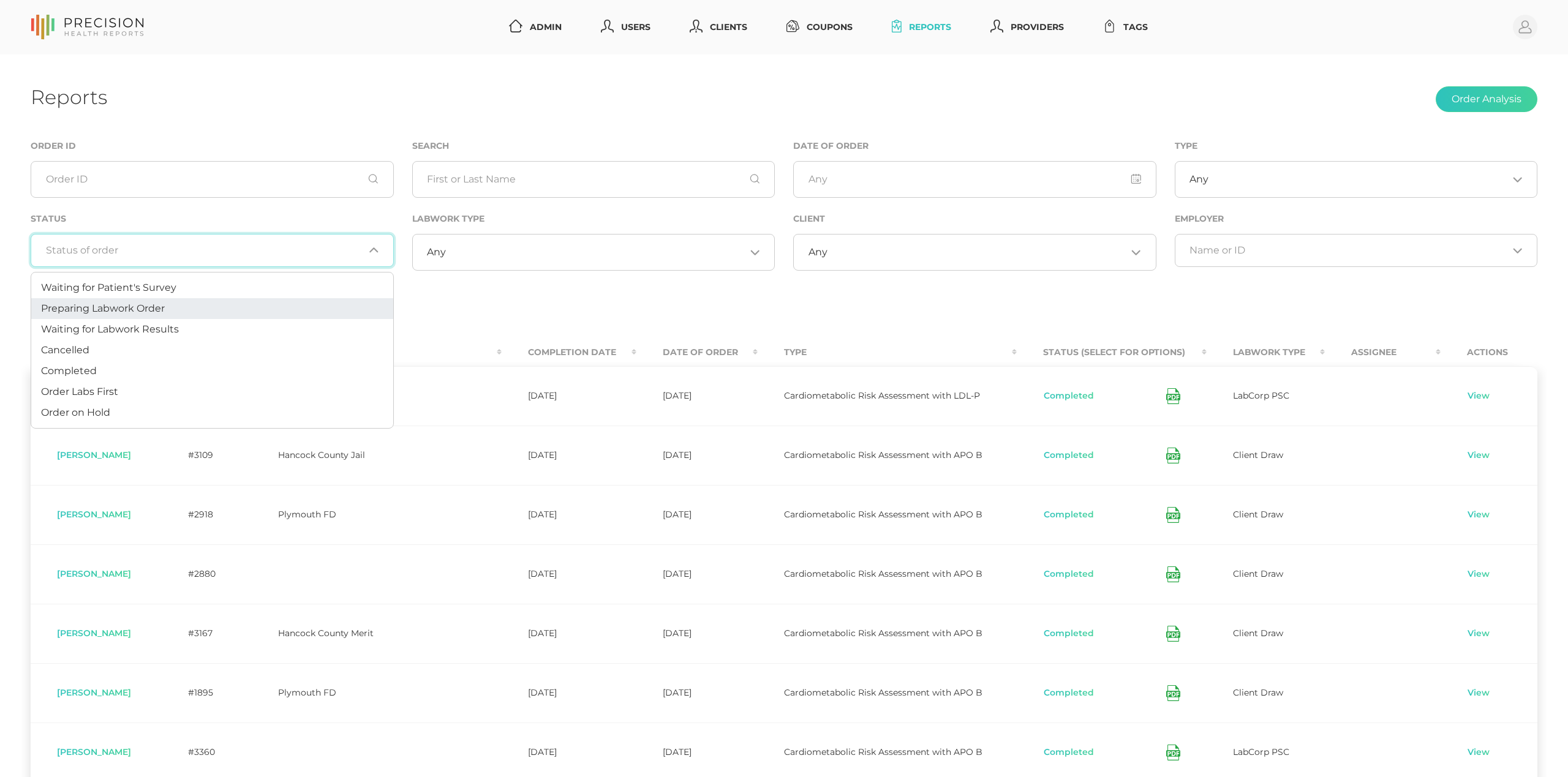
click at [216, 307] on li "Preparing Labwork Order" at bounding box center [213, 309] width 362 height 21
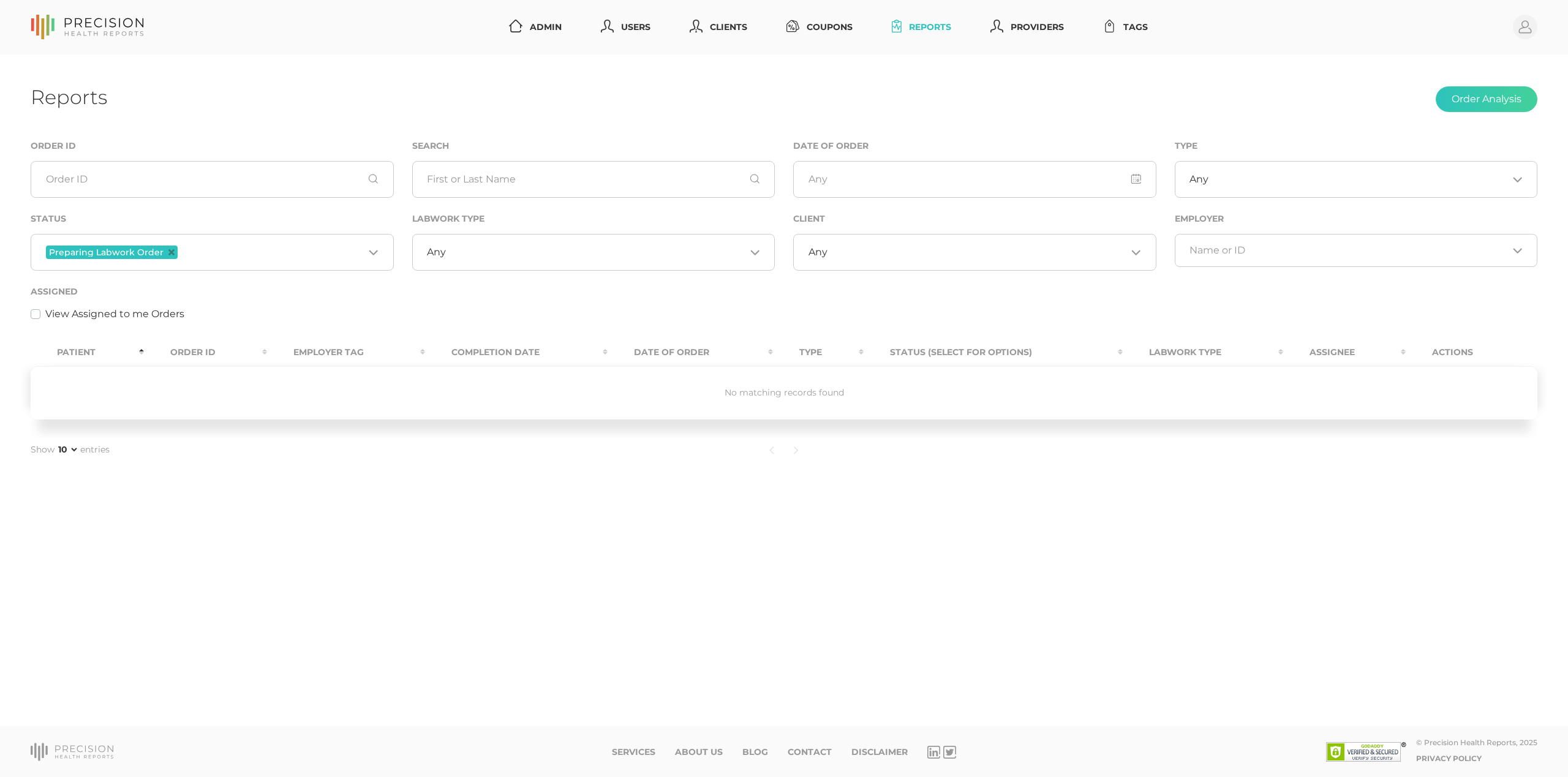
click at [216, 261] on div "Preparing Labwork Order Loading..." at bounding box center [212, 252] width 363 height 37
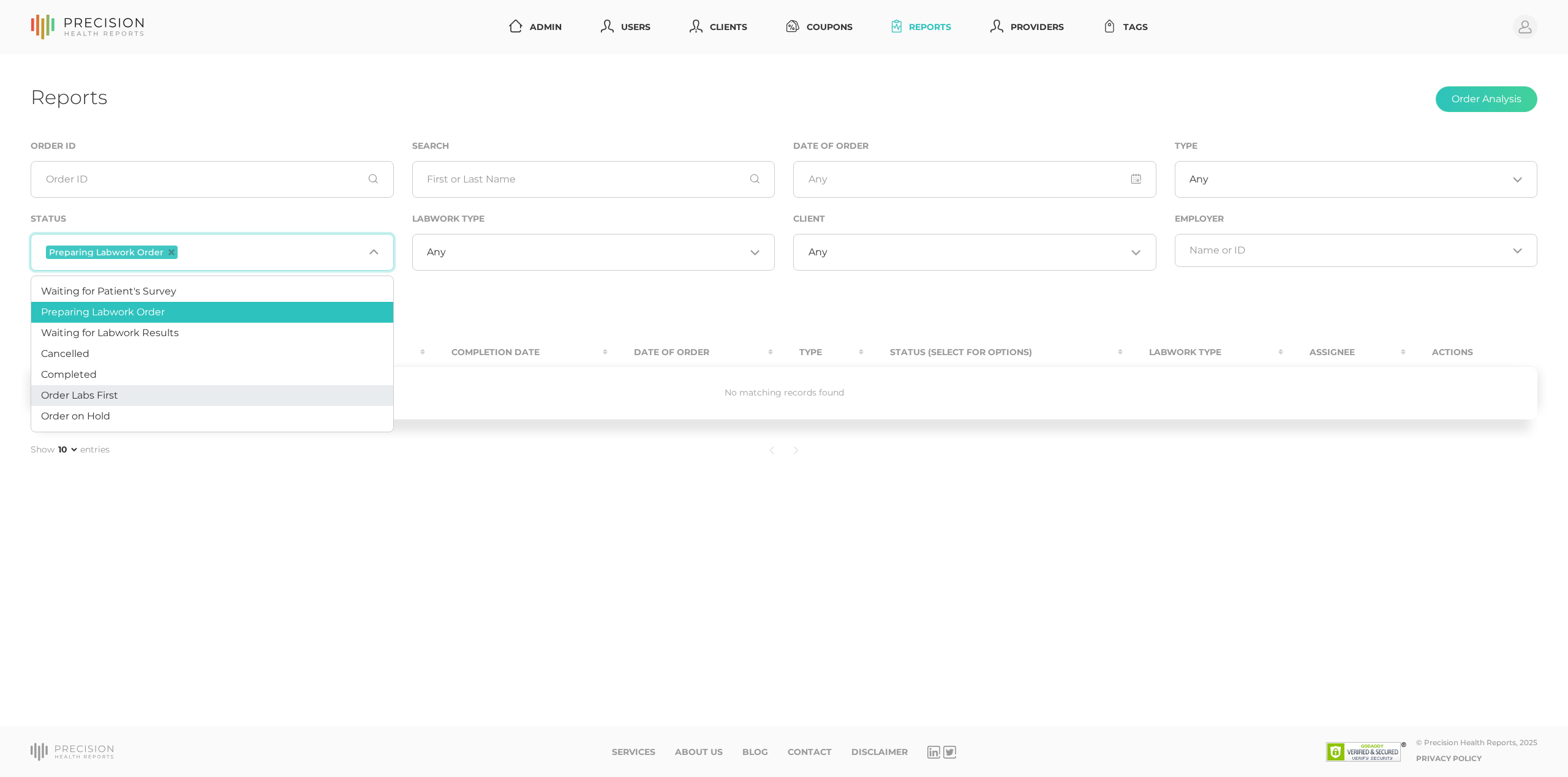
click at [177, 395] on li "Order Labs First" at bounding box center [213, 396] width 362 height 21
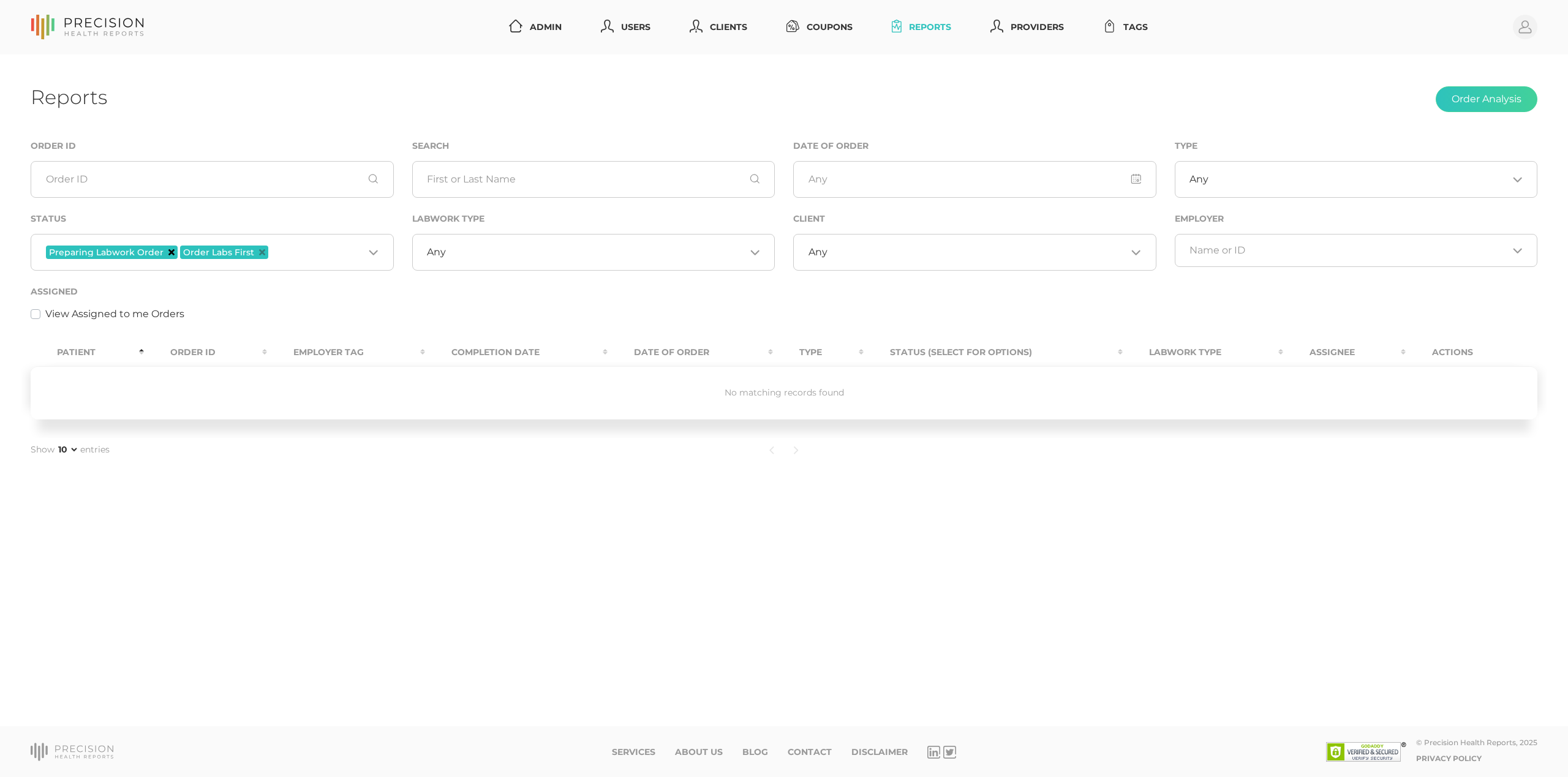
click at [170, 251] on icon "Deselect Preparing Labwork Order" at bounding box center [171, 252] width 6 height 6
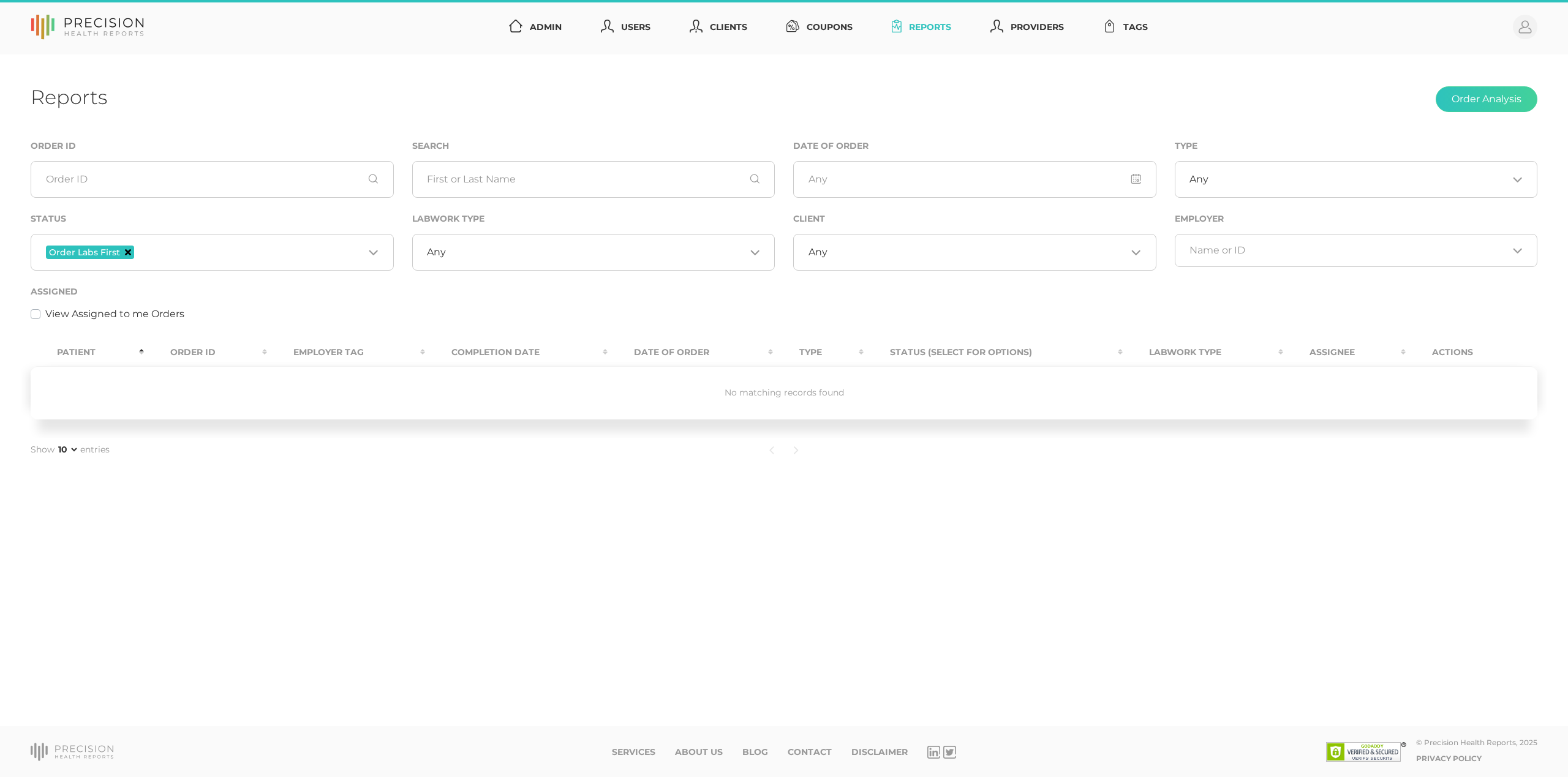
click at [128, 252] on icon "Deselect Order Labs First" at bounding box center [128, 252] width 6 height 6
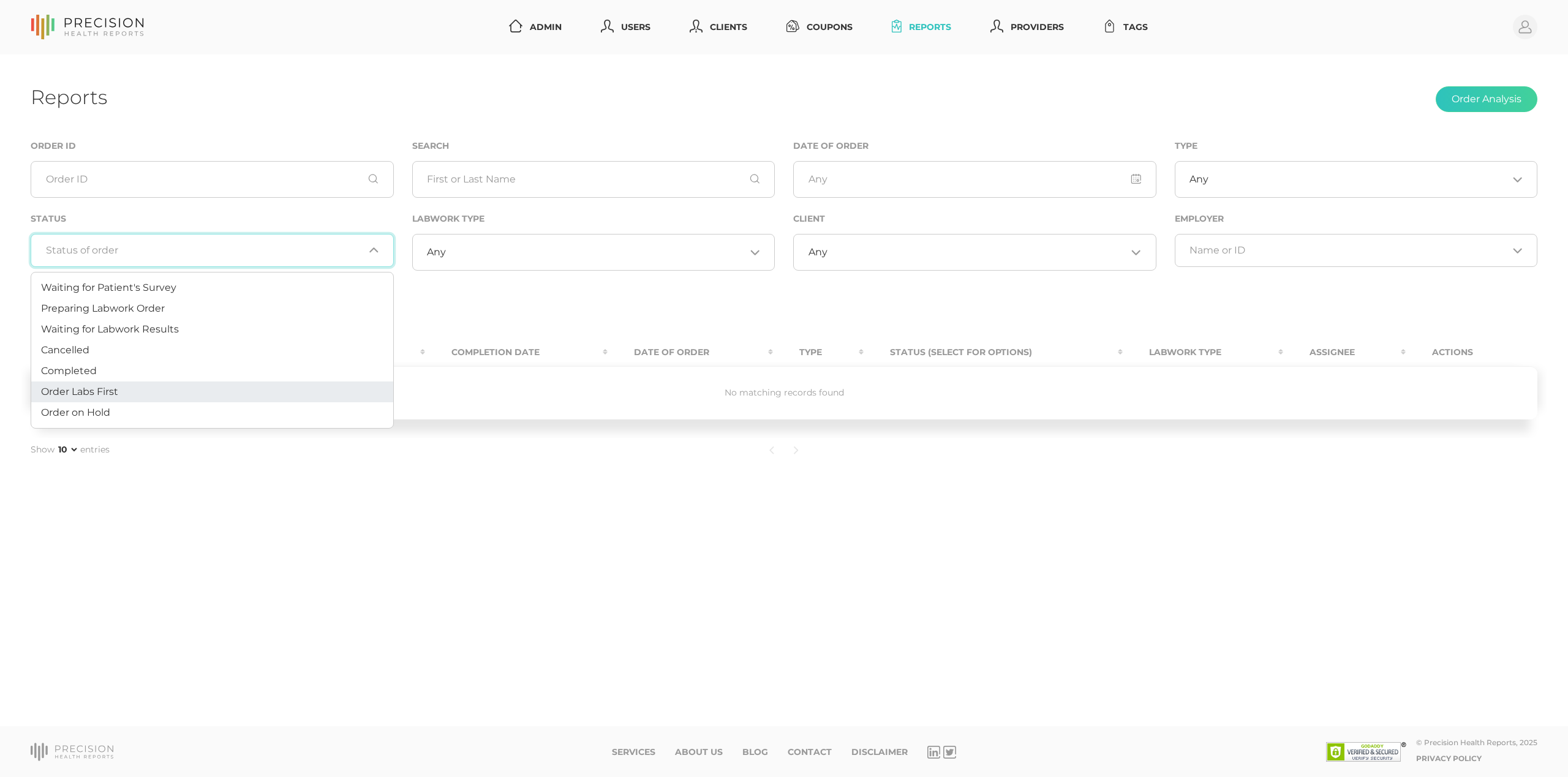
click at [167, 249] on input "Search for option" at bounding box center [205, 250] width 319 height 12
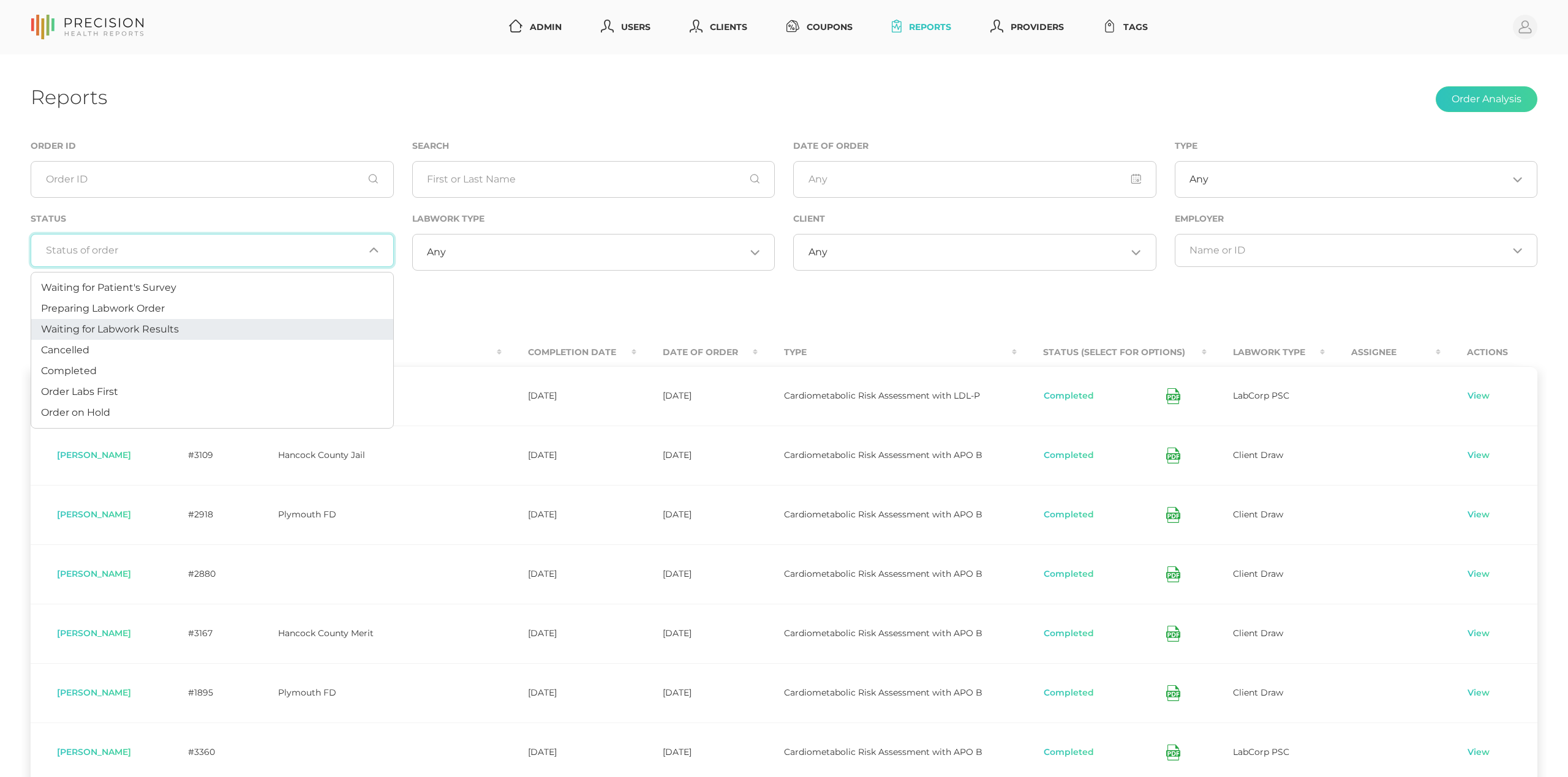
click at [172, 326] on span "Waiting for Labwork Results" at bounding box center [110, 328] width 138 height 11
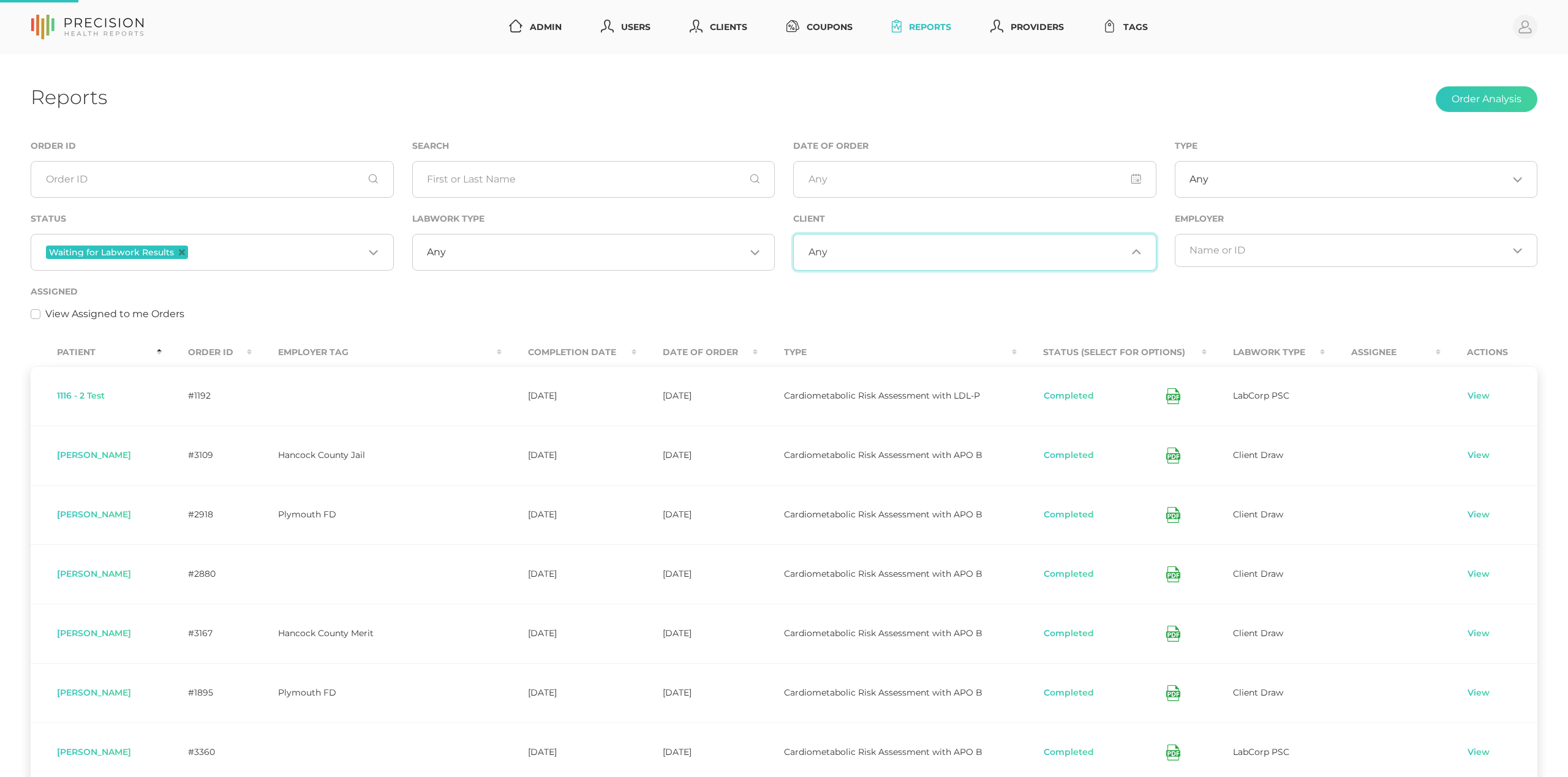
click at [909, 241] on div "Any Loading..." at bounding box center [974, 252] width 363 height 37
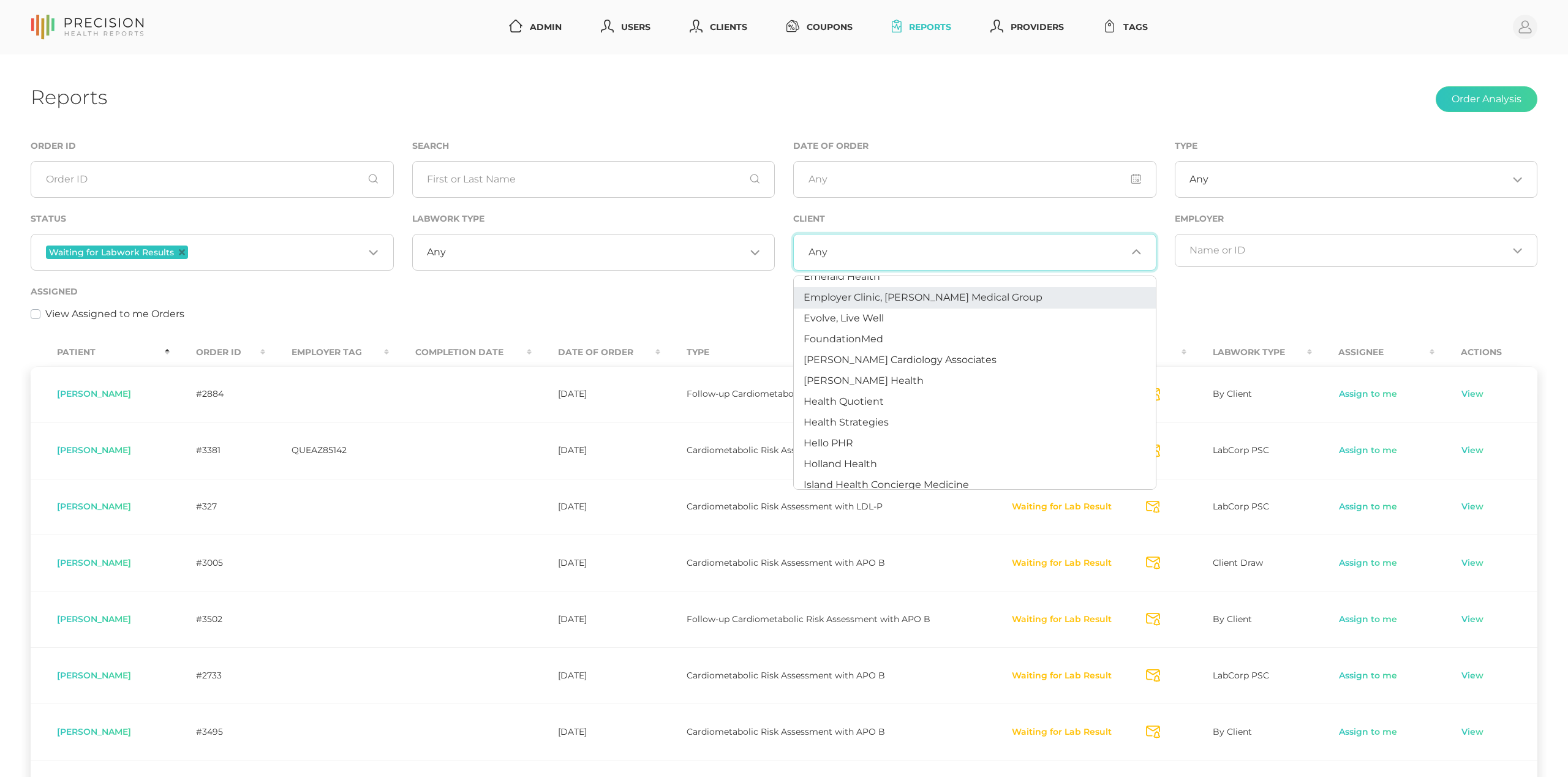
scroll to position [319, 0]
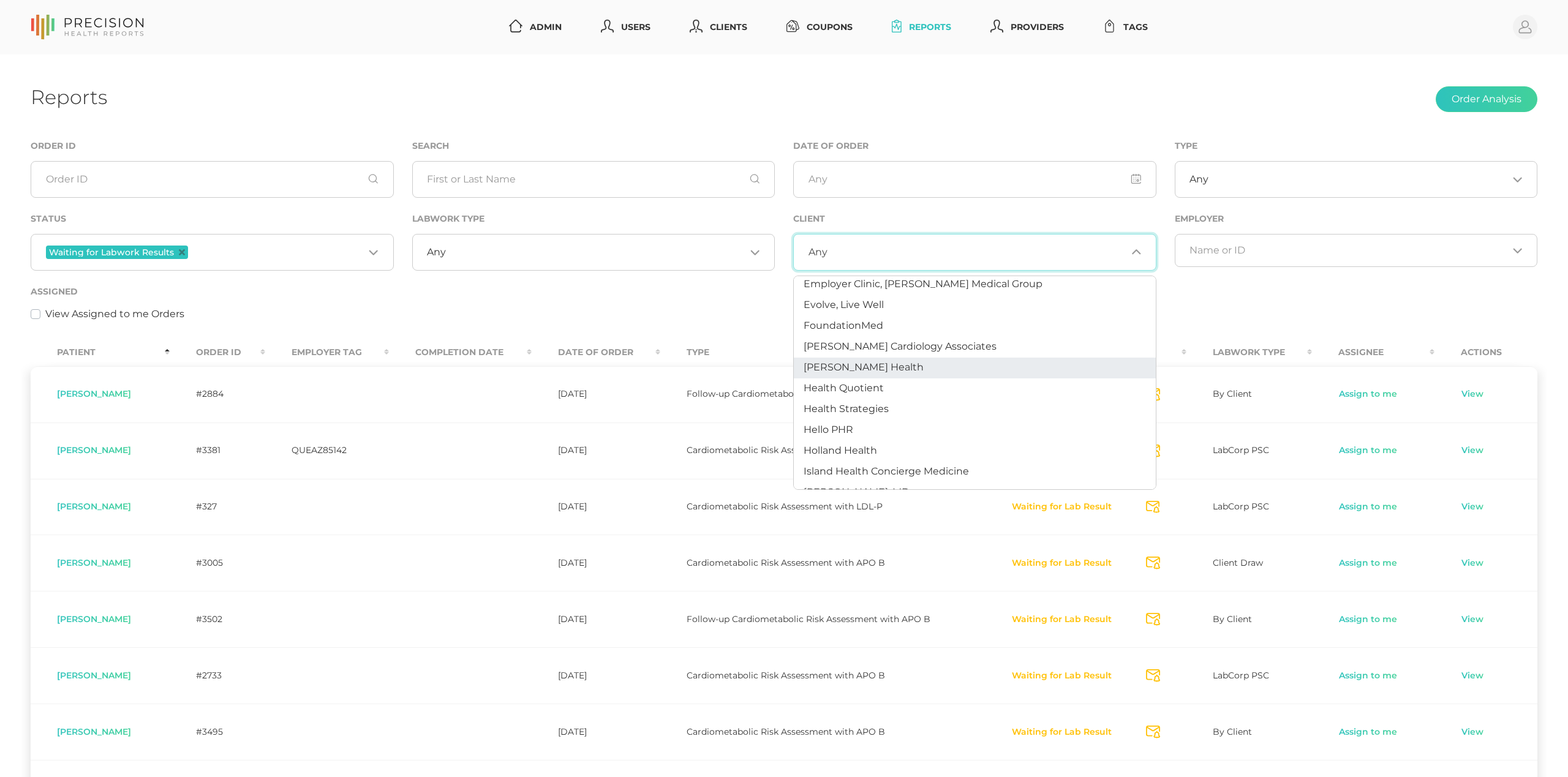
click at [844, 370] on span "[PERSON_NAME] Health" at bounding box center [864, 367] width 120 height 11
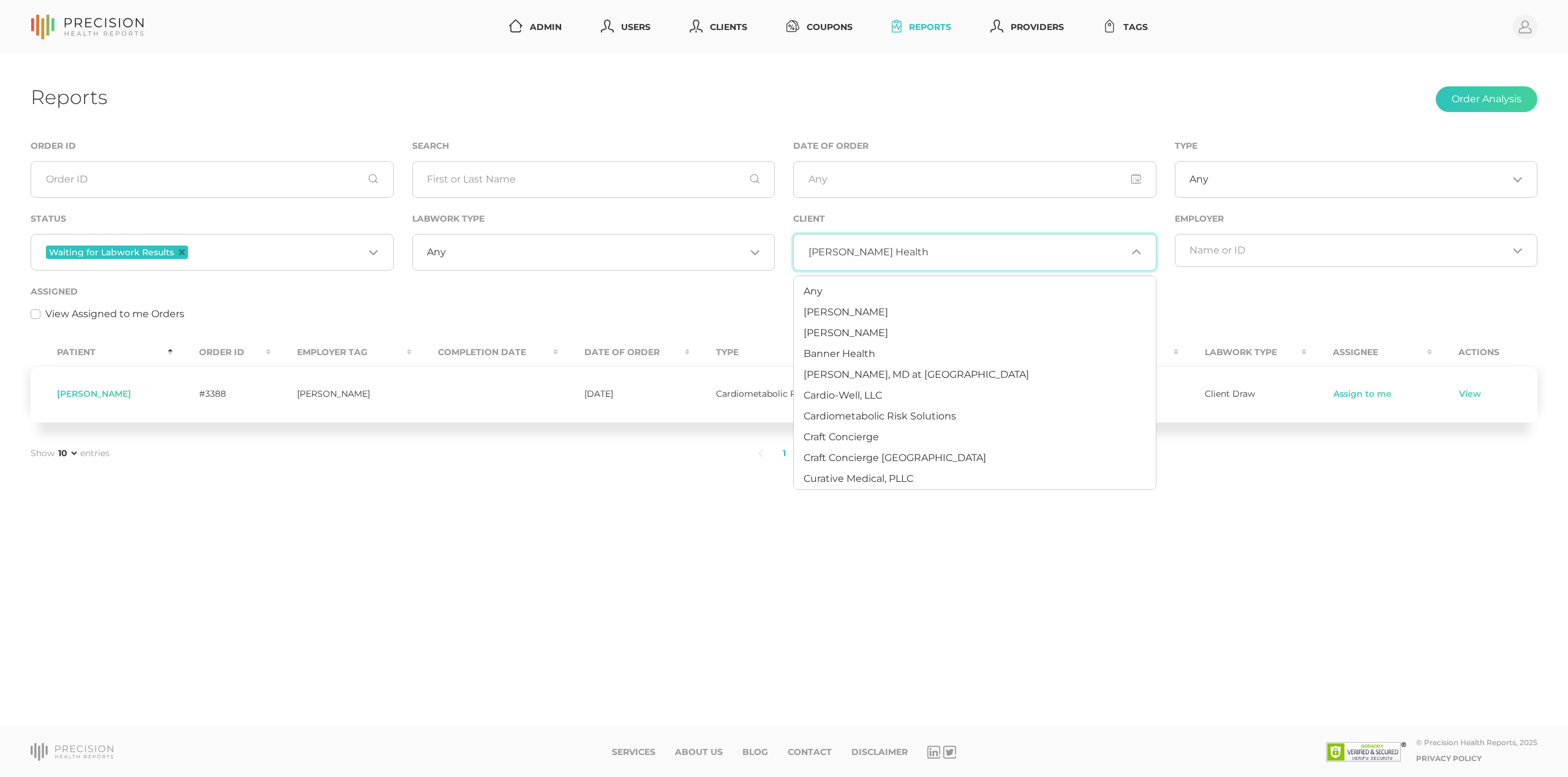
click at [942, 253] on input "Search for option" at bounding box center [1028, 252] width 198 height 12
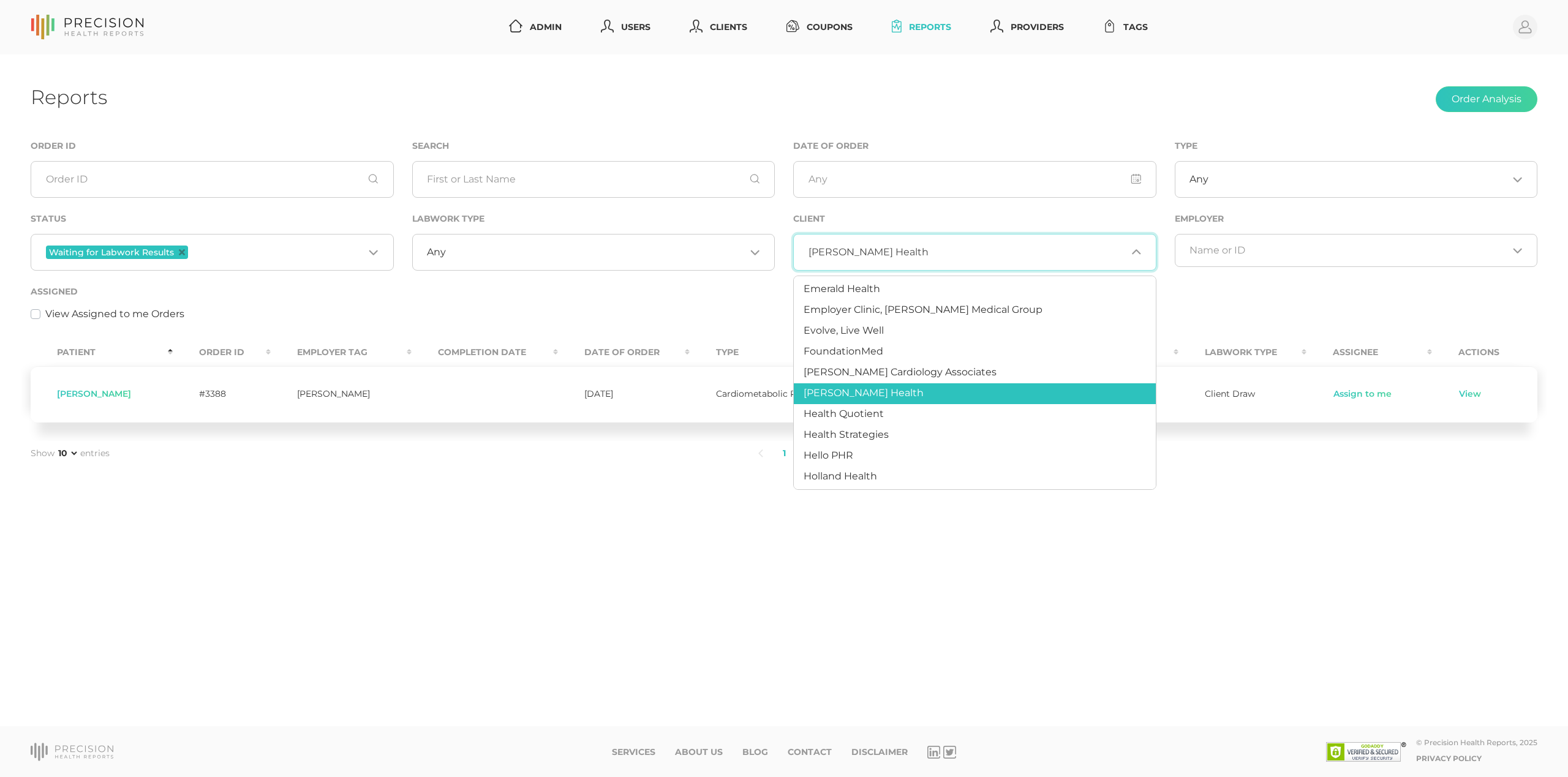
scroll to position [298, 0]
click at [870, 404] on span "Health Quotient" at bounding box center [843, 410] width 80 height 11
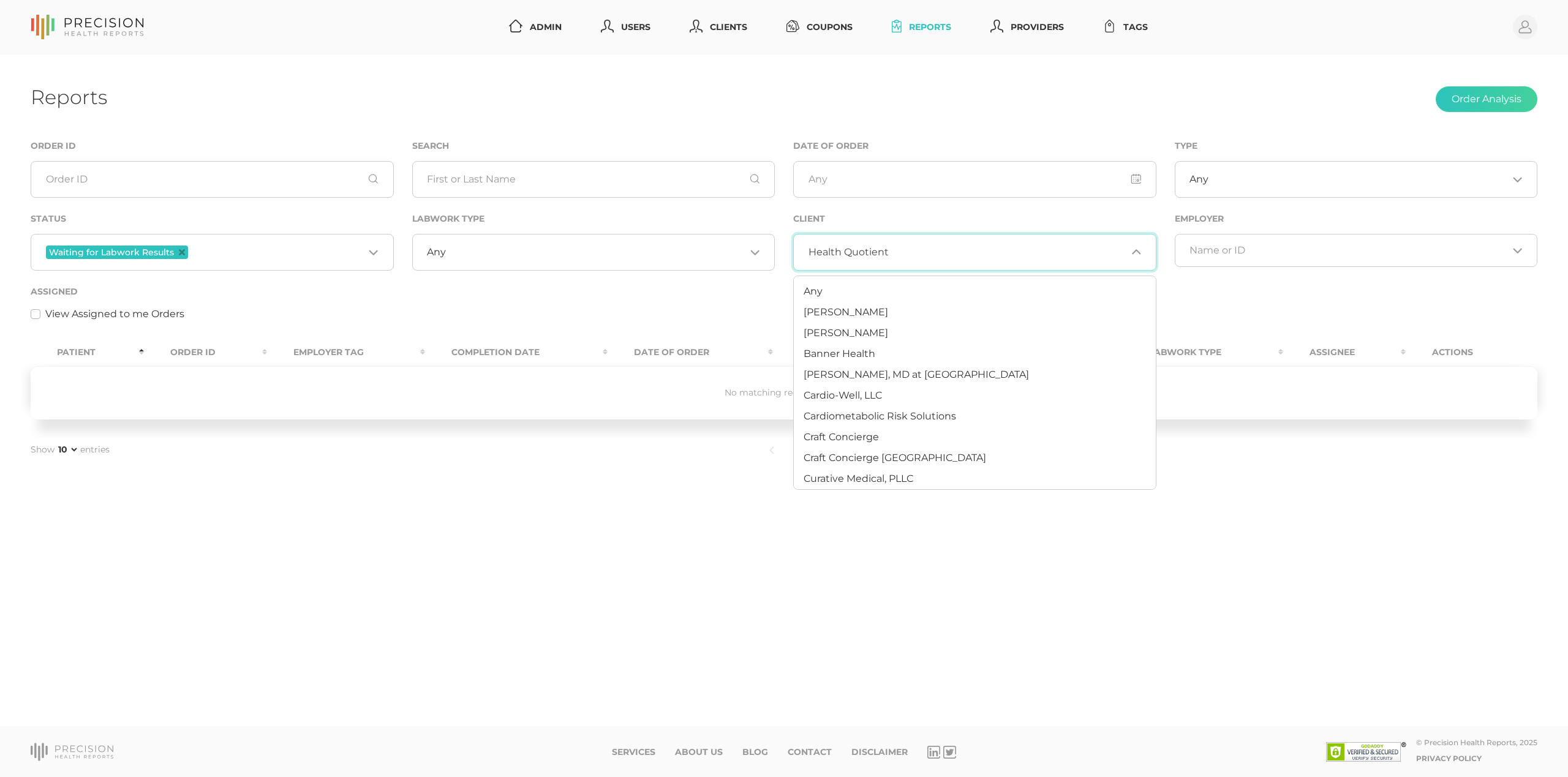
click at [890, 255] on input "Search for option" at bounding box center [1008, 252] width 238 height 12
click at [828, 300] on li "Any" at bounding box center [975, 292] width 362 height 21
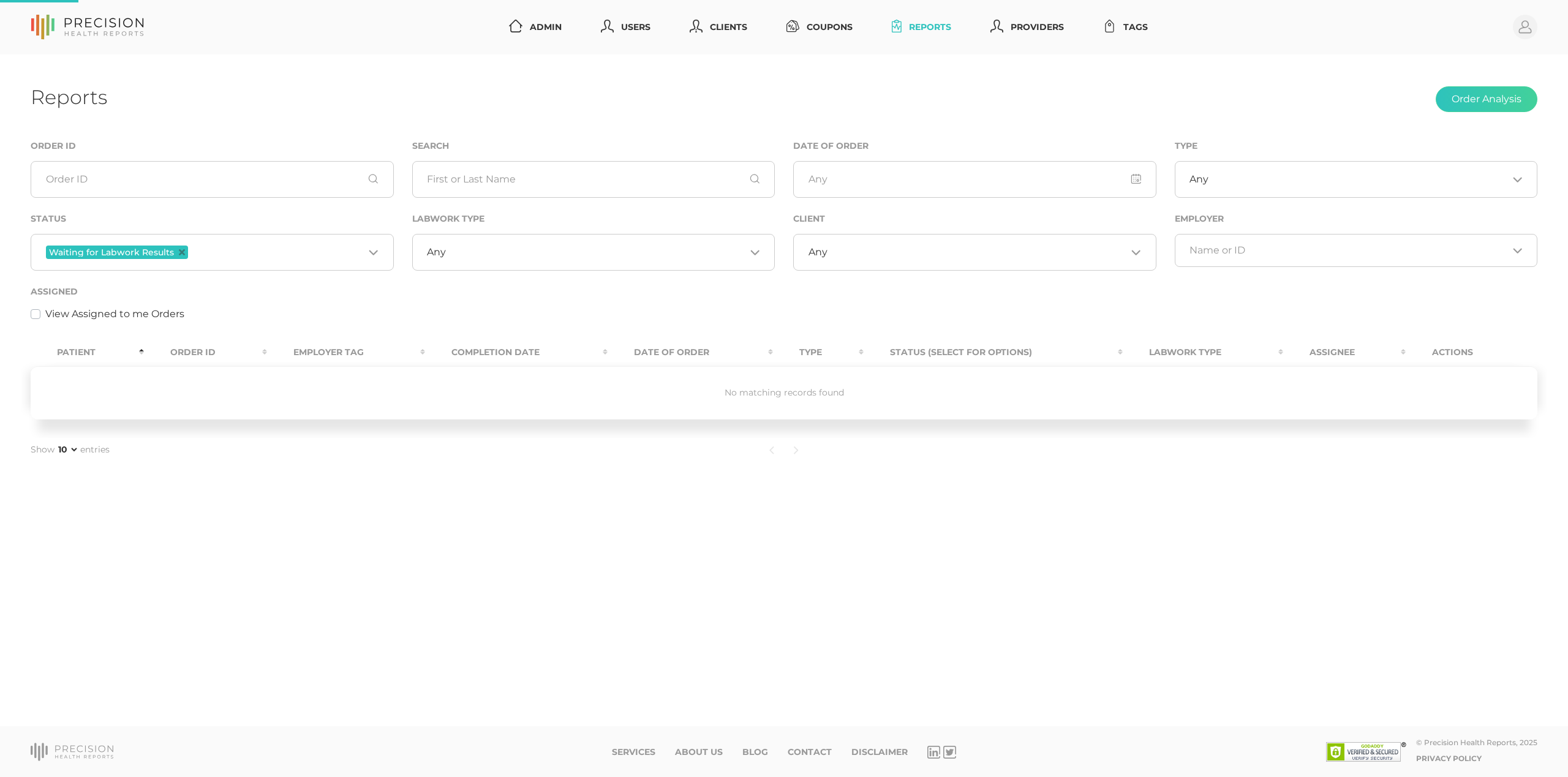
click at [572, 255] on input "Search for option" at bounding box center [595, 252] width 300 height 12
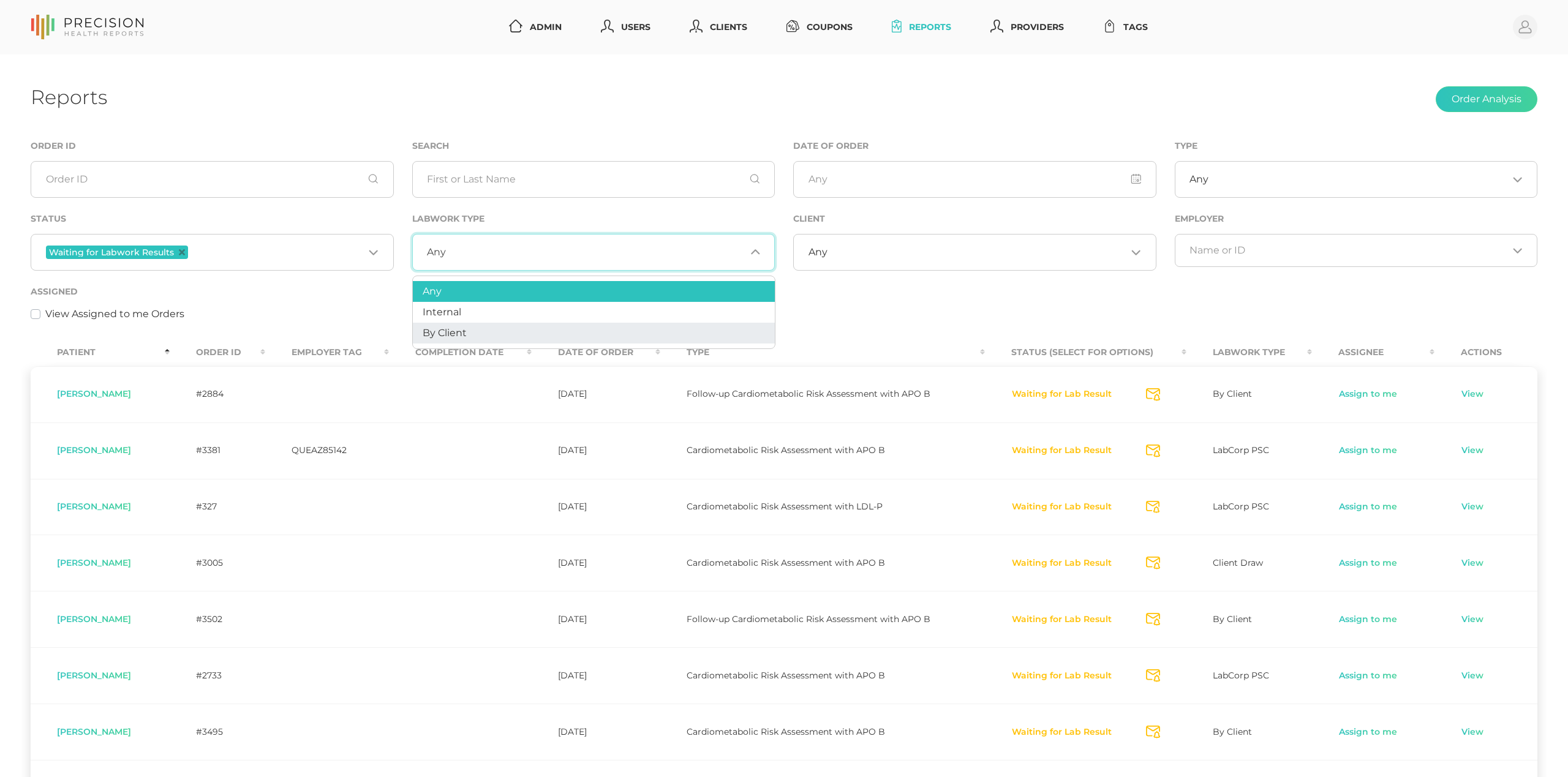
click at [520, 329] on li "By Client" at bounding box center [594, 333] width 362 height 21
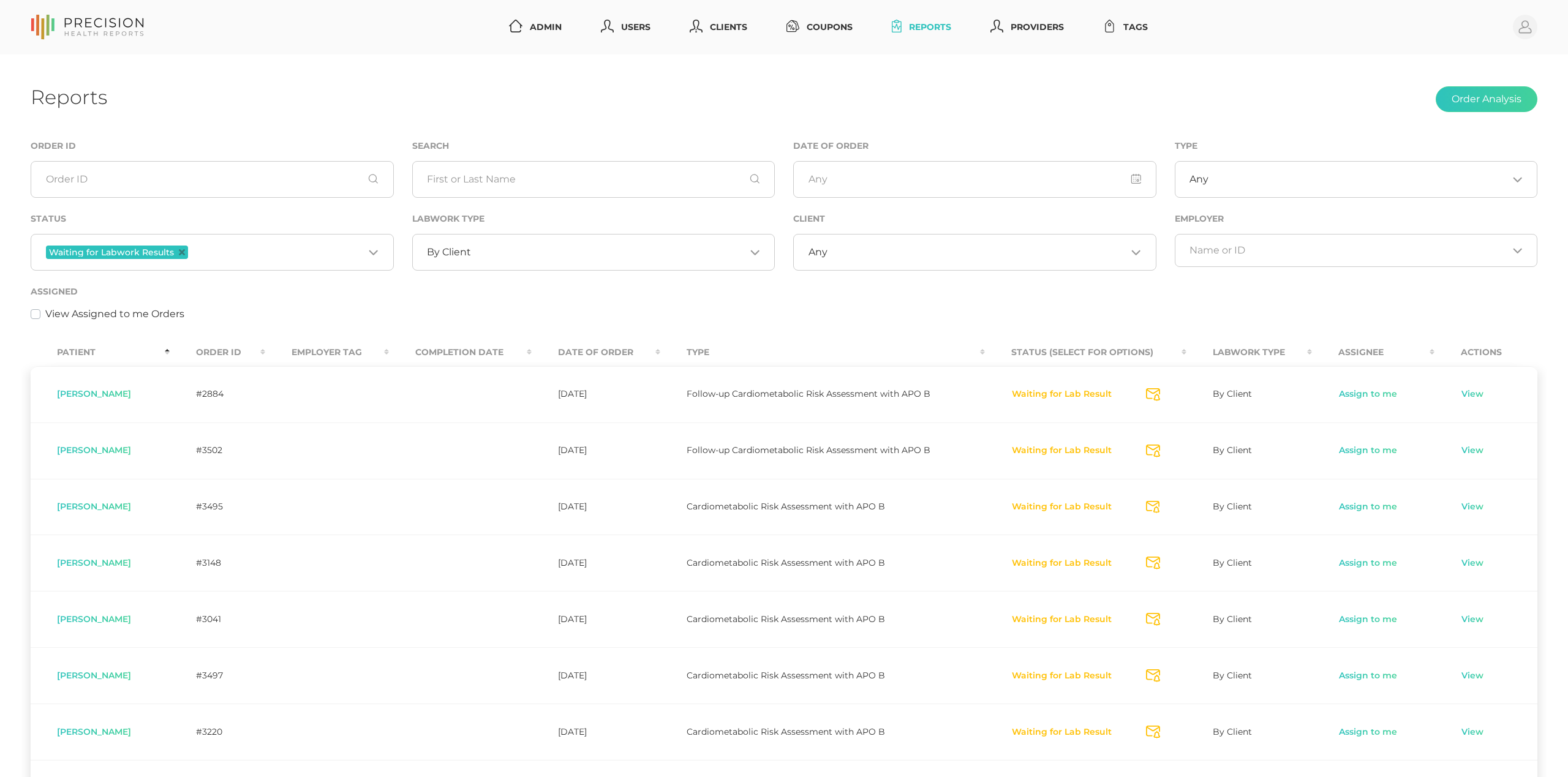
click at [219, 351] on th "Order ID" at bounding box center [218, 352] width 96 height 28
click at [1363, 564] on link "Assign to me" at bounding box center [1368, 564] width 59 height 12
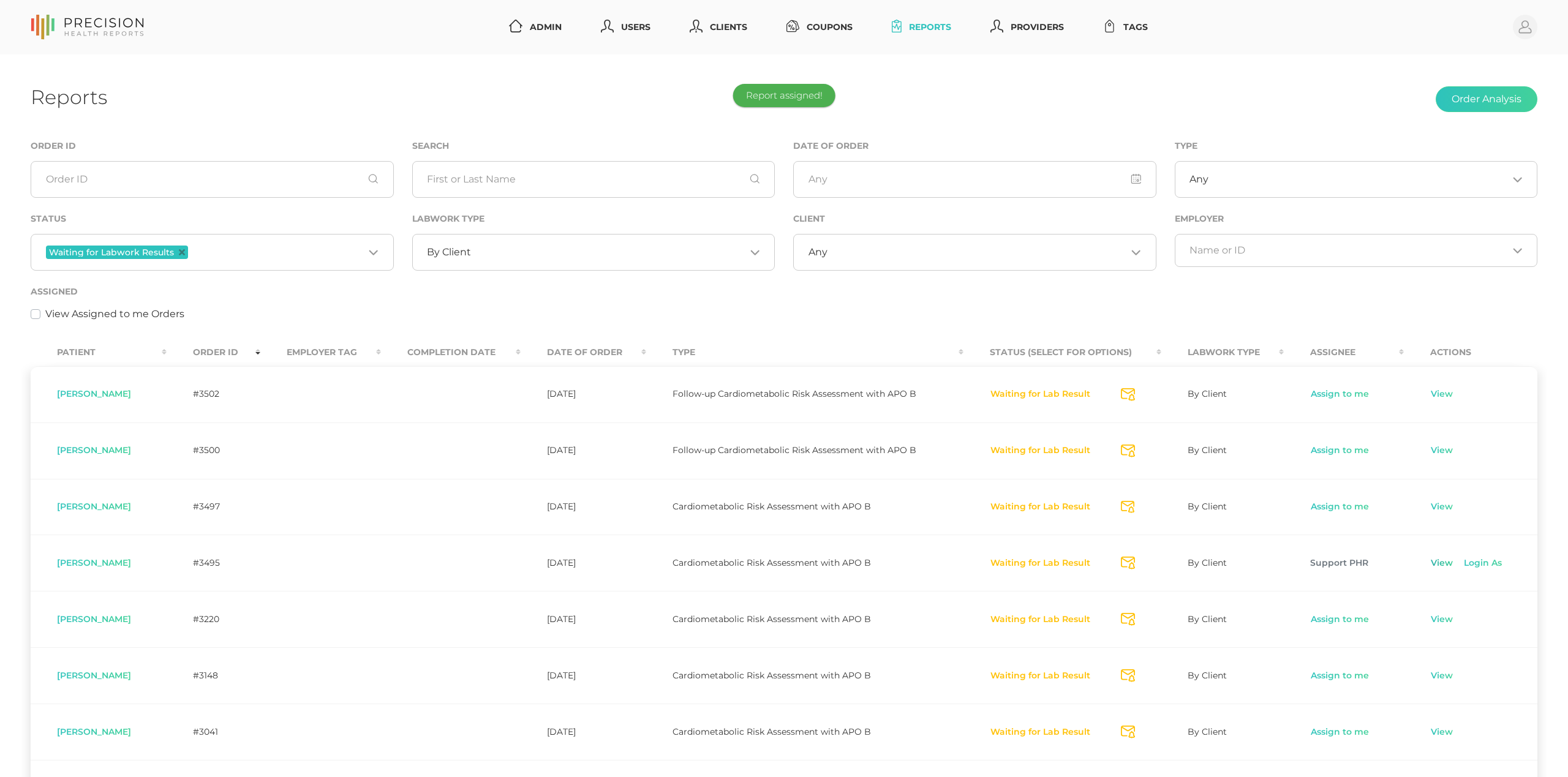
click at [1437, 564] on link "View" at bounding box center [1442, 564] width 23 height 12
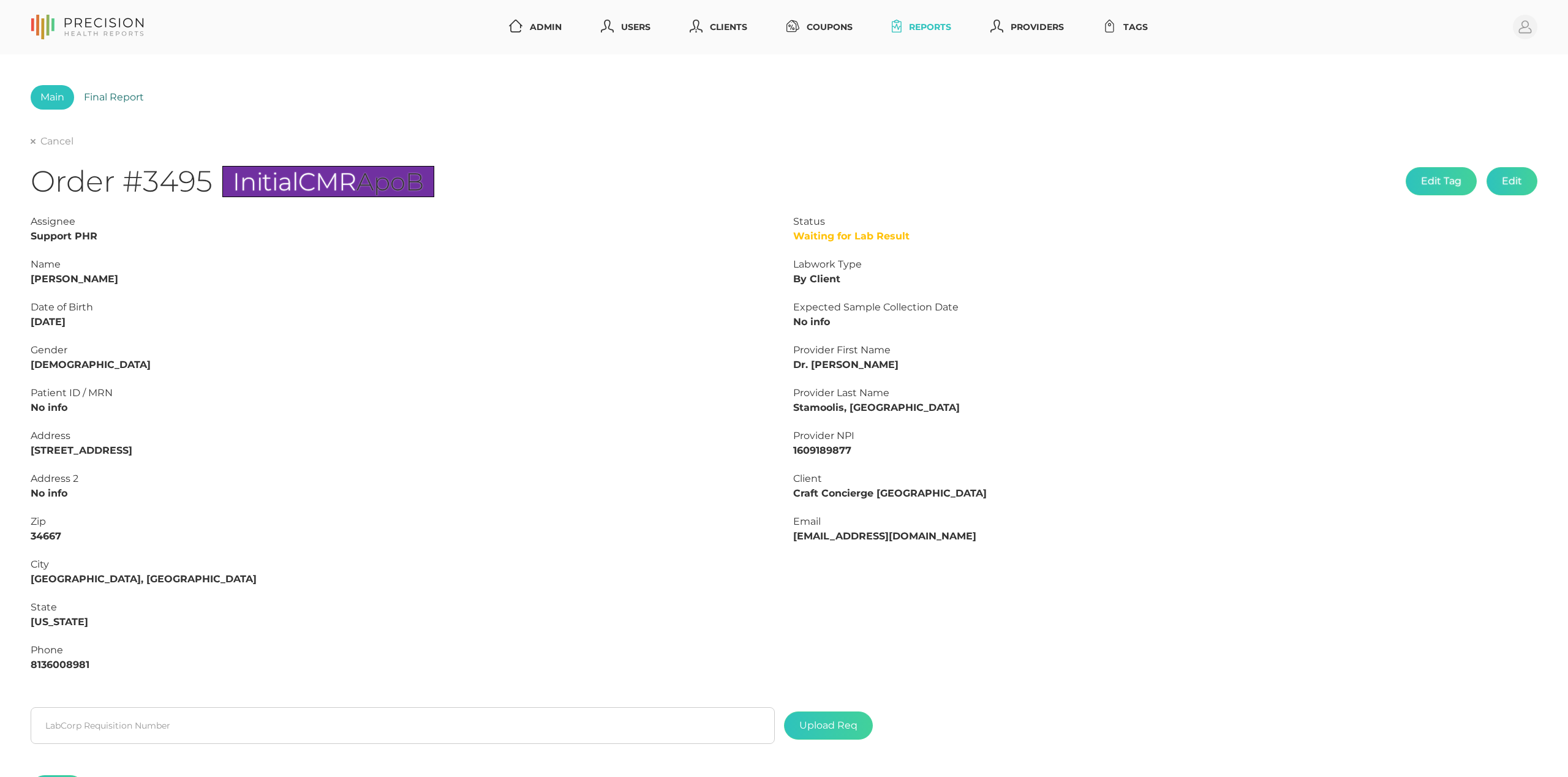
click at [124, 97] on link "Final Report" at bounding box center [114, 97] width 80 height 25
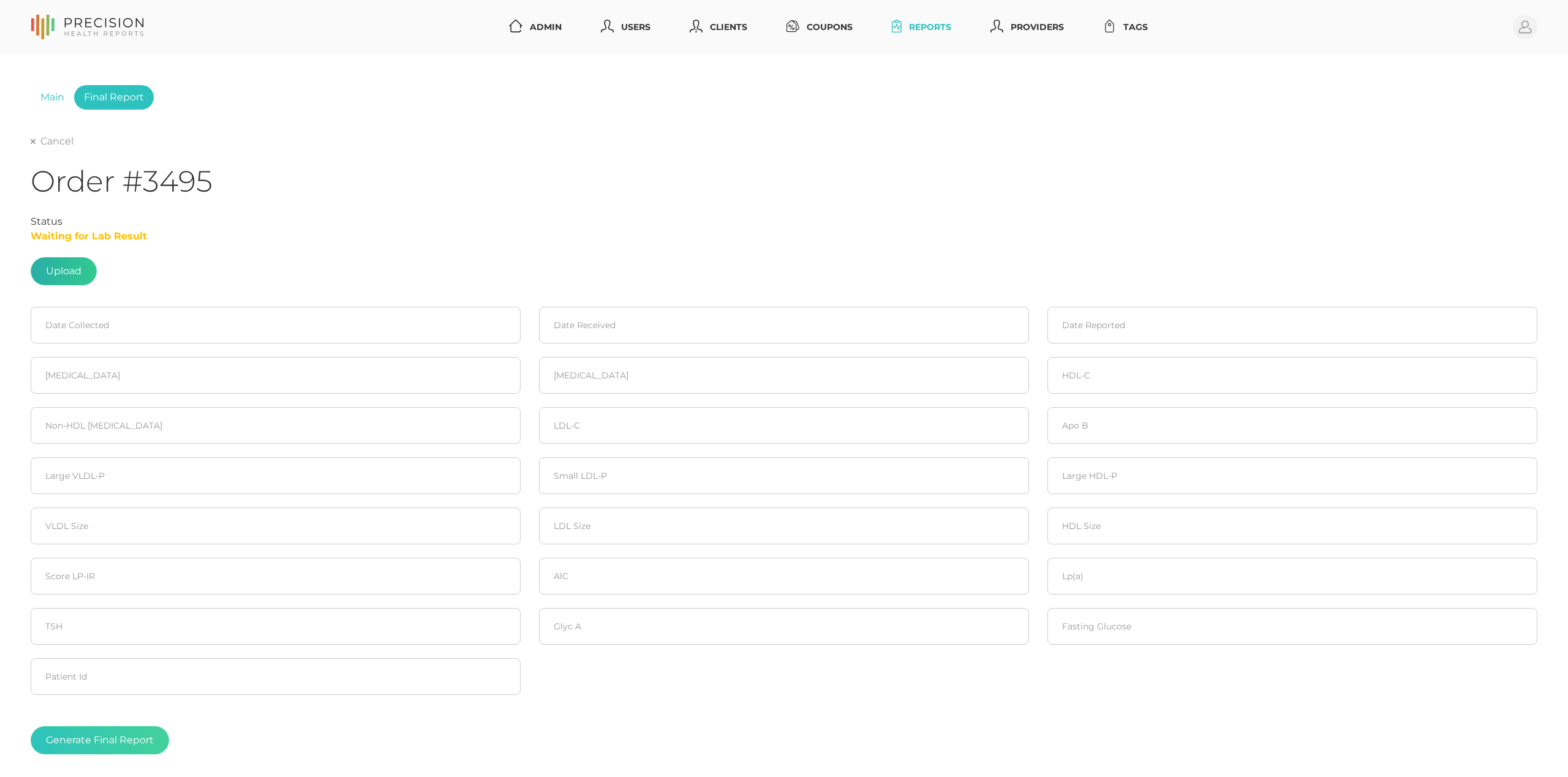
click at [59, 268] on label at bounding box center [64, 271] width 65 height 27
click at [81, 266] on input "file" at bounding box center [81, 265] width 1 height 1
type input "C:\fakepath\Lab results_8.15.2025_Deborah Farmer.pdf"
click at [53, 326] on input at bounding box center [276, 325] width 490 height 37
drag, startPoint x: 155, startPoint y: 442, endPoint x: 489, endPoint y: 356, distance: 344.9
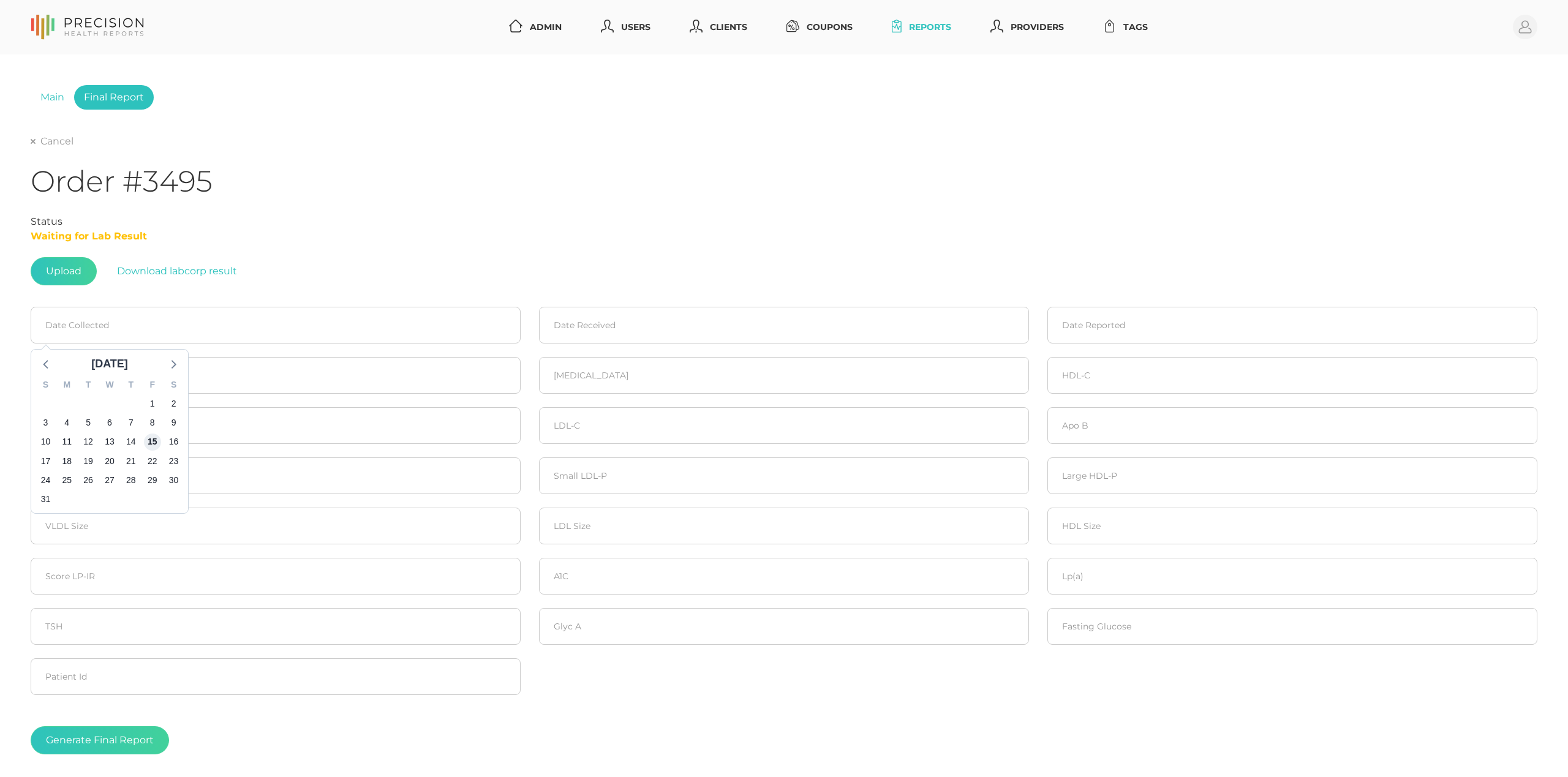
click at [156, 441] on span "15" at bounding box center [153, 442] width 17 height 17
type input "08/15/2025"
click at [624, 323] on input at bounding box center [784, 325] width 490 height 37
drag, startPoint x: 667, startPoint y: 446, endPoint x: 677, endPoint y: 441, distance: 11.2
click at [674, 442] on div "S M T W T F S 27 28 29 30 31 1 2 3 4 5 6 7 8 9 10 11 12 13 14 15 16 17 18 19 20…" at bounding box center [618, 442] width 157 height 141
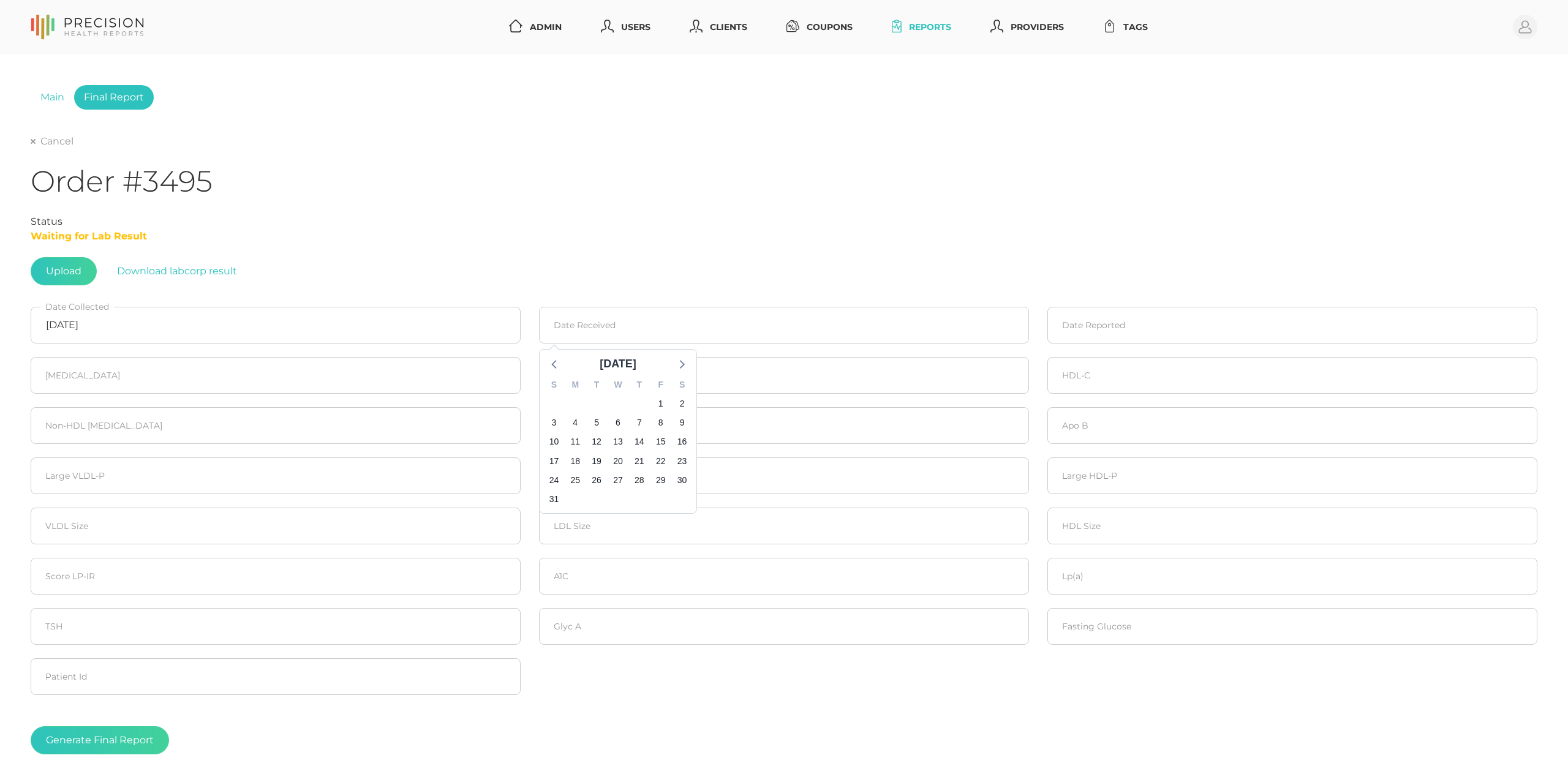
click at [652, 437] on div "15" at bounding box center [661, 441] width 17 height 19
click at [657, 442] on span "15" at bounding box center [661, 442] width 17 height 17
type input "08/15/2025"
click at [1170, 326] on input at bounding box center [1293, 325] width 490 height 37
click at [1103, 459] on span "19" at bounding box center [1105, 461] width 17 height 17
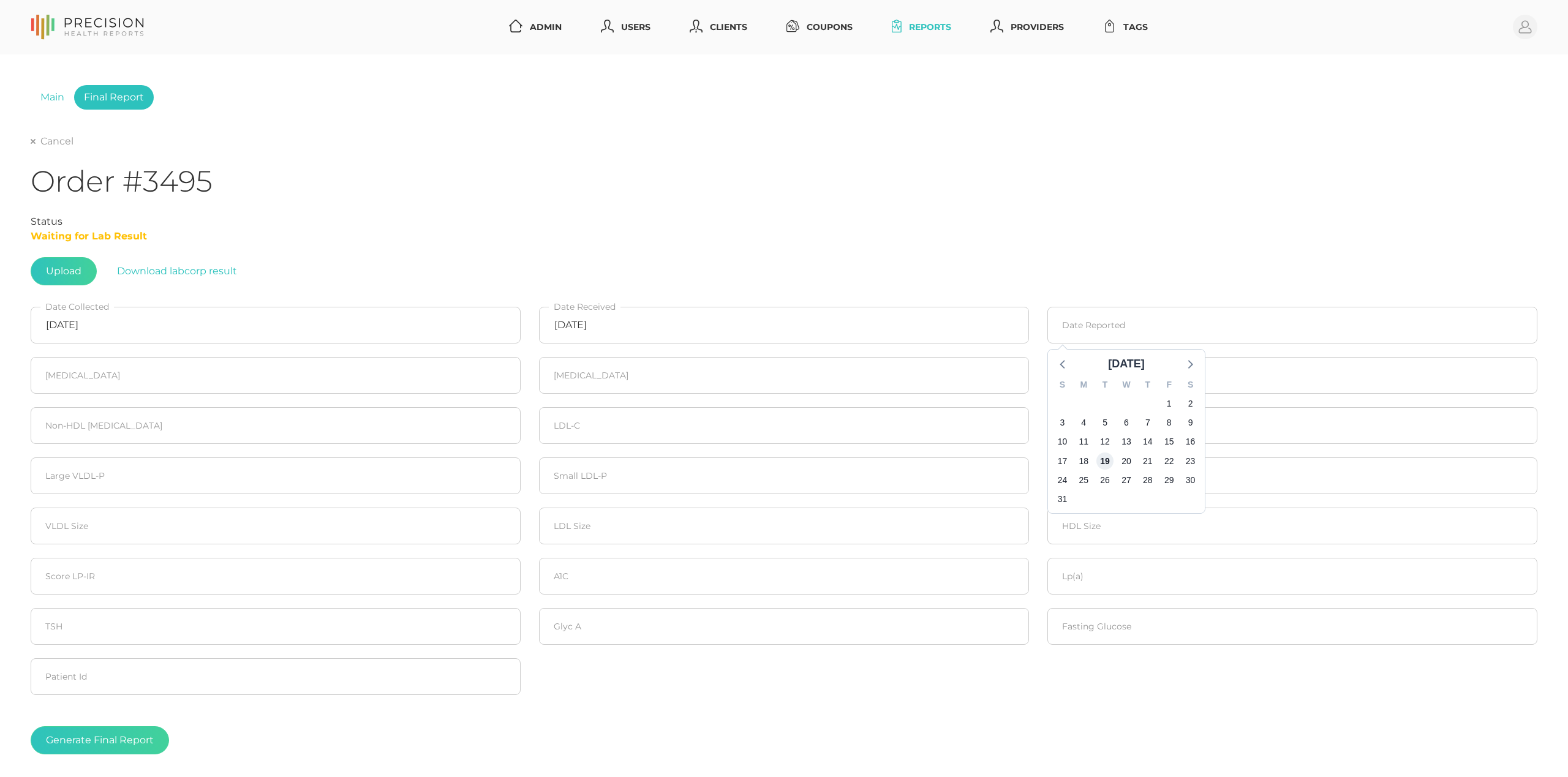
type input "08/19/2025"
click at [437, 380] on input "number" at bounding box center [276, 375] width 490 height 37
type input "328"
type input "179"
type input "61"
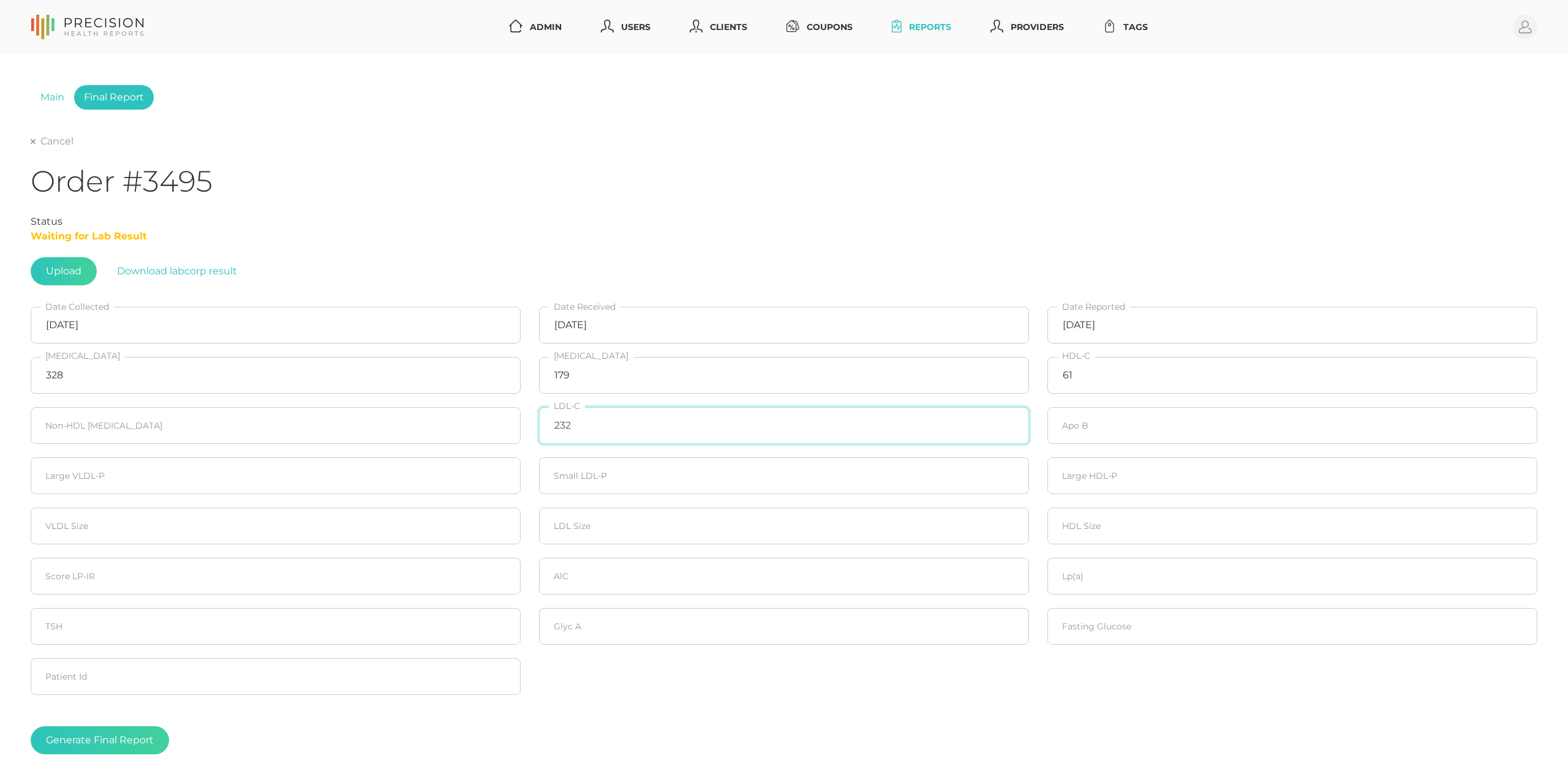
type input "232"
type input "267"
type input "166"
type input "20"
type input "2"
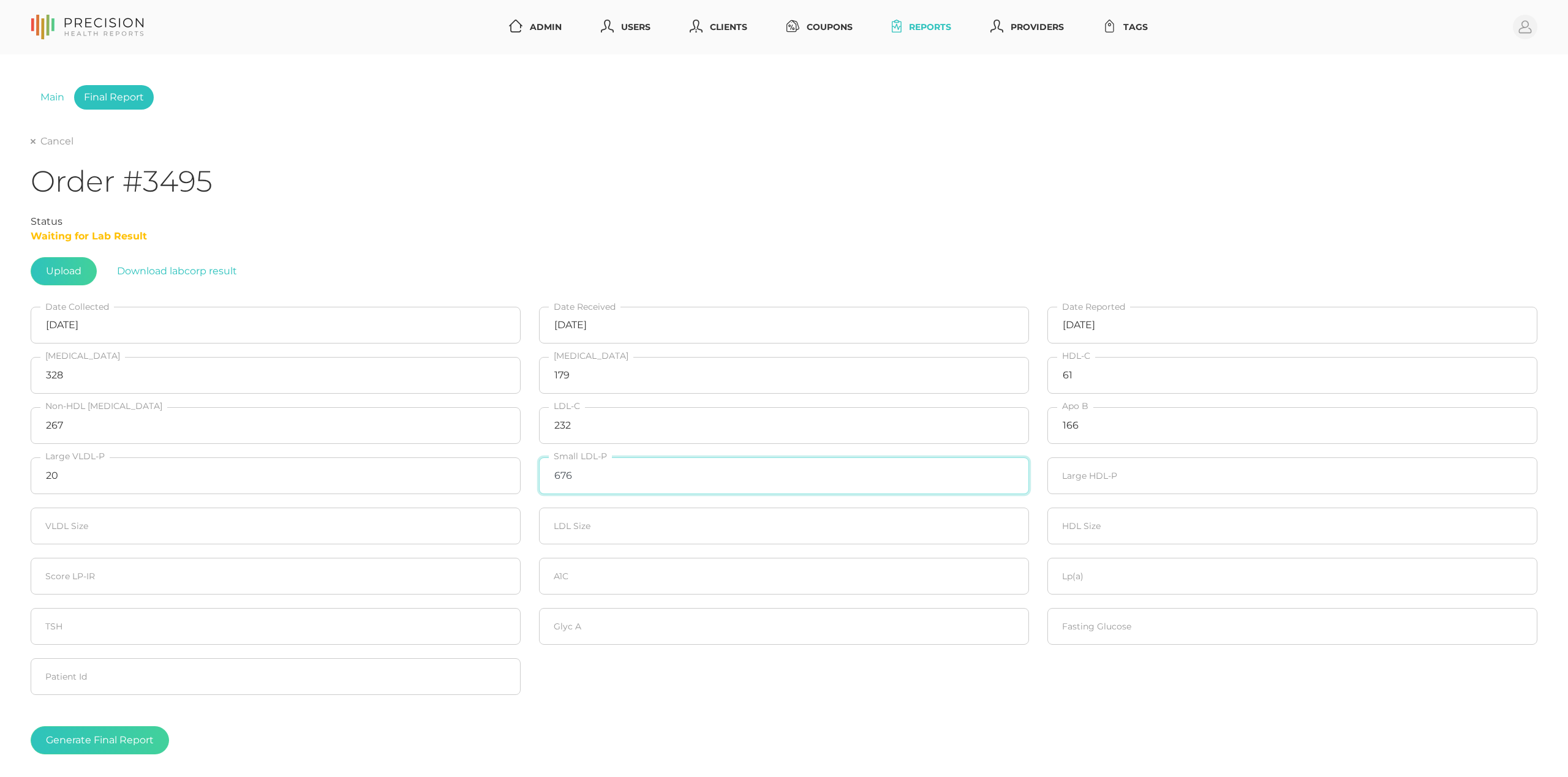
type input "676"
type input "20"
type input "21.7"
type input "20"
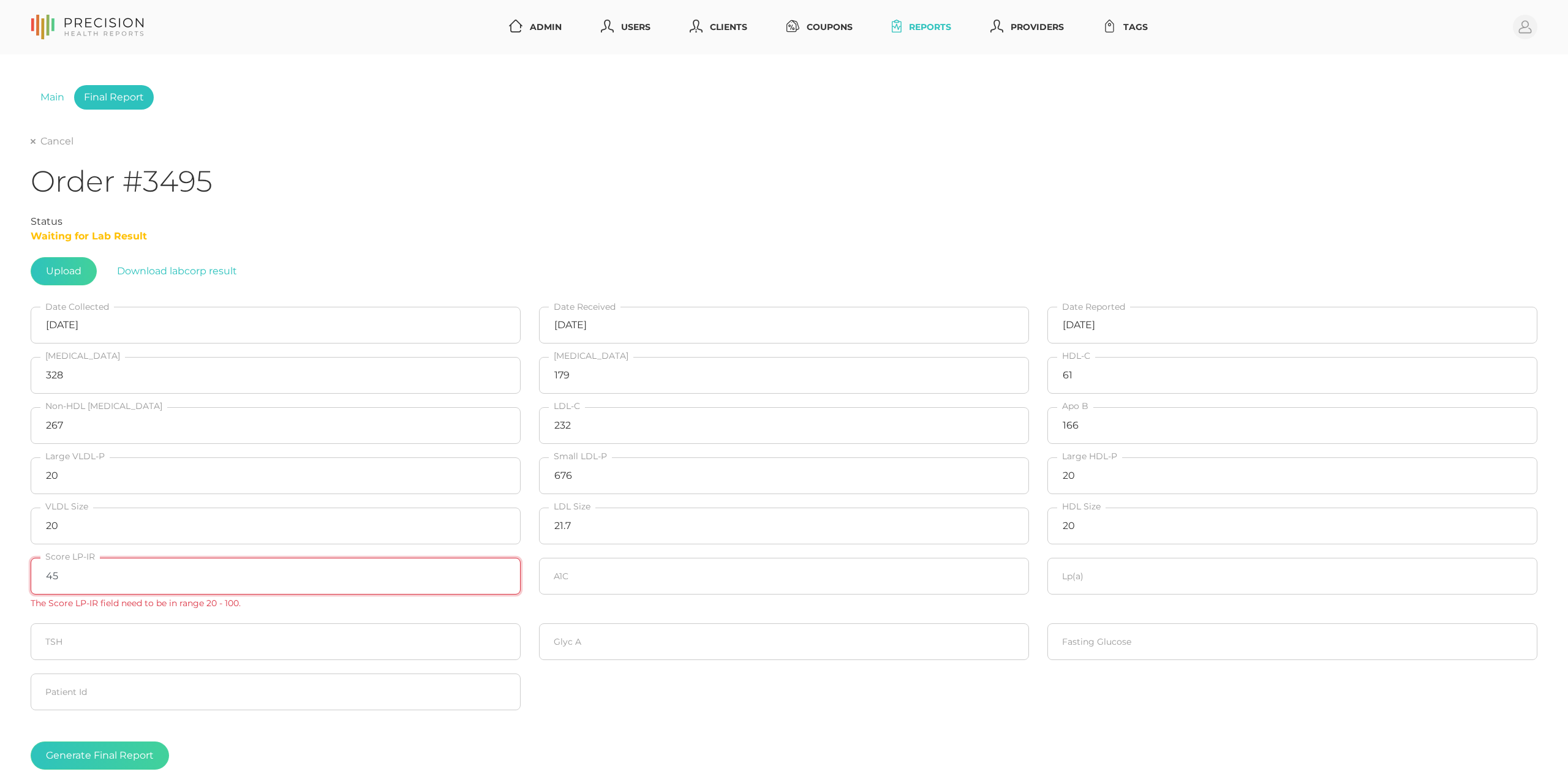
type input "45"
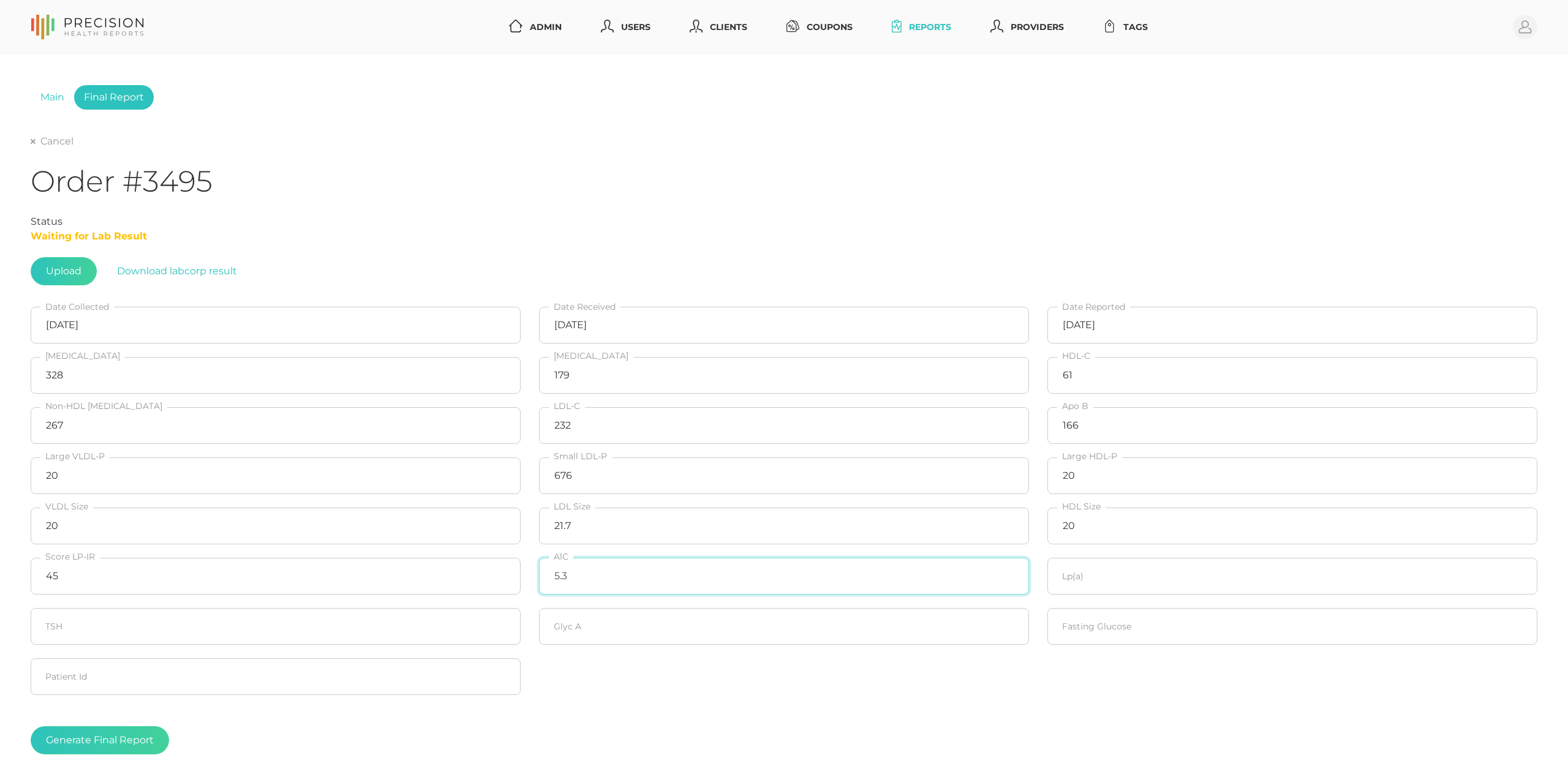
type input "5.3"
type input "21.5"
type input "441"
type input "101"
click at [319, 736] on div "Generate Final Report" at bounding box center [784, 740] width 1507 height 28
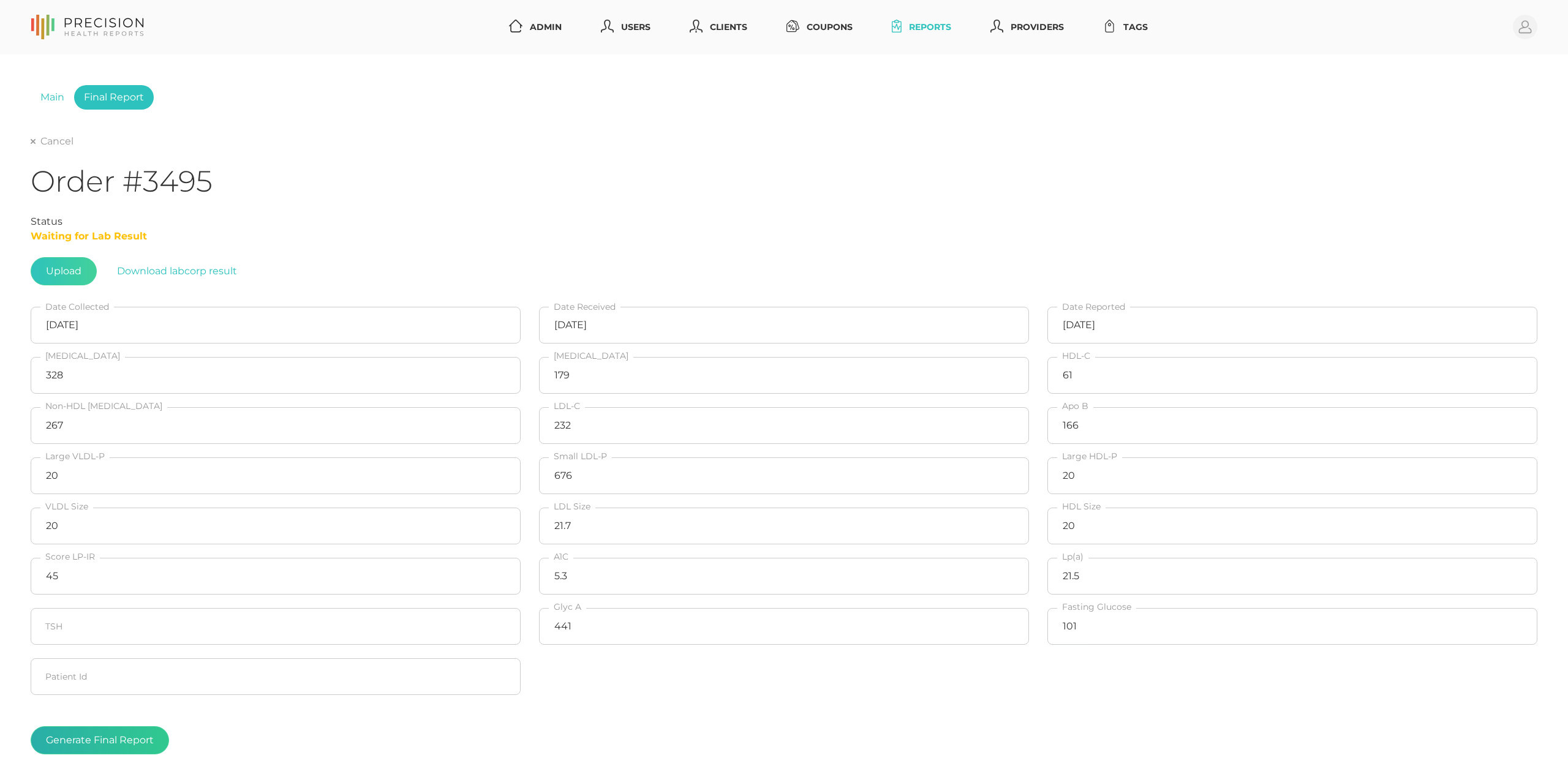
click at [131, 739] on button "Generate Final Report" at bounding box center [100, 740] width 138 height 28
click at [56, 147] on link "Cancel" at bounding box center [52, 141] width 43 height 12
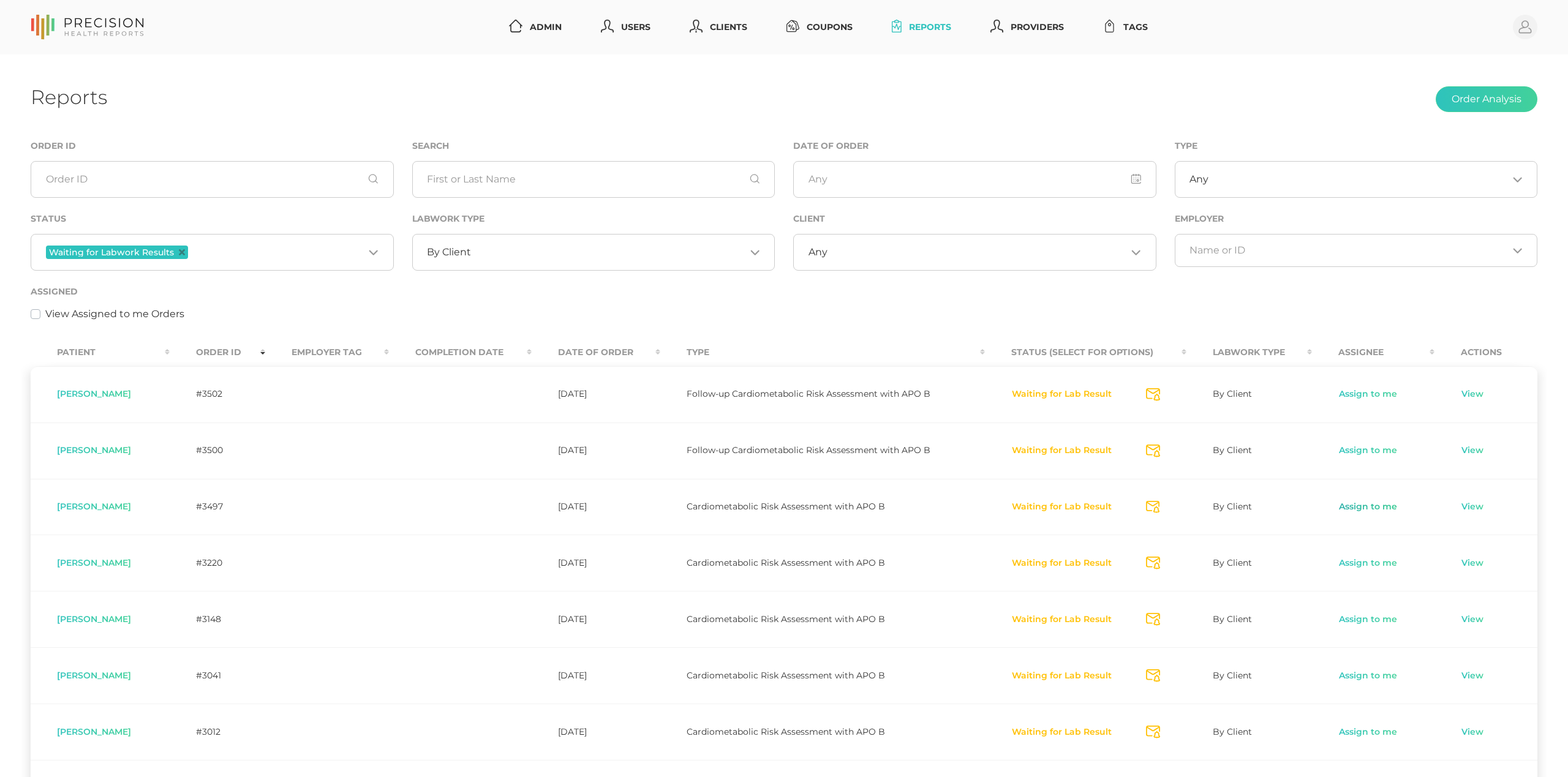
click at [1361, 508] on link "Assign to me" at bounding box center [1368, 507] width 59 height 12
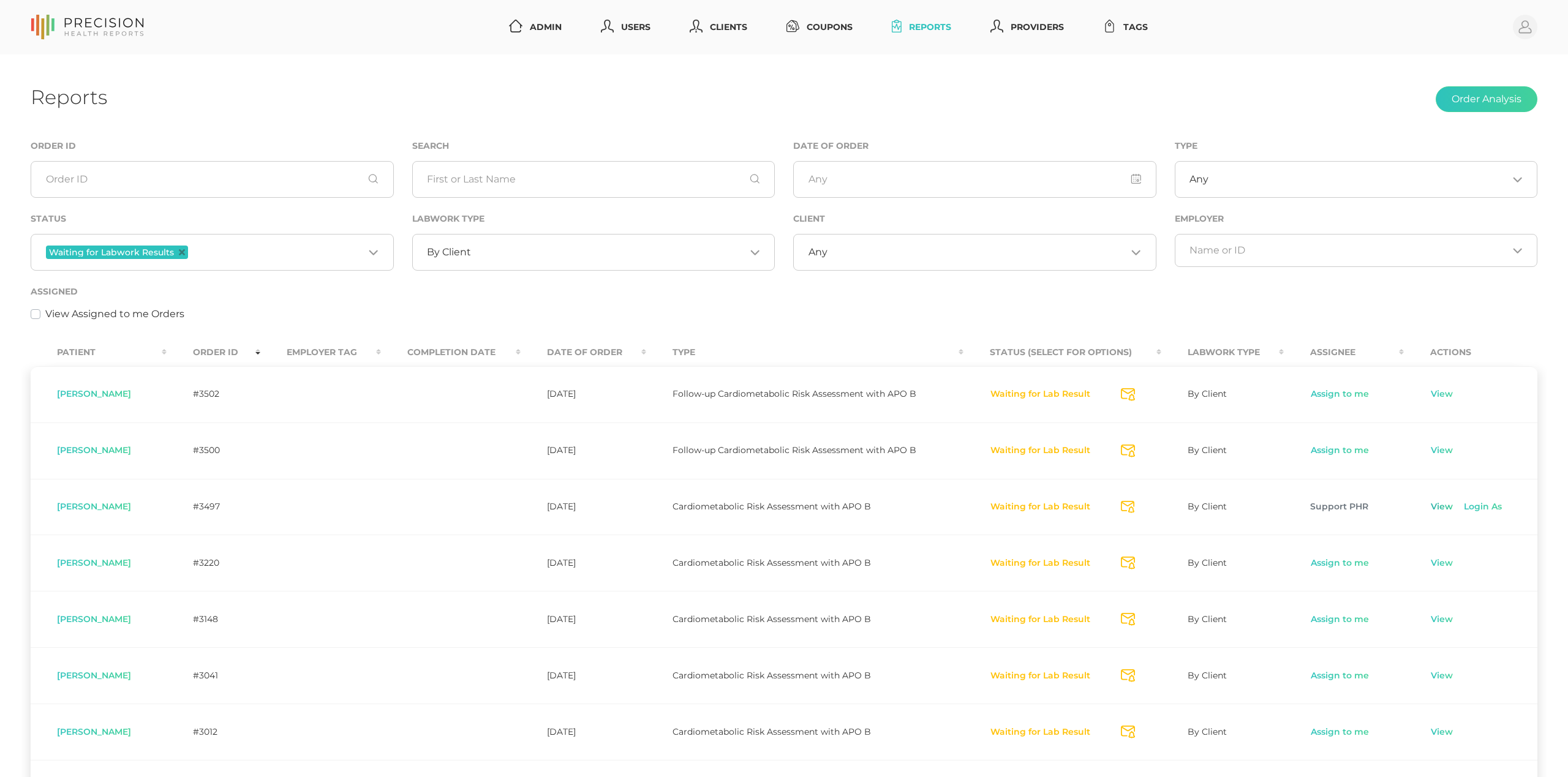
click at [1447, 507] on link "View" at bounding box center [1442, 507] width 23 height 12
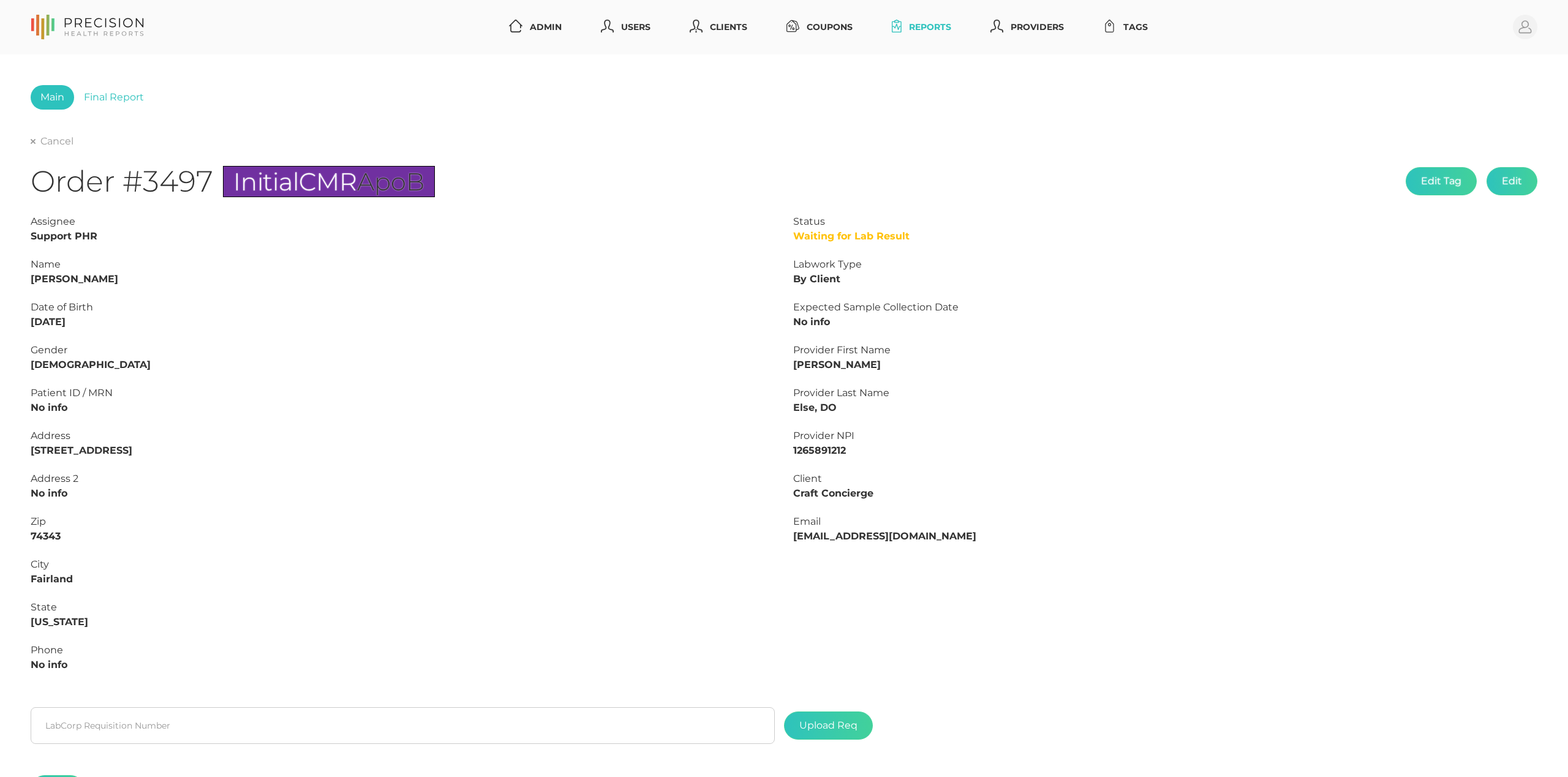
click at [41, 278] on strong "Marc Bond" at bounding box center [74, 278] width 88 height 11
copy strong "Marc"
click at [70, 277] on strong "Marc Bond" at bounding box center [74, 278] width 88 height 11
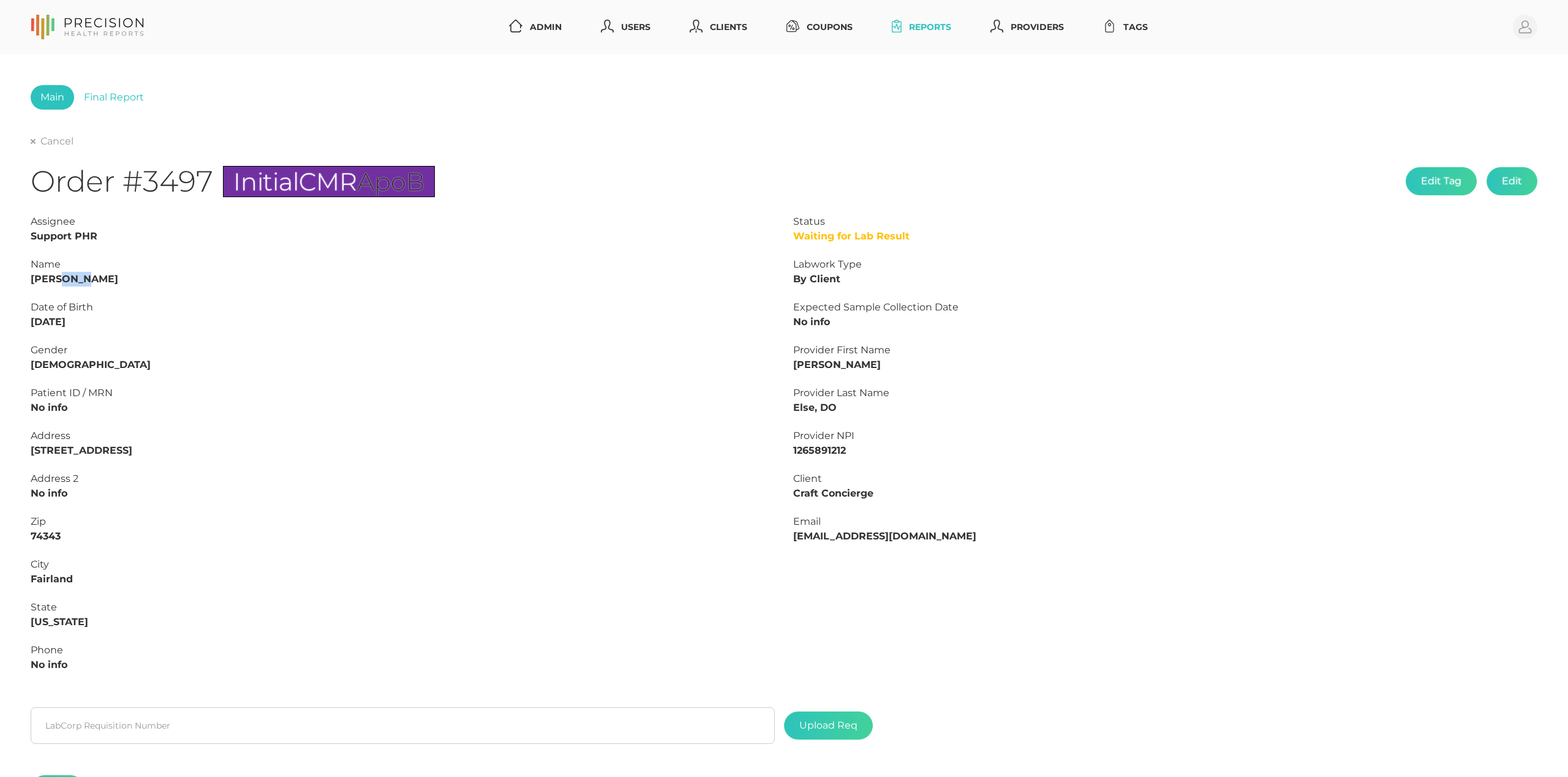
copy strong "Bond"
drag, startPoint x: 81, startPoint y: 322, endPoint x: 0, endPoint y: 322, distance: 81.0
click at [0, 322] on div "Main Final Report Cancel Order #3497 Initial CMR ApoB Edit Tag Edit Status Wait…" at bounding box center [784, 457] width 1568 height 804
copy strong "03/28/1966"
click at [116, 97] on link "Final Report" at bounding box center [114, 97] width 80 height 25
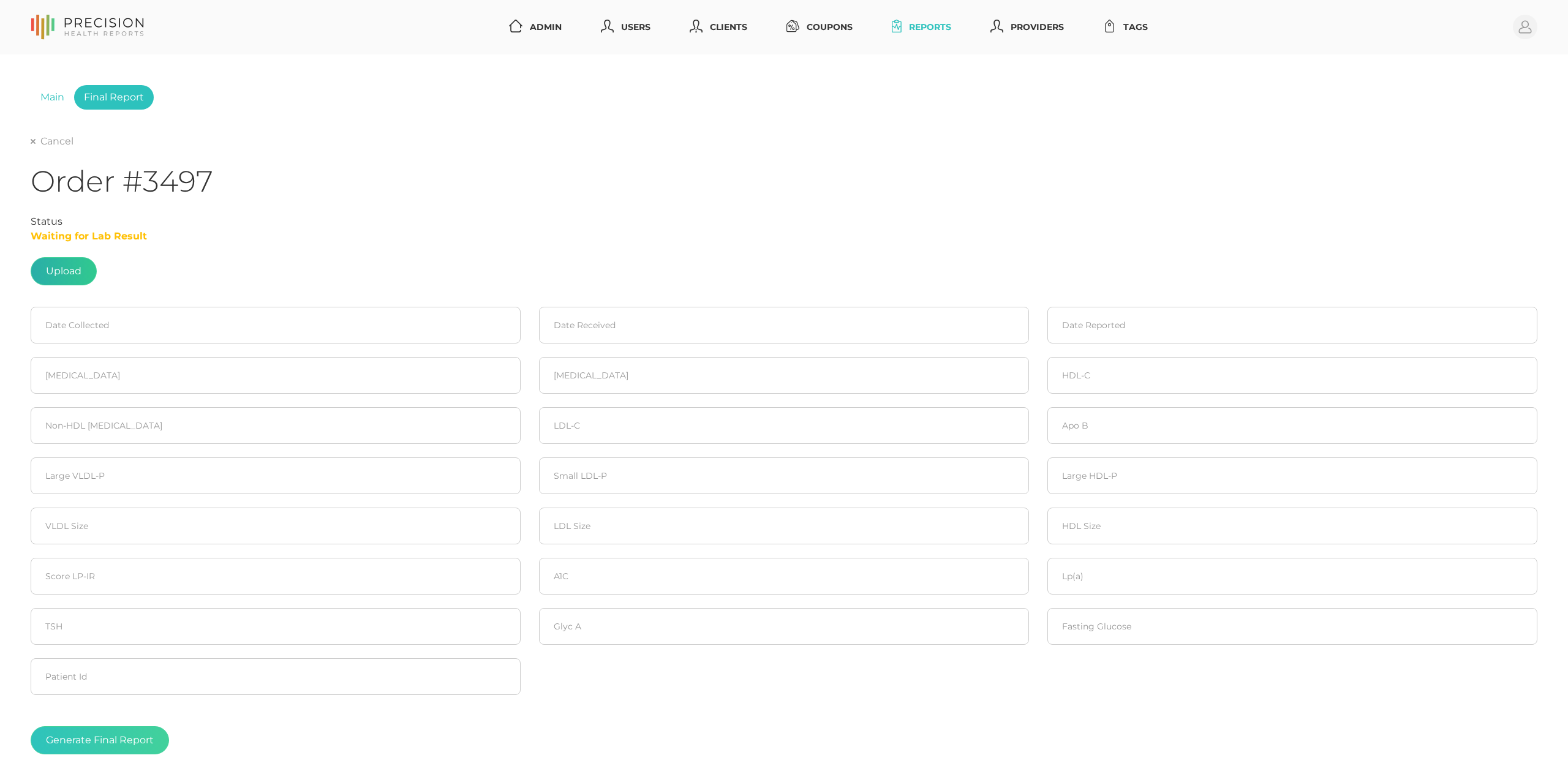
click at [59, 274] on label at bounding box center [64, 271] width 65 height 27
click at [81, 266] on input "file" at bounding box center [81, 265] width 1 height 1
type input "C:\fakepath\Bond, Marc.pdf"
drag, startPoint x: 101, startPoint y: 304, endPoint x: 103, endPoint y: 310, distance: 6.3
click at [101, 304] on form "Date Collected Date Received Date Reported Cholesterol Triglycerides HDL-C Non-…" at bounding box center [784, 532] width 1507 height 494
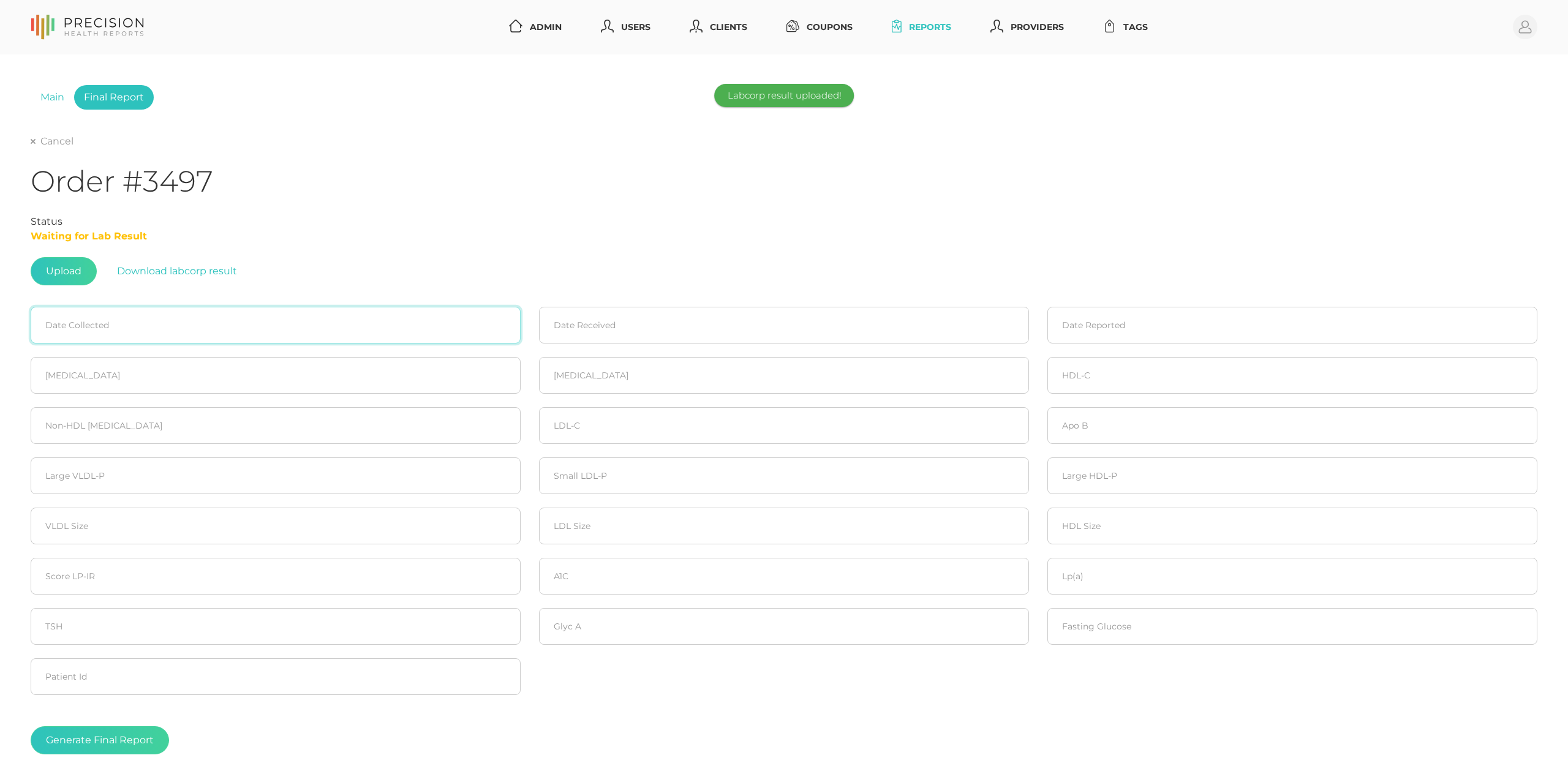
click at [101, 313] on input at bounding box center [276, 325] width 490 height 37
type input "04/17/2025"
type input "4/18"
type input "12/31/2024"
type input "4"
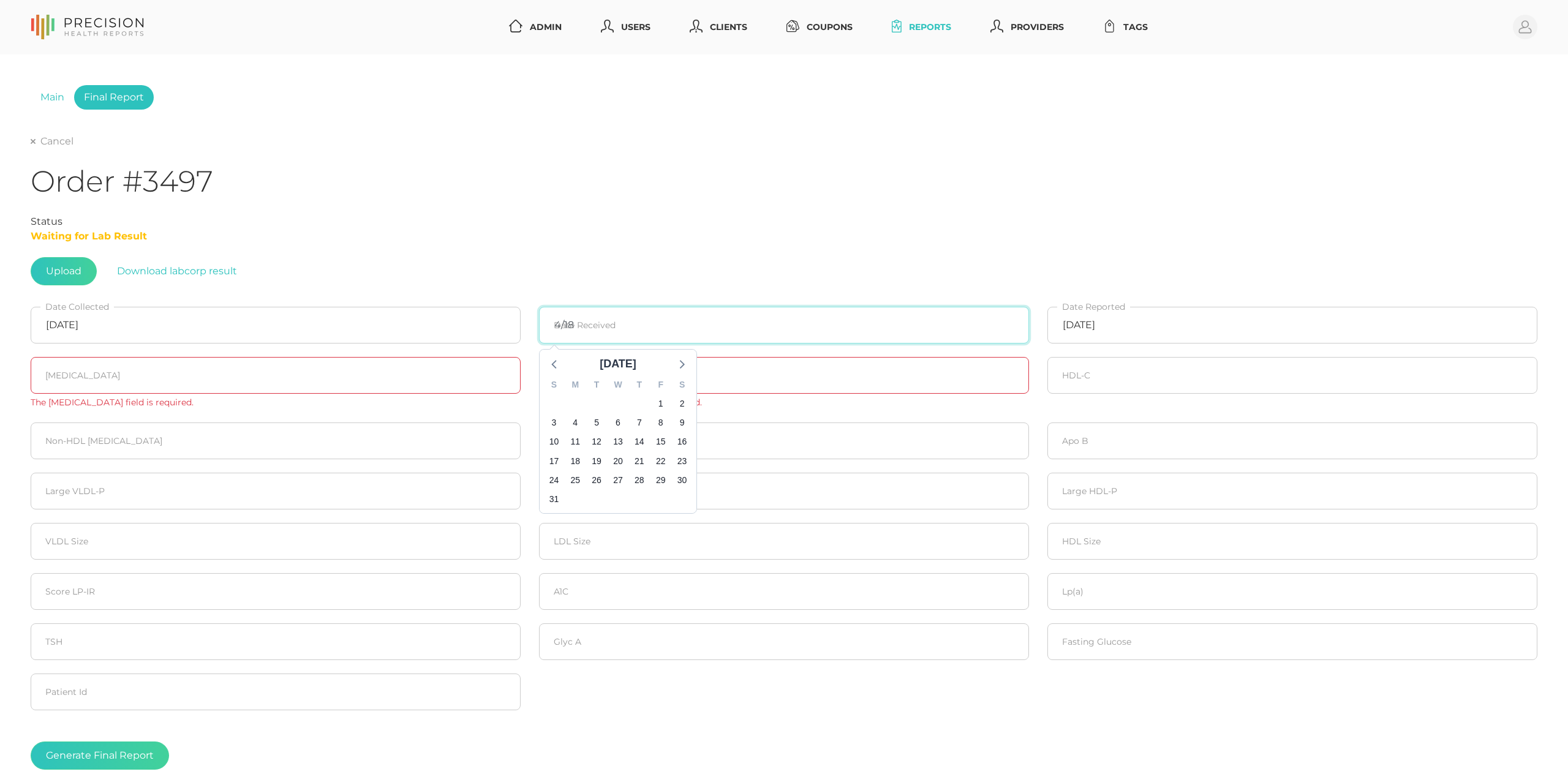
click at [598, 329] on input "4/18" at bounding box center [784, 325] width 490 height 37
type input "04/18/2025"
type input "04/21/2025"
type input "162"
type input "82"
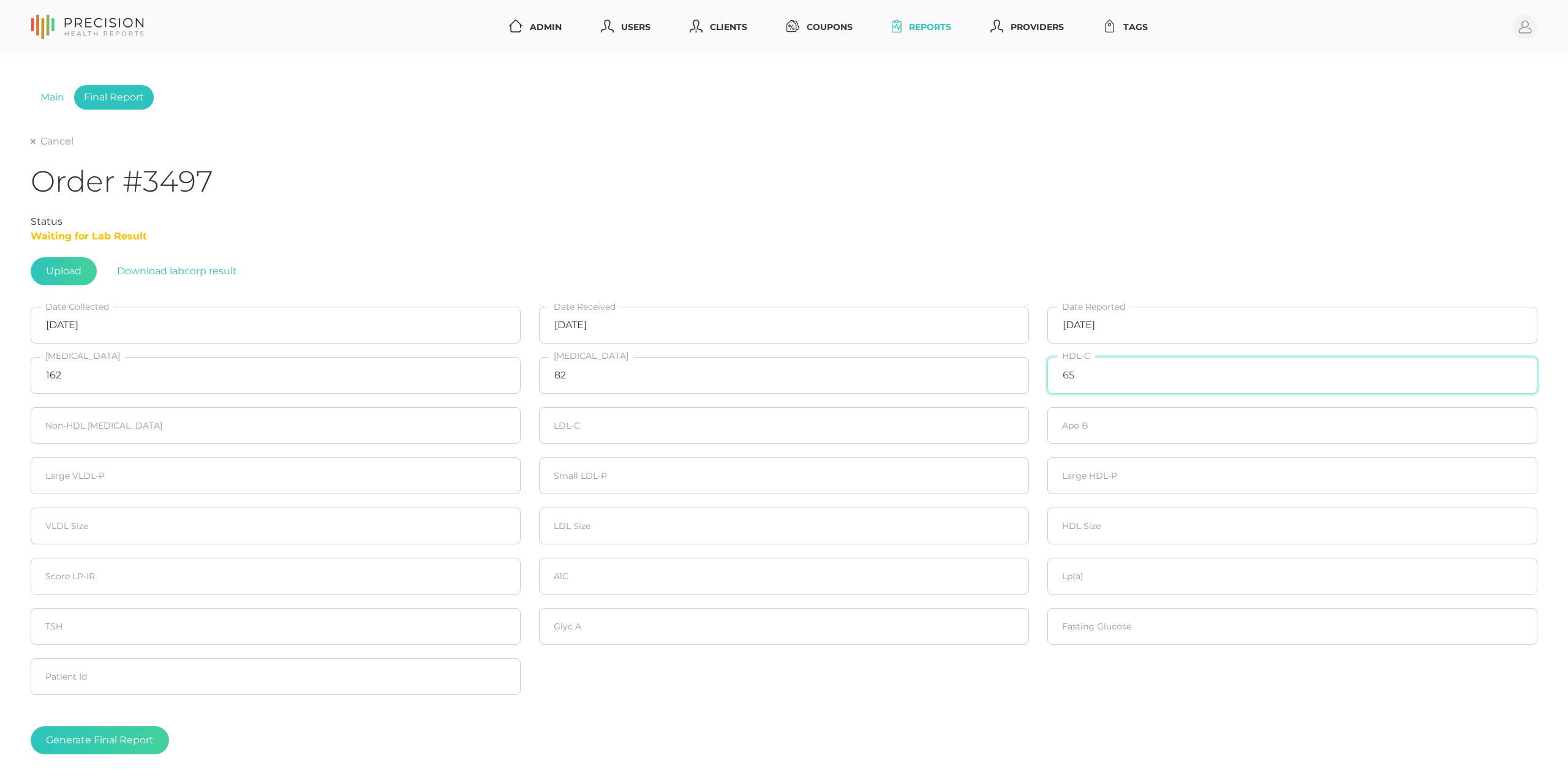
type input "65"
type input "97"
type input "82"
type input "73"
type input "20"
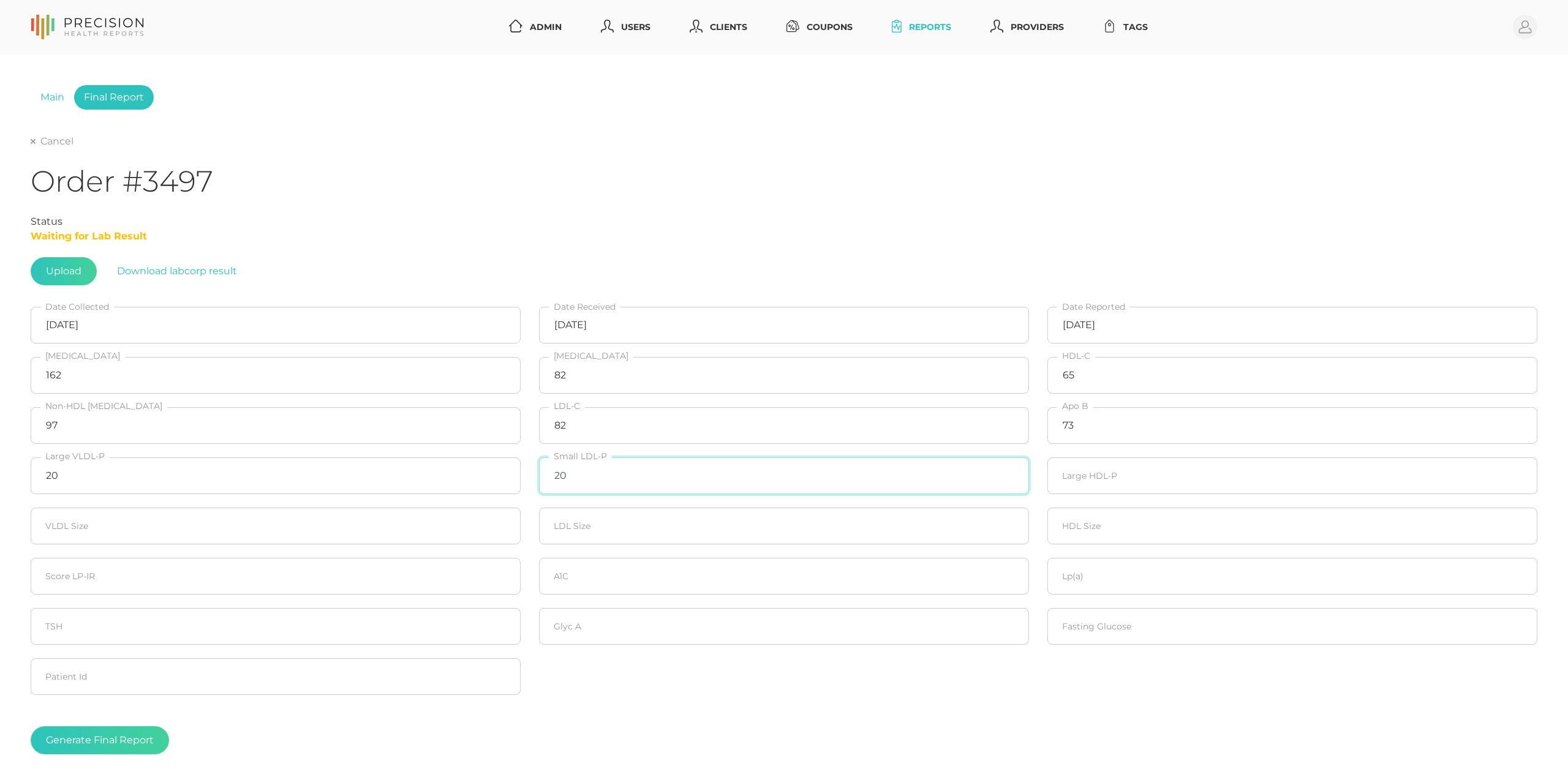
type input "2"
type input "291"
type input "20"
type input "21.4"
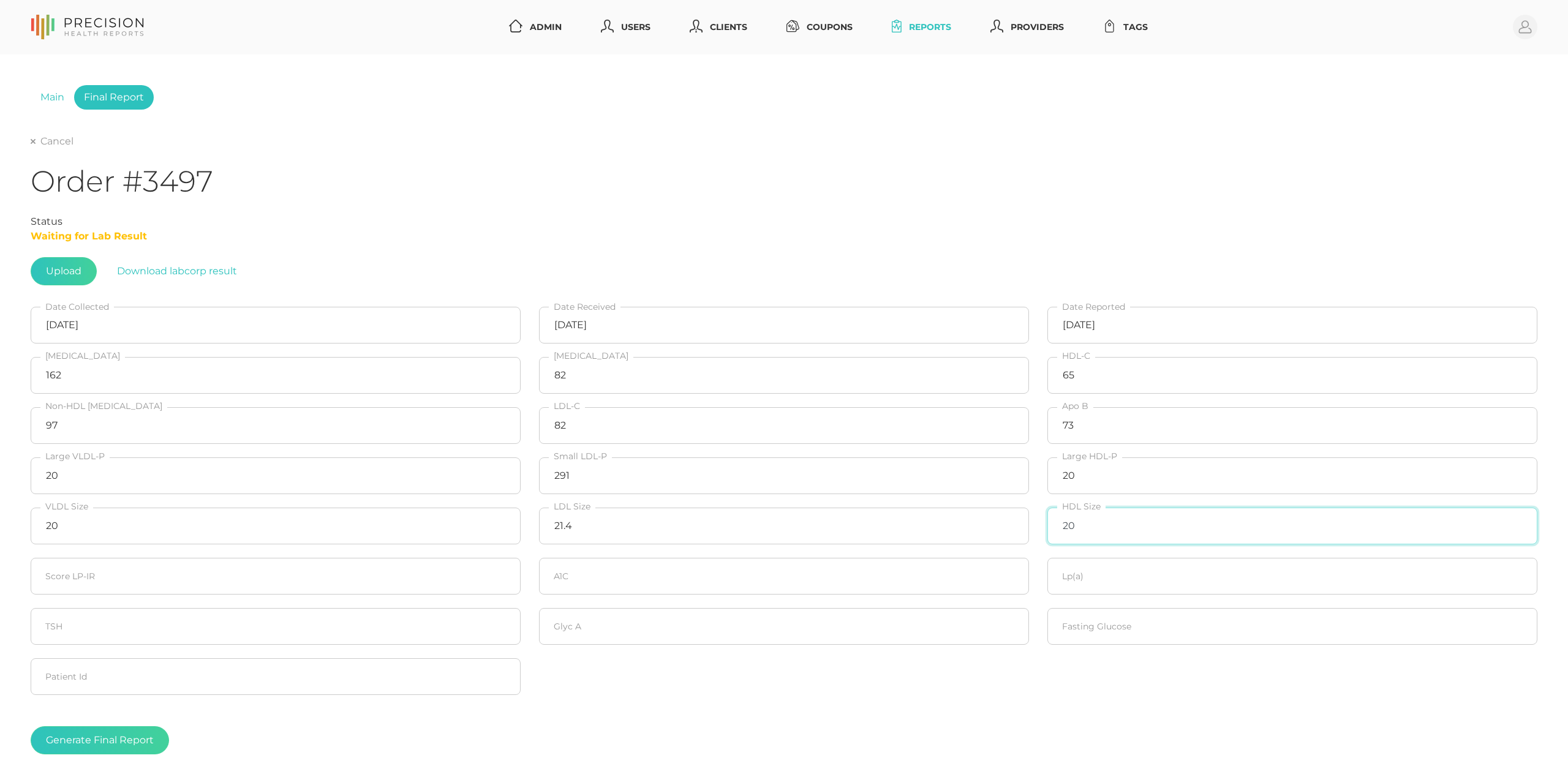
type input "20"
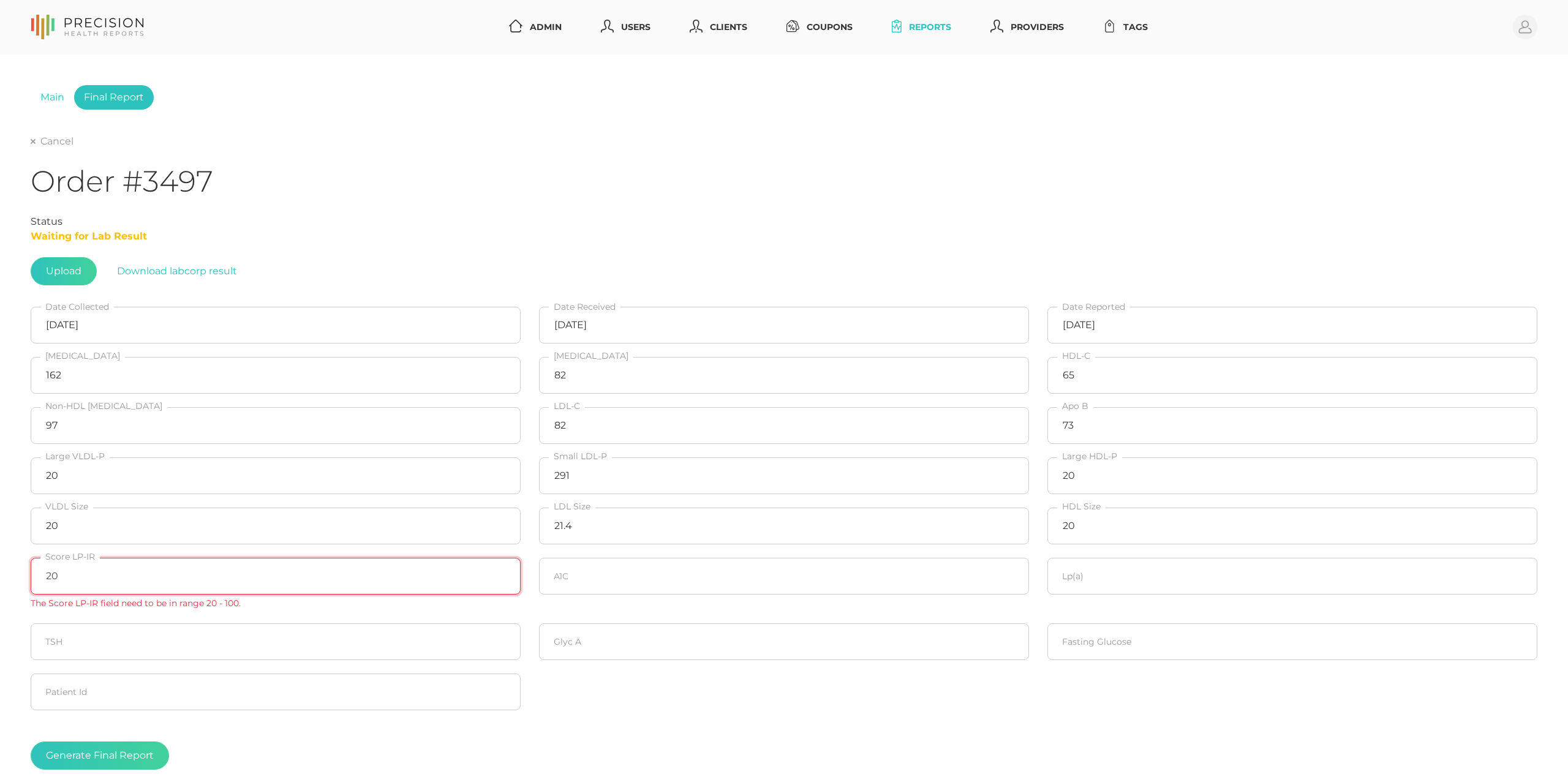
type input "20"
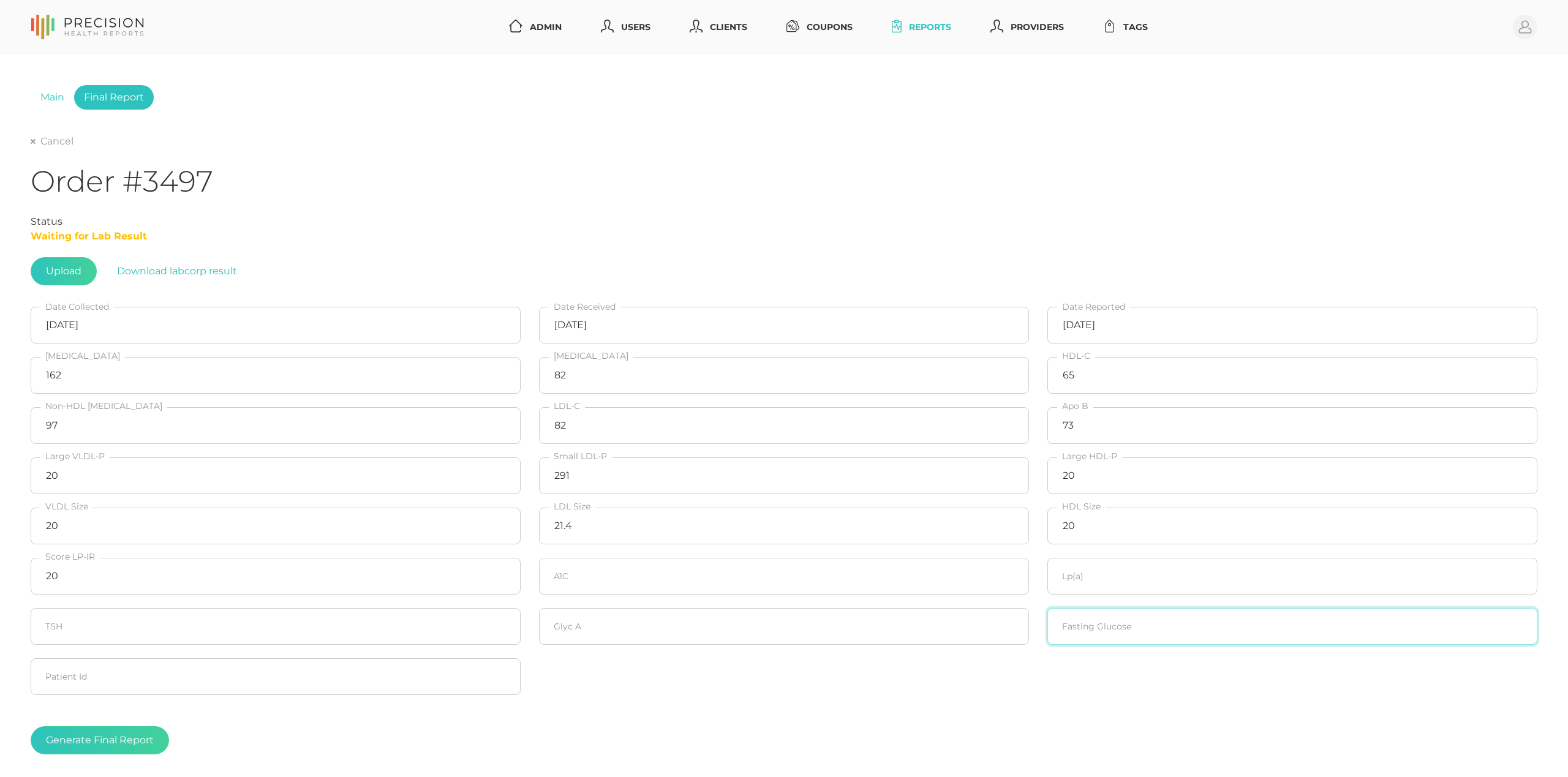
click at [1087, 618] on input "number" at bounding box center [1293, 626] width 490 height 37
type input "116"
click at [819, 571] on input "number" at bounding box center [784, 576] width 490 height 37
type input "6.0"
type input "136.3"
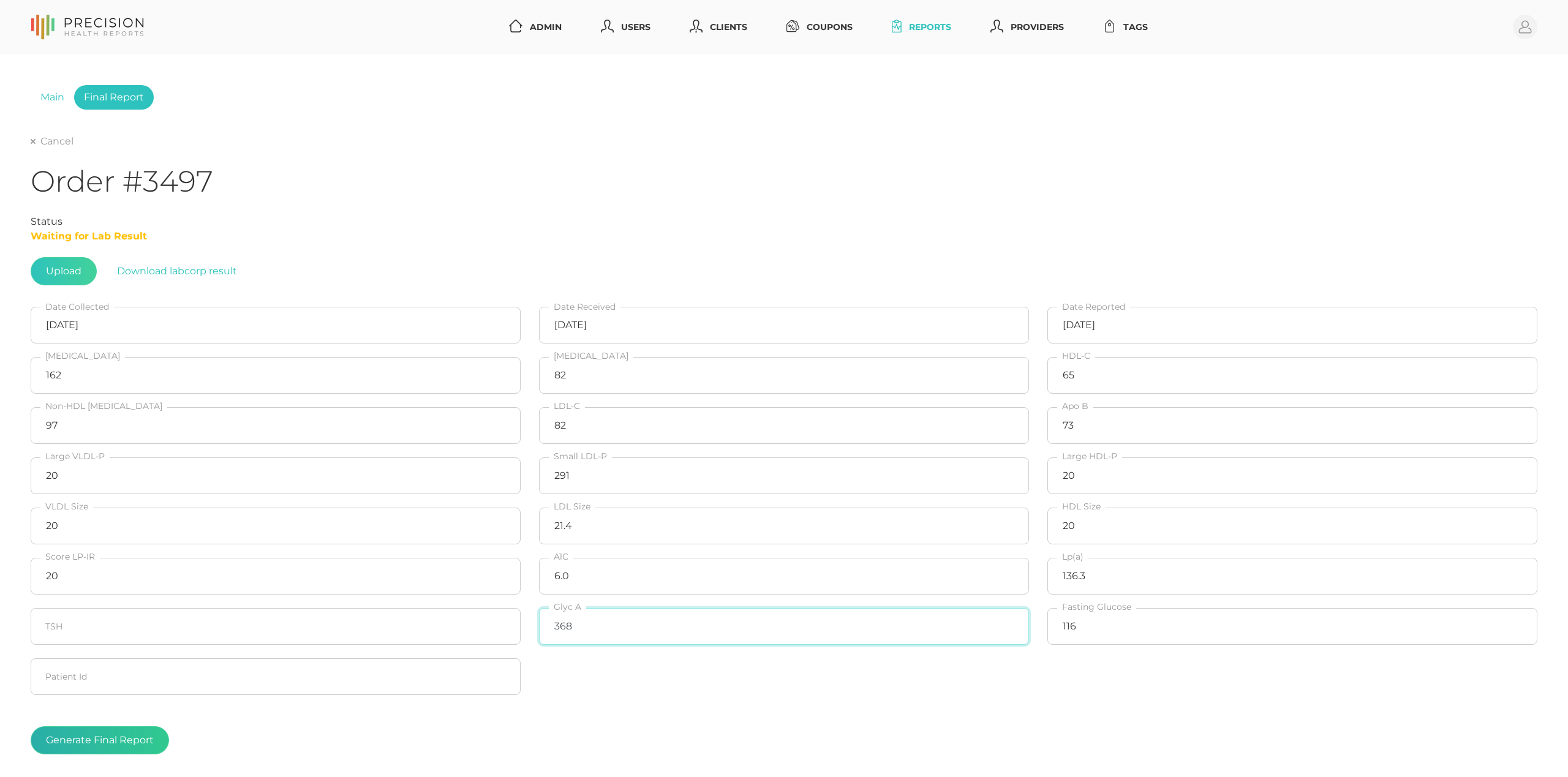
type input "368"
click at [128, 754] on button "Generate Final Report" at bounding box center [100, 740] width 138 height 28
click at [58, 138] on link "Cancel" at bounding box center [52, 141] width 43 height 12
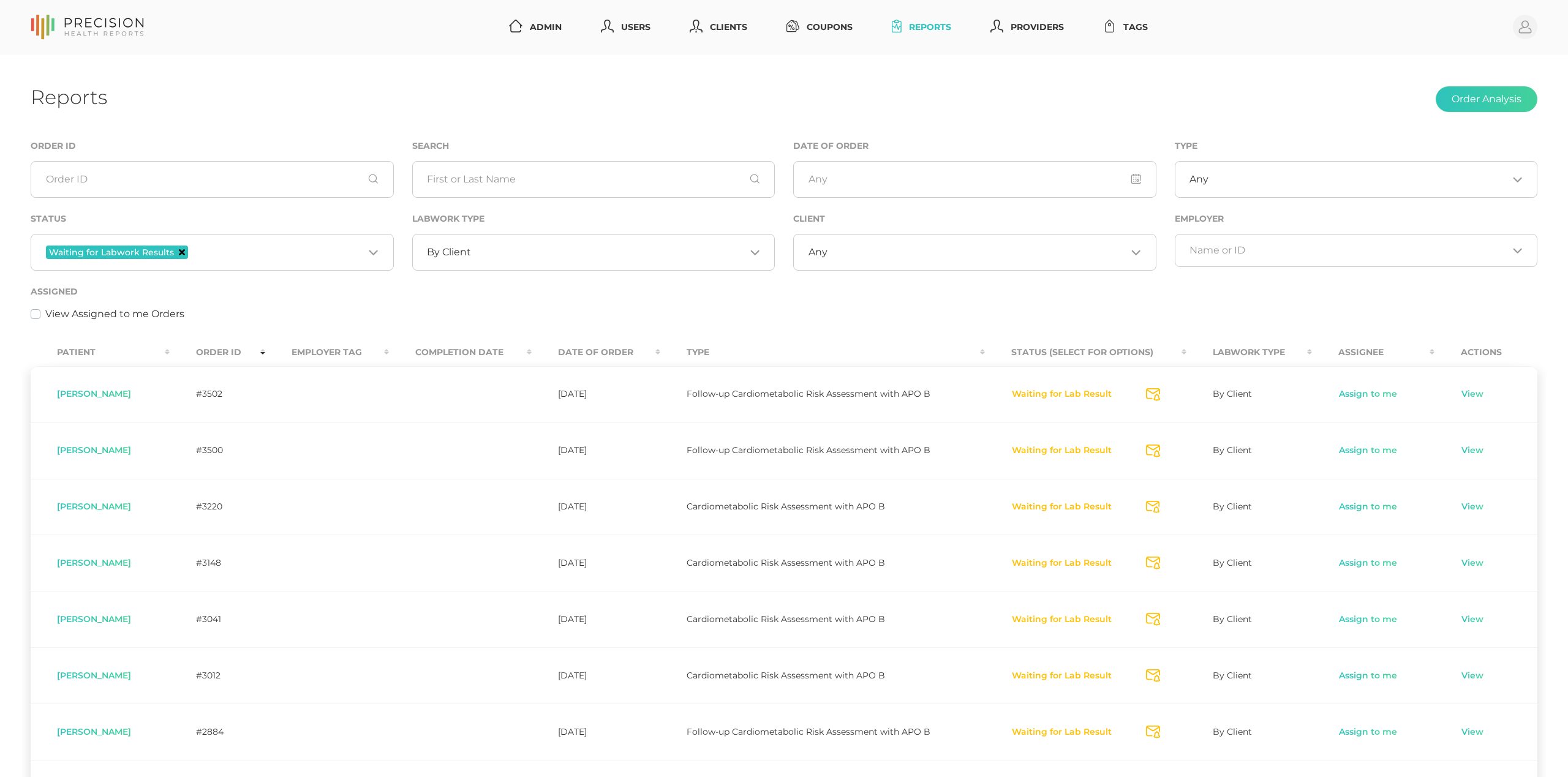
click at [180, 251] on icon "Deselect Waiting for Labwork Results" at bounding box center [182, 252] width 6 height 6
click at [483, 177] on input "text" at bounding box center [593, 179] width 363 height 37
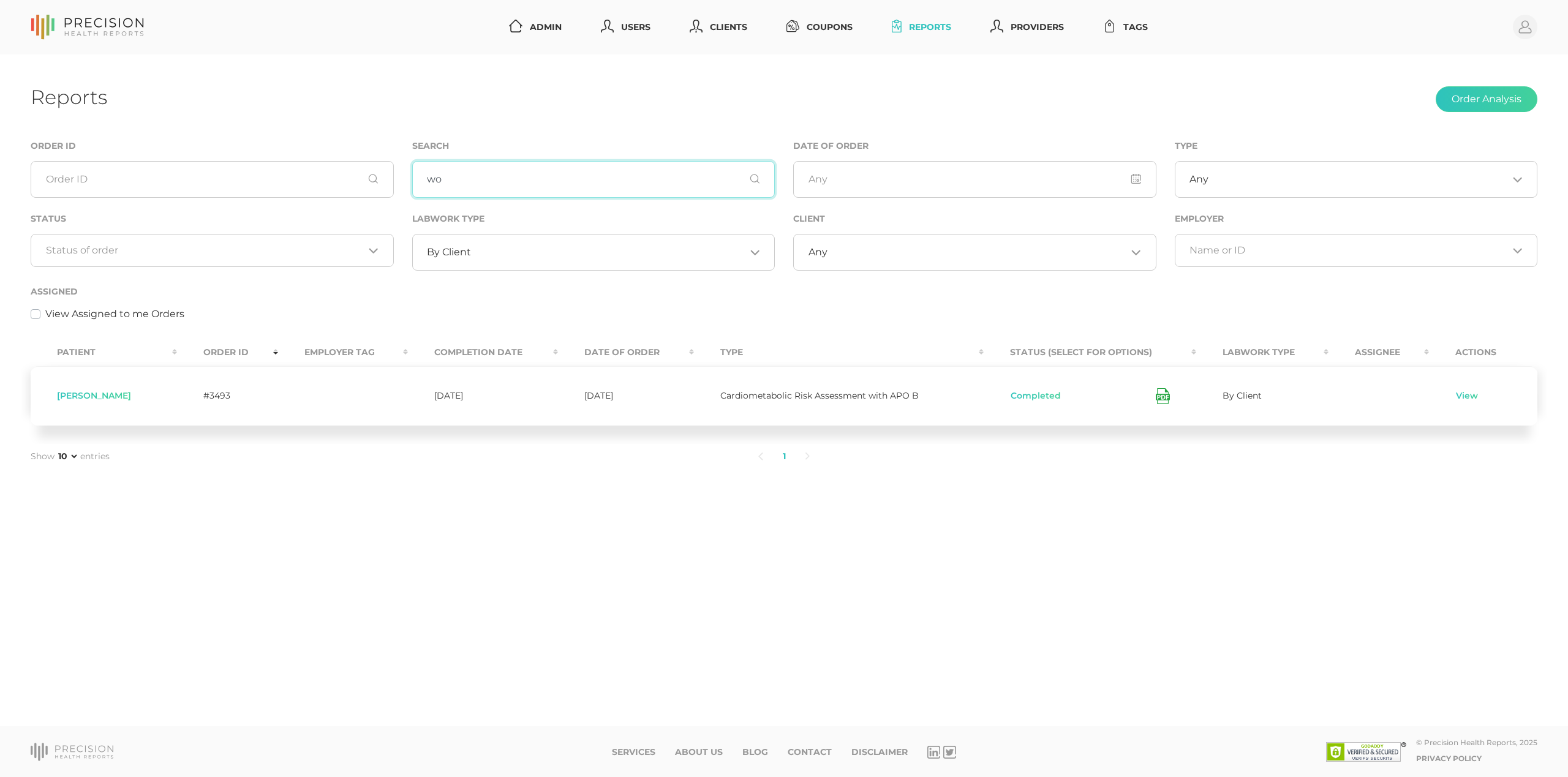
type input "w"
click at [461, 186] on input "Doer" at bounding box center [593, 179] width 363 height 37
type input "c"
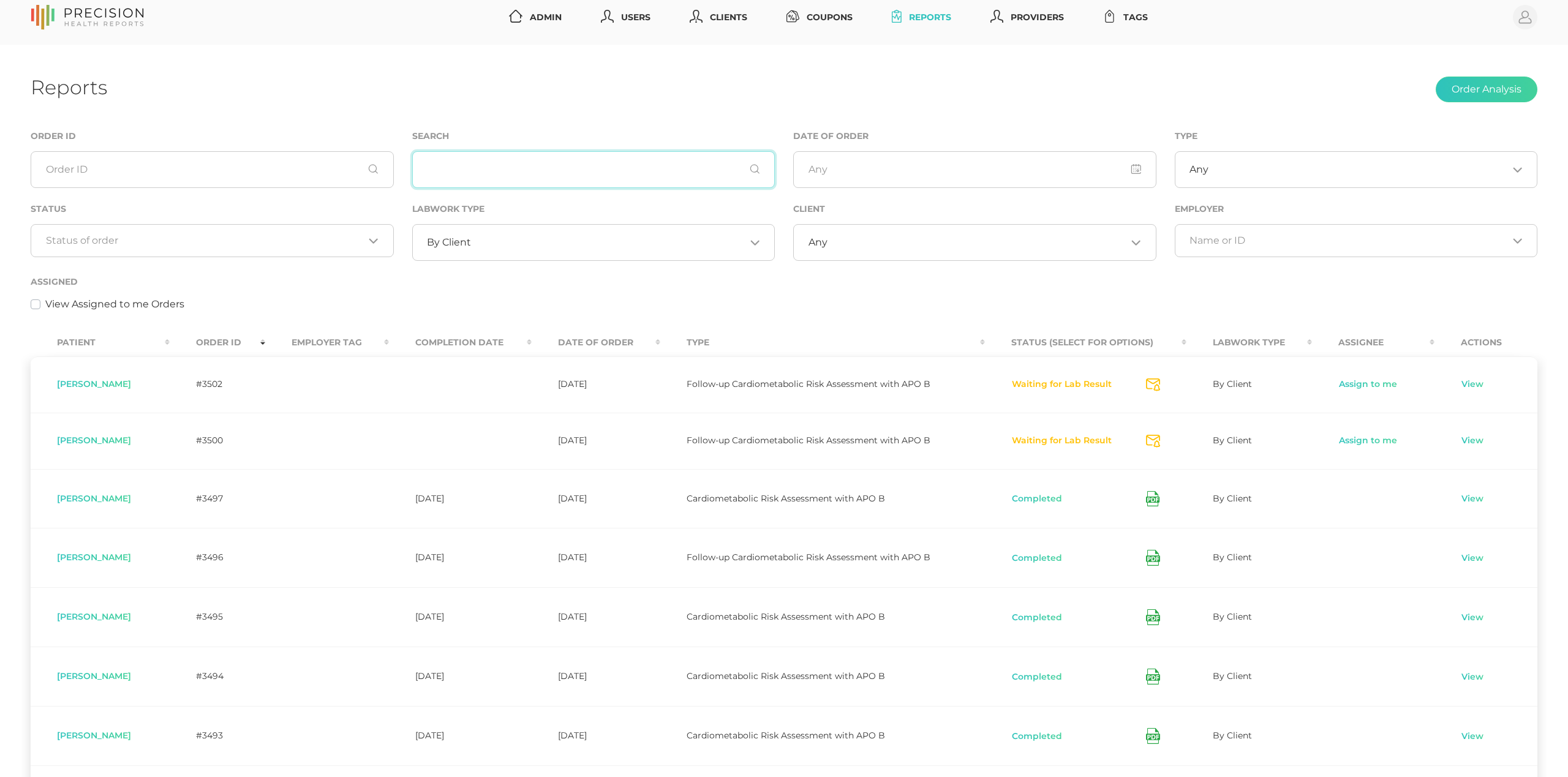
scroll to position [11, 0]
click at [517, 253] on div "By Client Loading..." at bounding box center [593, 241] width 363 height 37
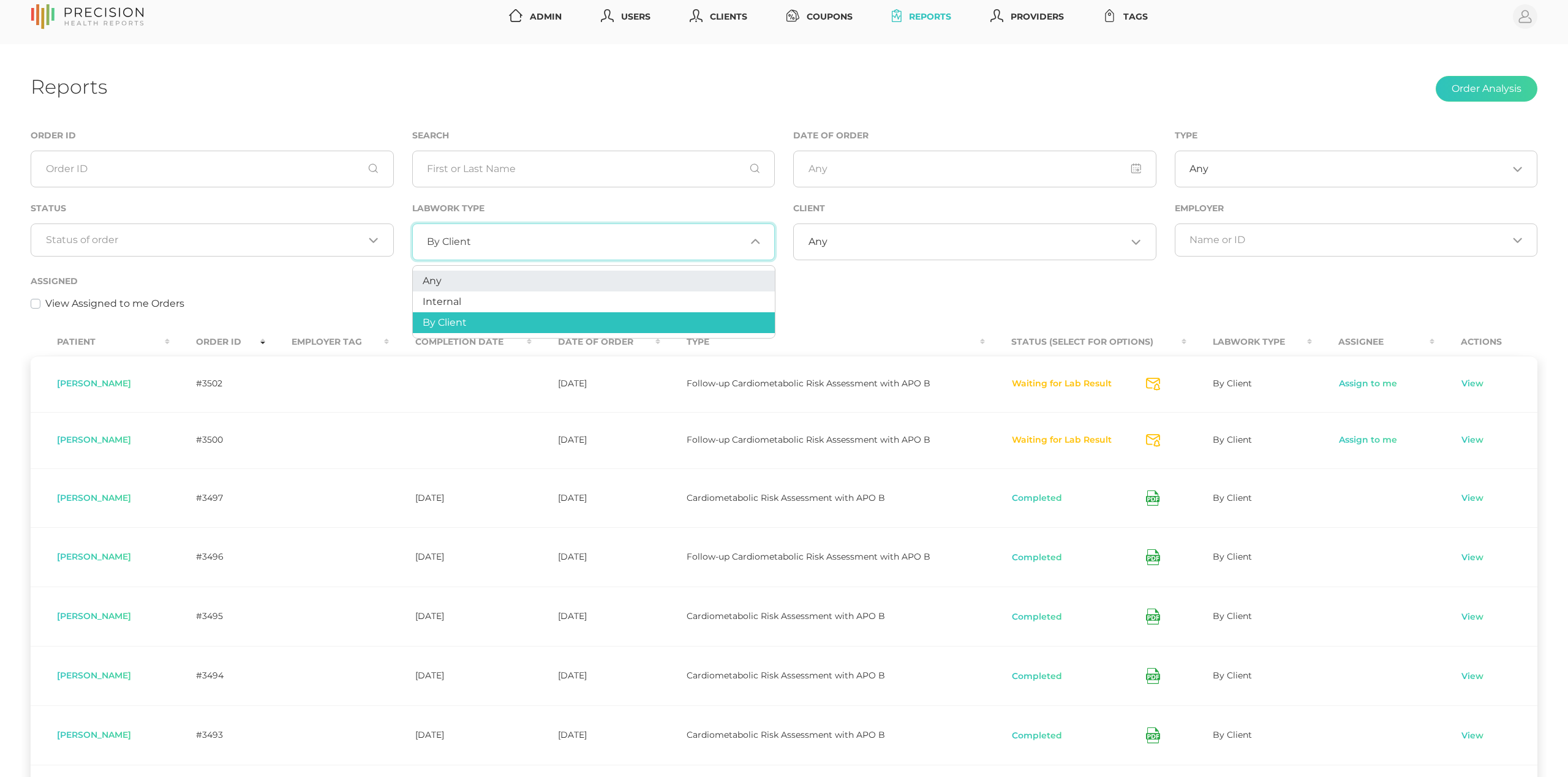
click at [488, 281] on li "Any" at bounding box center [594, 281] width 362 height 21
